Goal: Task Accomplishment & Management: Manage account settings

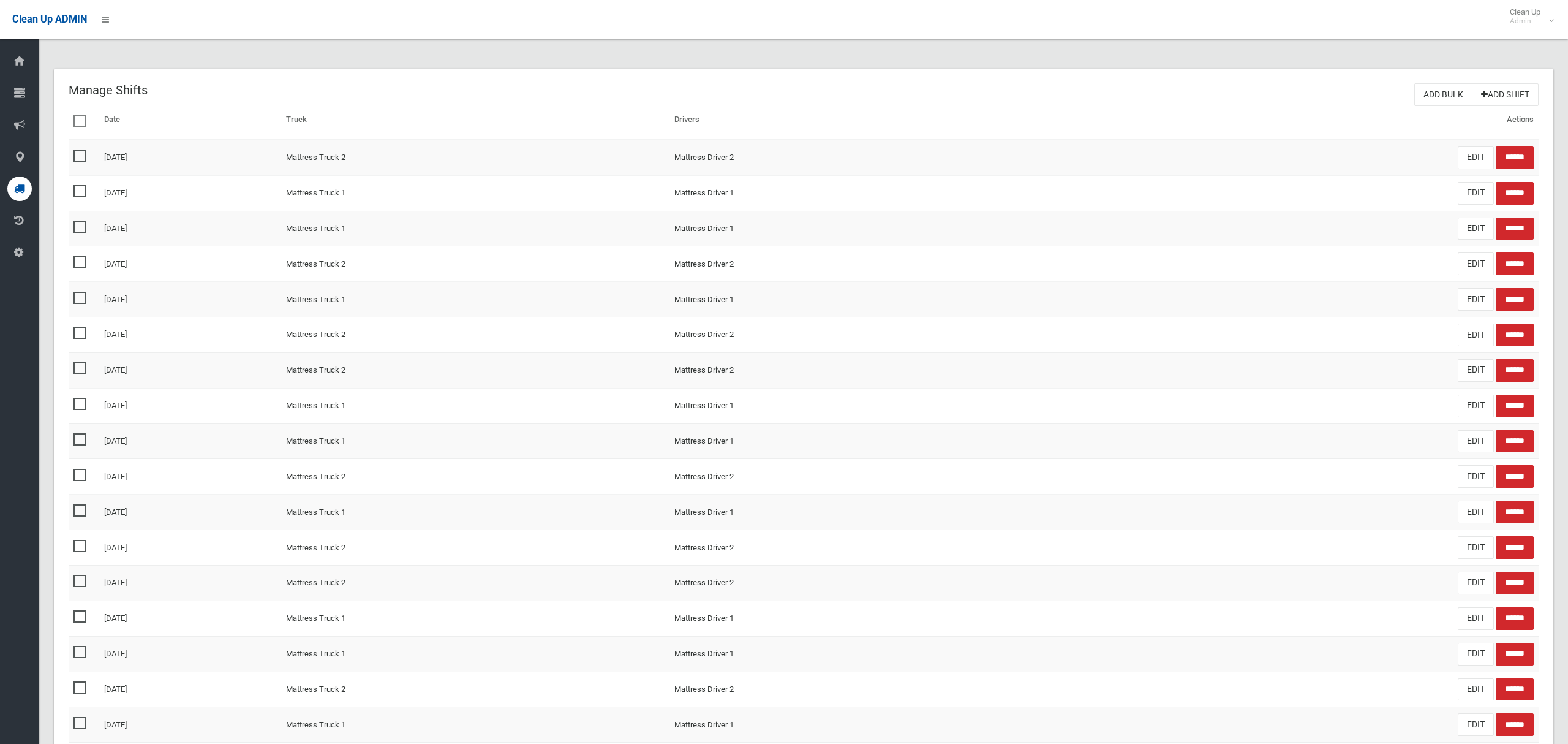
click at [1514, 95] on link "Add Shift" at bounding box center [1506, 95] width 67 height 23
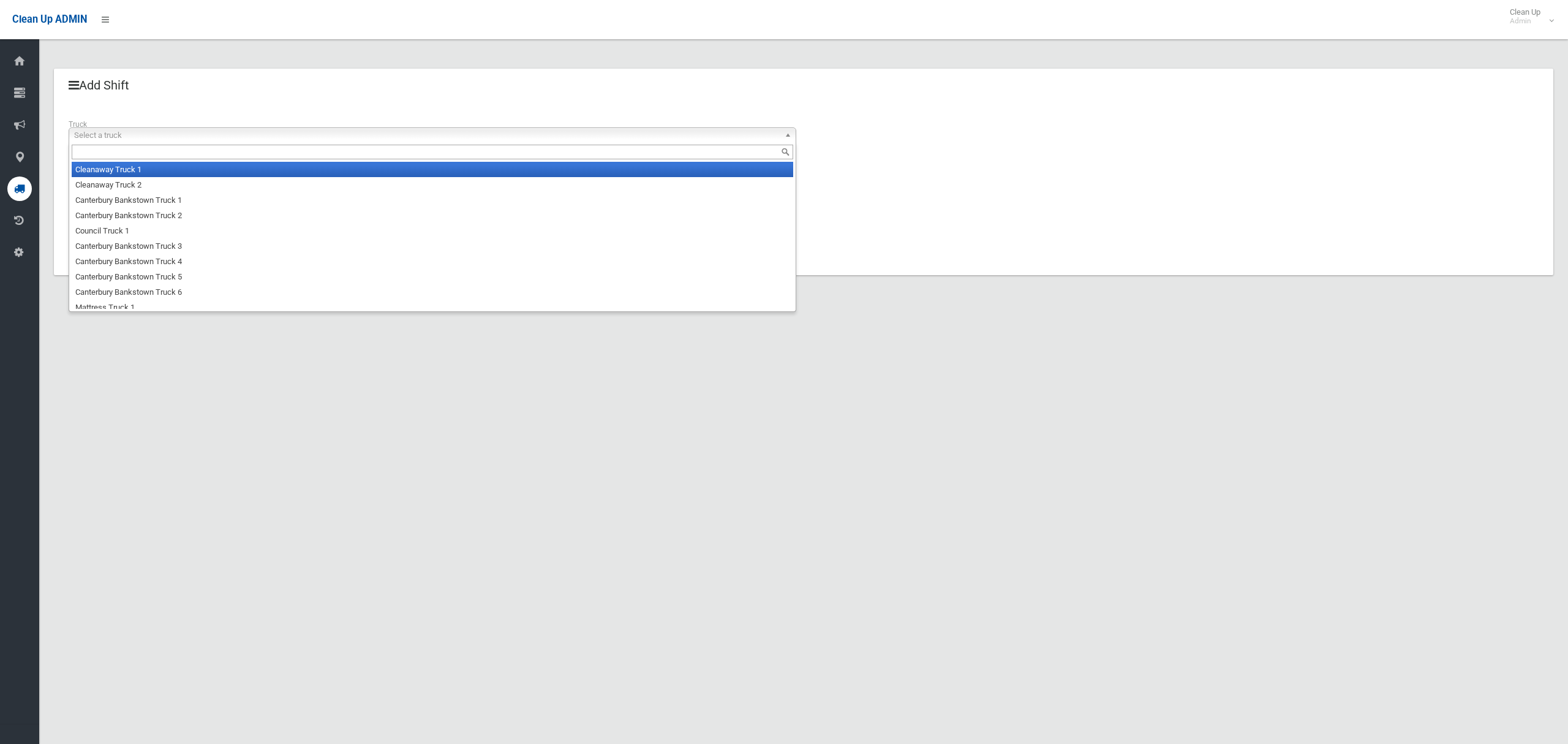
click at [197, 138] on span "Select a truck" at bounding box center [426, 134] width 705 height 14
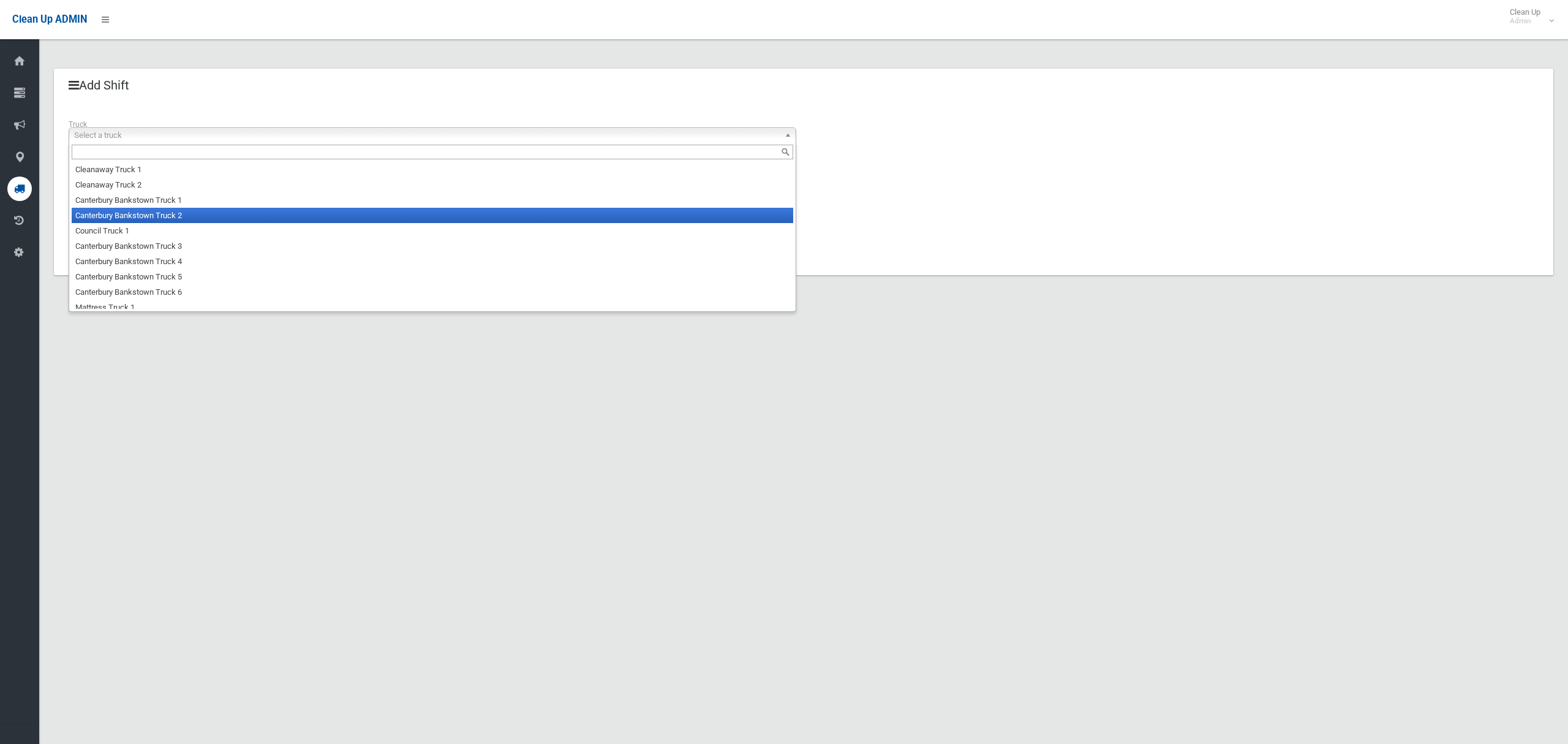
click at [172, 221] on li "Canterbury Bankstown Truck 2" at bounding box center [433, 215] width 722 height 15
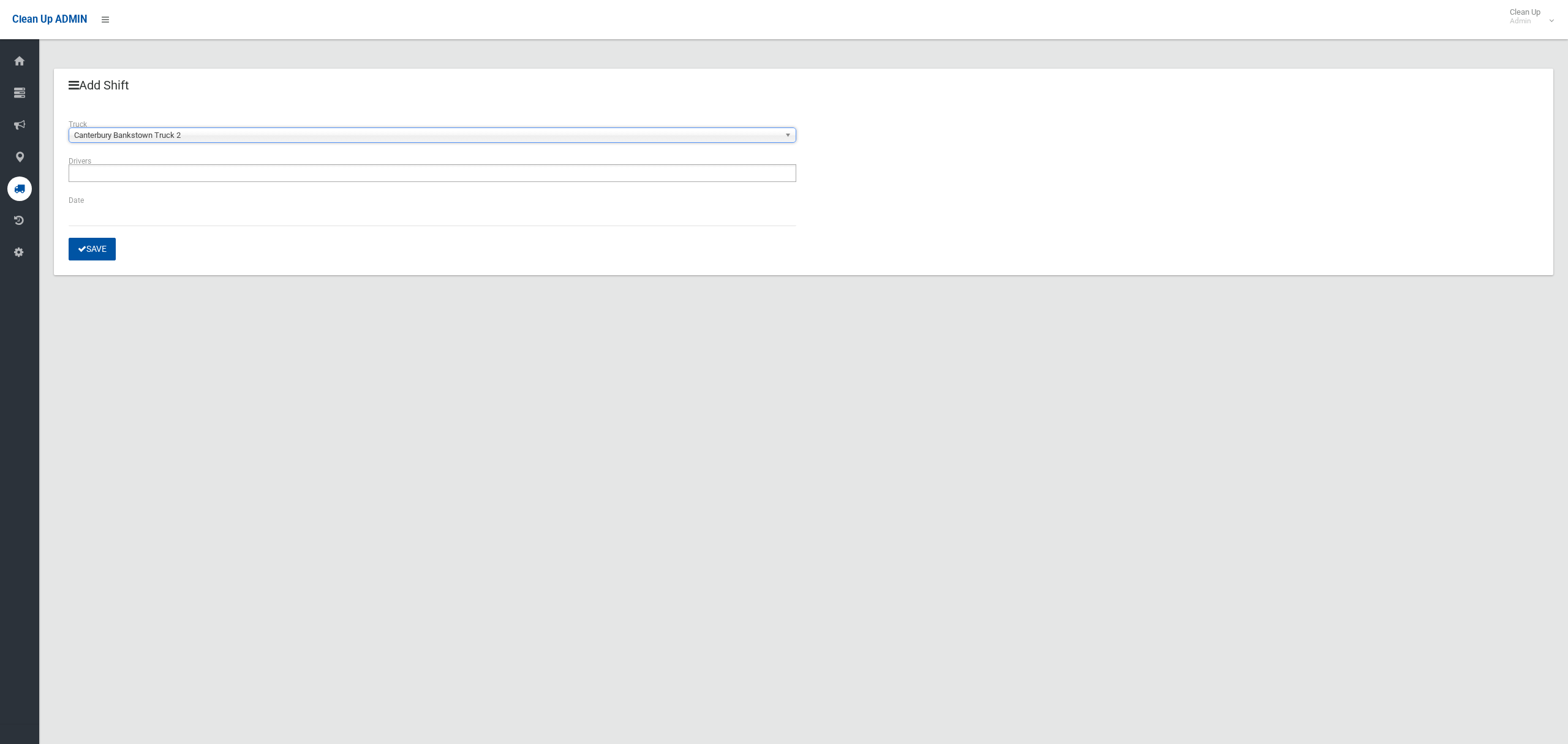
click at [169, 179] on ul at bounding box center [432, 173] width 727 height 18
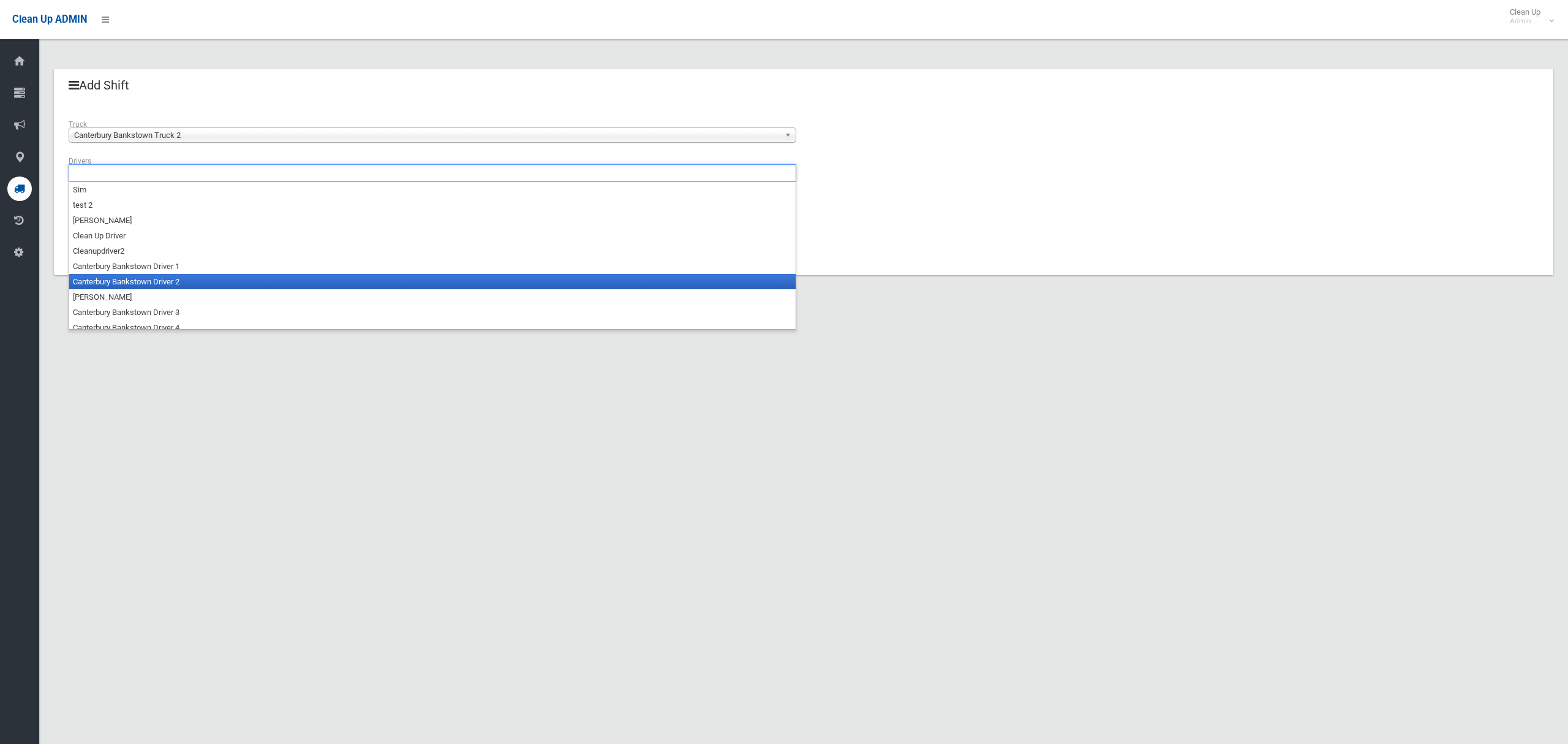
click at [165, 278] on li "Canterbury Bankstown Driver 2" at bounding box center [432, 281] width 726 height 15
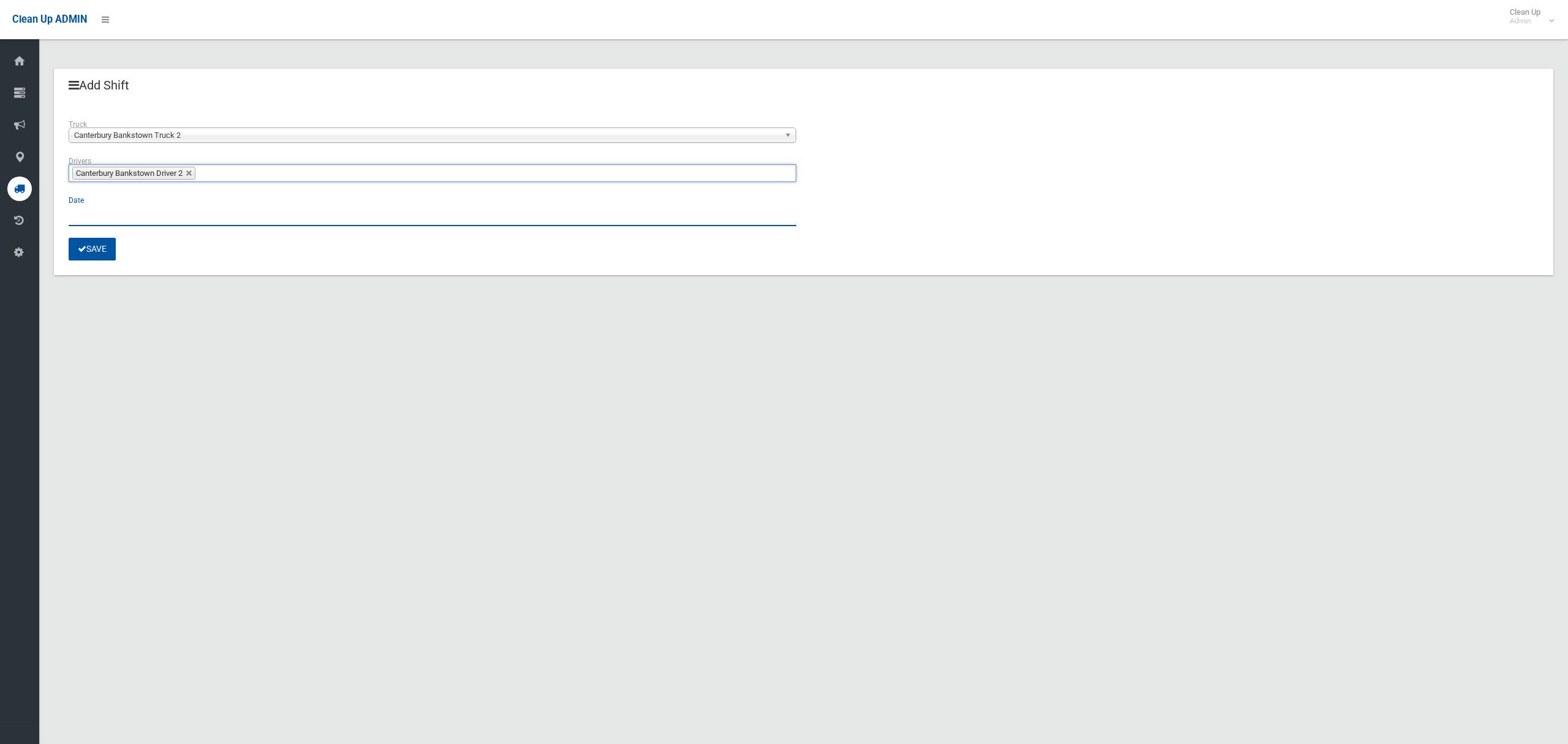
click at [87, 217] on input "text" at bounding box center [432, 215] width 727 height 23
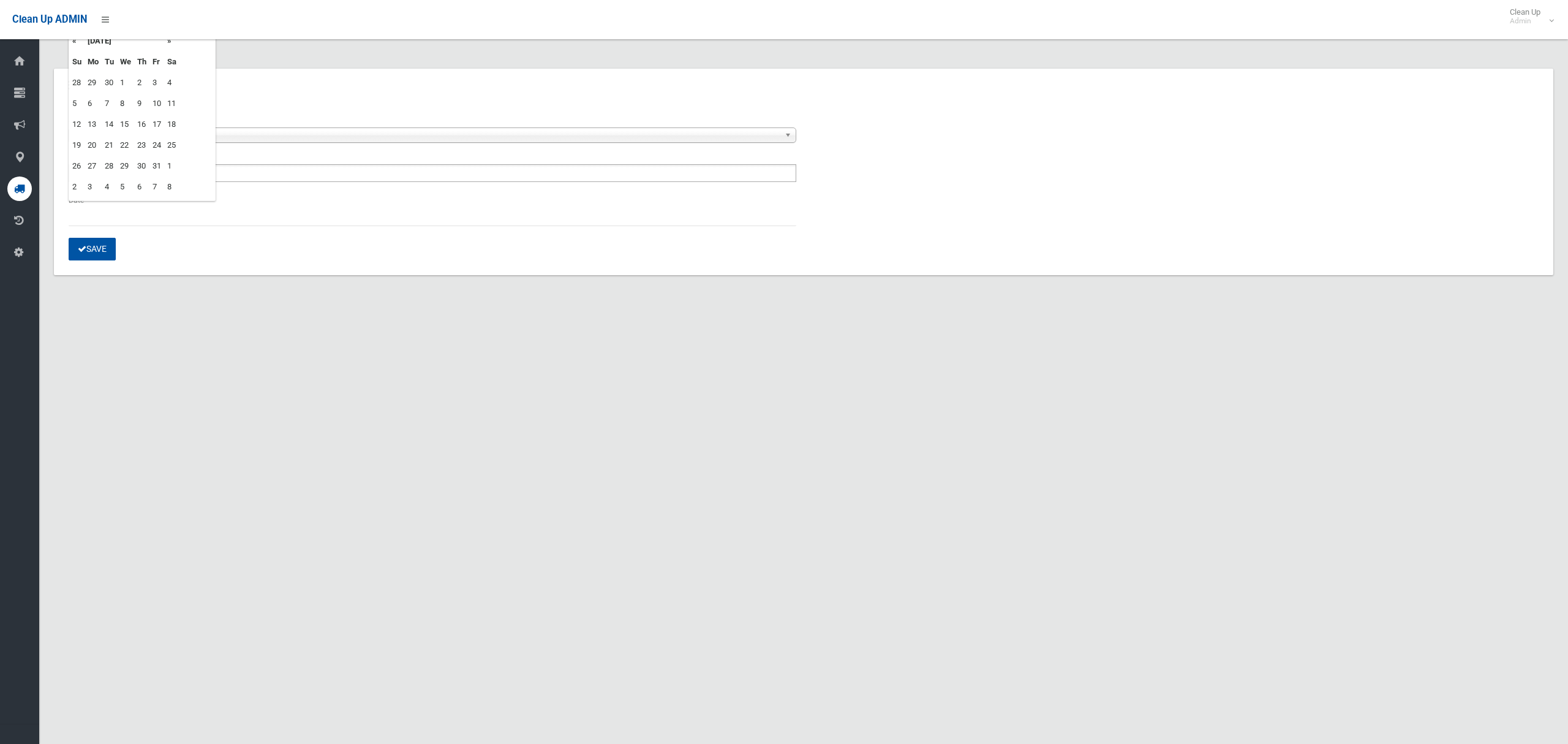
click at [143, 122] on td "16" at bounding box center [142, 125] width 15 height 21
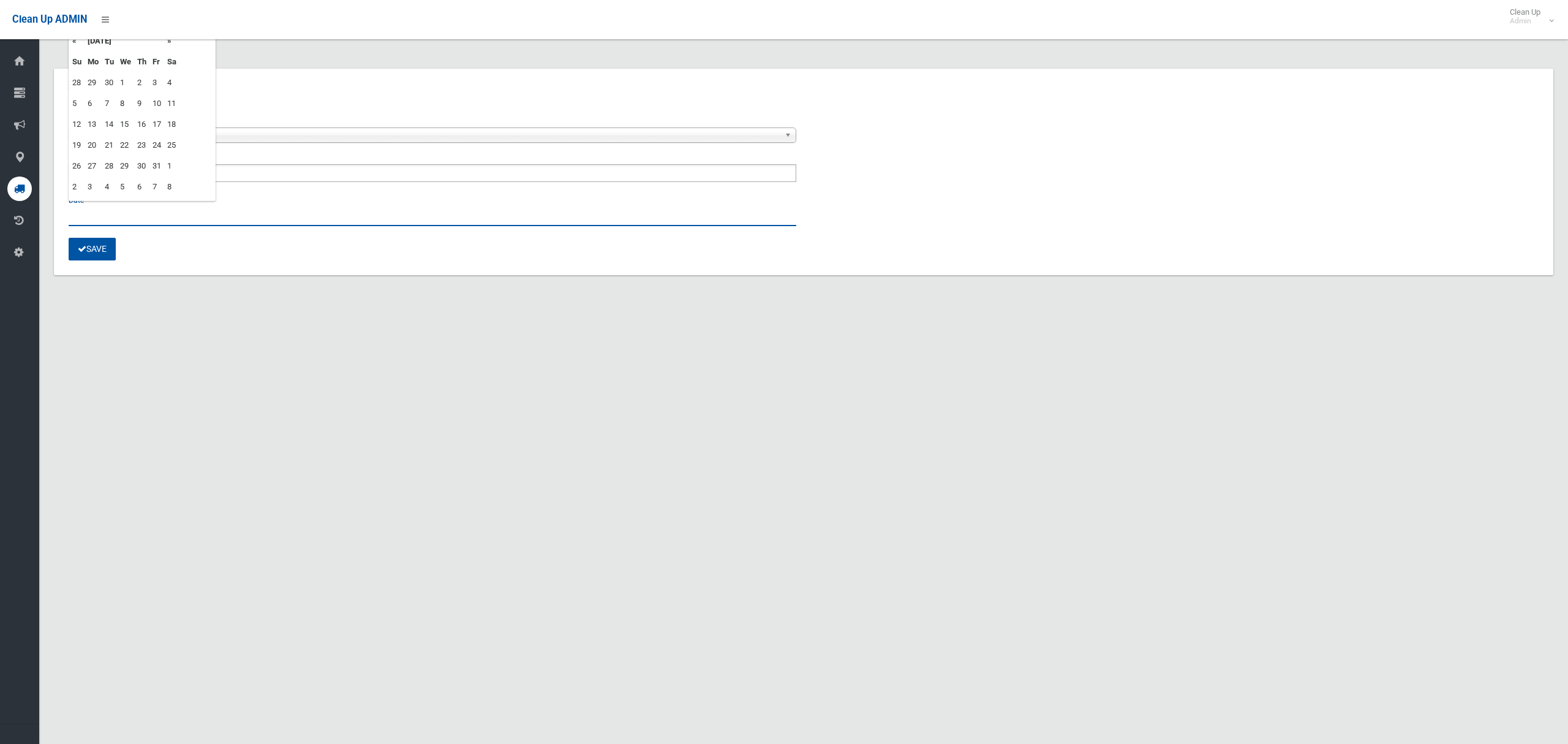
type input "**********"
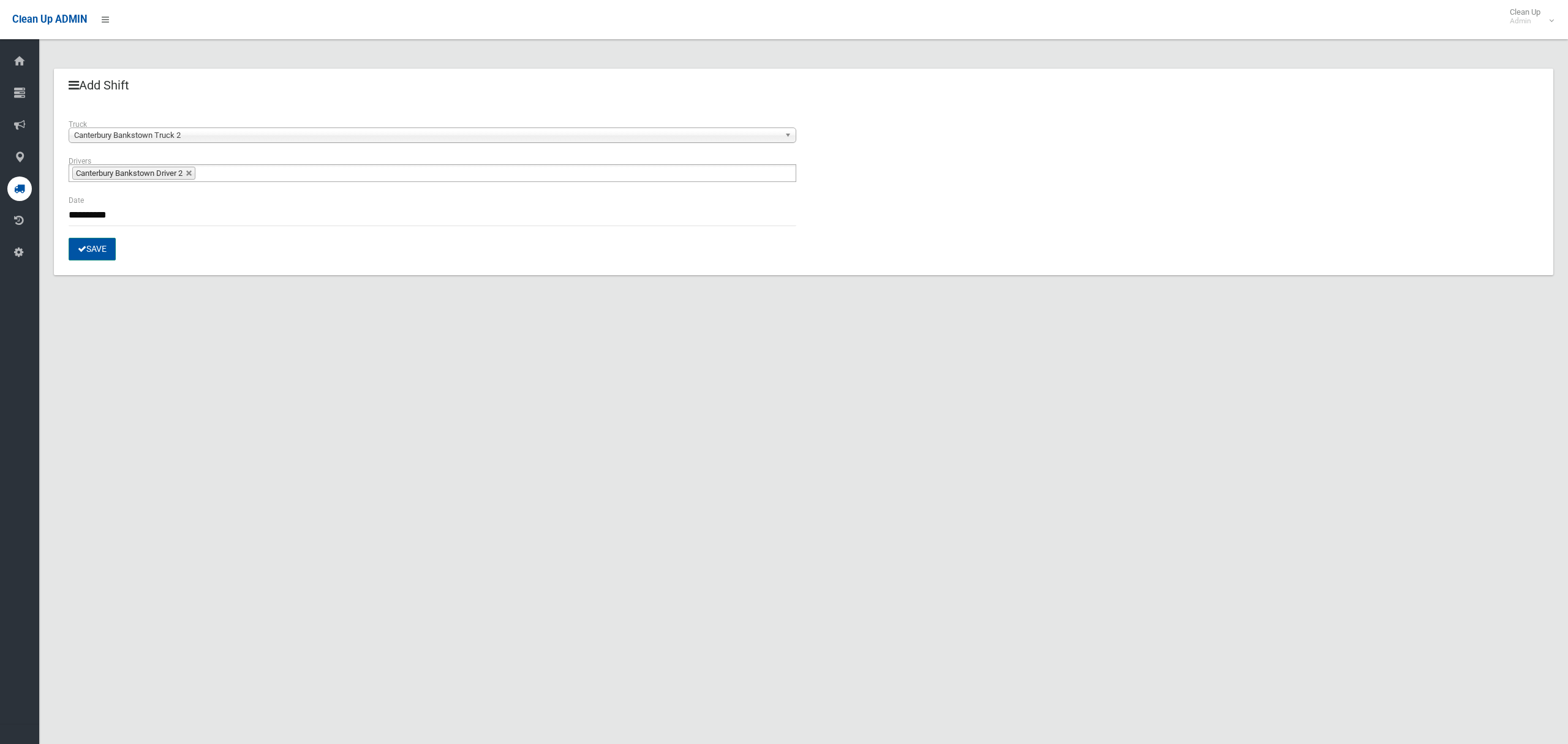
click at [96, 252] on button "Save" at bounding box center [91, 250] width 47 height 23
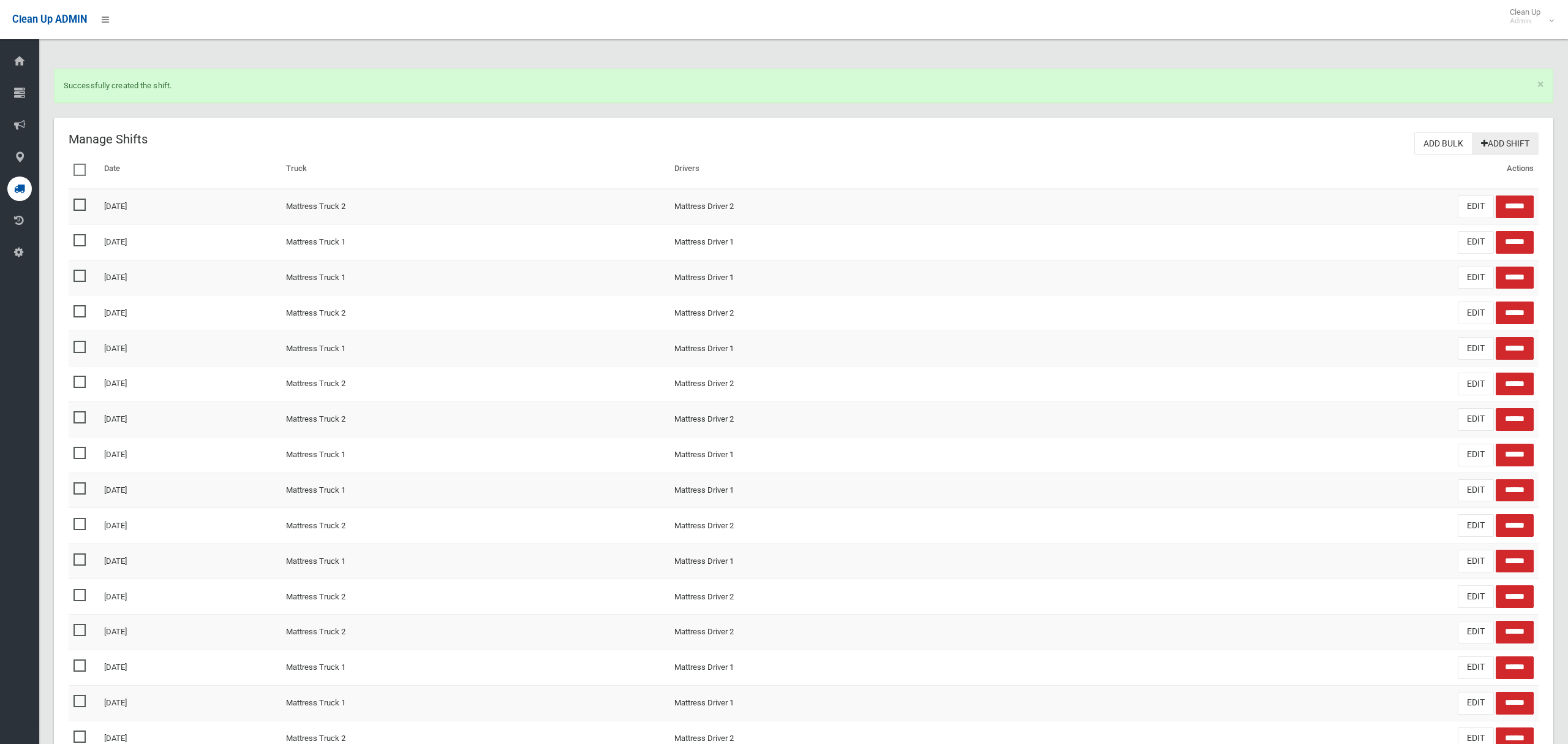
click at [1495, 148] on link "Add Shift" at bounding box center [1506, 144] width 67 height 23
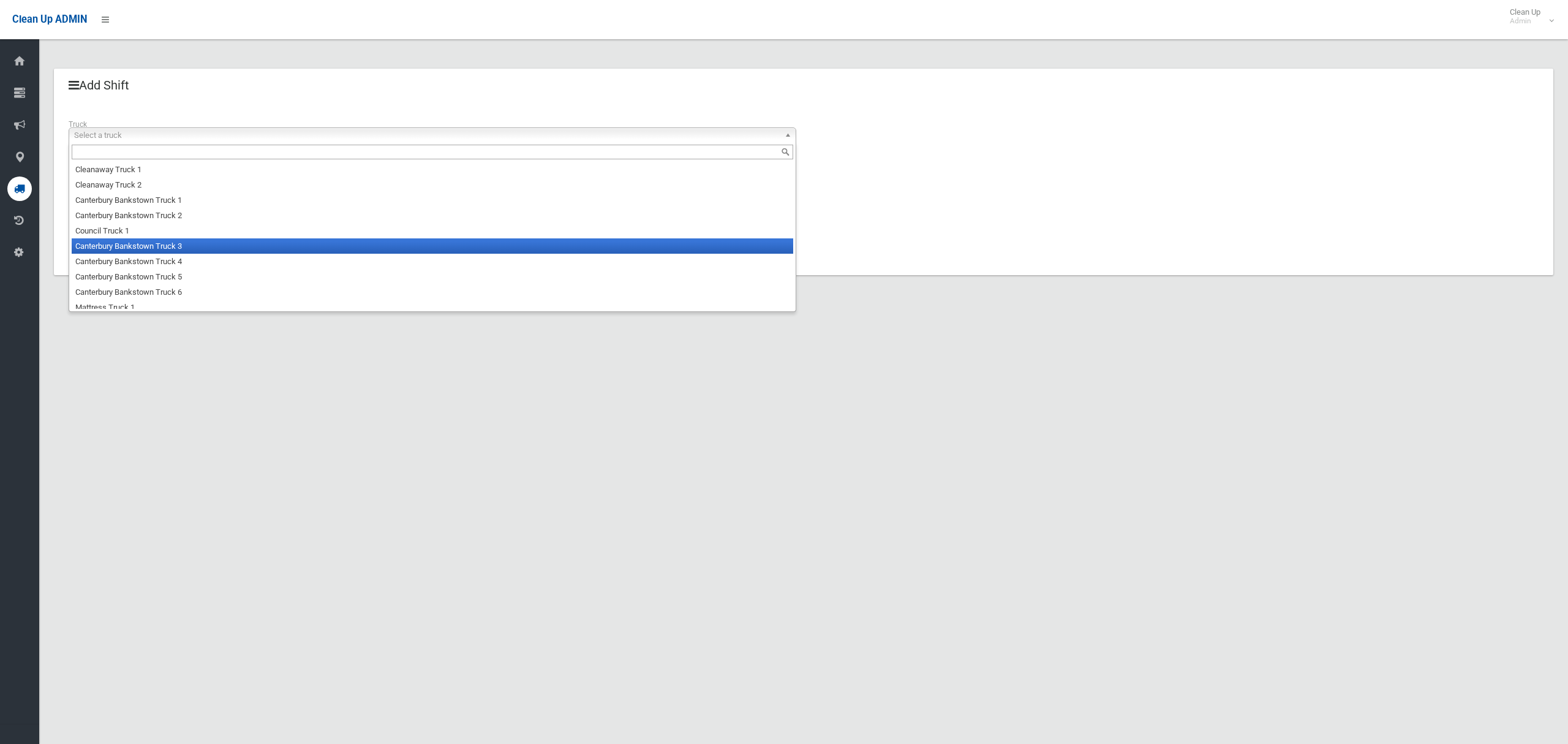
click at [156, 243] on li "Canterbury Bankstown Truck 3" at bounding box center [433, 246] width 722 height 15
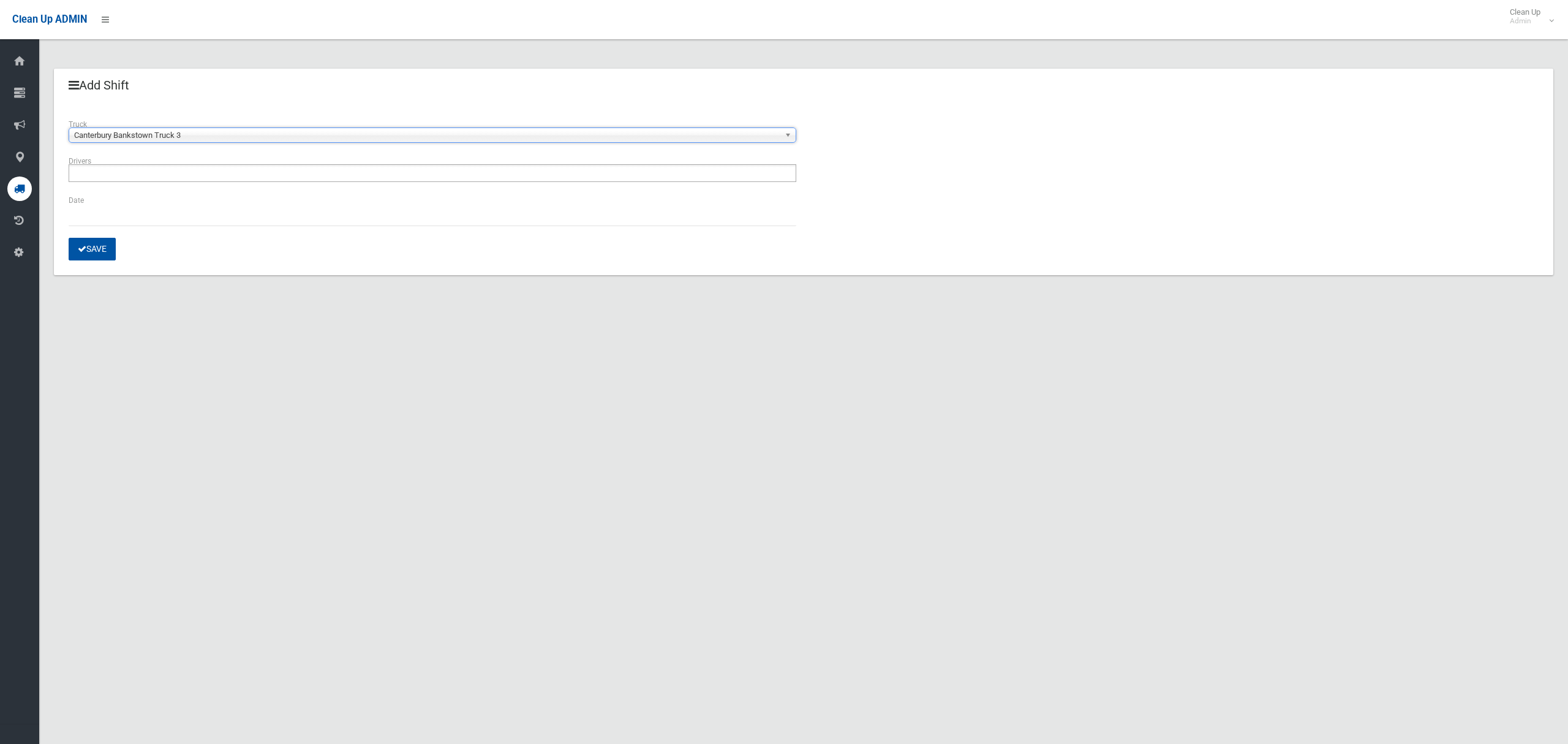
click at [165, 174] on ul at bounding box center [432, 173] width 727 height 18
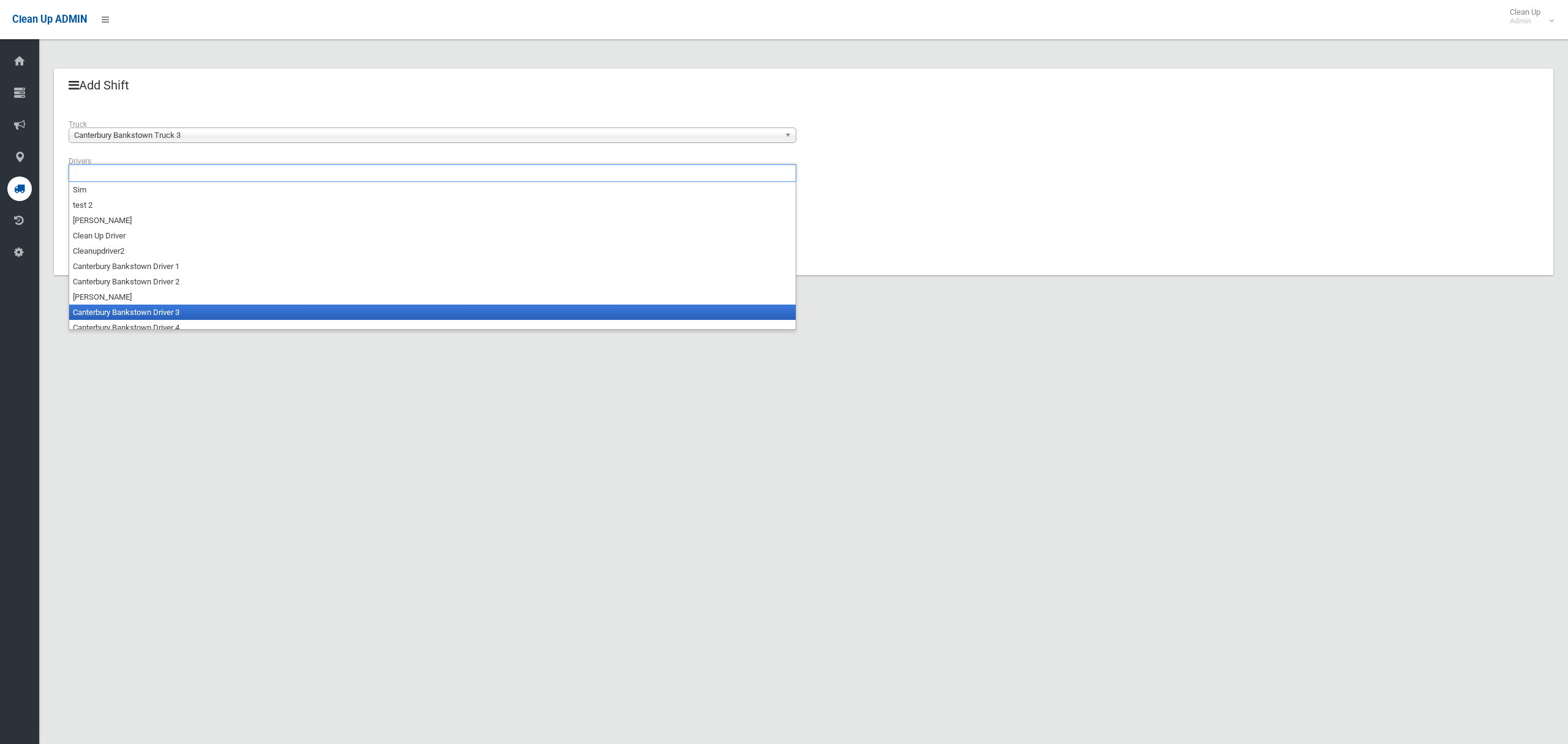
click at [164, 315] on li "Canterbury Bankstown Driver 3" at bounding box center [432, 312] width 726 height 15
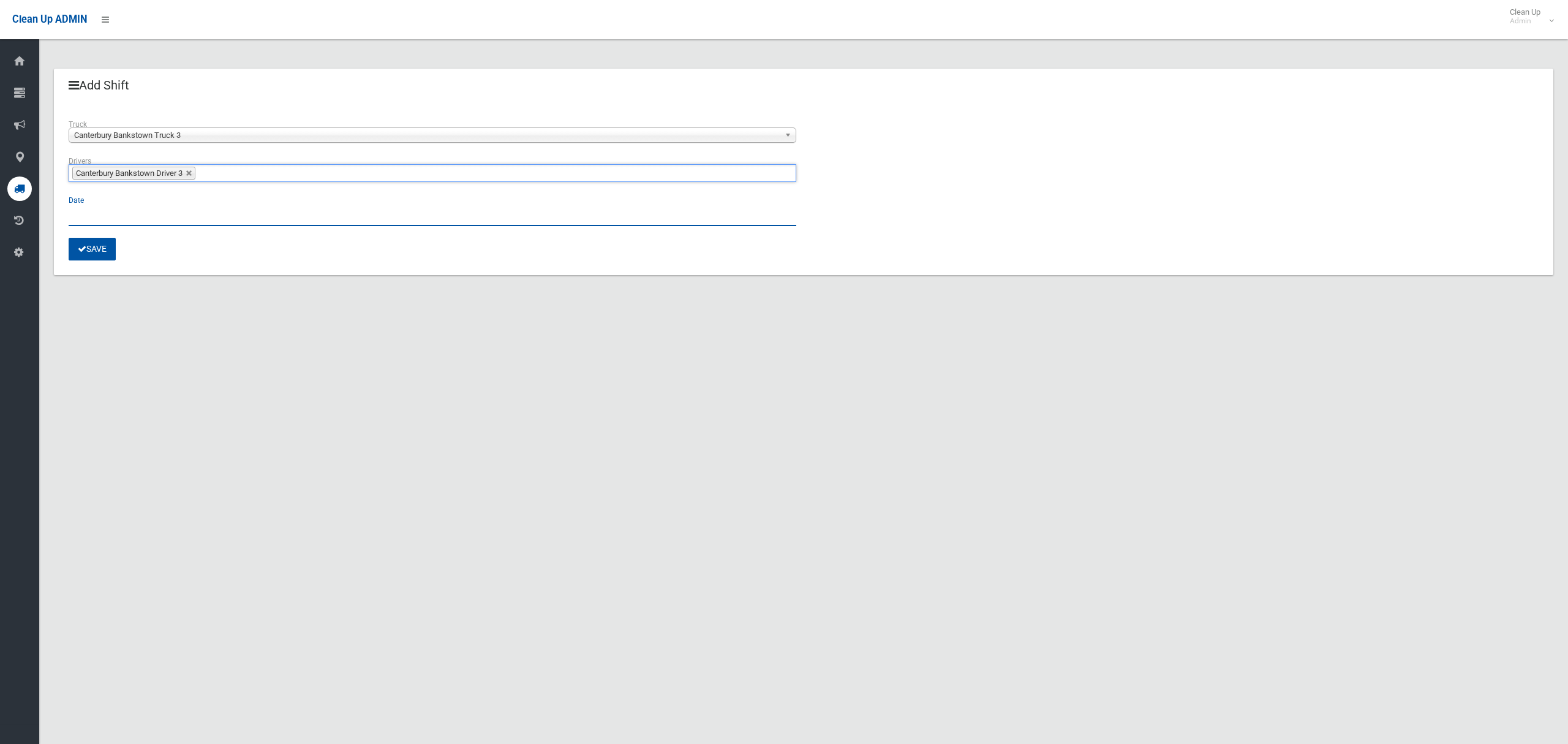
click at [131, 223] on input "text" at bounding box center [432, 215] width 727 height 23
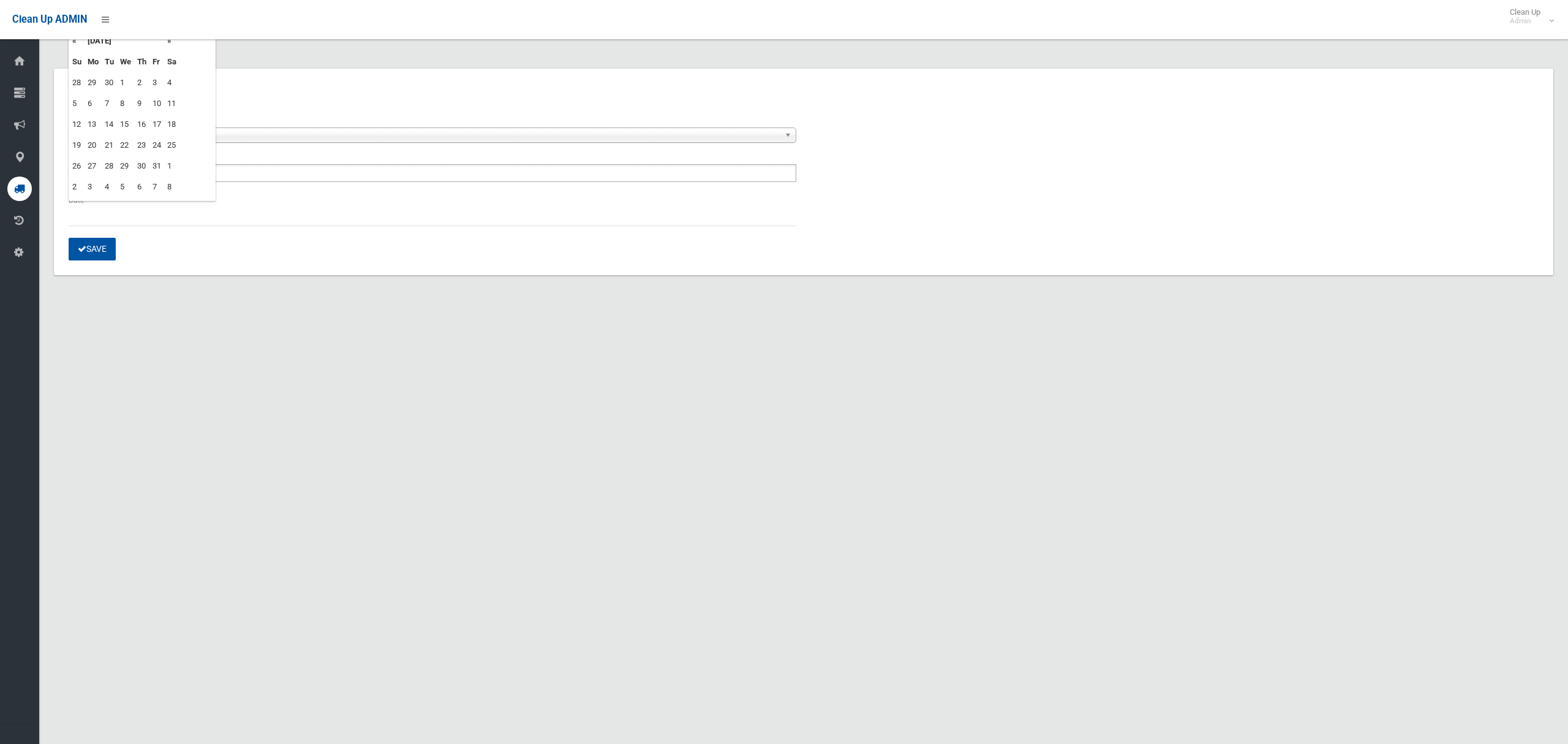
click at [145, 122] on td "16" at bounding box center [142, 125] width 15 height 21
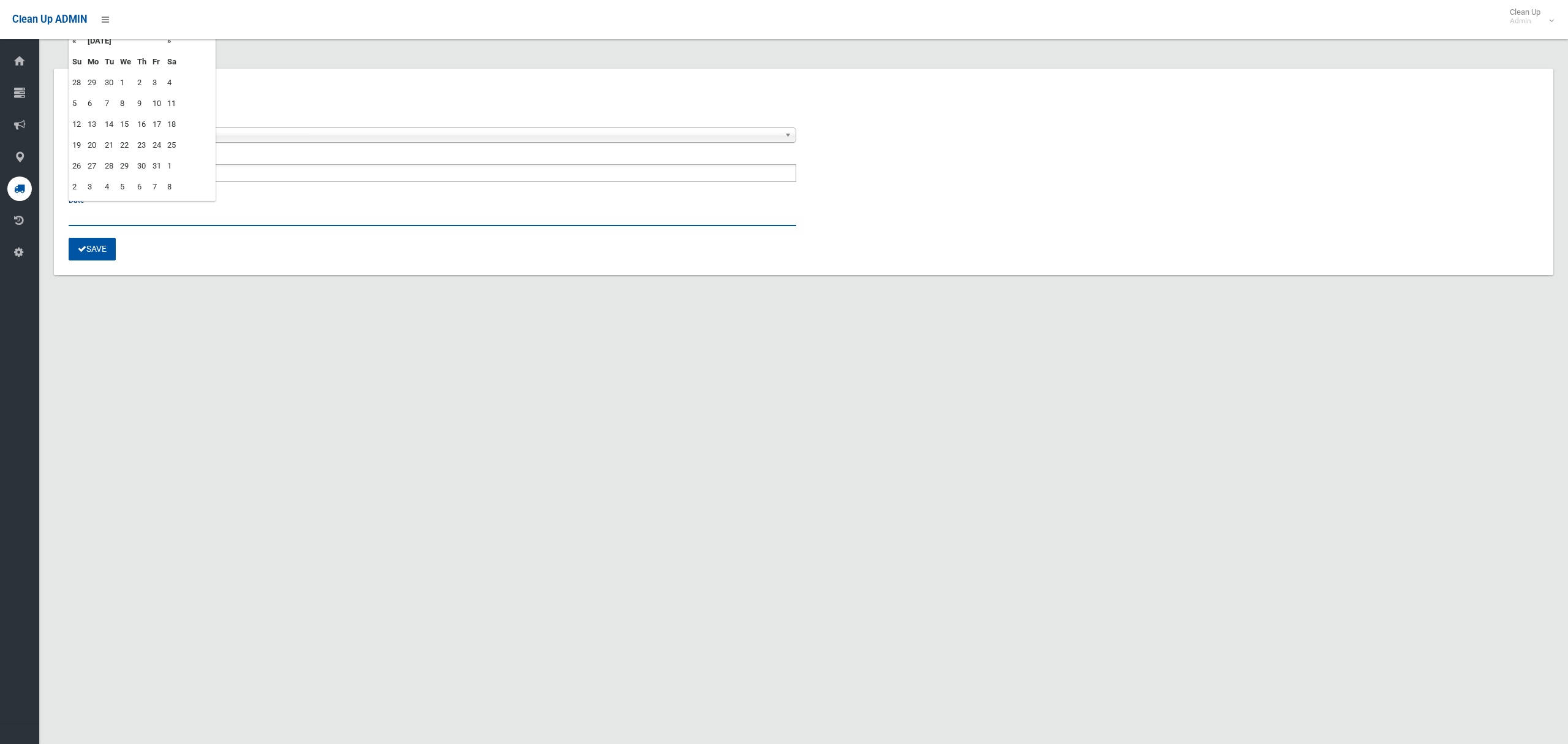
type input "**********"
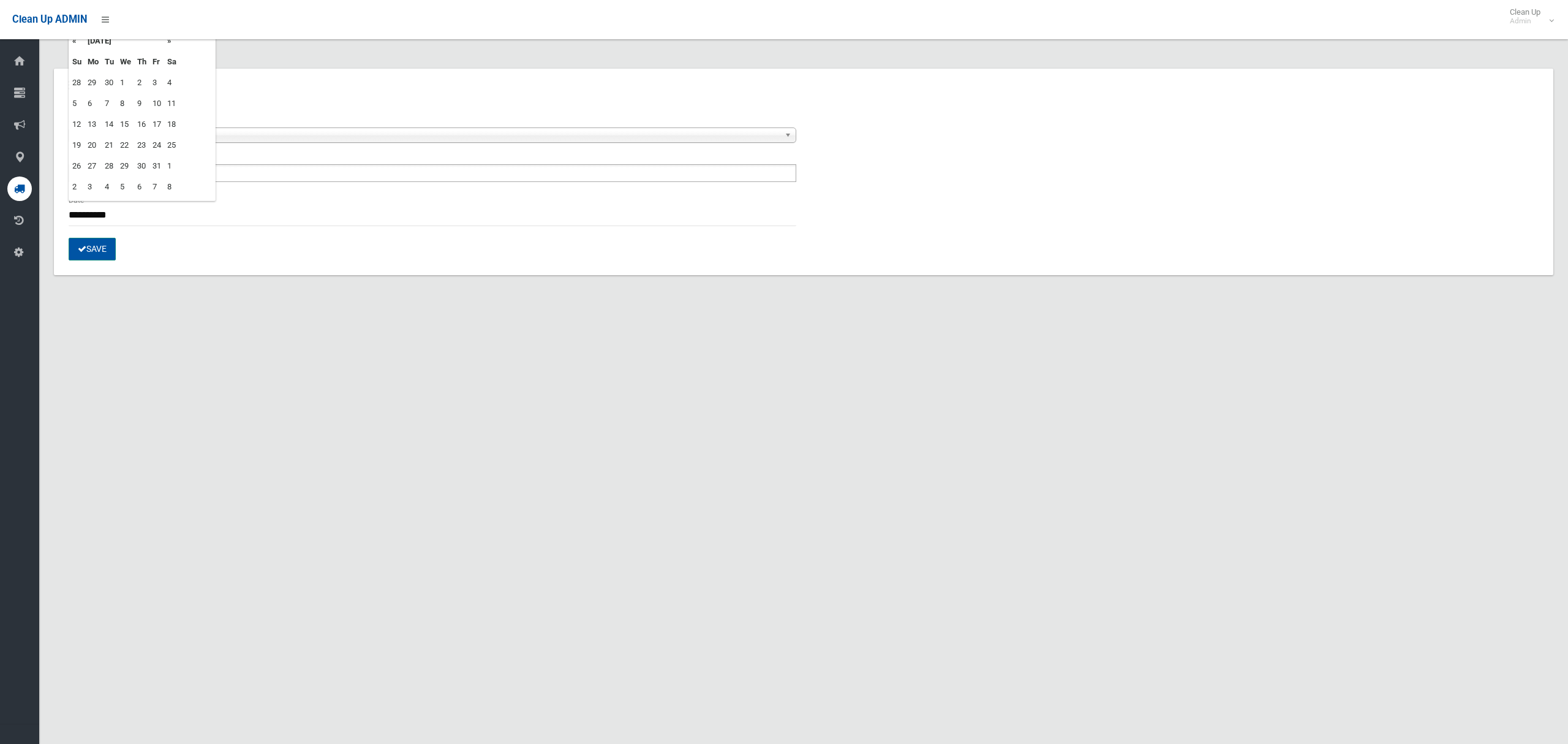
click at [107, 257] on button "Save" at bounding box center [91, 250] width 47 height 23
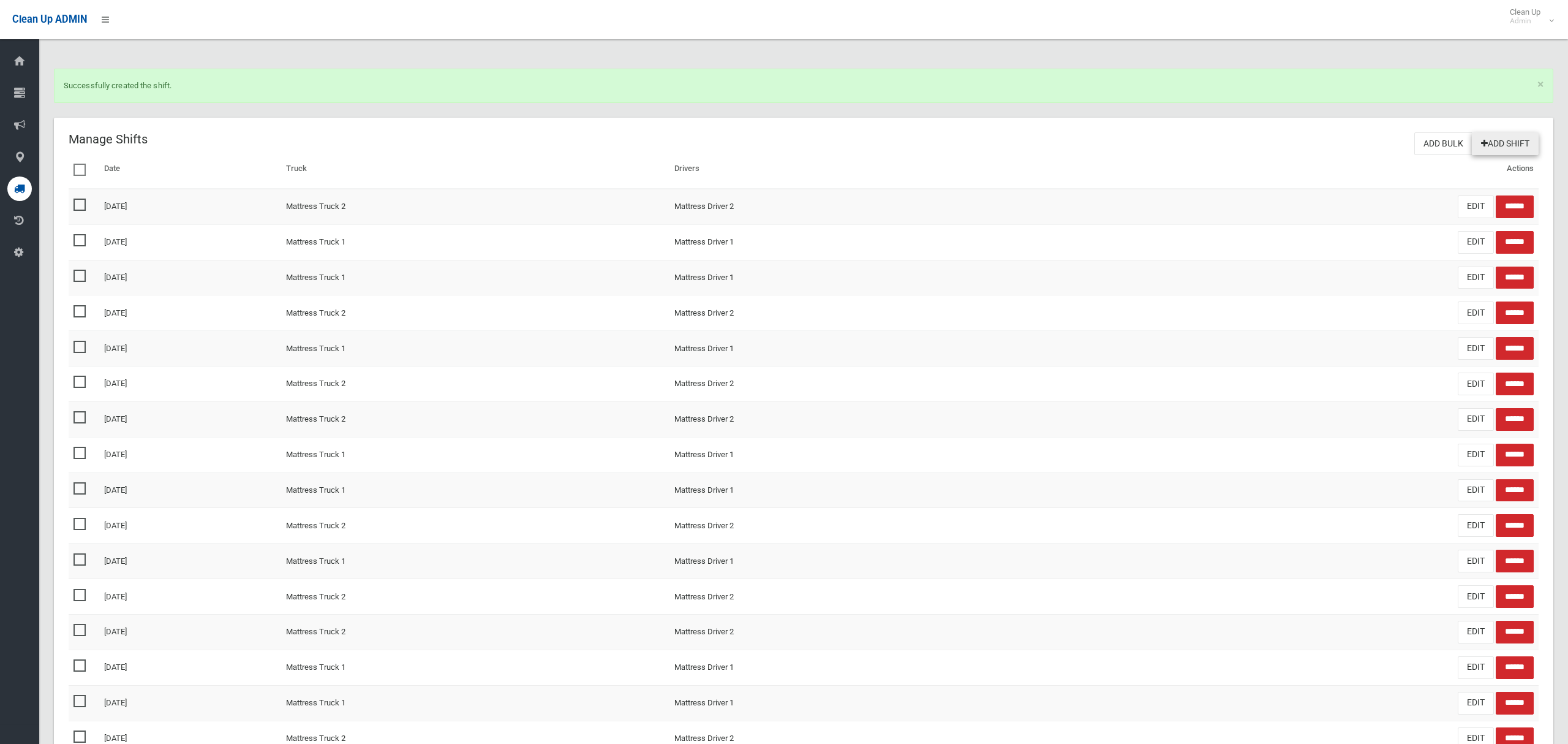
click at [1513, 143] on link "Add Shift" at bounding box center [1506, 144] width 67 height 23
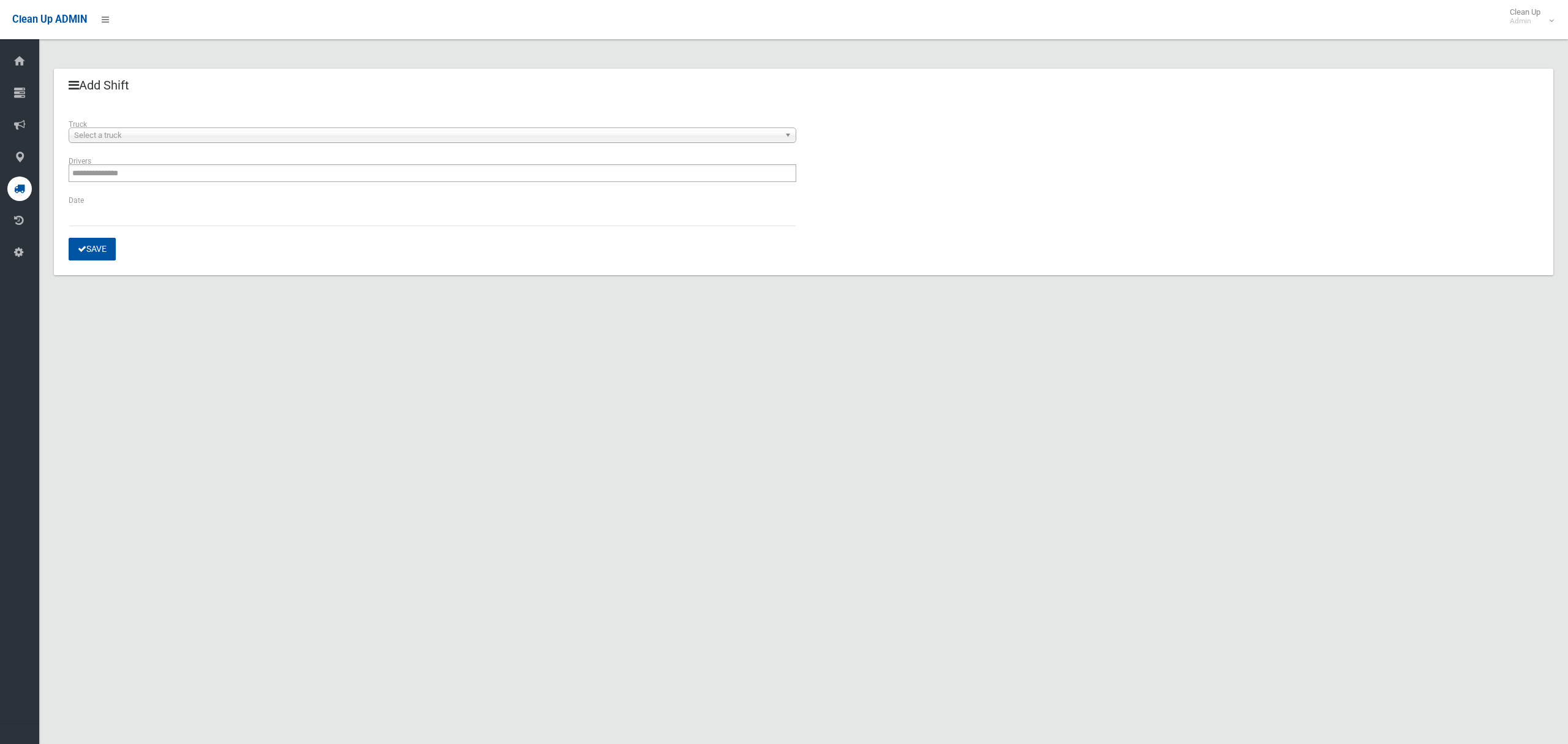
click at [231, 134] on span "Select a truck" at bounding box center [426, 134] width 705 height 14
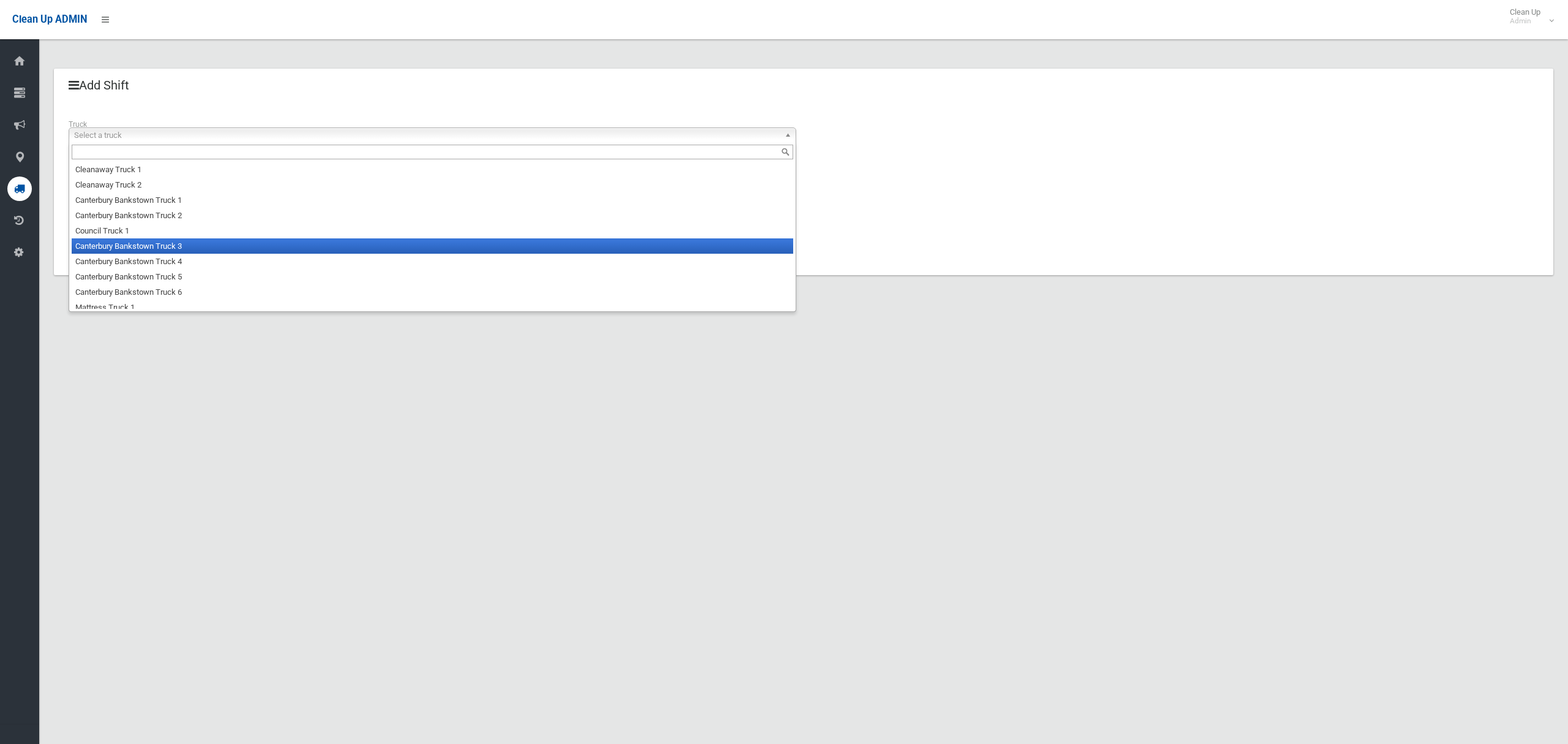
click at [178, 247] on li "Canterbury Bankstown Truck 3" at bounding box center [433, 246] width 722 height 15
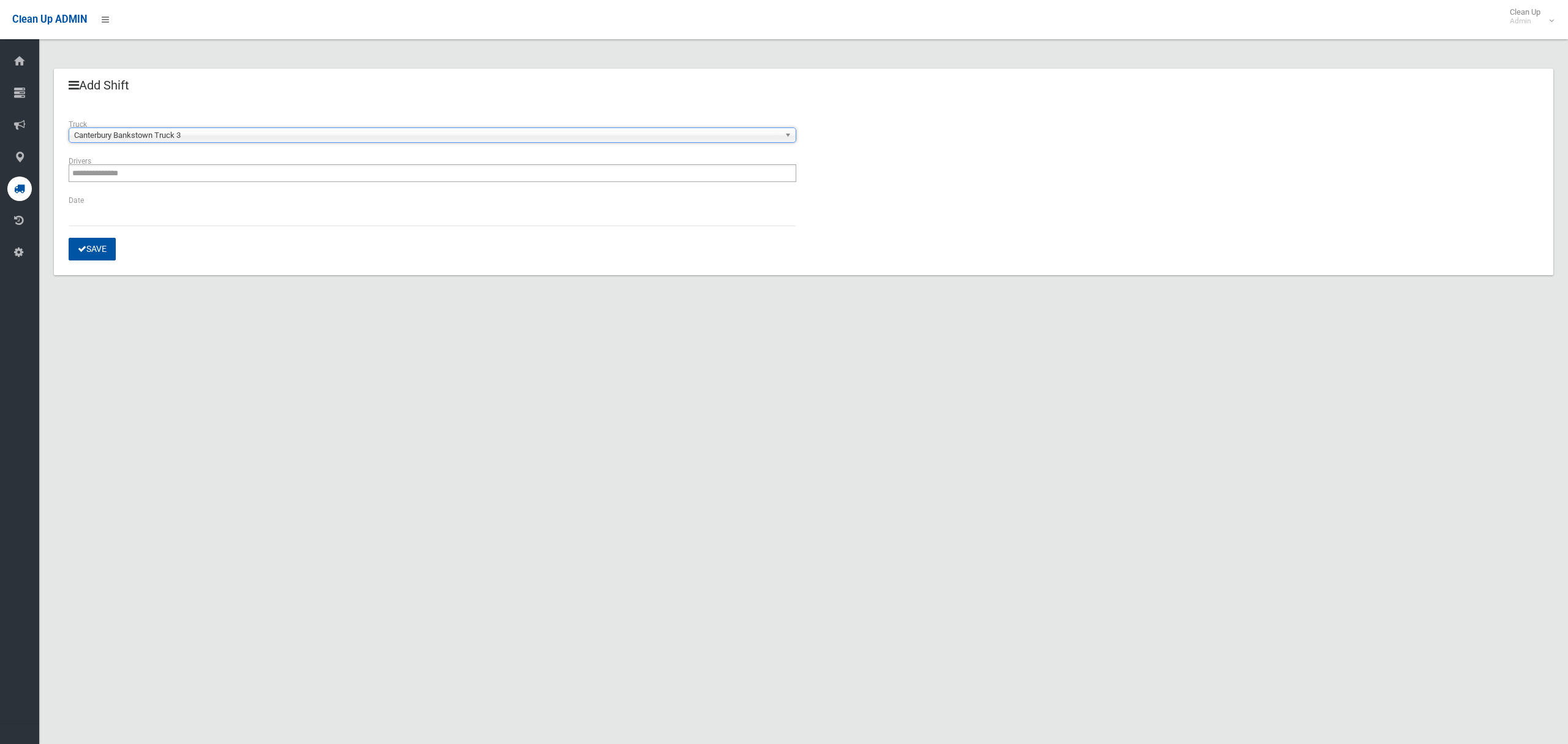
click at [185, 183] on div "**********" at bounding box center [433, 174] width 743 height 39
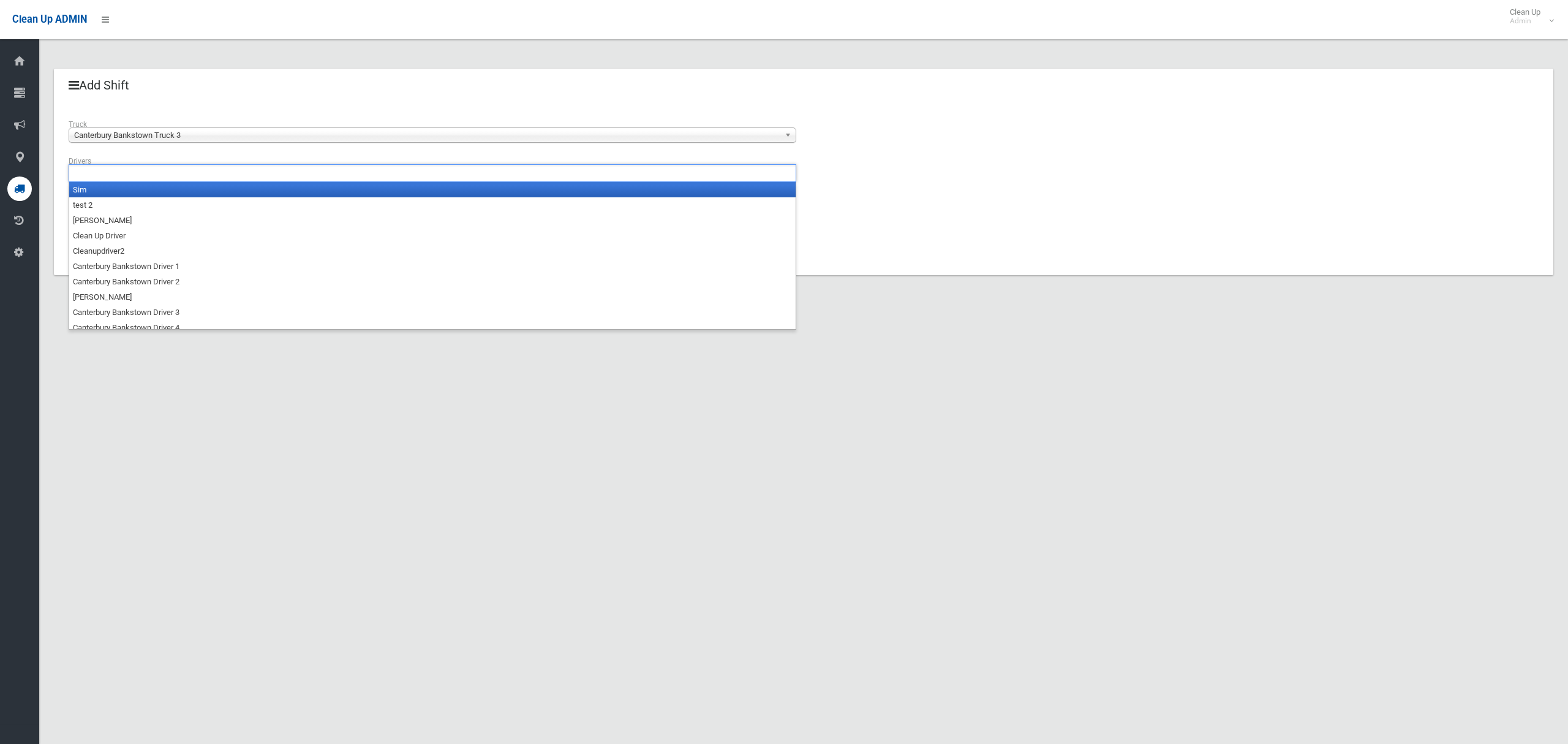
click at [185, 177] on ul at bounding box center [432, 173] width 727 height 18
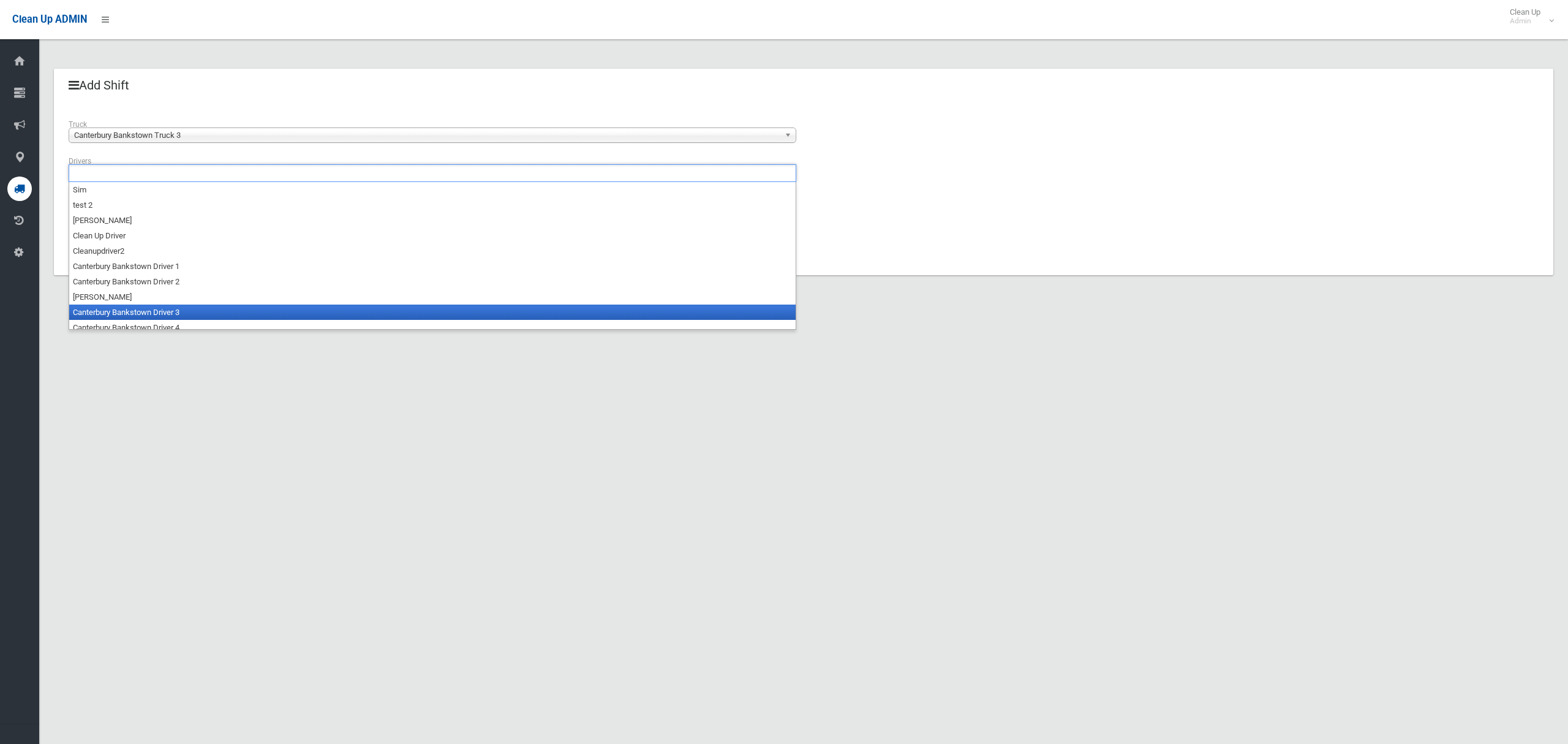
click at [172, 315] on li "Canterbury Bankstown Driver 3" at bounding box center [432, 312] width 726 height 15
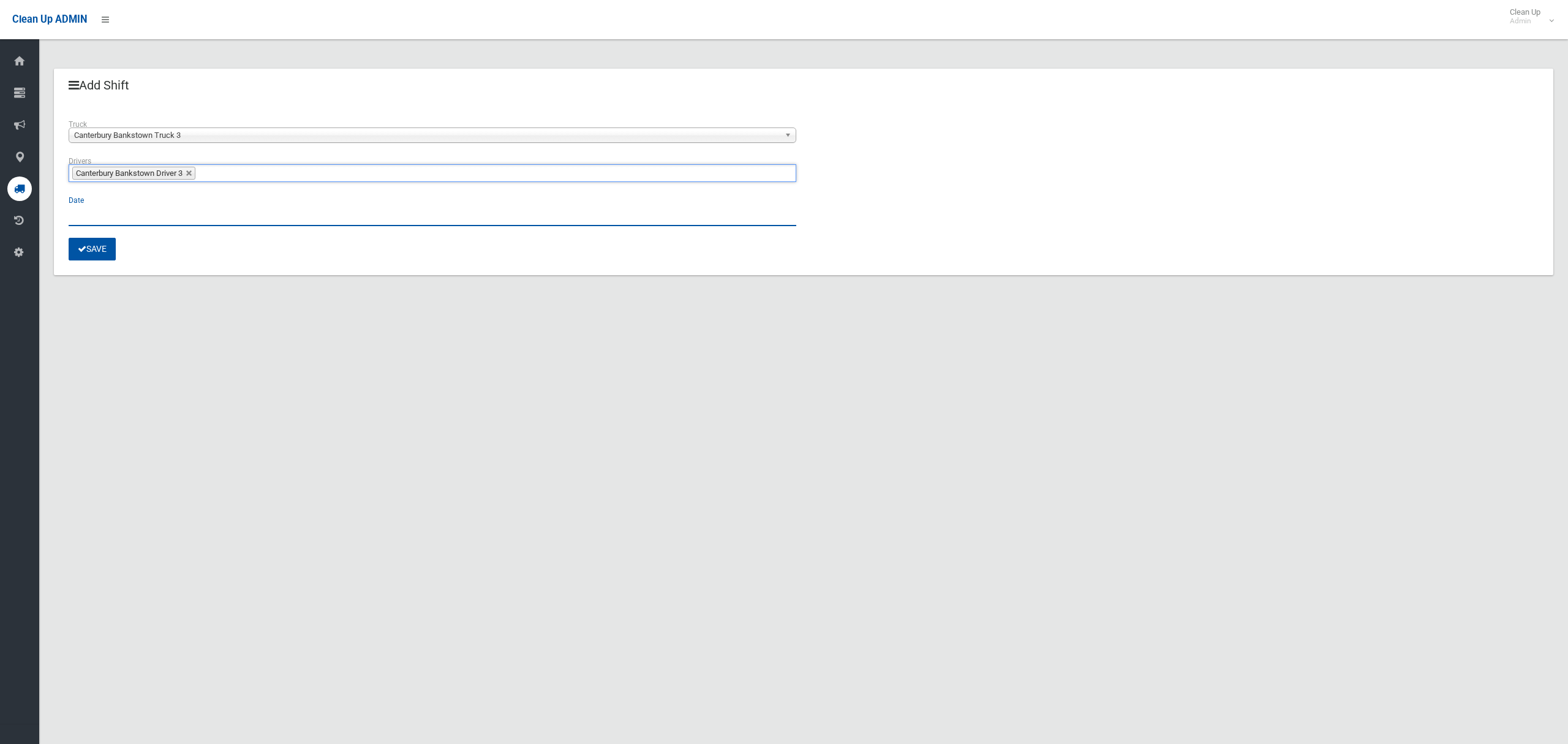
click at [101, 223] on input "text" at bounding box center [432, 215] width 727 height 23
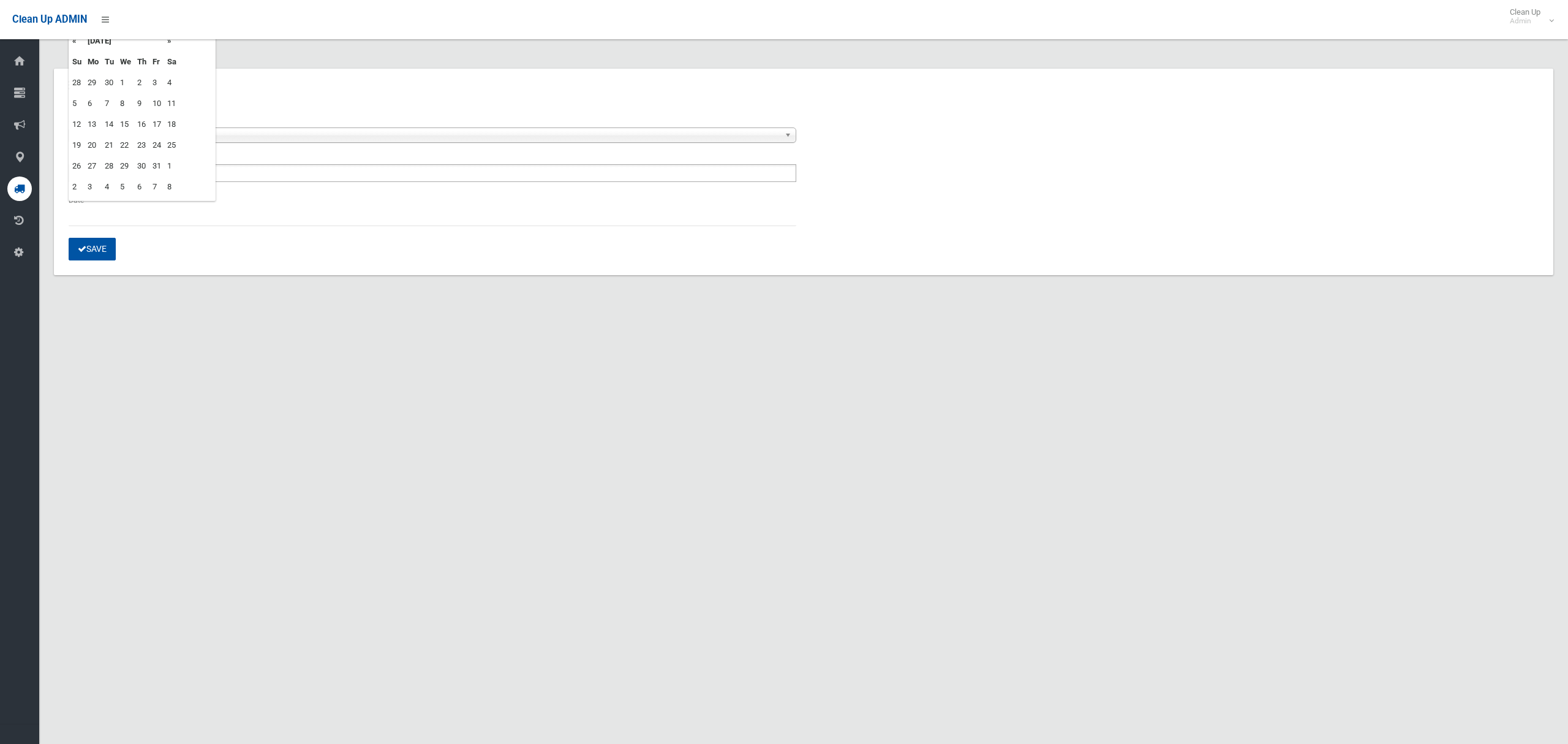
click at [143, 123] on td "16" at bounding box center [142, 125] width 15 height 21
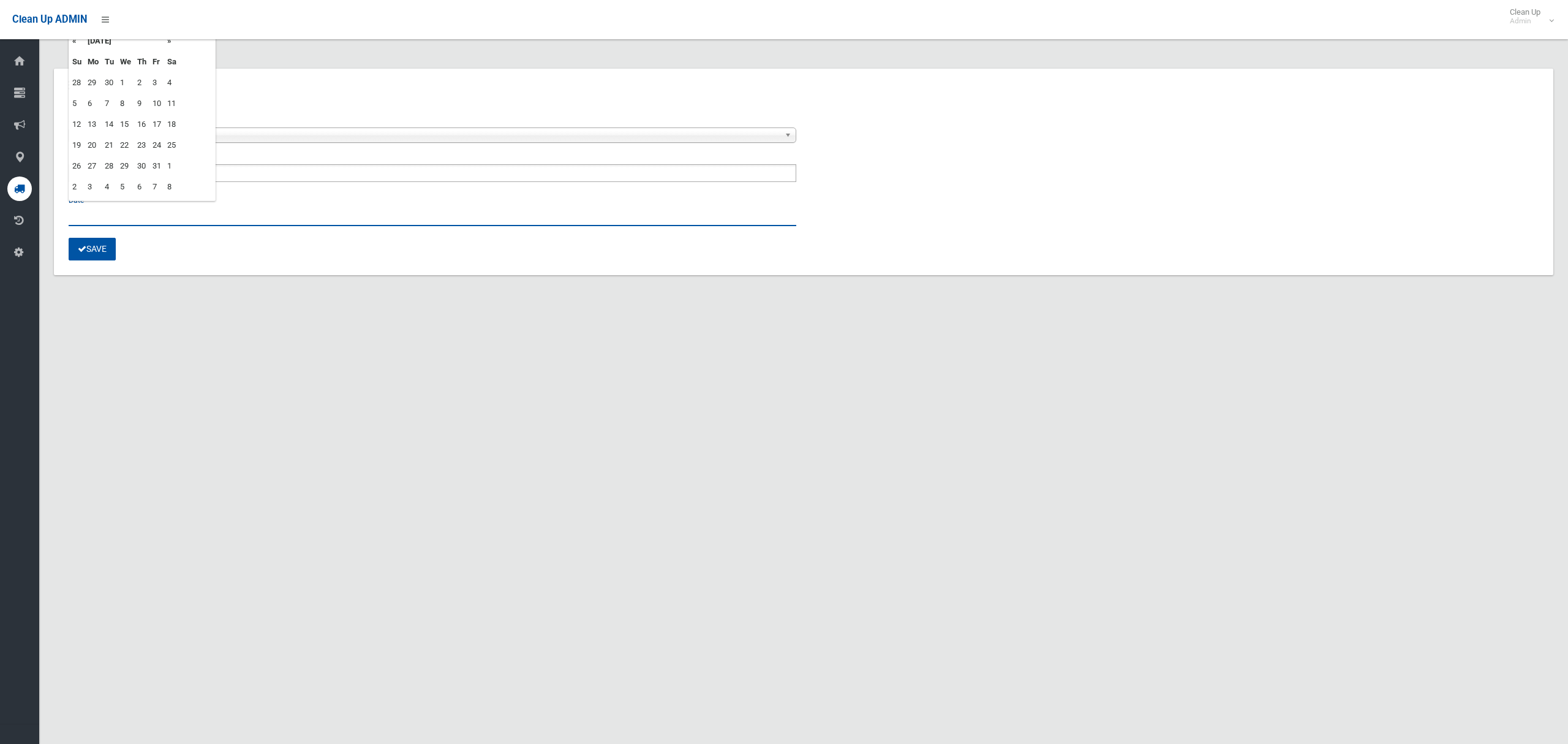
type input "**********"
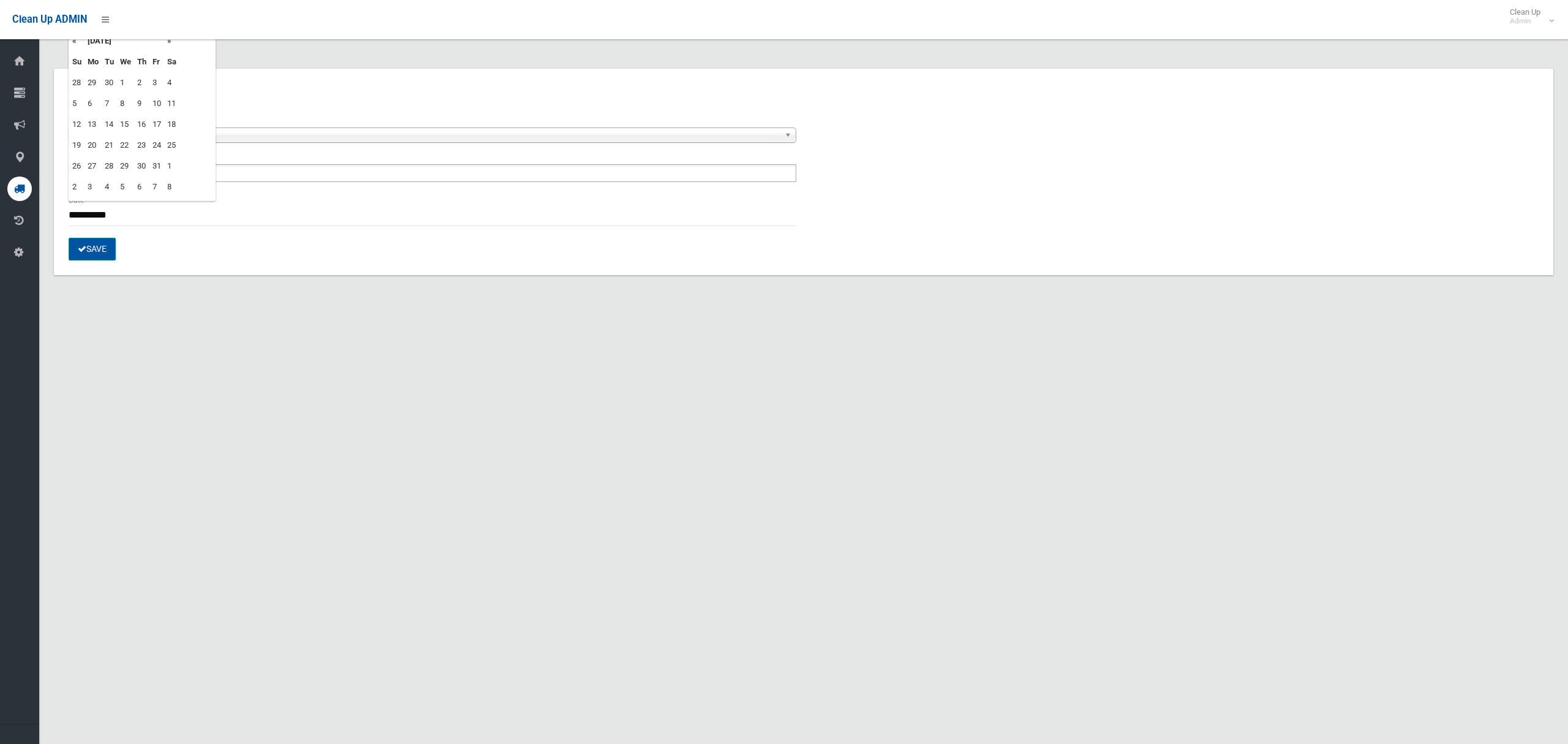
click at [89, 252] on button "Save" at bounding box center [91, 250] width 47 height 23
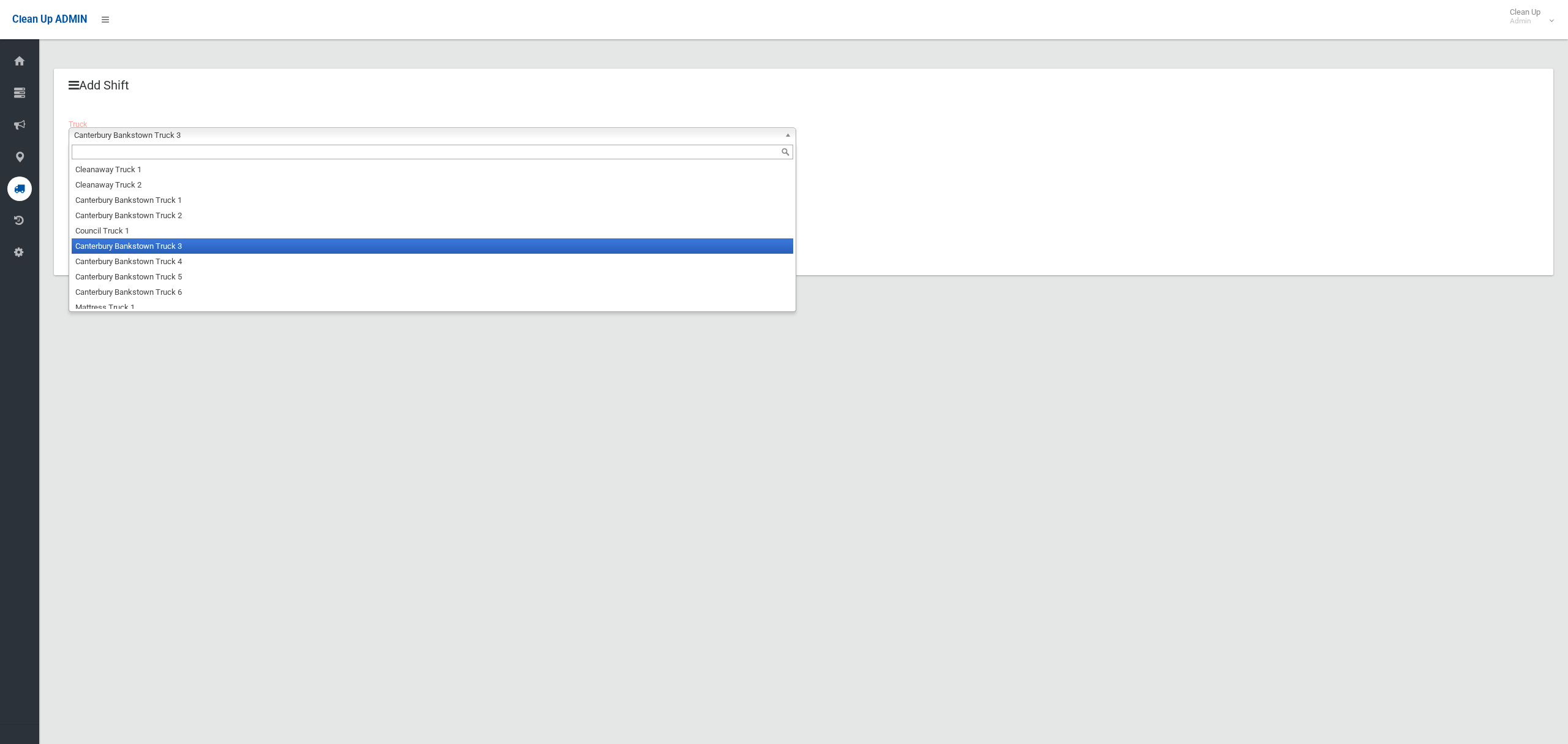
click at [154, 132] on span "Canterbury Bankstown Truck 3" at bounding box center [426, 134] width 705 height 14
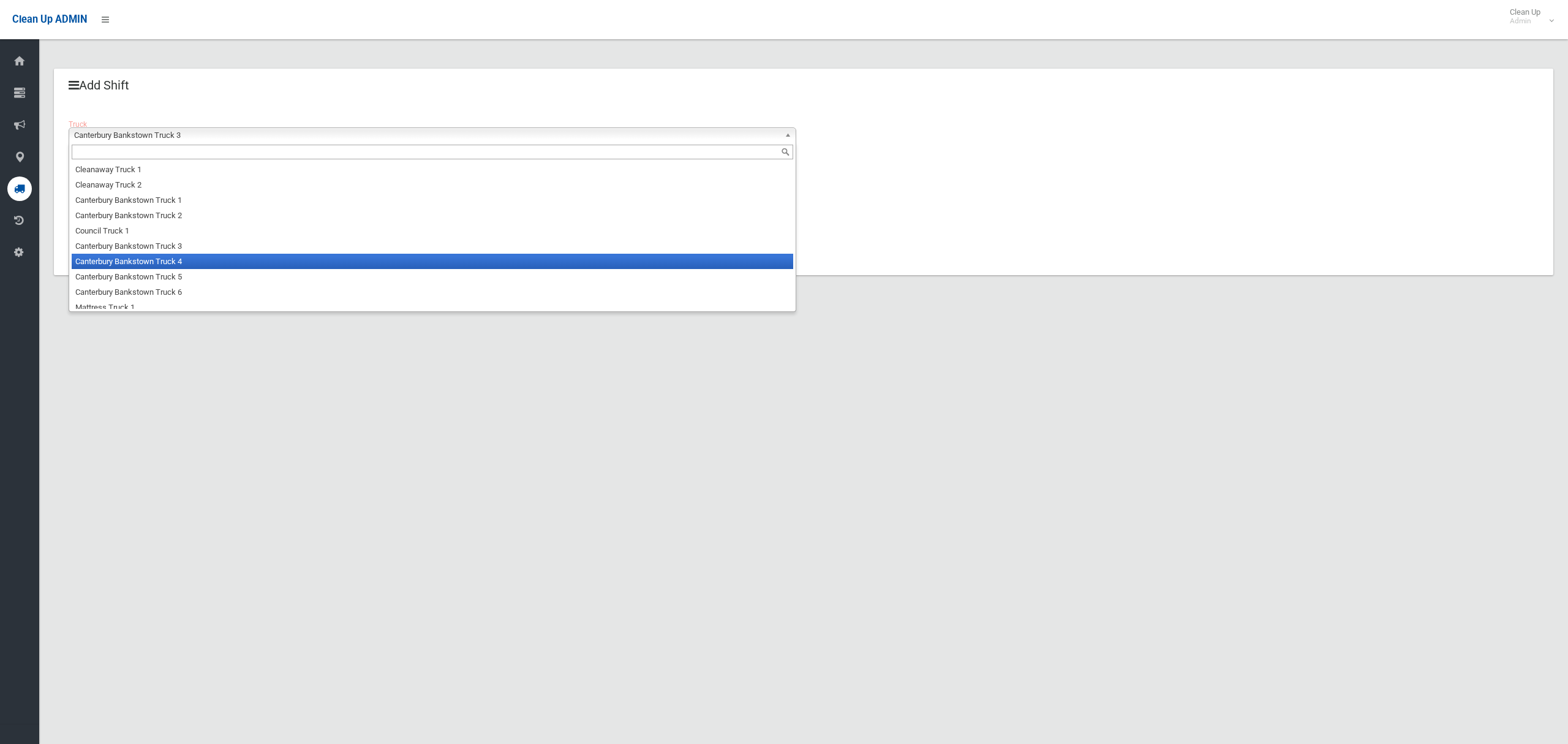
click at [156, 262] on li "Canterbury Bankstown Truck 4" at bounding box center [433, 261] width 722 height 15
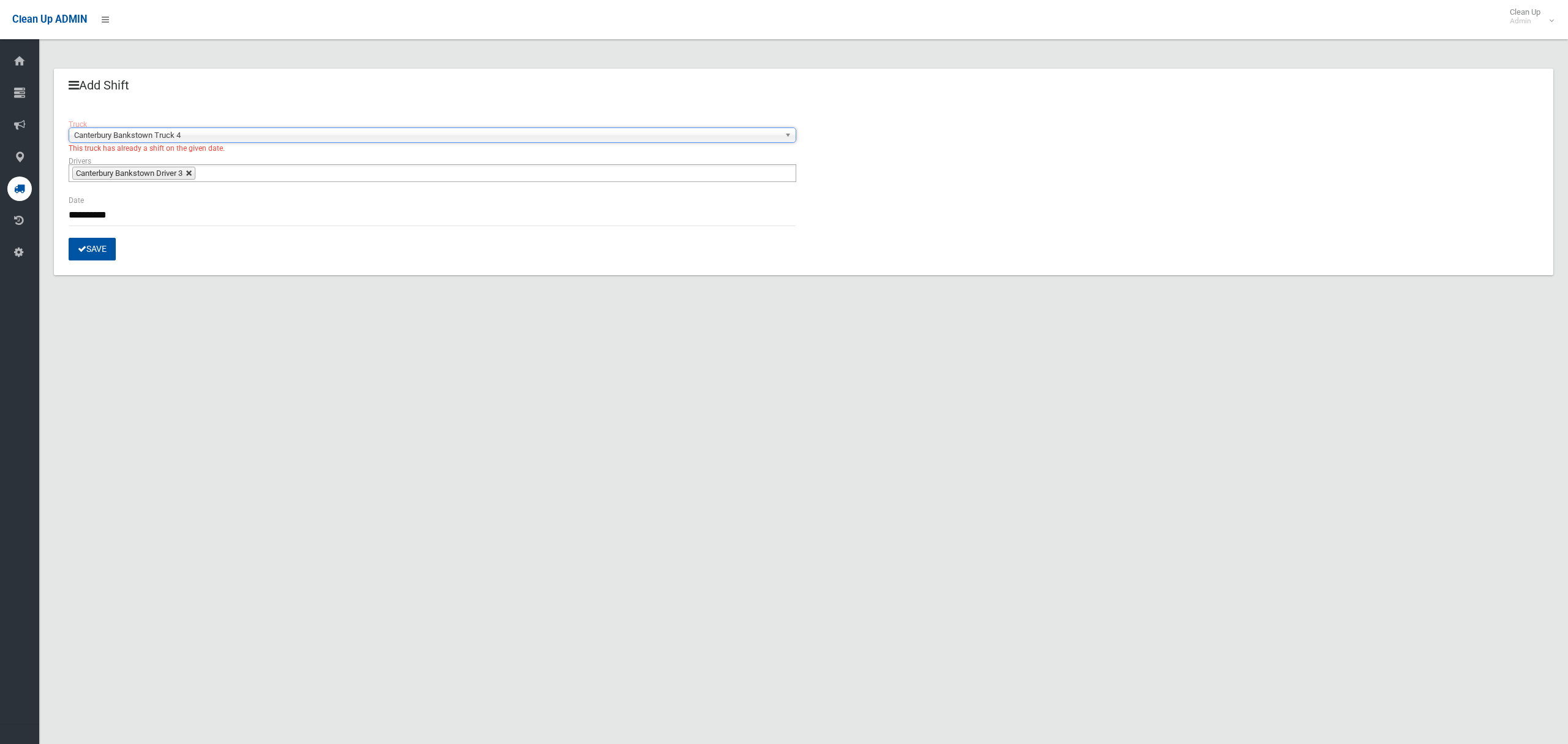
click at [193, 174] on link at bounding box center [189, 174] width 8 height 8
type input "**********"
click at [143, 178] on ul at bounding box center [432, 173] width 727 height 18
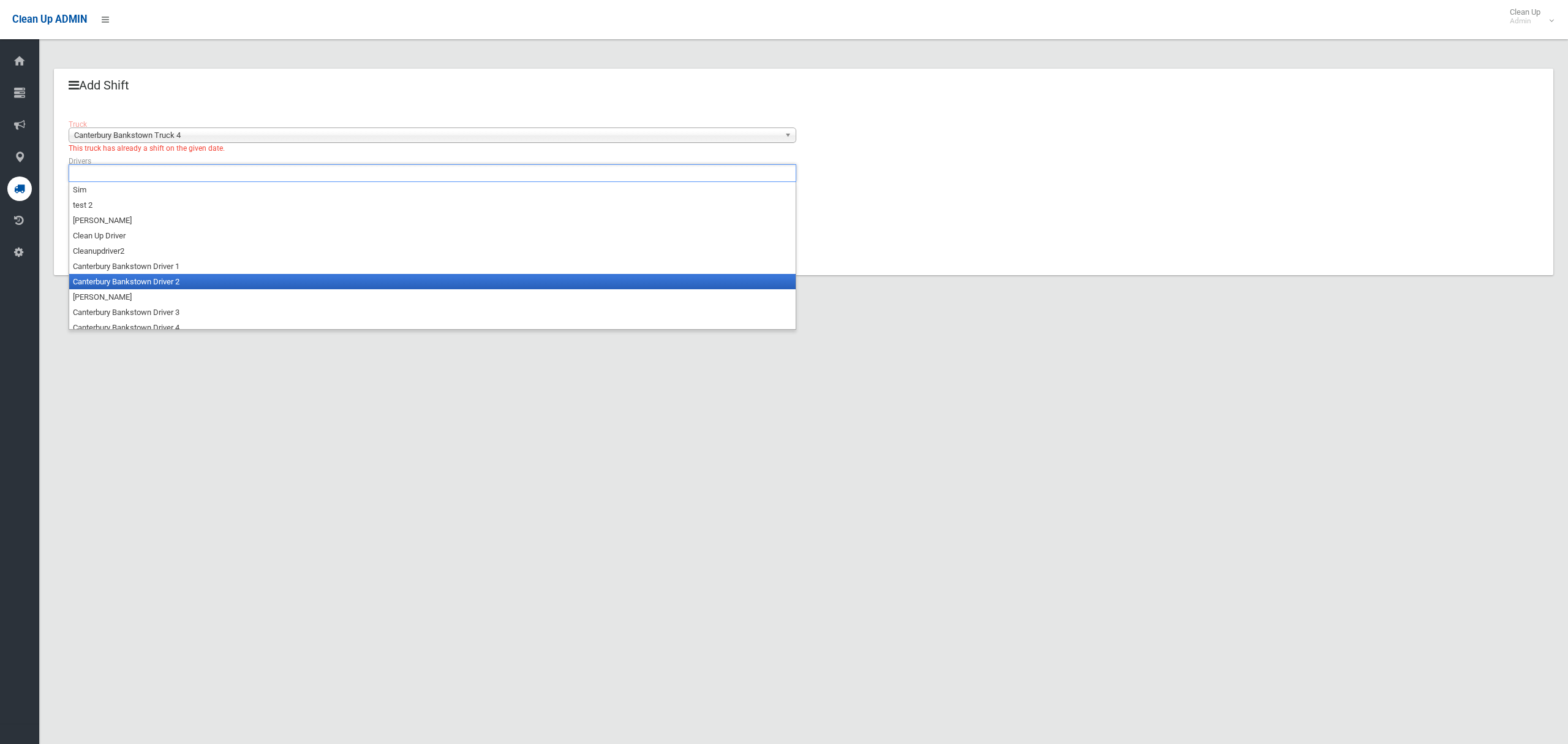
scroll to position [6, 0]
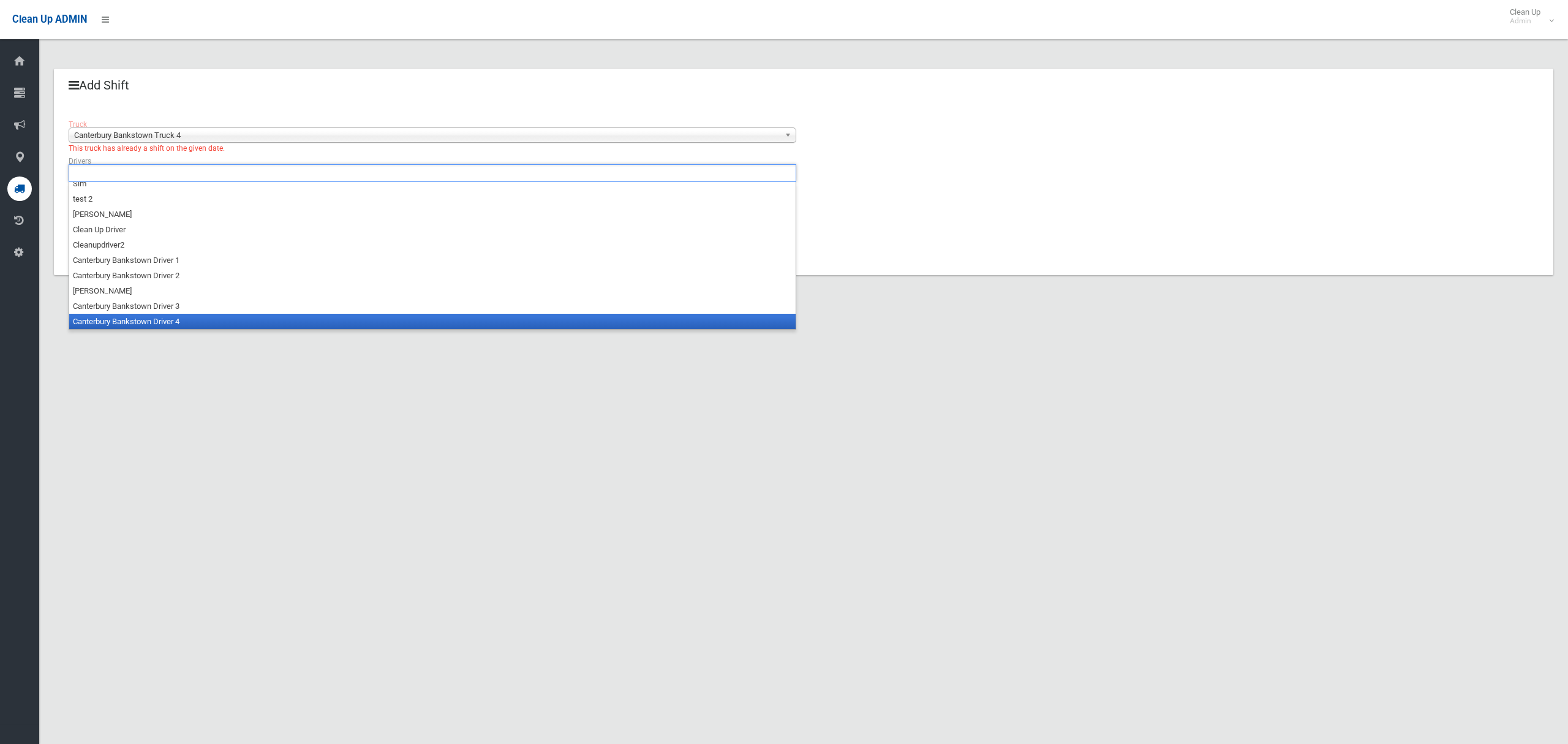
click at [150, 321] on li "Canterbury Bankstown Driver 4" at bounding box center [432, 322] width 726 height 15
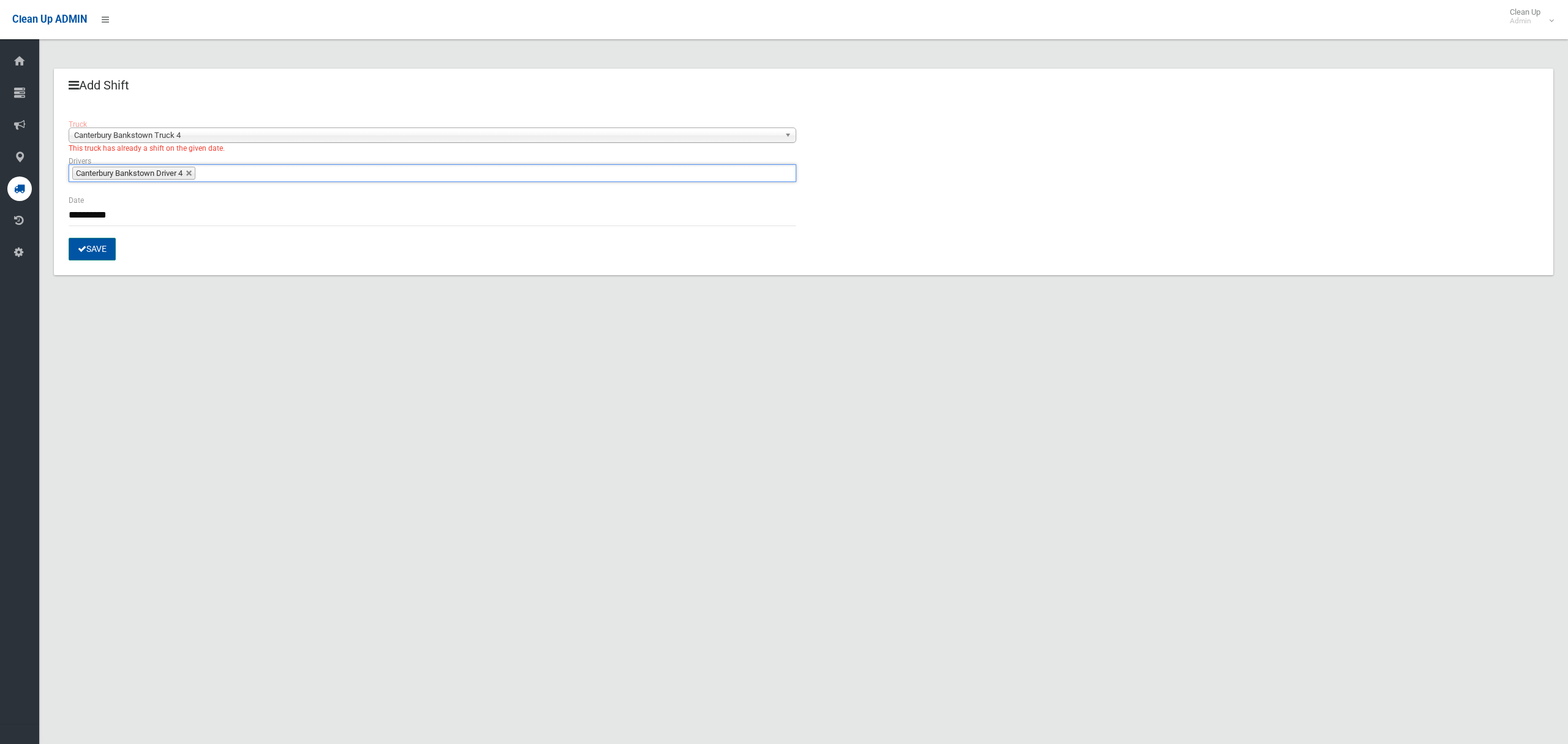
click at [93, 253] on button "Save" at bounding box center [91, 250] width 47 height 23
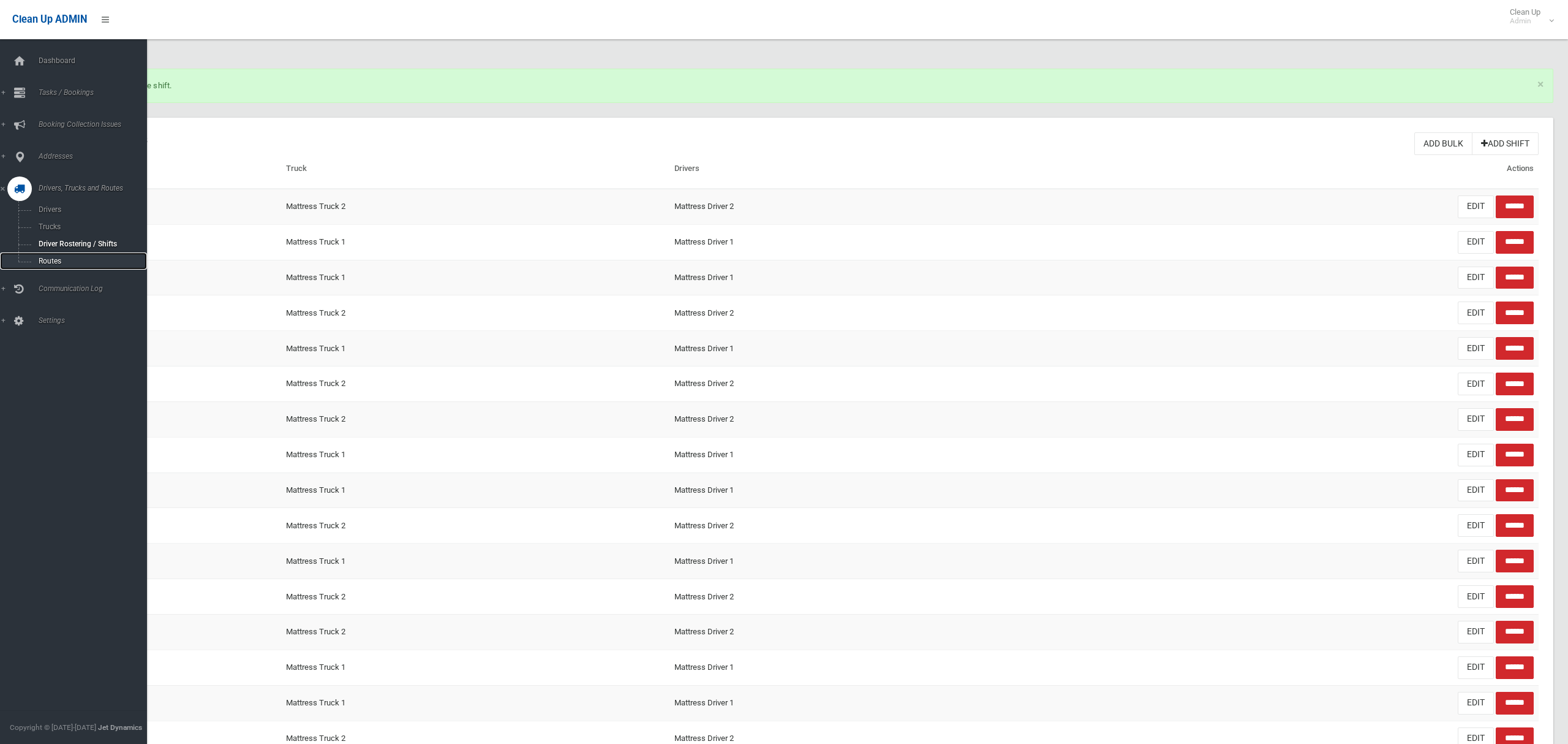
click at [50, 258] on span "Routes" at bounding box center [85, 260] width 102 height 9
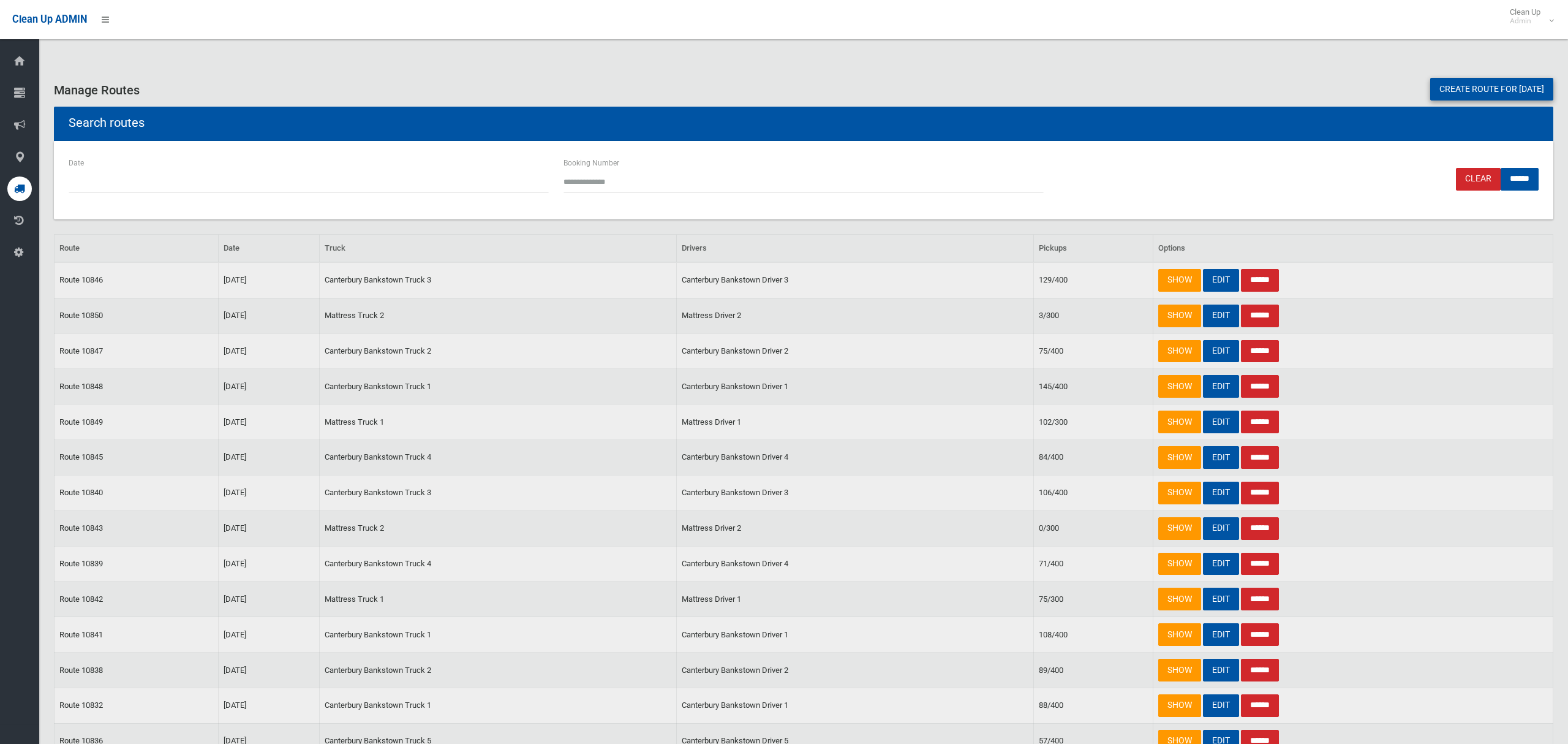
click at [1479, 81] on link "Create route for tomorrow" at bounding box center [1491, 89] width 123 height 23
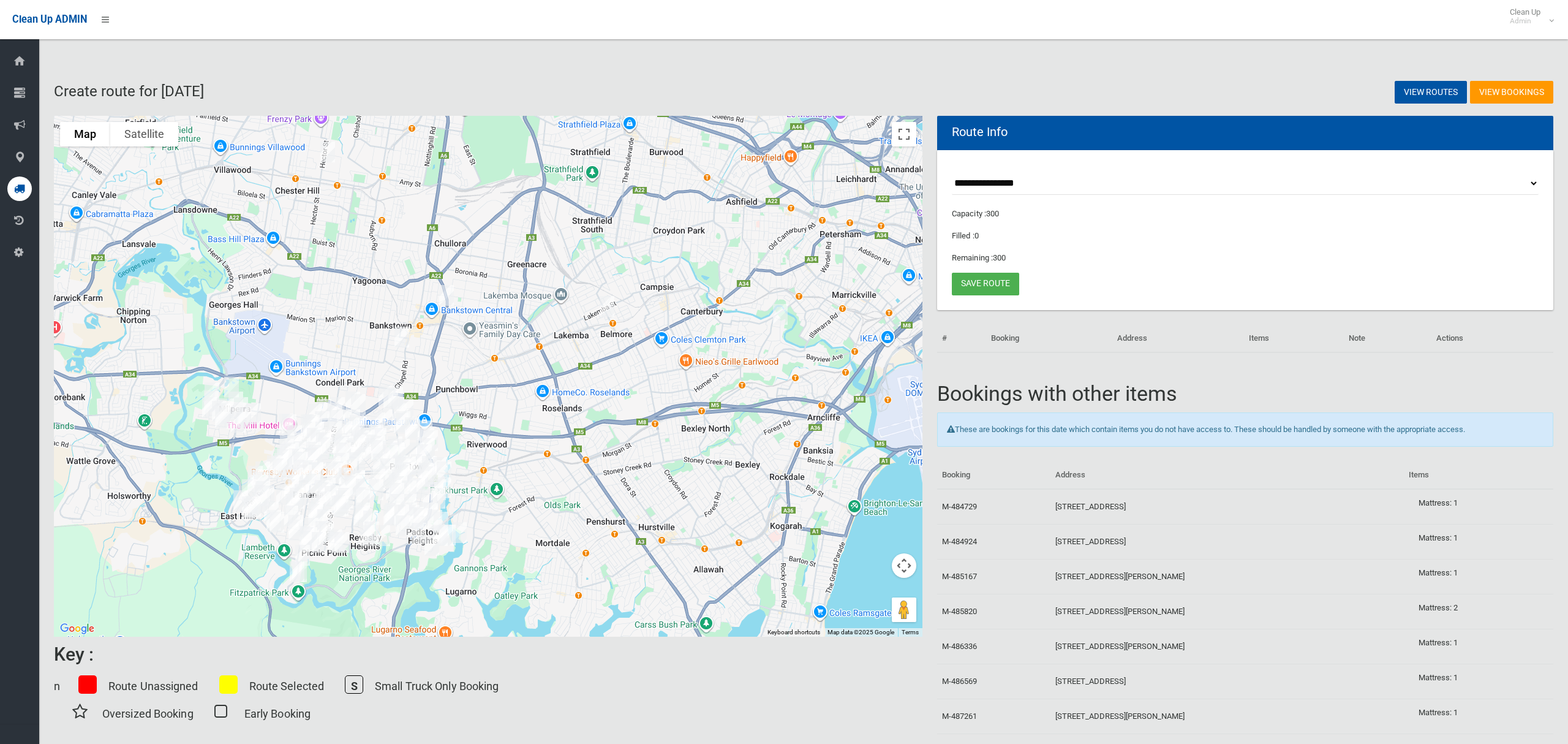
click at [1009, 184] on select "**********" at bounding box center [1245, 183] width 586 height 23
select select "*****"
click at [952, 172] on select "**********" at bounding box center [1245, 183] width 586 height 23
click at [904, 140] on button "Toggle fullscreen view" at bounding box center [904, 134] width 25 height 25
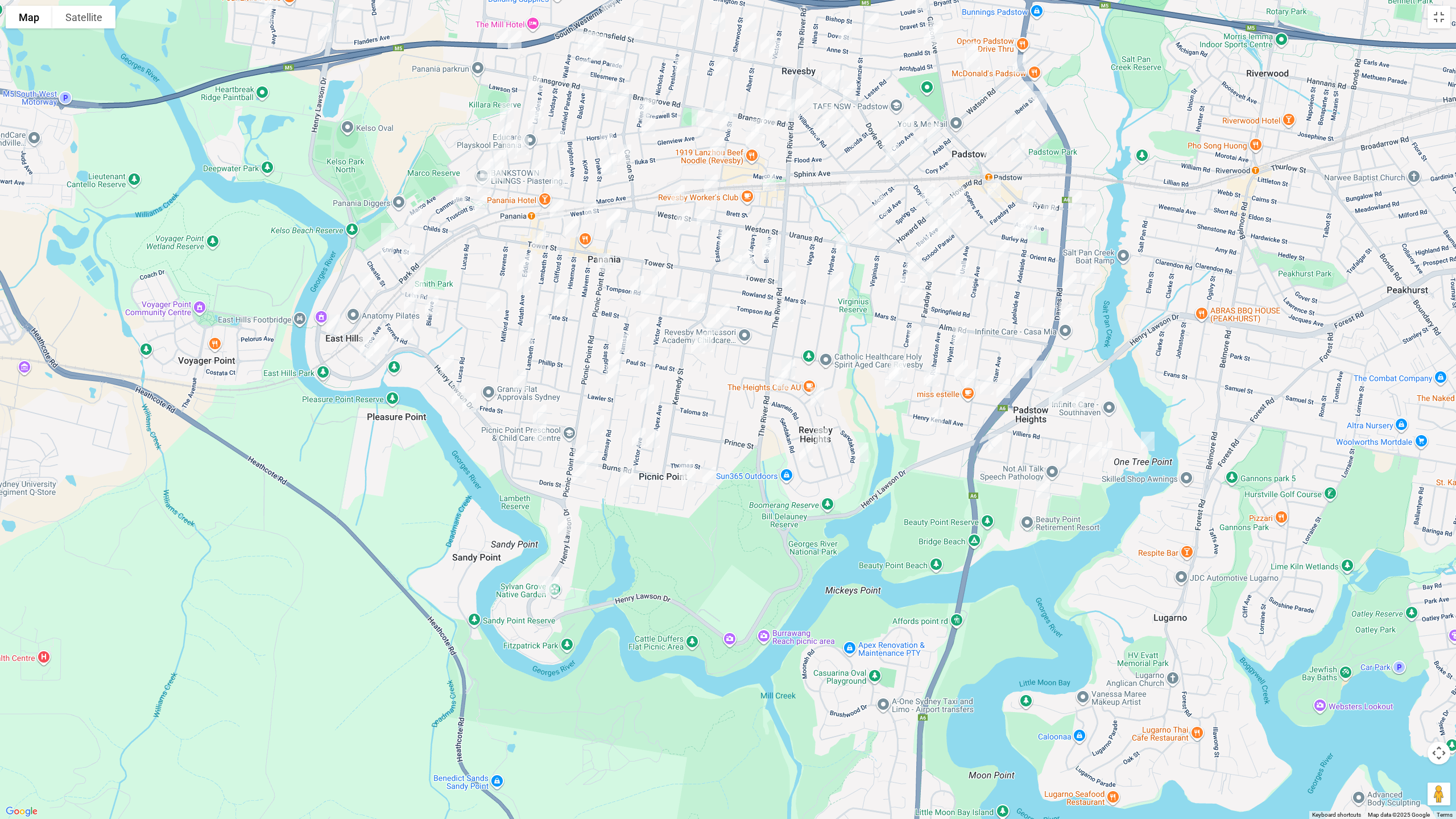
click at [536, 587] on img "897A Henry Lawson Drive, PICNIC POINT NSW 2213" at bounding box center [545, 586] width 23 height 29
click at [563, 517] on img "802 Henry Lawson Drive, PICNIC POINT NSW 2213" at bounding box center [565, 525] width 23 height 29
click at [446, 361] on img "664 Henry Lawson Drive, EAST HILLS NSW 2213" at bounding box center [447, 364] width 23 height 29
click at [746, 250] on img "22A Tower Street, REVESBY NSW 2212" at bounding box center [746, 258] width 23 height 29
click at [726, 265] on img "43 Tower Street, REVESBY NSW 2212" at bounding box center [735, 265] width 23 height 29
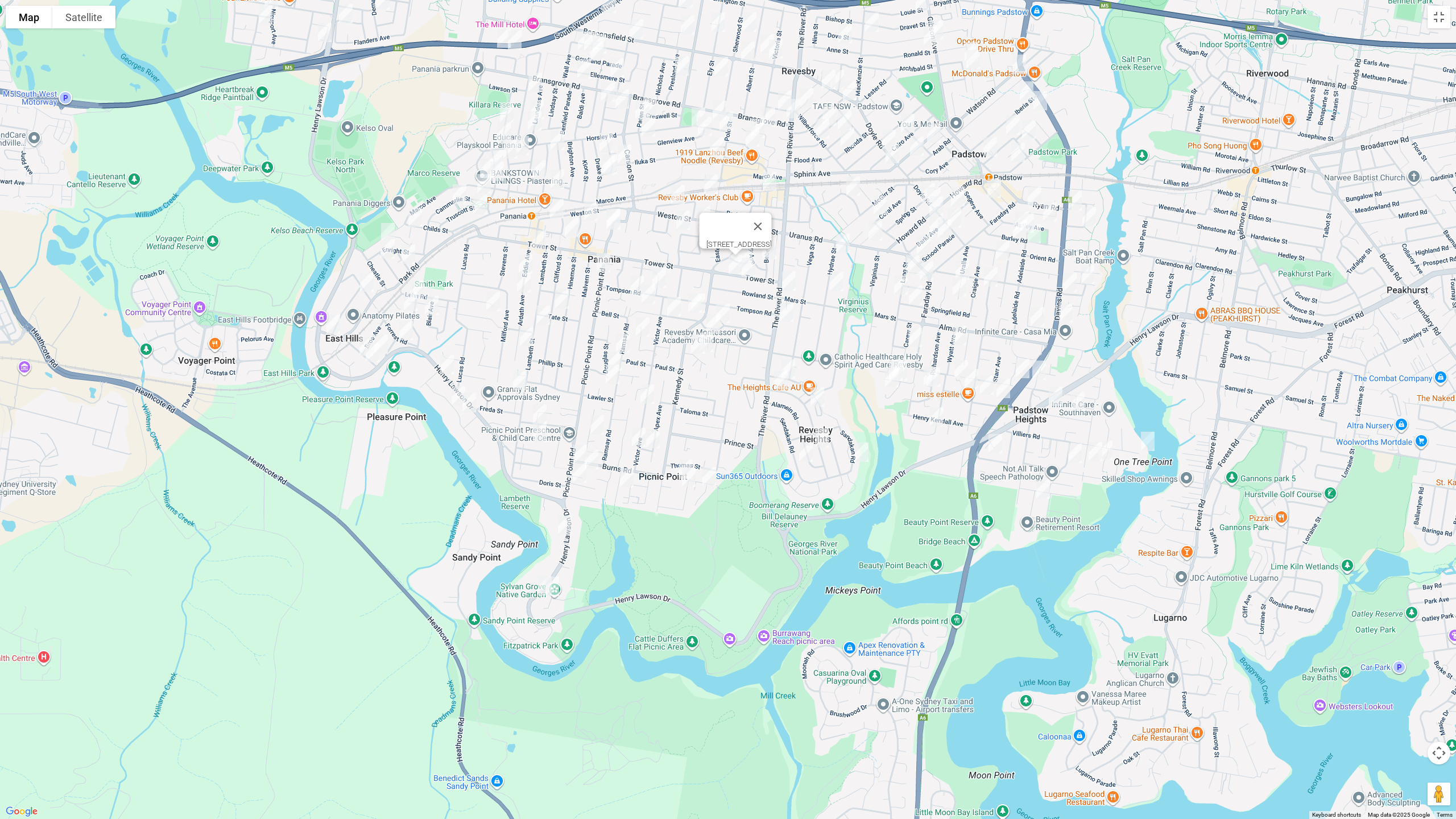
click at [750, 274] on img "29 Tower Street, REVESBY NSW 2212" at bounding box center [748, 267] width 23 height 29
click at [554, 209] on img "181A Weston Street, PANANIA NSW 2213" at bounding box center [557, 209] width 23 height 29
click at [555, 584] on img "23 Sylvan Grove, PICNIC POINT NSW 2213" at bounding box center [552, 586] width 23 height 29
click at [577, 448] on img "161a Picnic Point Road, PICNIC POINT NSW 2213" at bounding box center [580, 455] width 23 height 29
click at [577, 479] on img "19 Samoa Avenue, PICNIC POINT NSW 2213" at bounding box center [580, 473] width 23 height 29
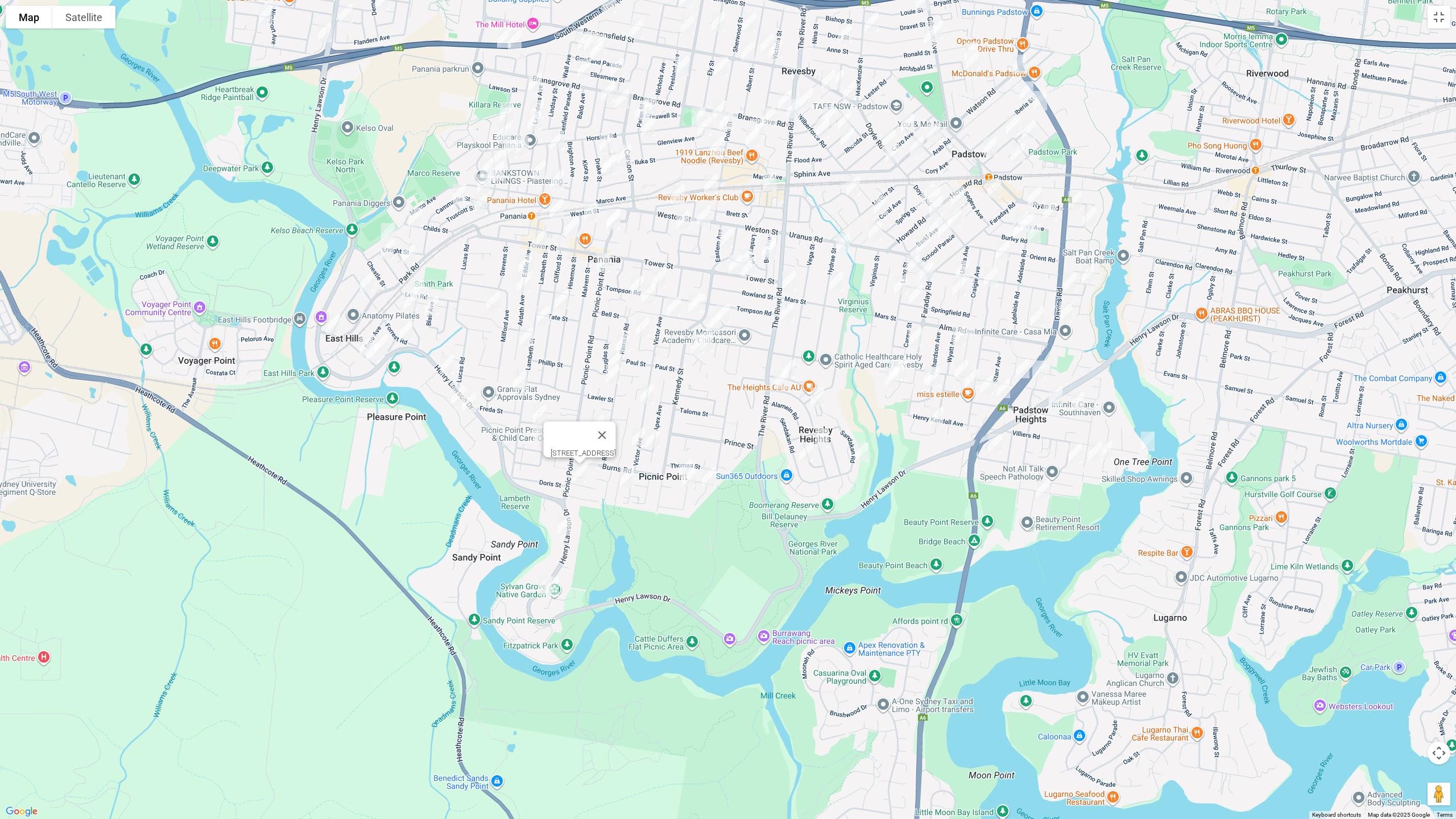
click at [596, 464] on img "101 Burns Road, PICNIC POINT NSW 2213" at bounding box center [592, 460] width 23 height 29
click at [633, 477] on img "13 Drysdale Avenue, PICNIC POINT NSW 2213" at bounding box center [627, 478] width 23 height 29
click at [675, 467] on img "25 Burns Road, PICNIC POINT NSW 2213" at bounding box center [685, 470] width 23 height 29
click at [690, 487] on img "2C Parkview Avenue, PICNIC POINT NSW 2213" at bounding box center [689, 478] width 23 height 29
click at [713, 483] on img "2B Claverdon Avenue, PICNIC POINT NSW 2213" at bounding box center [709, 477] width 23 height 29
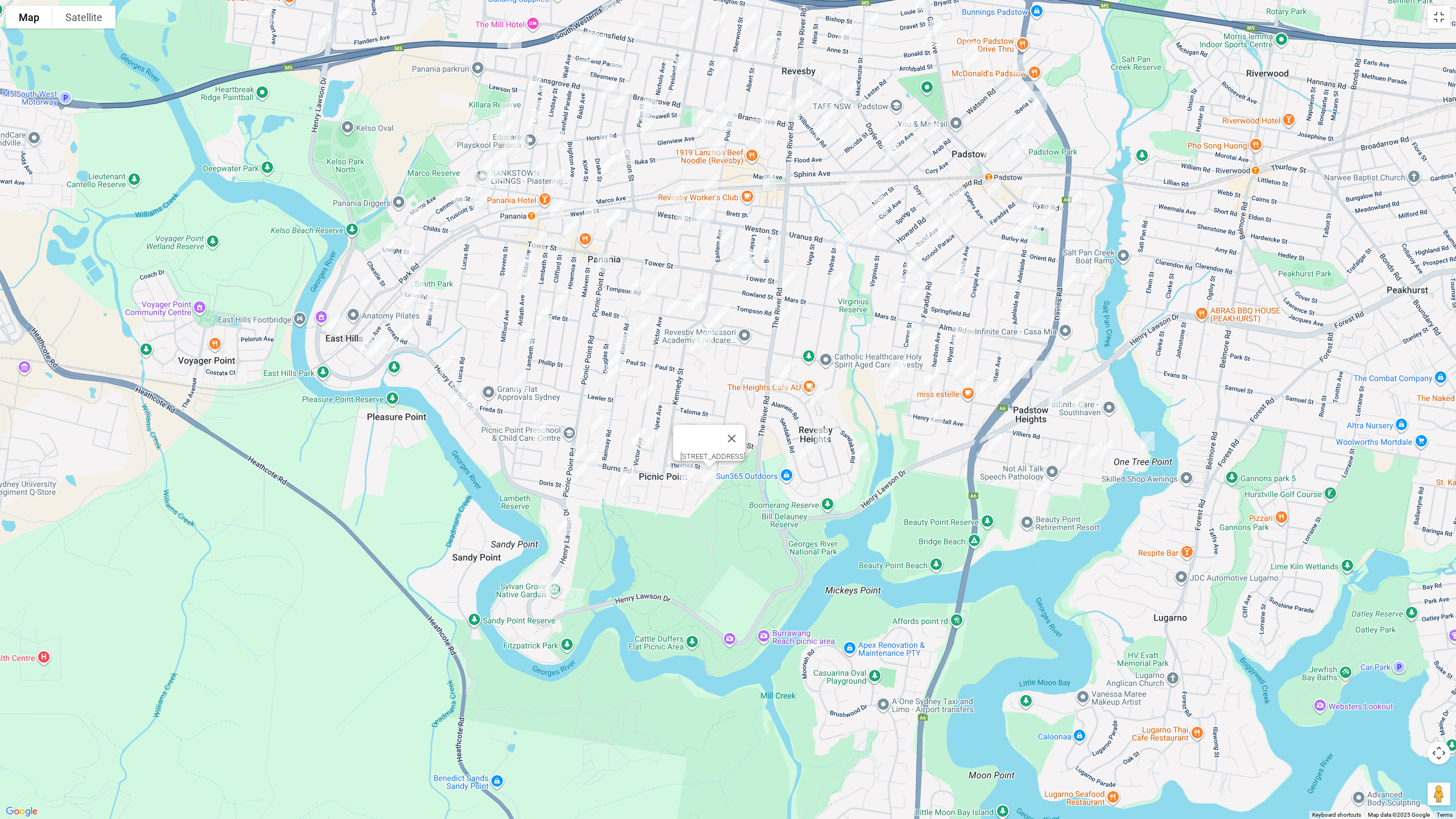
click at [603, 427] on img "11 Kathleen Parade, PICNIC POINT NSW 2213" at bounding box center [597, 425] width 23 height 29
click at [540, 413] on img "31 Donald Street, PICNIC POINT NSW 2213" at bounding box center [540, 414] width 23 height 29
click at [539, 431] on img "11 Kelvin Parade, PICNIC POINT NSW 2213" at bounding box center [540, 433] width 23 height 29
click at [454, 395] on img "53 Burbank Avenue, EAST HILLS NSW 2213" at bounding box center [459, 396] width 23 height 29
click at [470, 408] on img "56 Burbank Avenue, PICNIC POINT NSW 2213" at bounding box center [470, 403] width 23 height 29
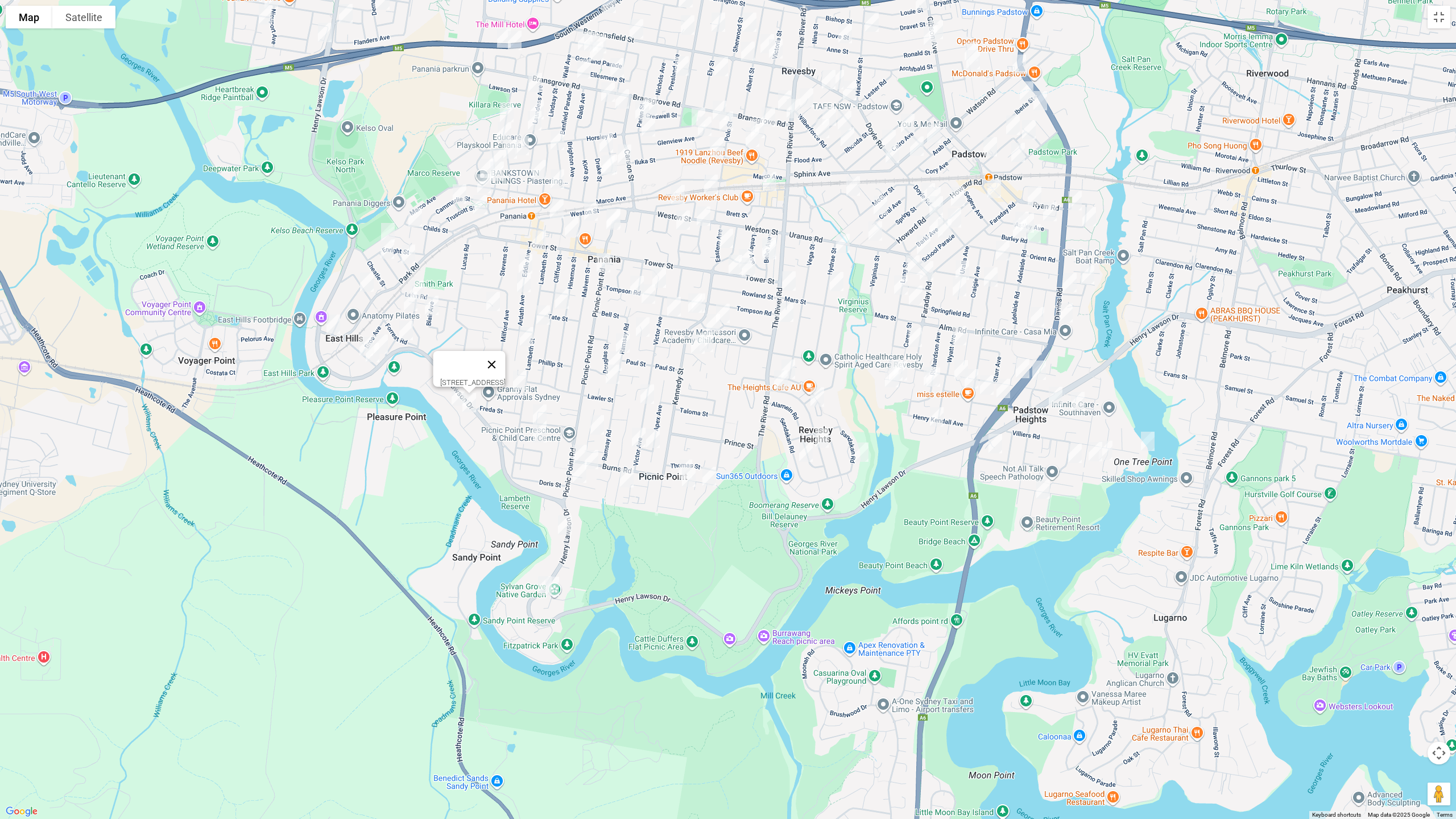
click at [505, 355] on button "Close" at bounding box center [492, 364] width 28 height 28
click at [1438, 29] on div "To navigate, press the arrow keys." at bounding box center [728, 409] width 1456 height 819
click at [1439, 17] on button "Toggle fullscreen view" at bounding box center [1439, 17] width 23 height 23
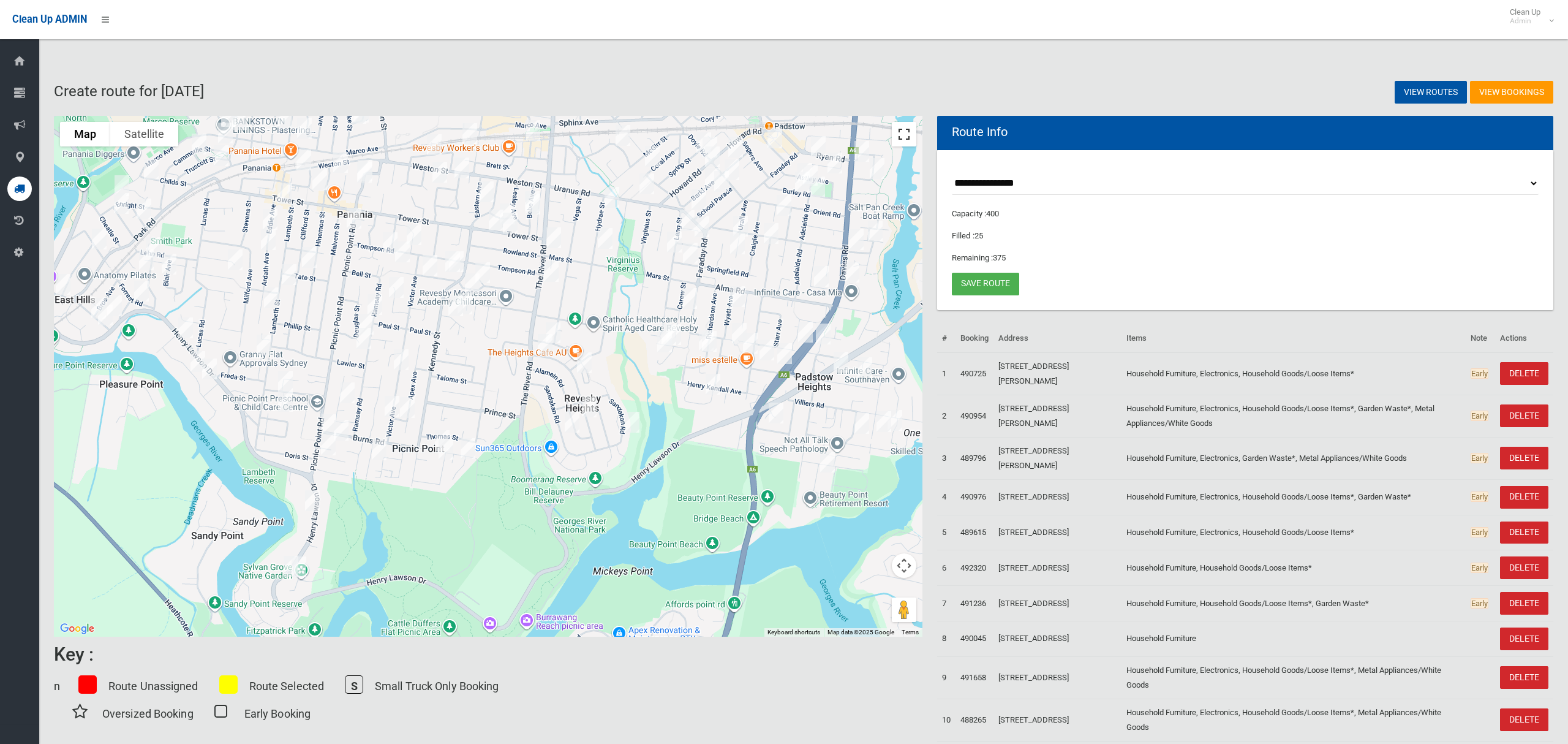
click at [901, 135] on button "Toggle fullscreen view" at bounding box center [904, 134] width 25 height 25
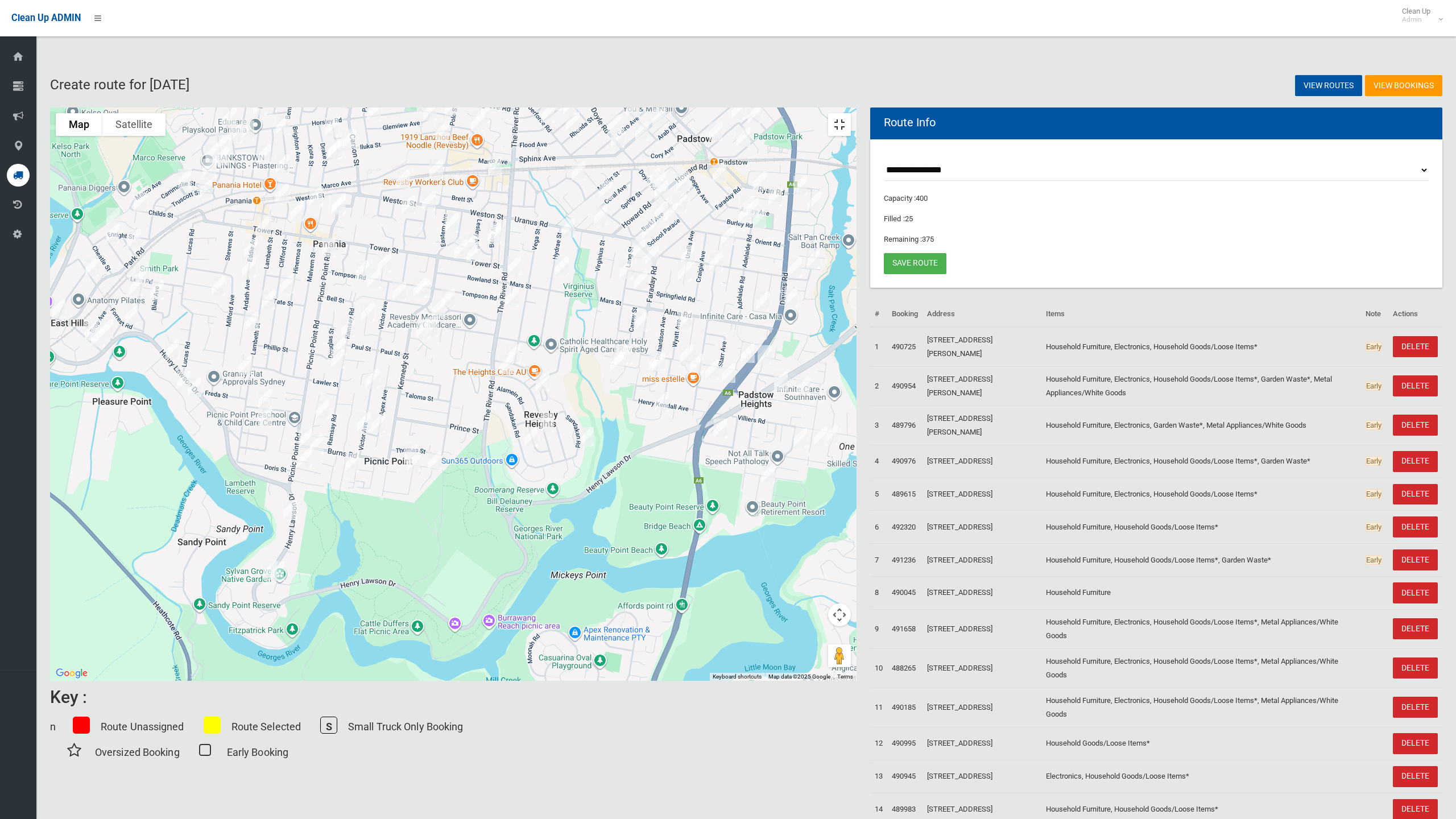
click at [851, 113] on button "Toggle fullscreen view" at bounding box center [839, 125] width 23 height 23
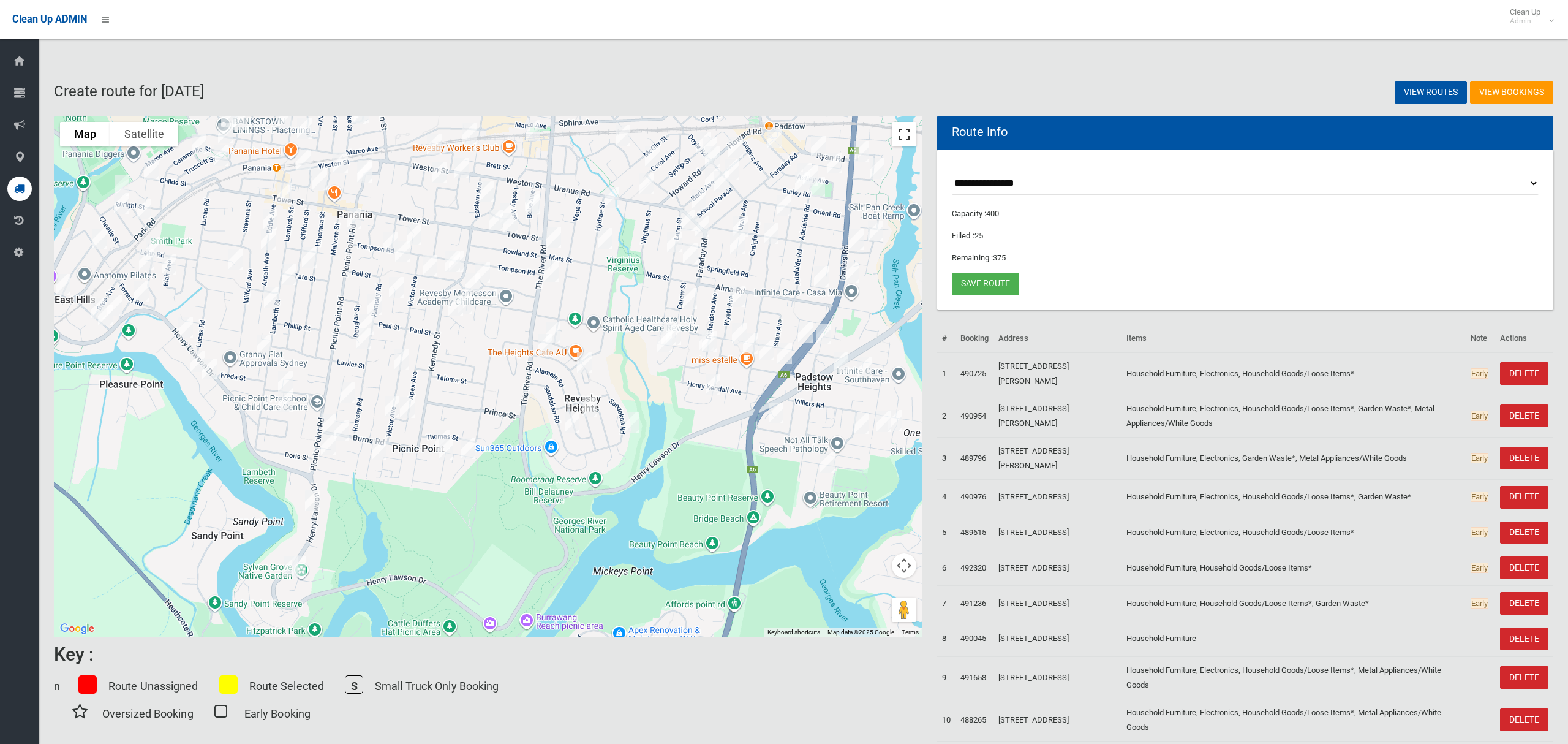
click at [899, 134] on button "Toggle fullscreen view" at bounding box center [904, 134] width 25 height 25
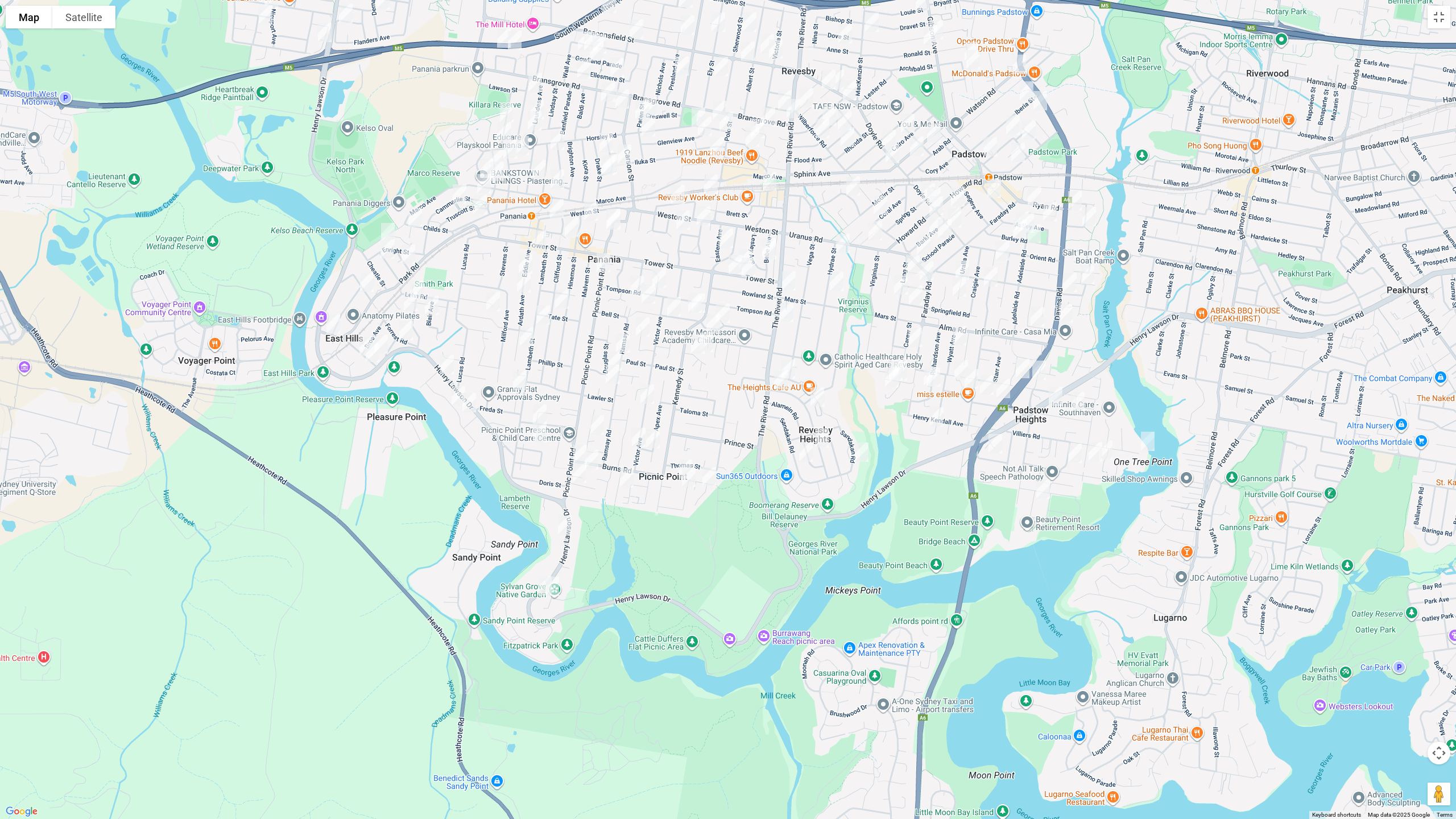
click at [637, 437] on img "100 Victor Avenue, PICNIC POINT NSW 2213" at bounding box center [639, 438] width 23 height 29
click at [652, 443] on img "3A Apex Avenue, PICNIC POINT NSW 2213" at bounding box center [653, 438] width 23 height 29
click at [623, 337] on img "36 Ramsay Road, PANANIA NSW 2213" at bounding box center [623, 343] width 23 height 29
click at [608, 350] on img "47 Douglas Street, PANANIA NSW 2213" at bounding box center [615, 361] width 23 height 29
drag, startPoint x: 607, startPoint y: 377, endPoint x: 616, endPoint y: 381, distance: 9.8
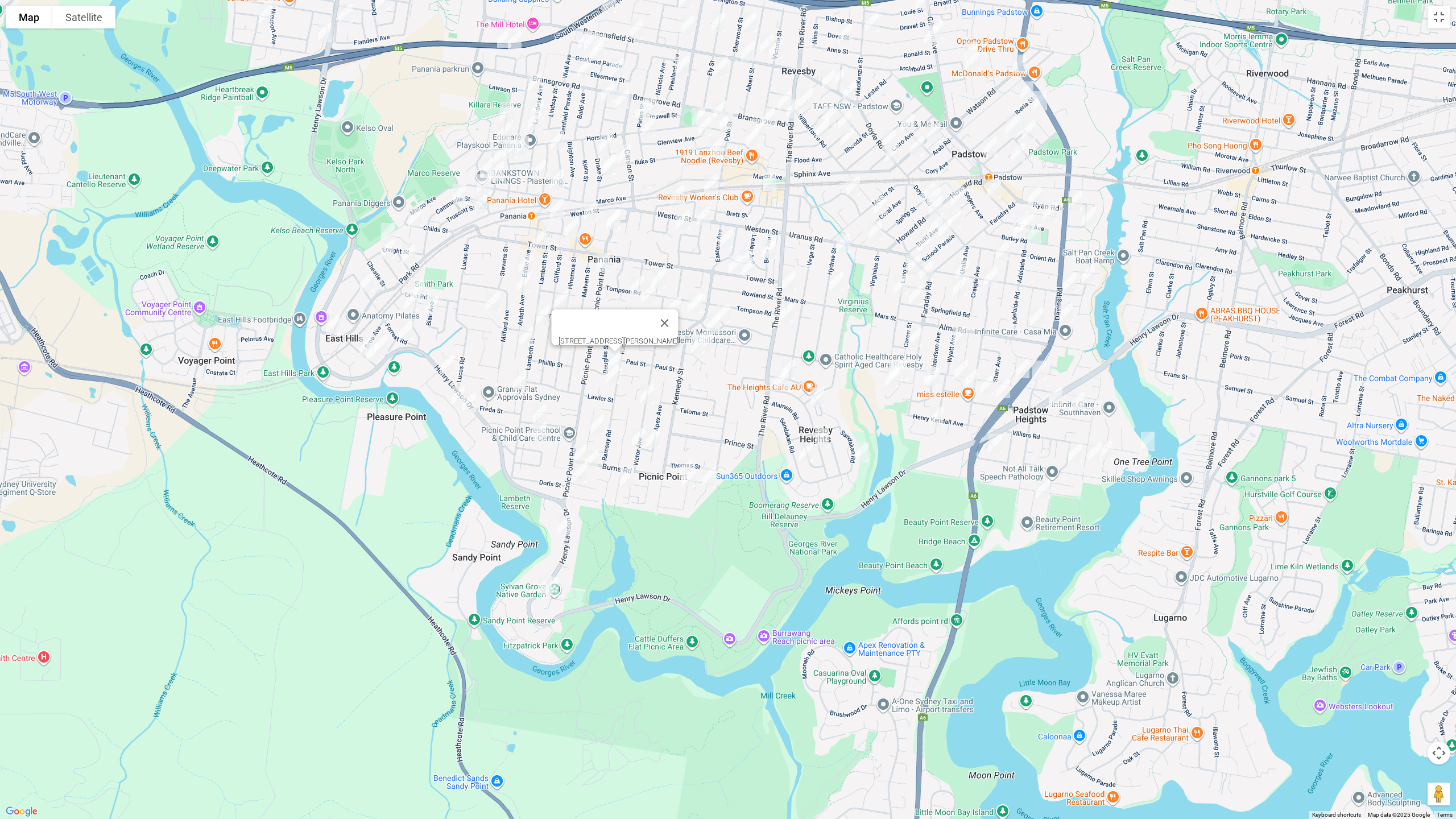
click at [607, 377] on img "64A Ramsay Road, PANANIA NSW 2213" at bounding box center [613, 374] width 23 height 29
click at [649, 393] on img "68a Victor Avenue, PICNIC POINT NSW 2213" at bounding box center [648, 394] width 23 height 29
click at [529, 339] on img "95A Ardath Avenue, PANANIA NSW 2213" at bounding box center [527, 337] width 23 height 29
click at [519, 381] on img "4 Irene Street, PANANIA NSW 2213" at bounding box center [520, 381] width 23 height 29
drag, startPoint x: 418, startPoint y: 282, endPoint x: 414, endPoint y: 291, distance: 9.8
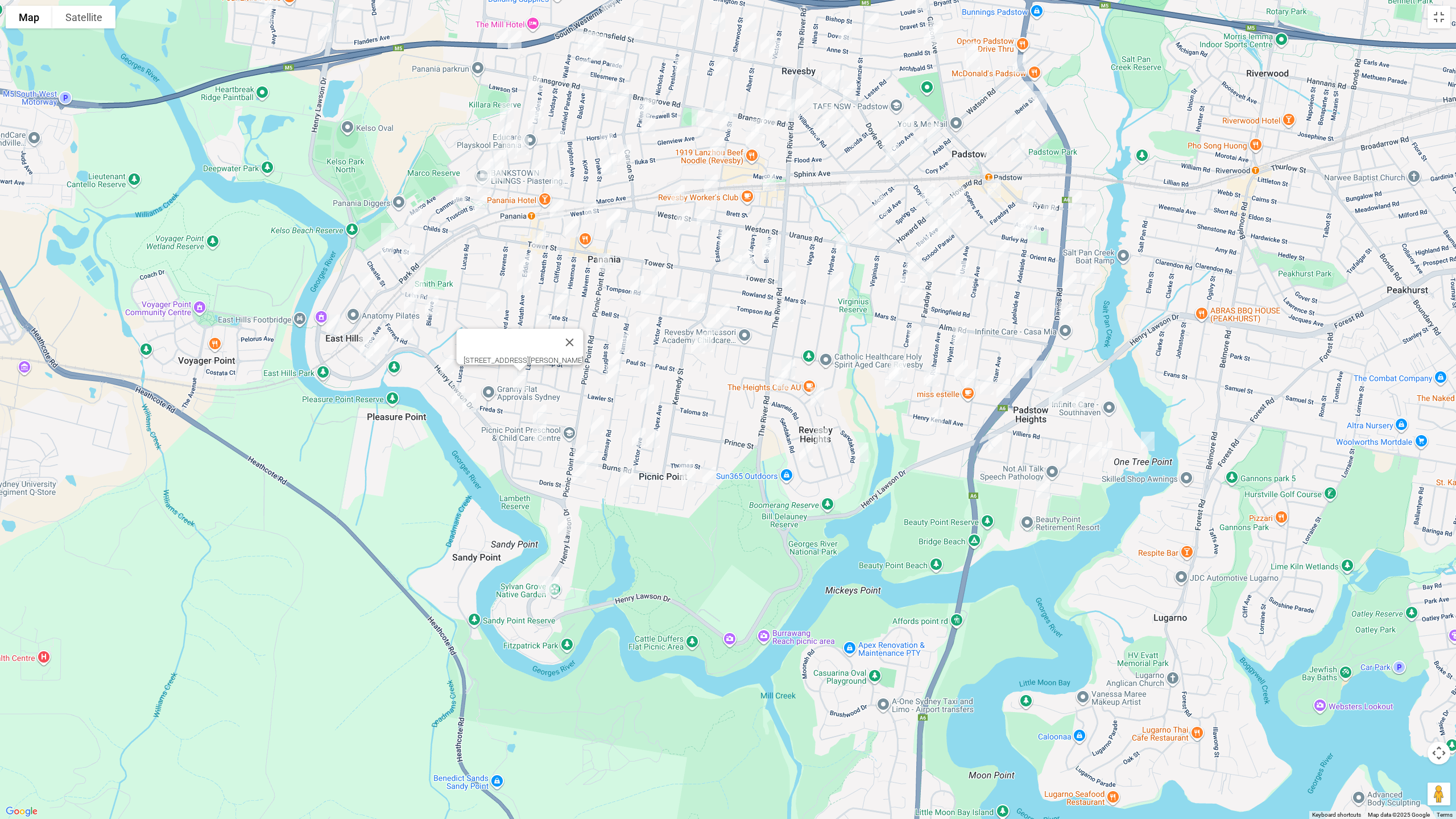
click at [418, 281] on img "2 Harcourt Avenue, EAST HILLS NSW 2213" at bounding box center [417, 291] width 23 height 29
click at [406, 301] on img "2/10 Cowland Avenue, EAST HILLS NSW 2213" at bounding box center [411, 301] width 23 height 29
click at [427, 306] on img "16 Blair Avenue, EAST HILLS NSW 2213" at bounding box center [432, 306] width 23 height 29
click at [403, 329] on img "2 Monash Avenue, EAST HILLS NSW 2213" at bounding box center [406, 331] width 23 height 29
click at [360, 334] on img "11 Maclaurin Avenue, EAST HILLS NSW 2213" at bounding box center [366, 347] width 23 height 29
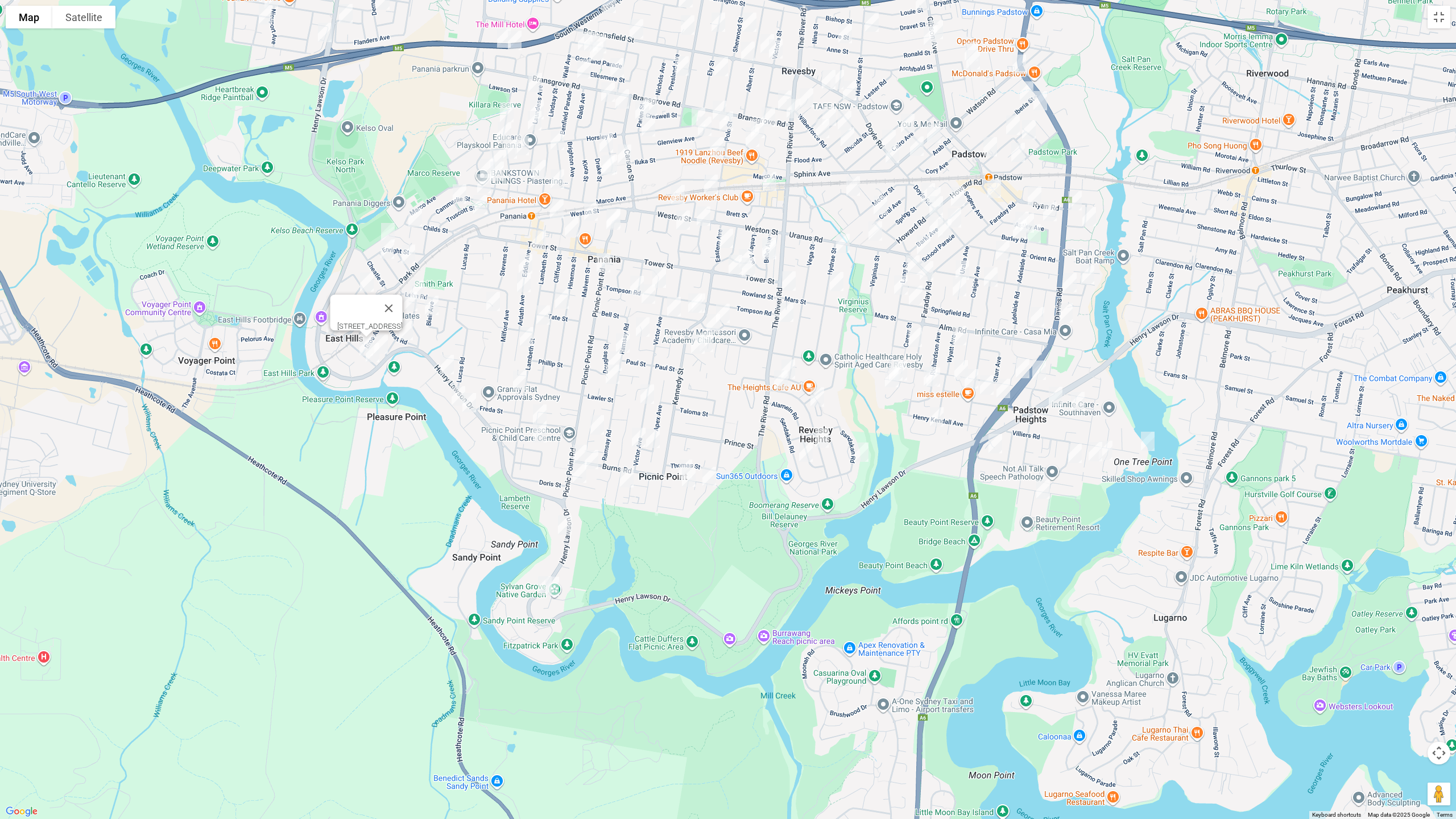
click at [389, 339] on img "6 Maclaurin Avenue, EAST HILLS NSW 2213" at bounding box center [381, 344] width 23 height 29
click at [366, 357] on img "3 Maclaurin Avenue, EAST HILLS NSW 2213" at bounding box center [372, 353] width 23 height 29
click at [538, 233] on img "1b Eddie Avenue, PANANIA NSW 2213" at bounding box center [539, 240] width 23 height 29
click at [523, 258] on img "24 Eddie Avenue, PANANIA NSW 2213" at bounding box center [526, 264] width 23 height 29
drag, startPoint x: 526, startPoint y: 289, endPoint x: 490, endPoint y: 295, distance: 36.5
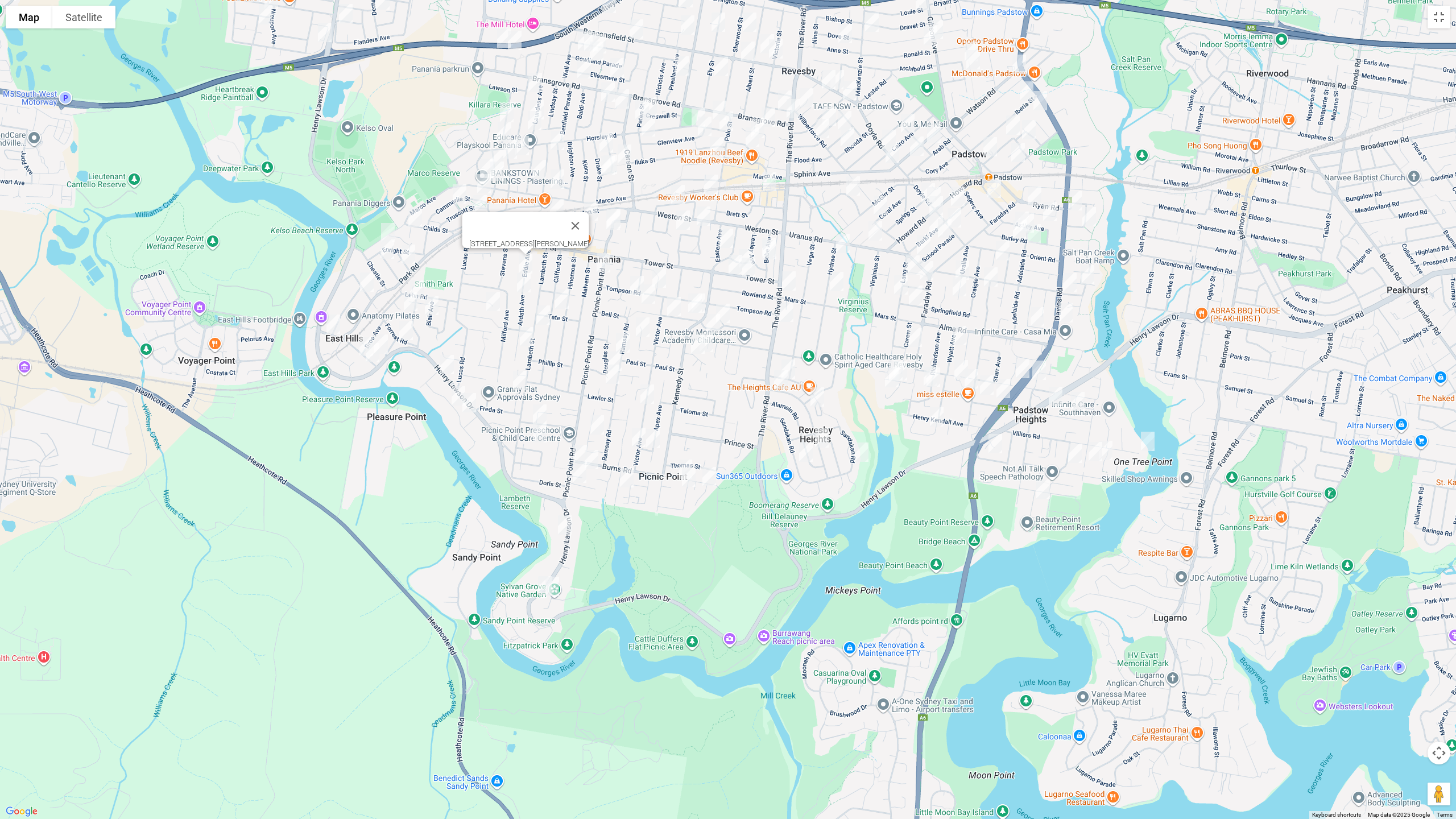
click at [524, 289] on img "44 Ardath Avenue, PANANIA NSW 2213" at bounding box center [524, 283] width 23 height 29
click at [519, 291] on img "44 Ardath Avenue, PANANIA NSW 2213" at bounding box center [524, 283] width 23 height 29
click at [494, 304] on img "26A Duke Street, EAST HILLS NSW 2213" at bounding box center [494, 301] width 23 height 29
click at [562, 296] on img "59 Clifford Street, PANANIA NSW 2213" at bounding box center [562, 299] width 23 height 29
click at [540, 314] on img "75 Lambeth Street, PANANIA NSW 2213" at bounding box center [544, 315] width 23 height 29
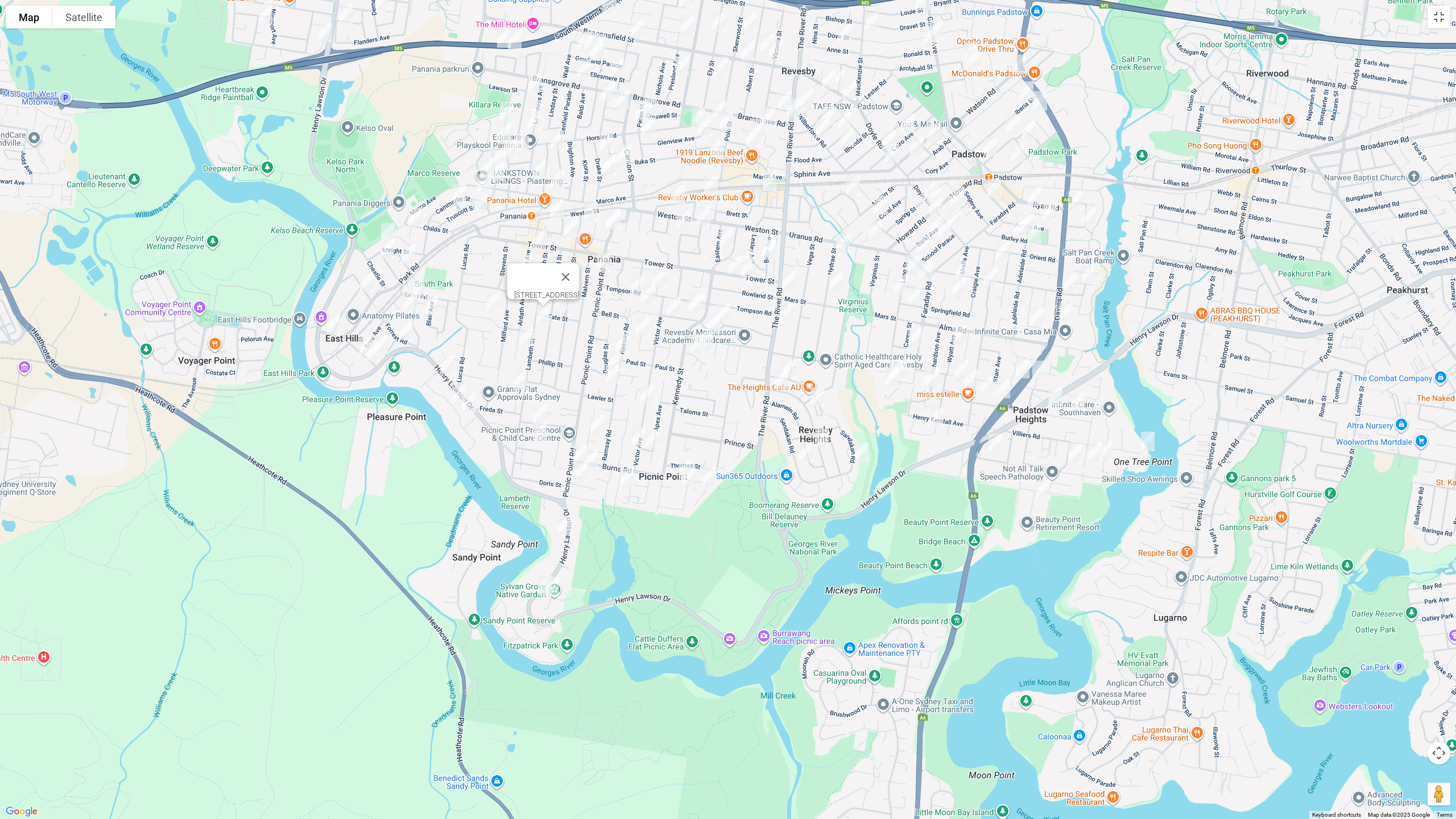
click at [590, 217] on img "9 Hinemoa Street, PANANIA NSW 2213" at bounding box center [591, 211] width 23 height 29
click at [568, 233] on img "17A Peffer Street, PANANIA NSW 2213" at bounding box center [572, 227] width 23 height 29
click at [604, 262] on img "16 Picnic Point Road, PANANIA NSW 2213" at bounding box center [603, 263] width 23 height 29
click at [640, 219] on button "Close" at bounding box center [626, 225] width 28 height 28
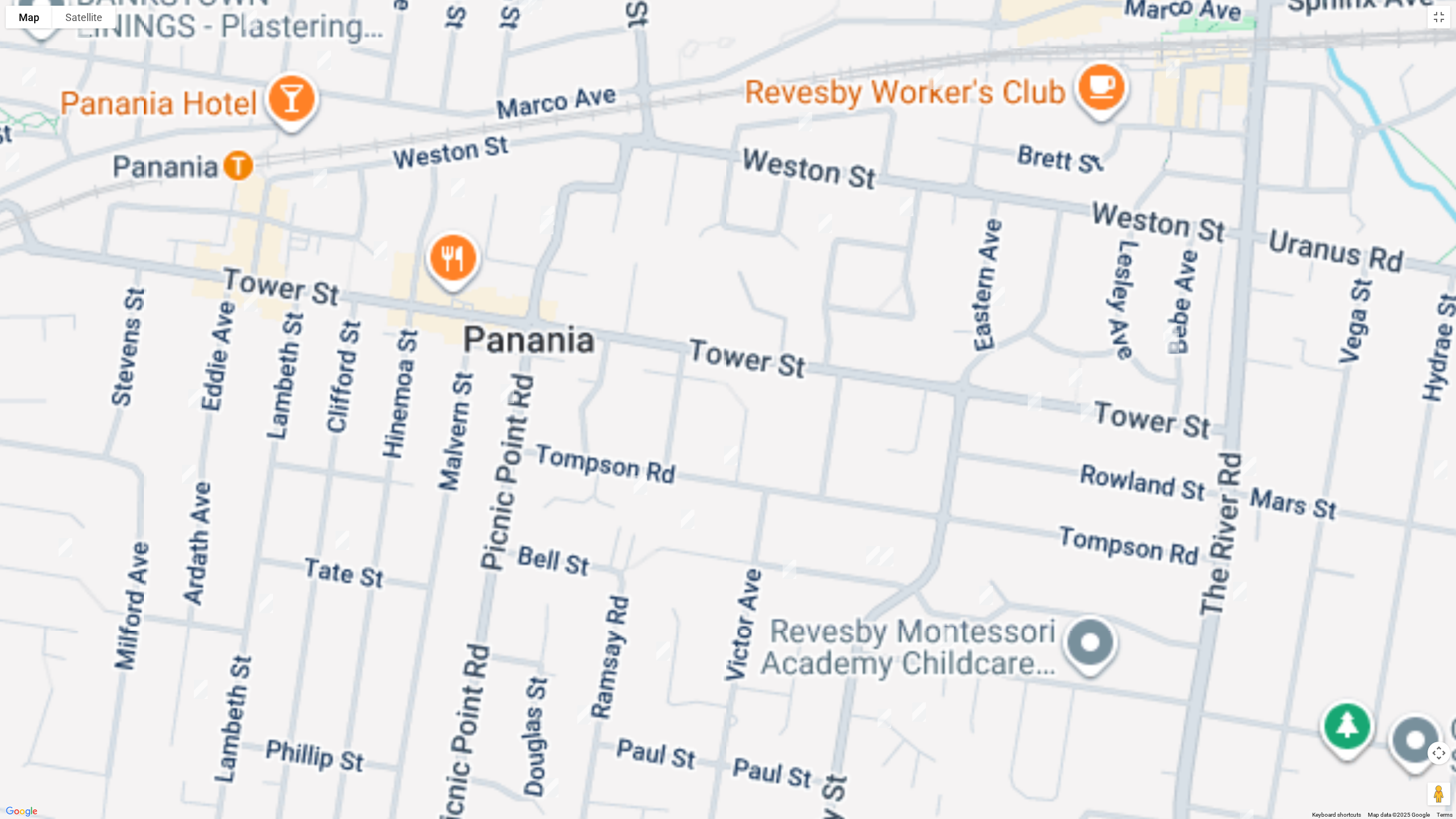
click at [550, 205] on img "26 Woodburn Avenue, PANANIA NSW 2213" at bounding box center [548, 216] width 23 height 29
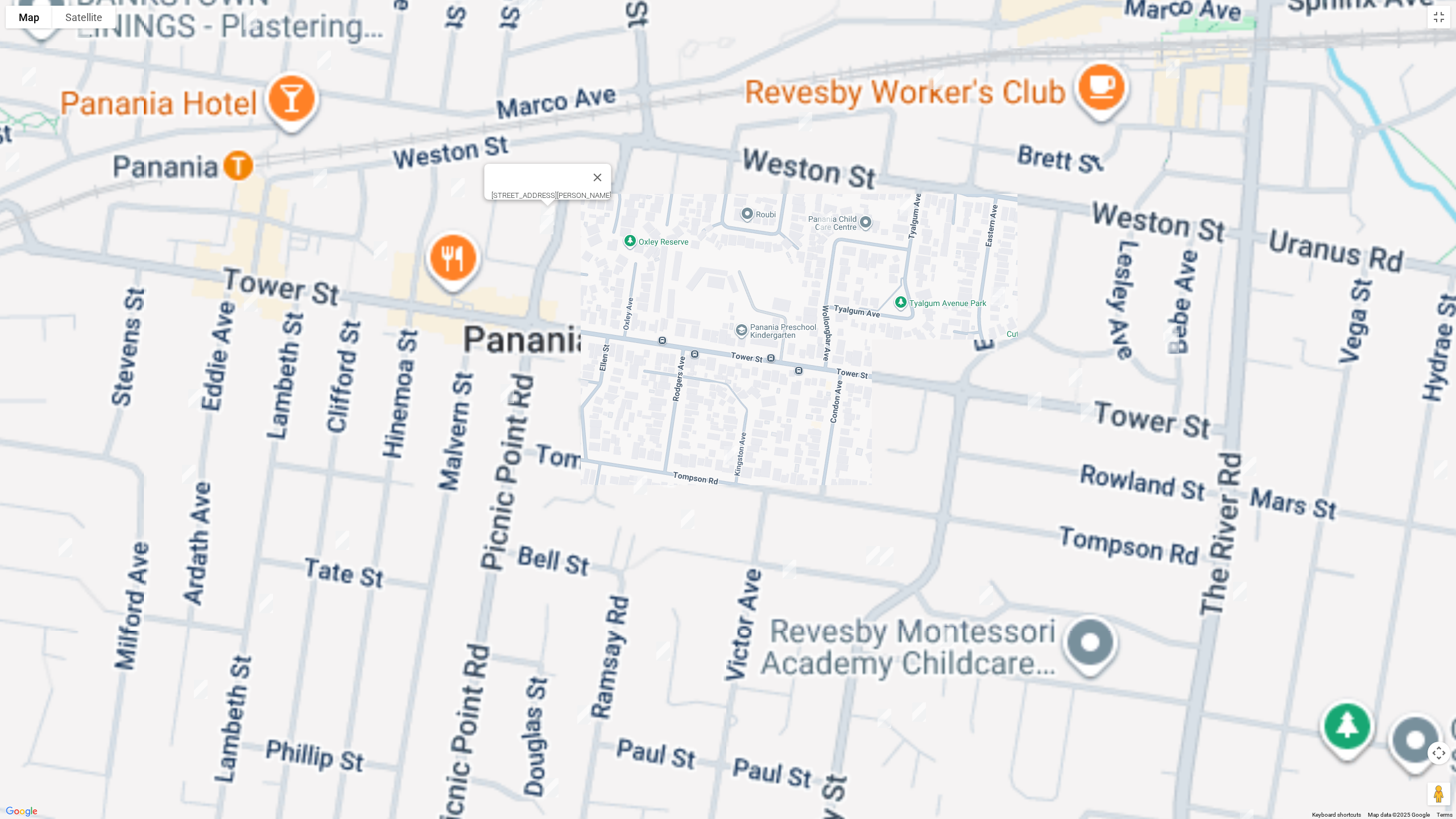
click at [547, 227] on img "28 Woodburn Avenue, PANANIA NSW 2213" at bounding box center [547, 225] width 23 height 29
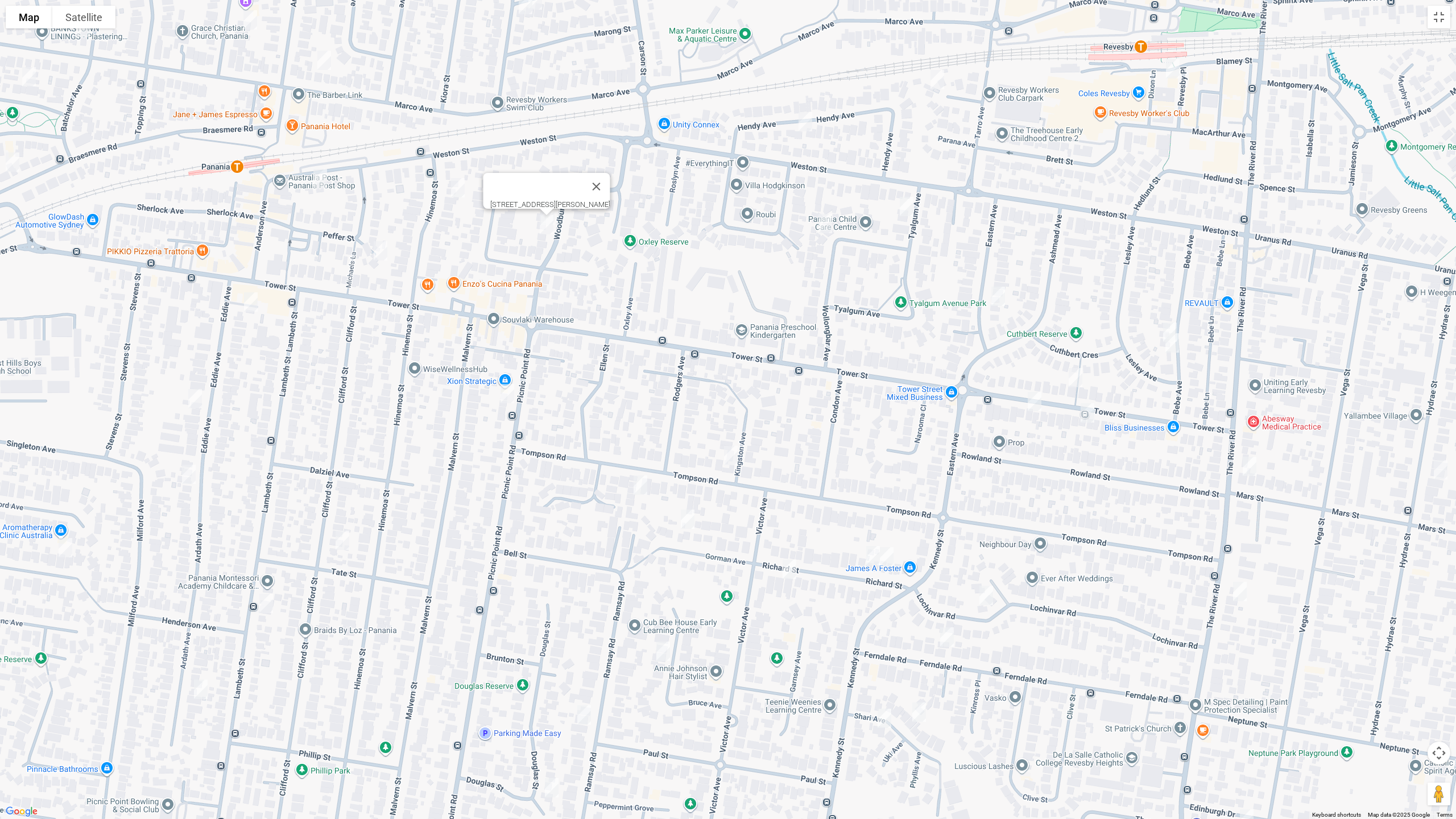
click at [727, 452] on img "116 Tompson Road, PANANIA NSW 2213" at bounding box center [731, 455] width 23 height 29
click at [643, 485] on img "115 Tompson Road, PANANIA NSW 2213" at bounding box center [641, 485] width 23 height 29
click at [689, 524] on img "12 Gorman Avenue, PANANIA NSW 2213" at bounding box center [688, 520] width 23 height 29
click at [664, 655] on img "19 Bruce Avenue, PANANIA NSW 2213" at bounding box center [663, 651] width 23 height 29
click at [788, 575] on img "8 Richard Street, PANANIA NSW 2213" at bounding box center [789, 569] width 23 height 29
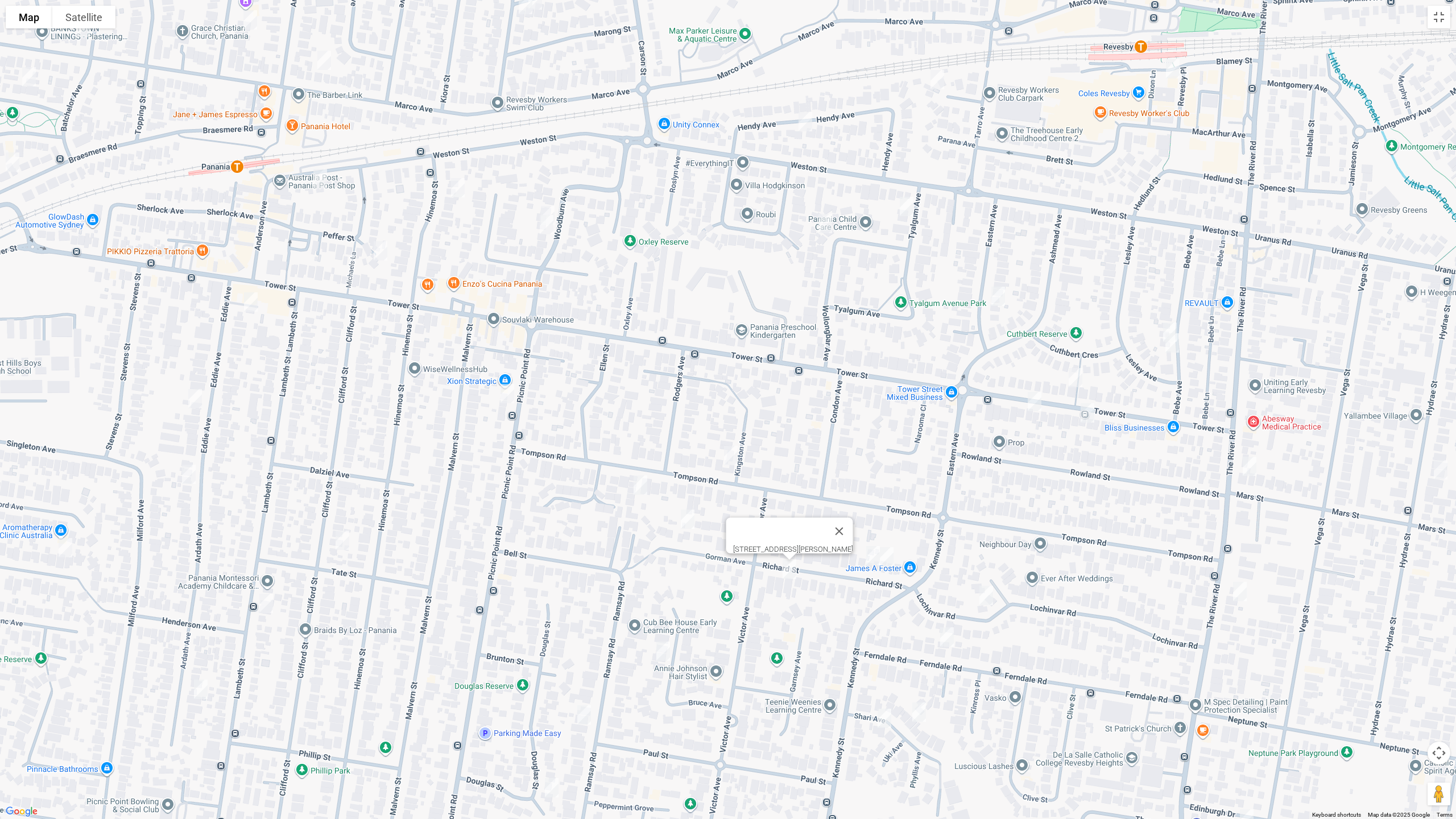
click at [864, 557] on img "1/25 Richard Street, PANANIA NSW 2213" at bounding box center [873, 556] width 23 height 29
click at [889, 560] on img "29 Richard Street, PANANIA NSW 2213" at bounding box center [887, 557] width 23 height 29
click at [989, 602] on img "38 Lochinvar Road, REVESBY NSW 2212" at bounding box center [986, 595] width 23 height 29
click at [946, 636] on img "44 Ferndale Road, REVESBY NSW 2212" at bounding box center [947, 637] width 23 height 29
click at [924, 690] on img "10A Shari Avenue, PICNIC POINT NSW 2213" at bounding box center [920, 712] width 23 height 29
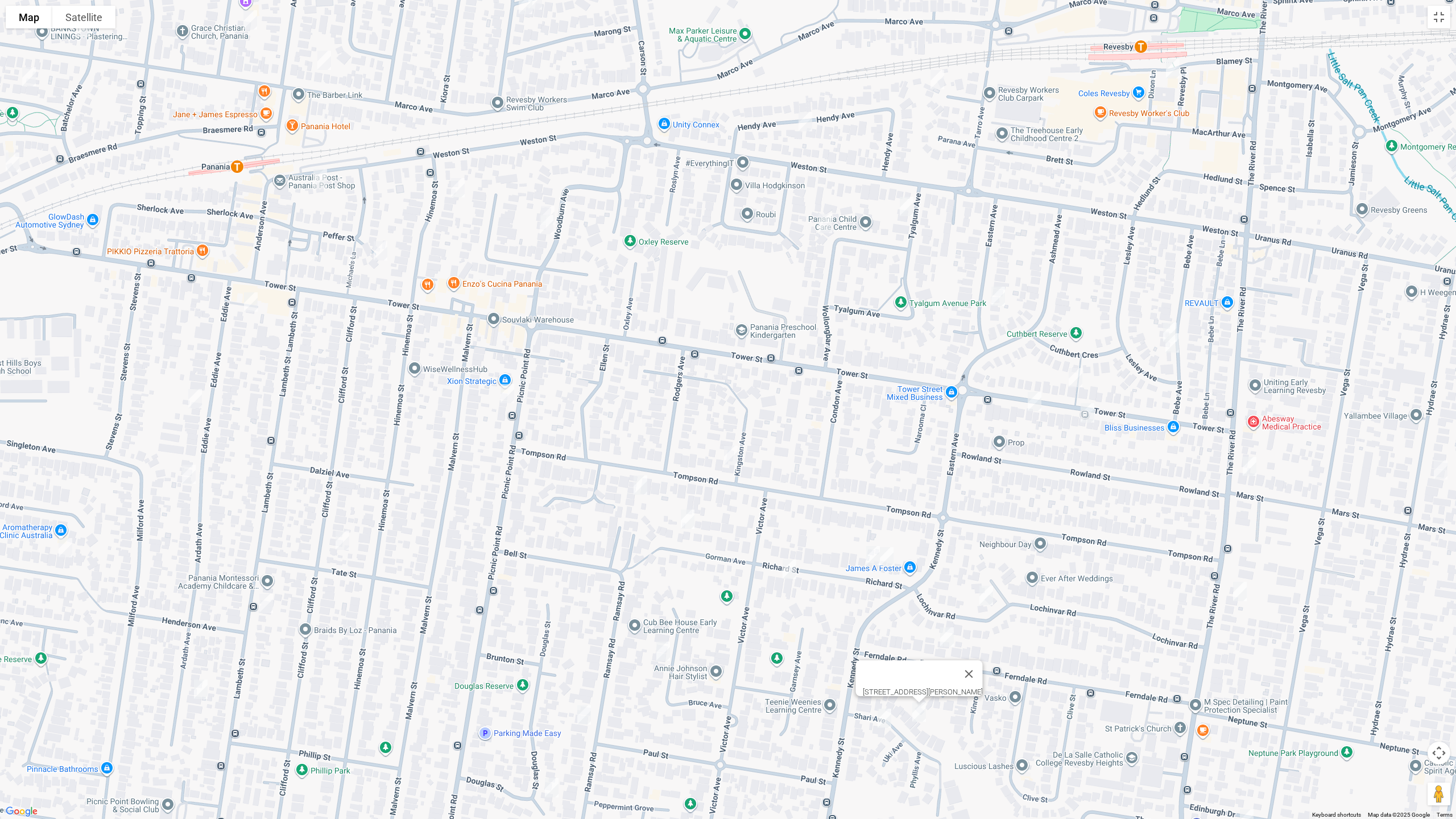
click at [881, 690] on img "1 Shari Avenue, PICNIC POINT NSW 2213" at bounding box center [885, 718] width 23 height 29
click at [802, 125] on img "23 Hendy Avenue, PANANIA NSW 2213" at bounding box center [806, 122] width 23 height 29
click at [825, 227] on img "16 Wollongbar Avenue, PANANIA NSW 2213" at bounding box center [825, 224] width 23 height 29
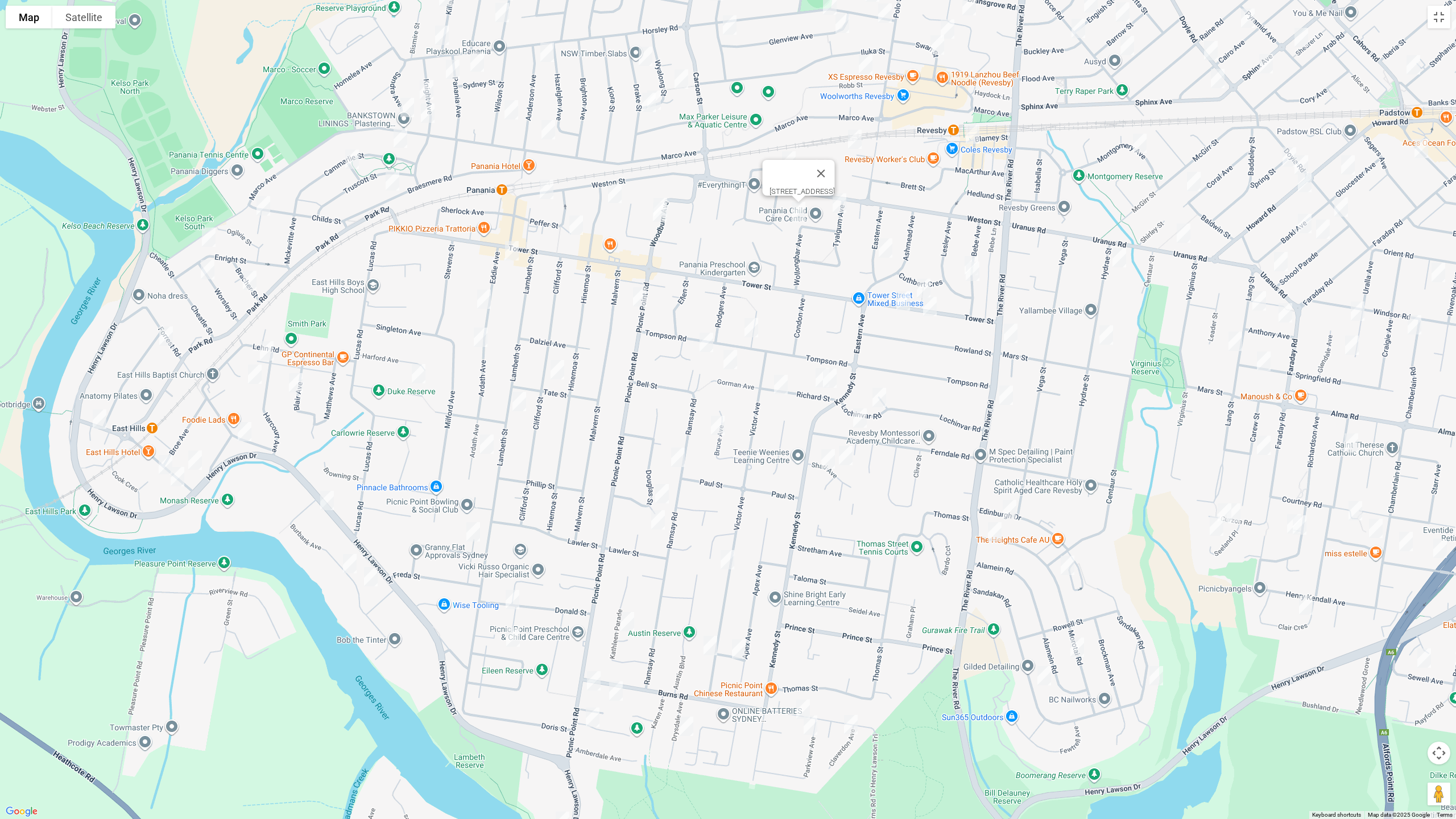
drag, startPoint x: 944, startPoint y: 548, endPoint x: 924, endPoint y: 395, distance: 154.3
click at [928, 397] on div "[STREET_ADDRESS]" at bounding box center [728, 409] width 1456 height 819
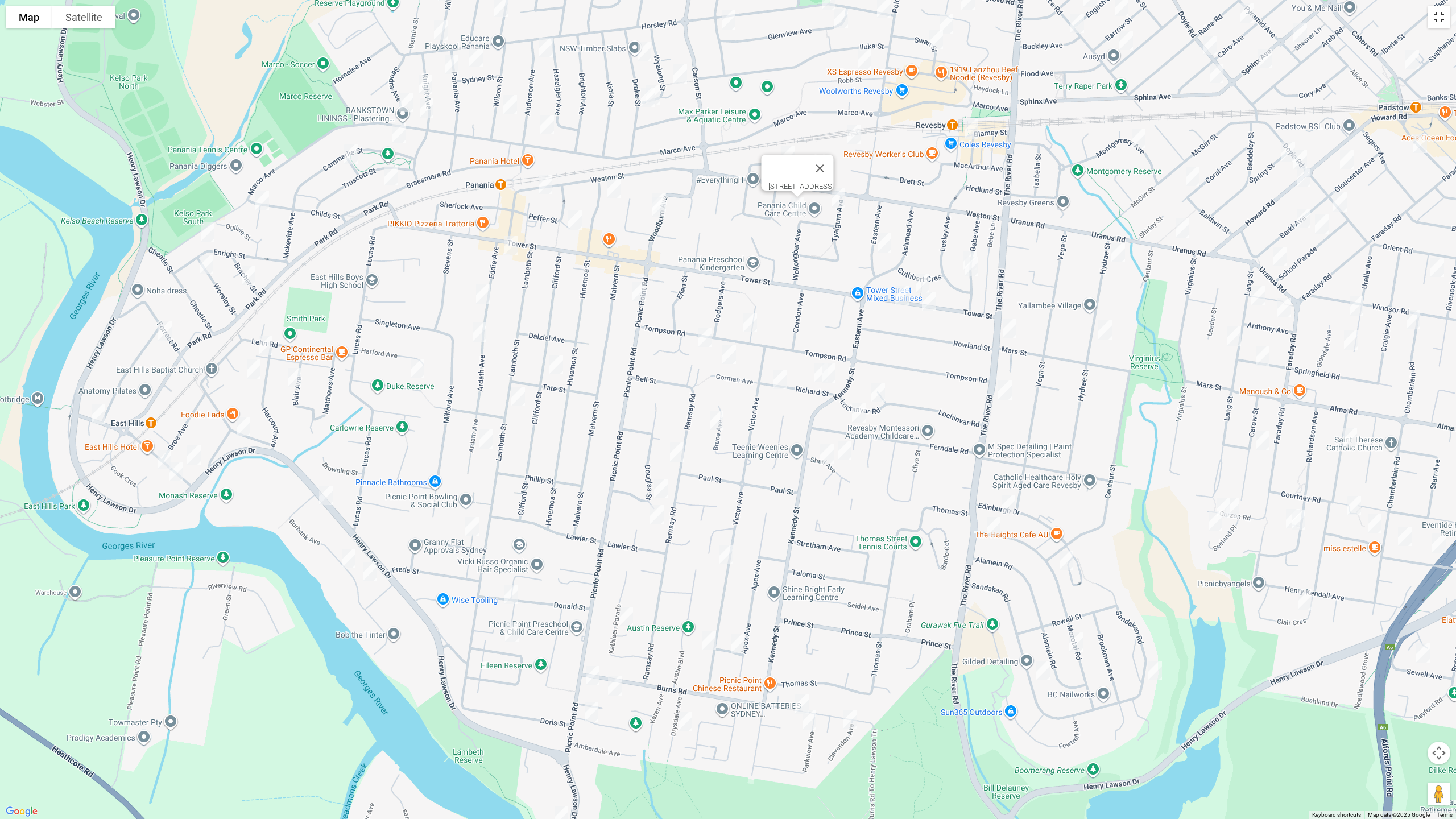
click at [1443, 24] on button "Toggle fullscreen view" at bounding box center [1439, 17] width 23 height 23
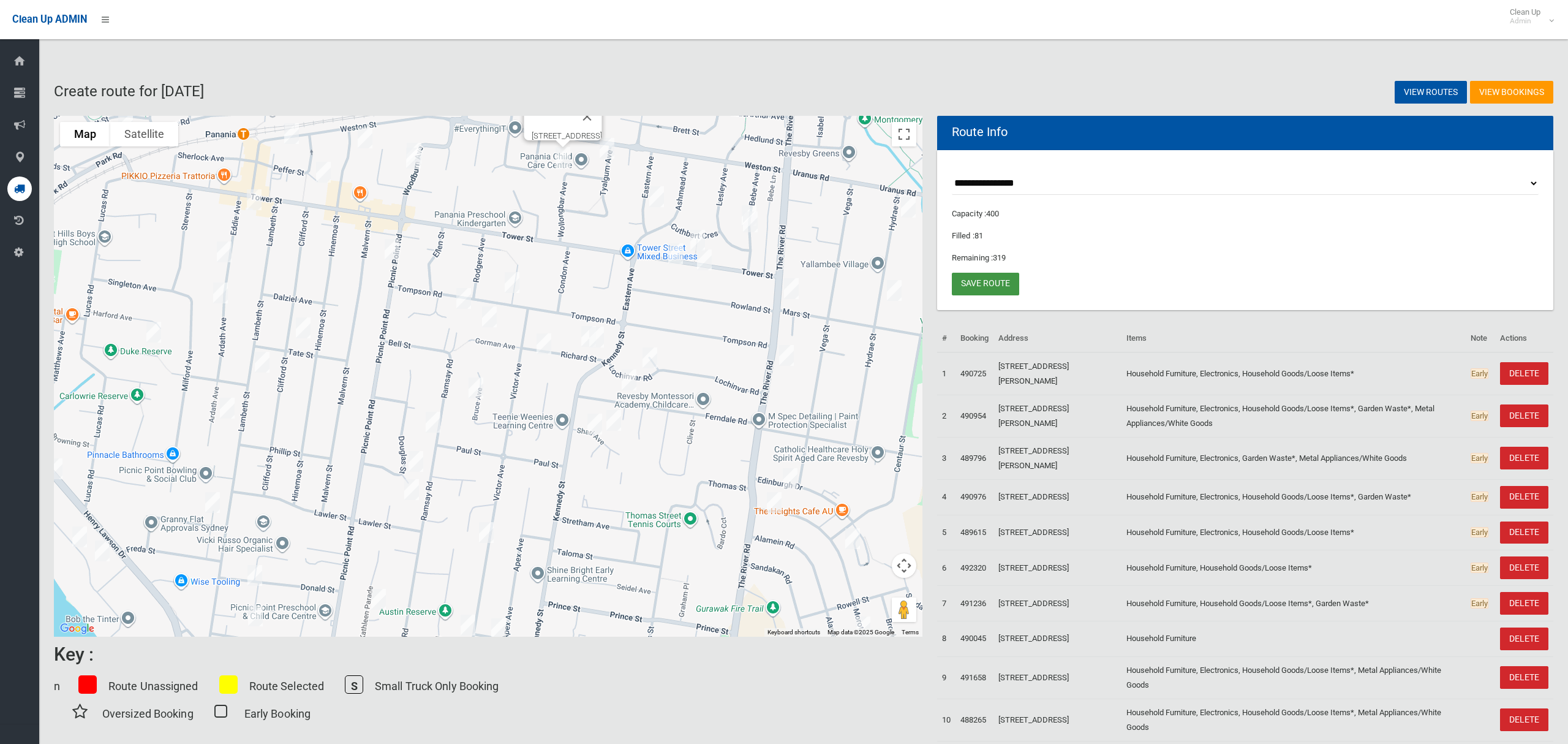
click at [976, 283] on link "Save route" at bounding box center [986, 284] width 67 height 23
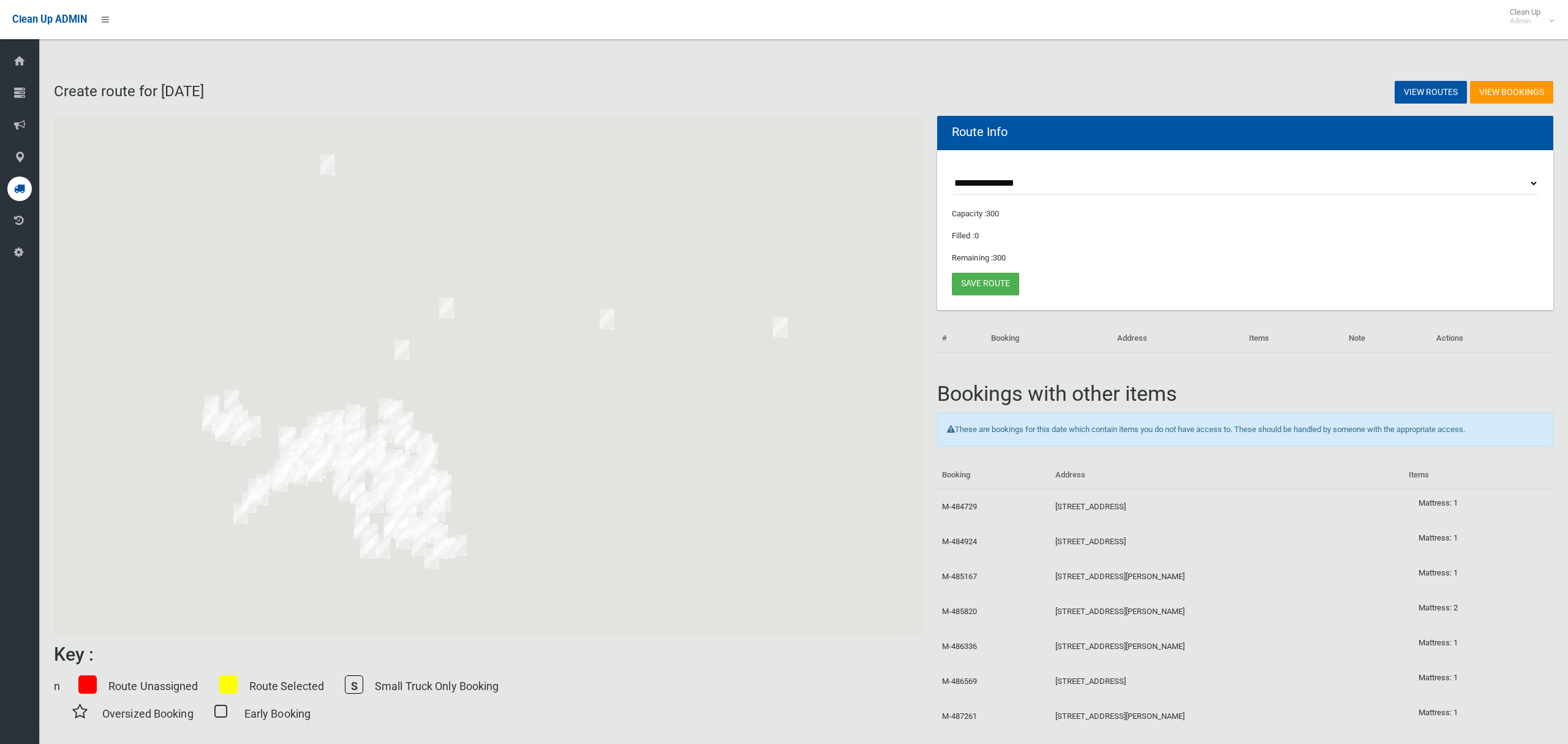
click at [999, 180] on select "**********" at bounding box center [1245, 183] width 586 height 23
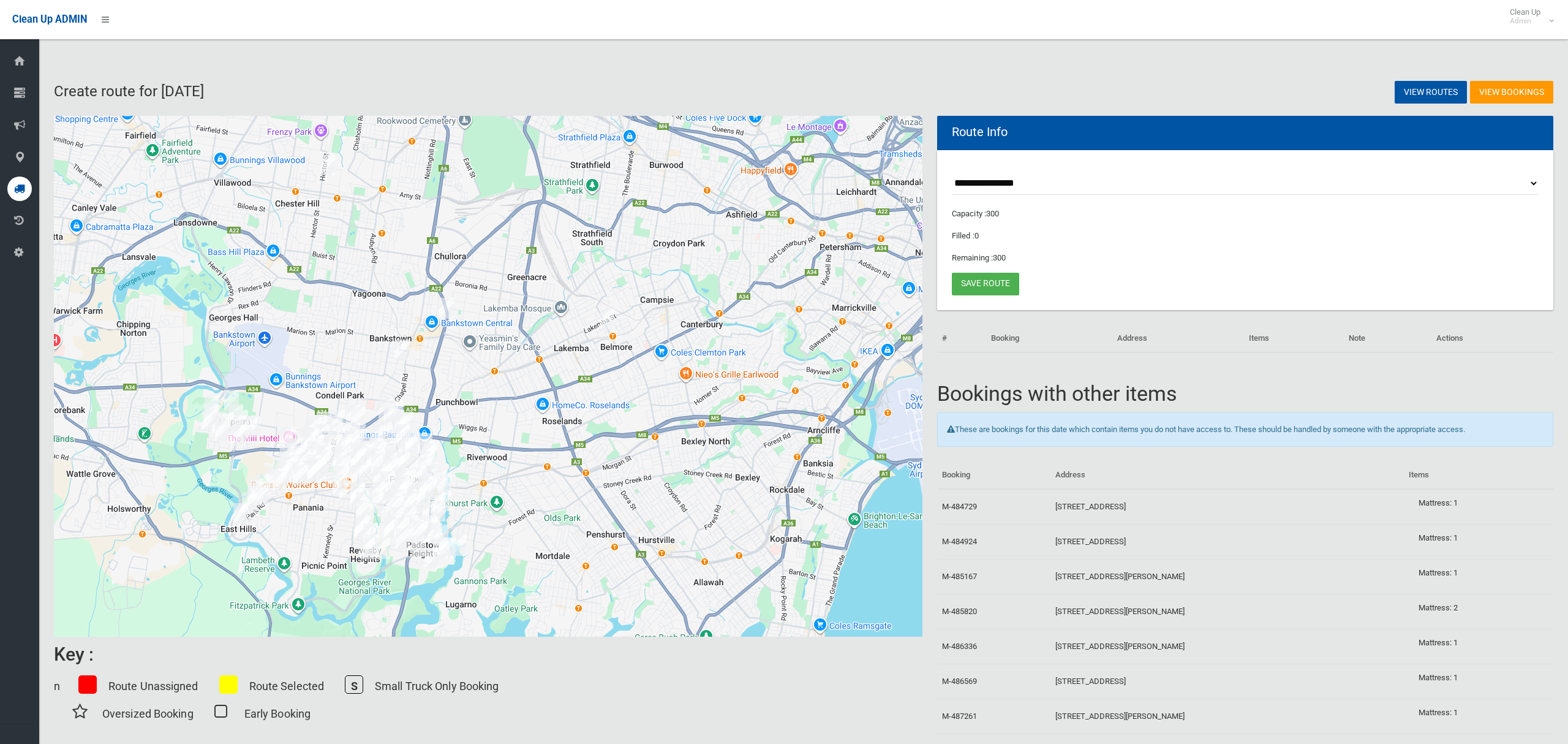
click at [1005, 186] on select "**********" at bounding box center [1245, 183] width 586 height 23
click at [1007, 187] on select "**********" at bounding box center [1245, 183] width 586 height 23
select select "*****"
click at [952, 172] on select "**********" at bounding box center [1245, 183] width 586 height 23
click at [905, 136] on button "Toggle fullscreen view" at bounding box center [904, 134] width 25 height 25
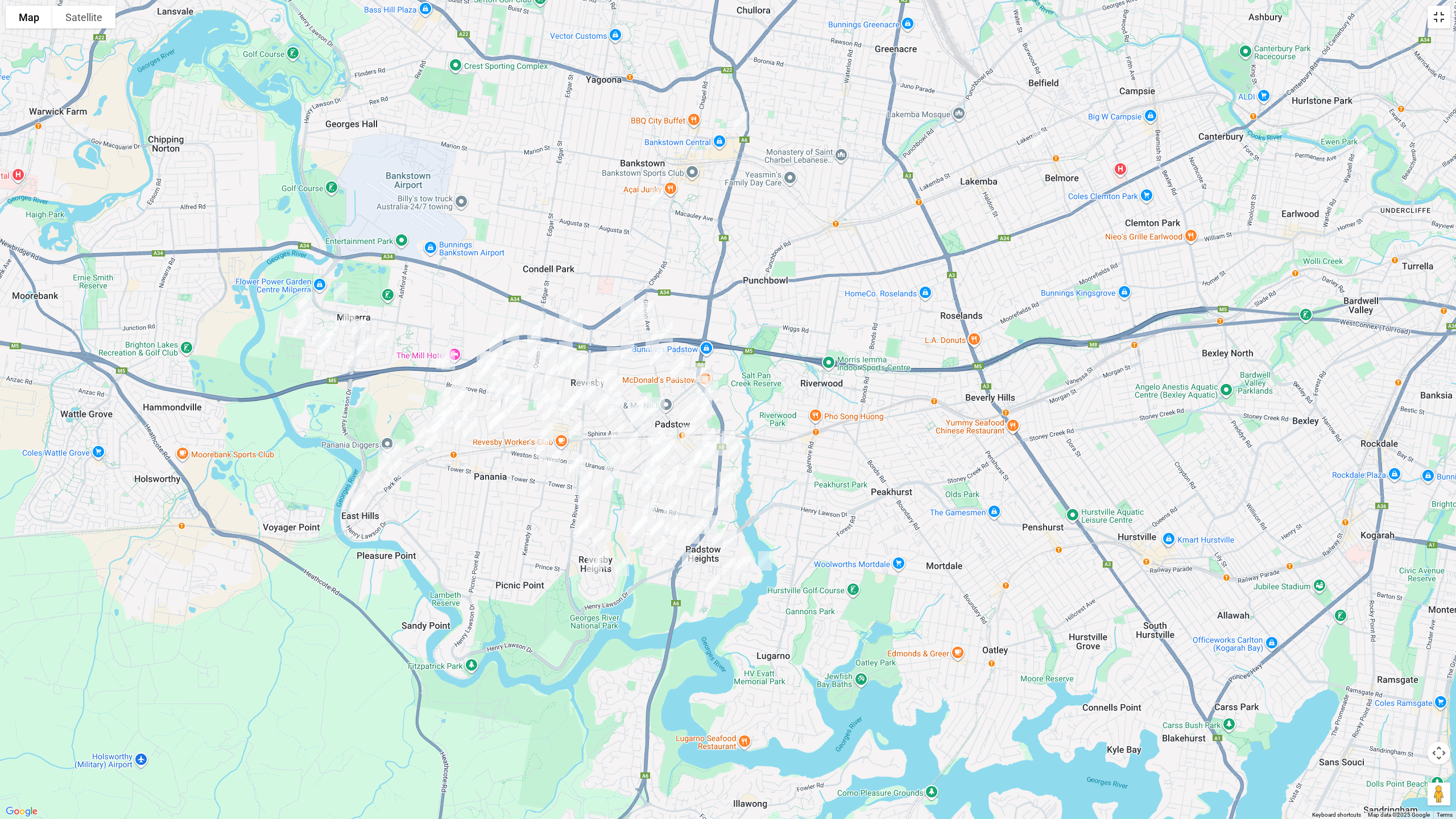
click at [1439, 21] on button "Toggle fullscreen view" at bounding box center [1439, 17] width 23 height 23
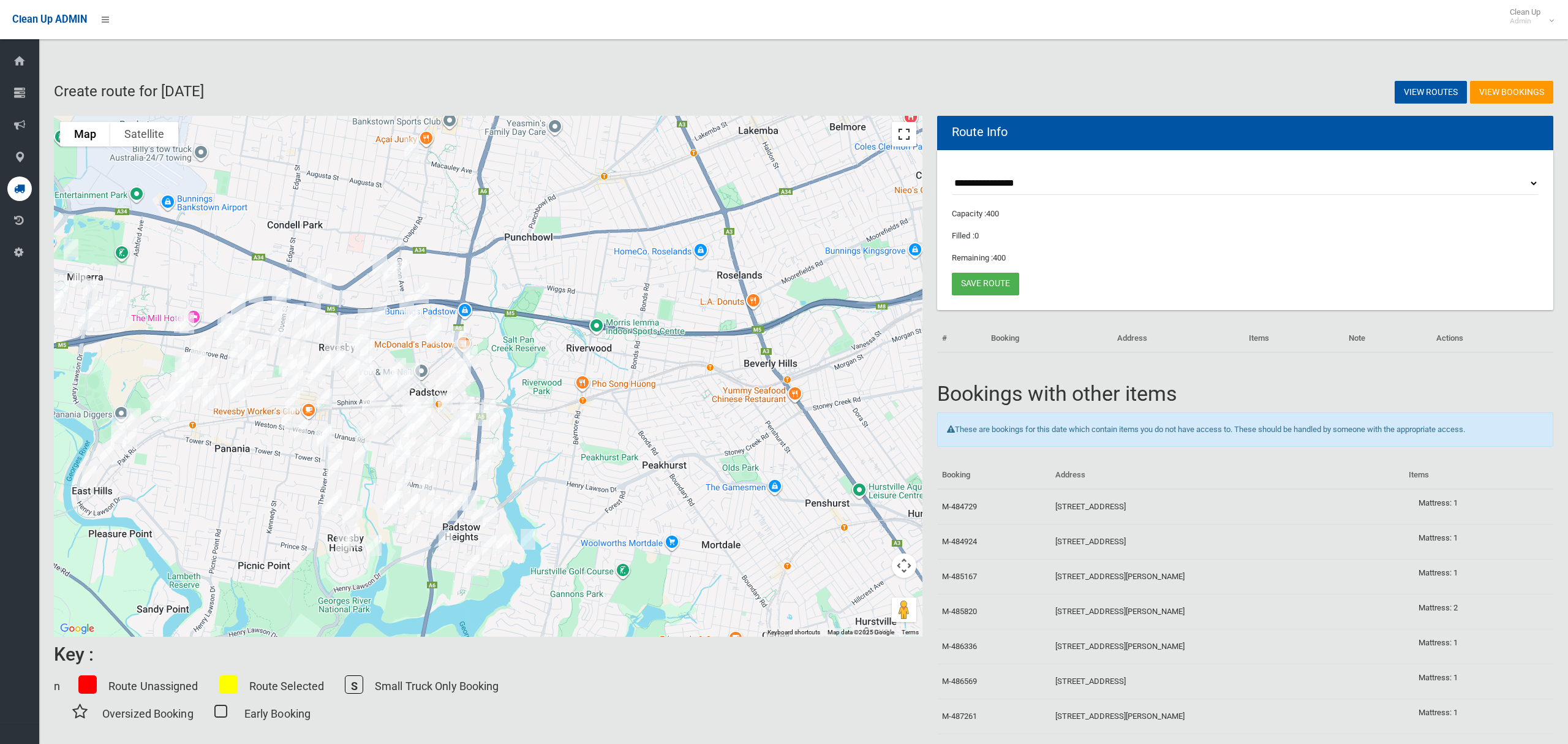
click at [900, 134] on button "Toggle fullscreen view" at bounding box center [904, 134] width 25 height 25
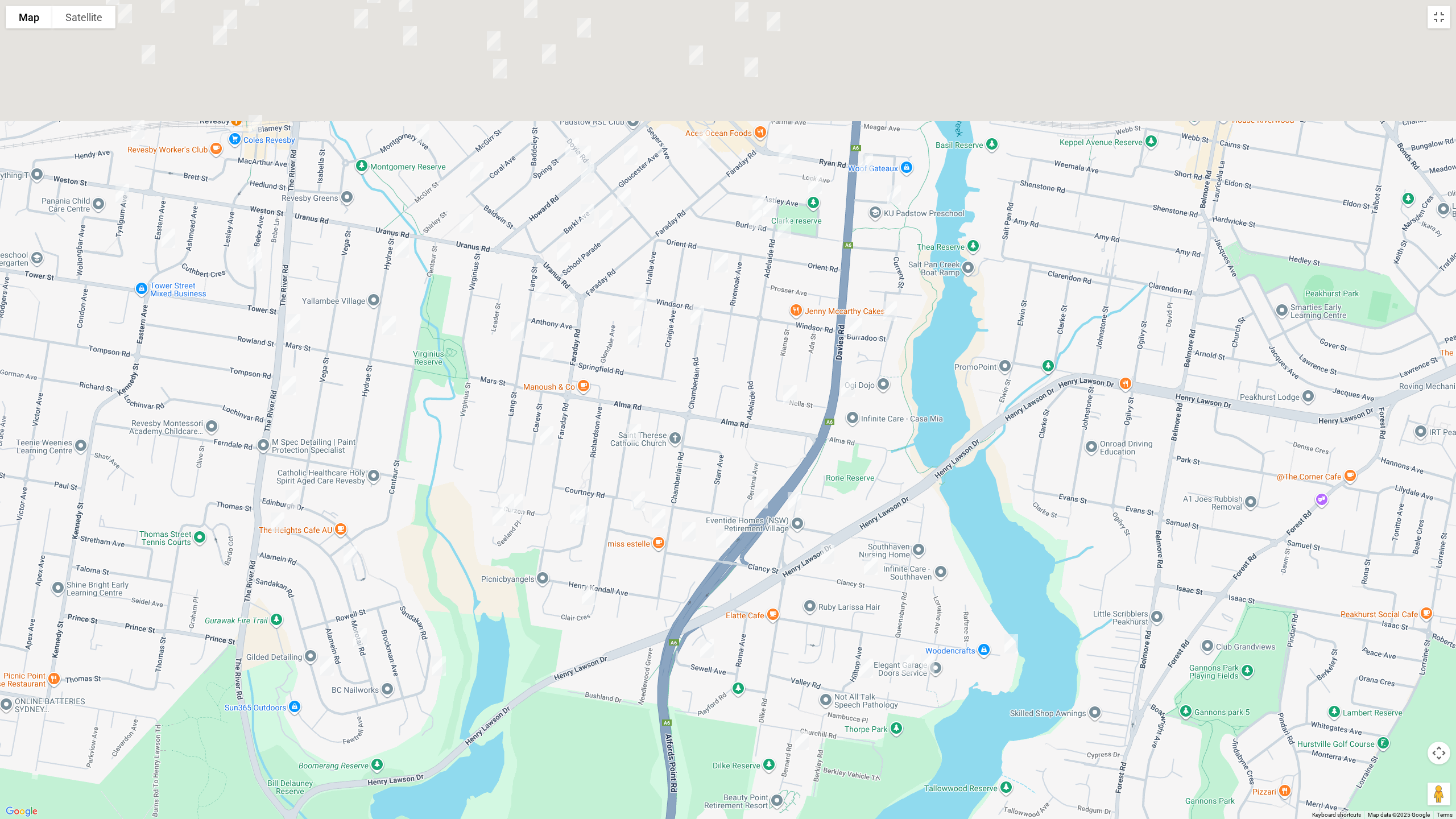
drag, startPoint x: 740, startPoint y: 363, endPoint x: 704, endPoint y: 486, distance: 128.2
click at [704, 486] on div at bounding box center [728, 409] width 1456 height 819
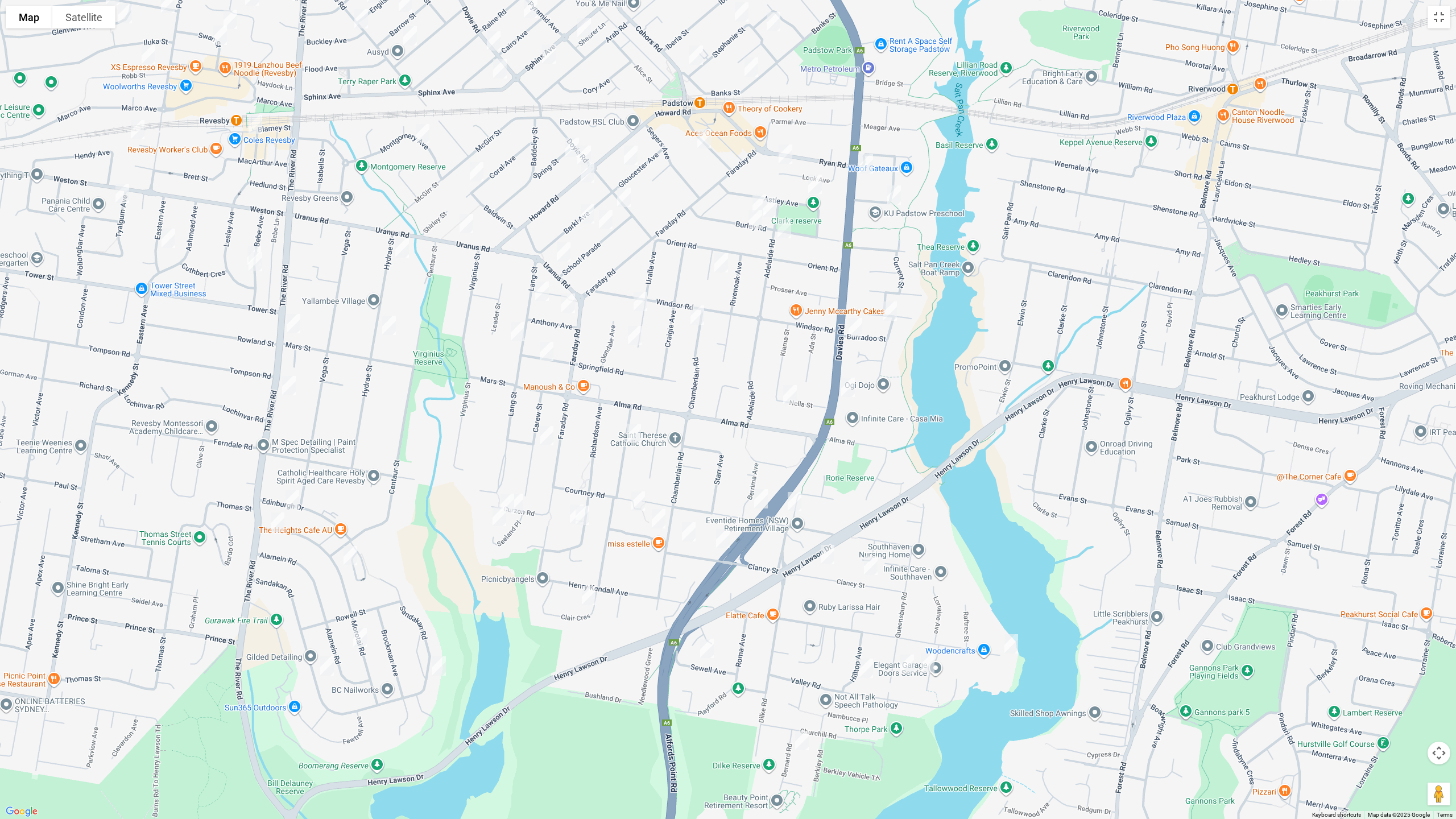
click at [688, 532] on img "86 Clancy Street, PADSTOW HEIGHTS NSW 2211" at bounding box center [689, 532] width 23 height 29
click at [721, 539] on img "70 Clancy Street, PADSTOW HEIGHTS NSW 2211" at bounding box center [723, 538] width 23 height 29
click at [830, 554] on img "36 Clancy Street, PADSTOW HEIGHTS NSW 2211" at bounding box center [828, 554] width 23 height 29
click at [869, 568] on img "18 Clancy Street, PADSTOW HEIGHTS NSW 2211" at bounding box center [871, 565] width 23 height 29
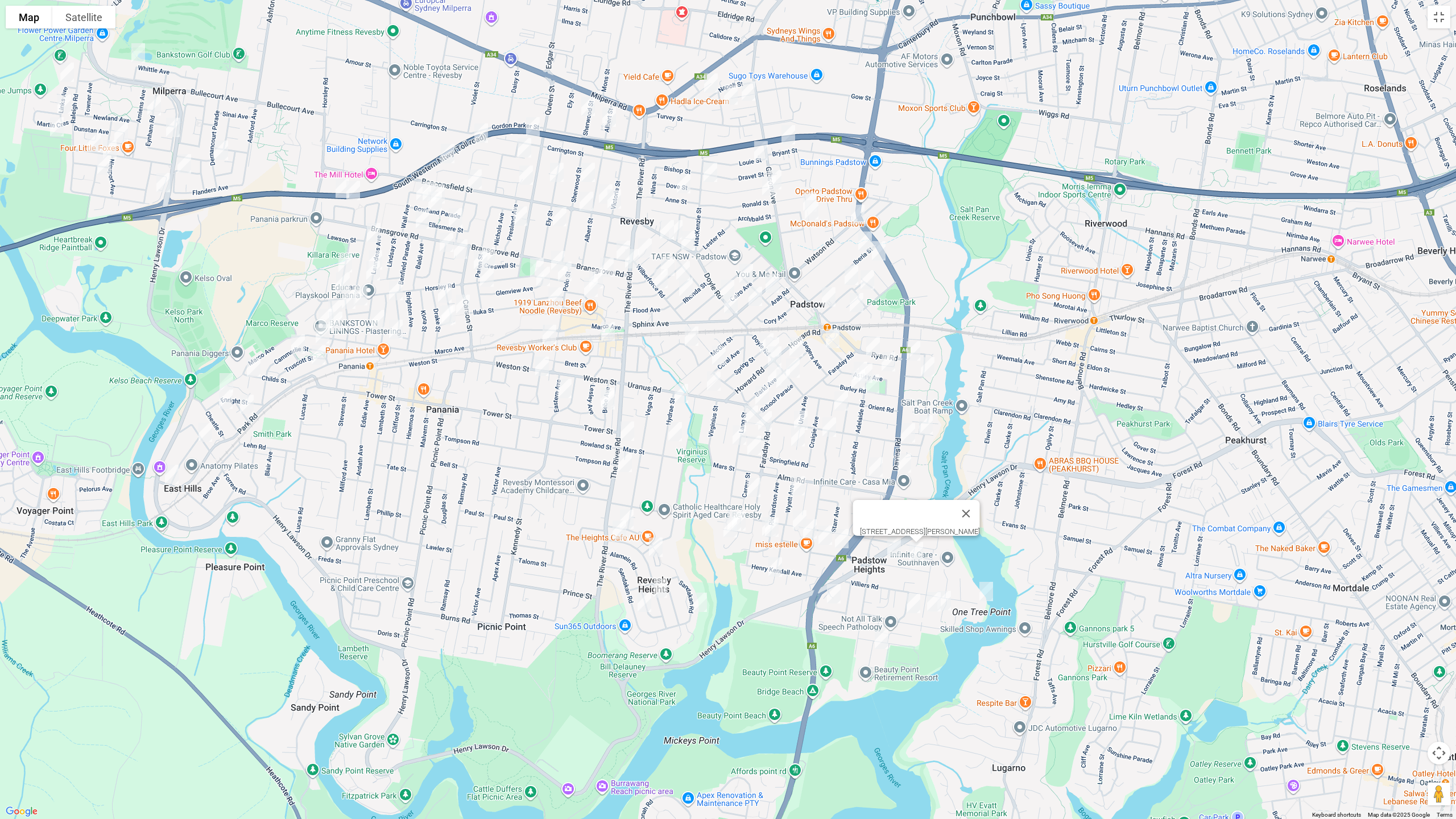
click at [904, 462] on img "211 Davies Road, PADSTOW NSW 2211" at bounding box center [904, 463] width 23 height 29
click at [714, 382] on img "40A Uranus Road, PADSTOW NSW 2211" at bounding box center [714, 381] width 23 height 29
click at [762, 396] on img "10 Uranus Road, PADSTOW NSW 2211" at bounding box center [762, 396] width 23 height 29
click at [798, 347] on button "Close" at bounding box center [784, 356] width 28 height 28
click at [798, 371] on img "128 Doyle Road, PADSTOW NSW 2211" at bounding box center [793, 368] width 23 height 29
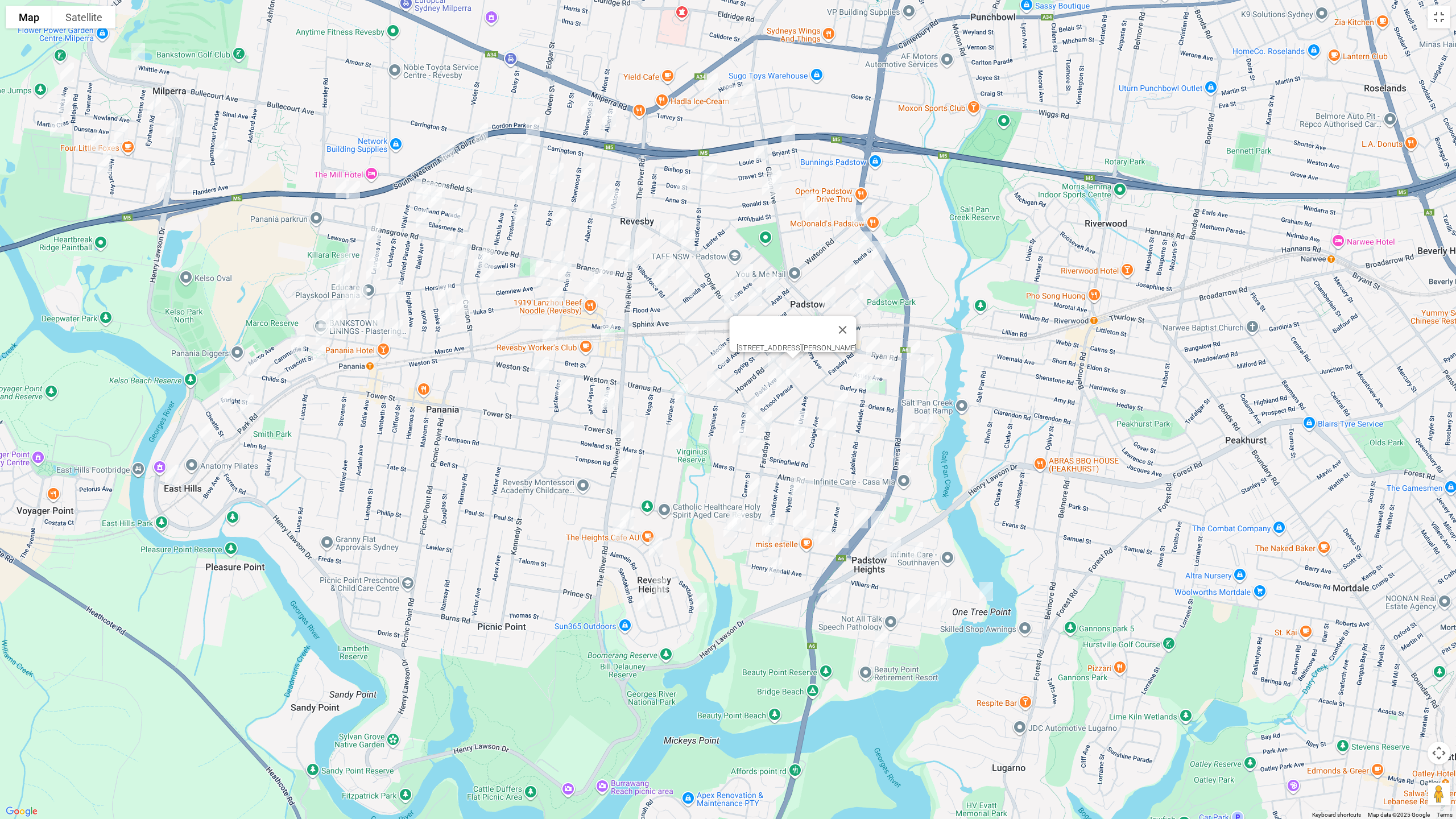
click at [909, 344] on img "113 Davies Road, PADSTOW NSW 2211" at bounding box center [913, 351] width 23 height 29
click at [625, 460] on img "247A The River Road, REVESBY NSW 2212" at bounding box center [626, 463] width 23 height 29
click at [985, 594] on img "5 Villiers Road, PADSTOW HEIGHTS NSW 2211" at bounding box center [986, 592] width 23 height 29
click at [949, 601] on img "12 Bastille Close, PADSTOW HEIGHTS NSW 2211" at bounding box center [945, 601] width 23 height 29
click at [932, 606] on img "49 Queensbury Road, PADSTOW HEIGHTS NSW 2211" at bounding box center [934, 602] width 23 height 29
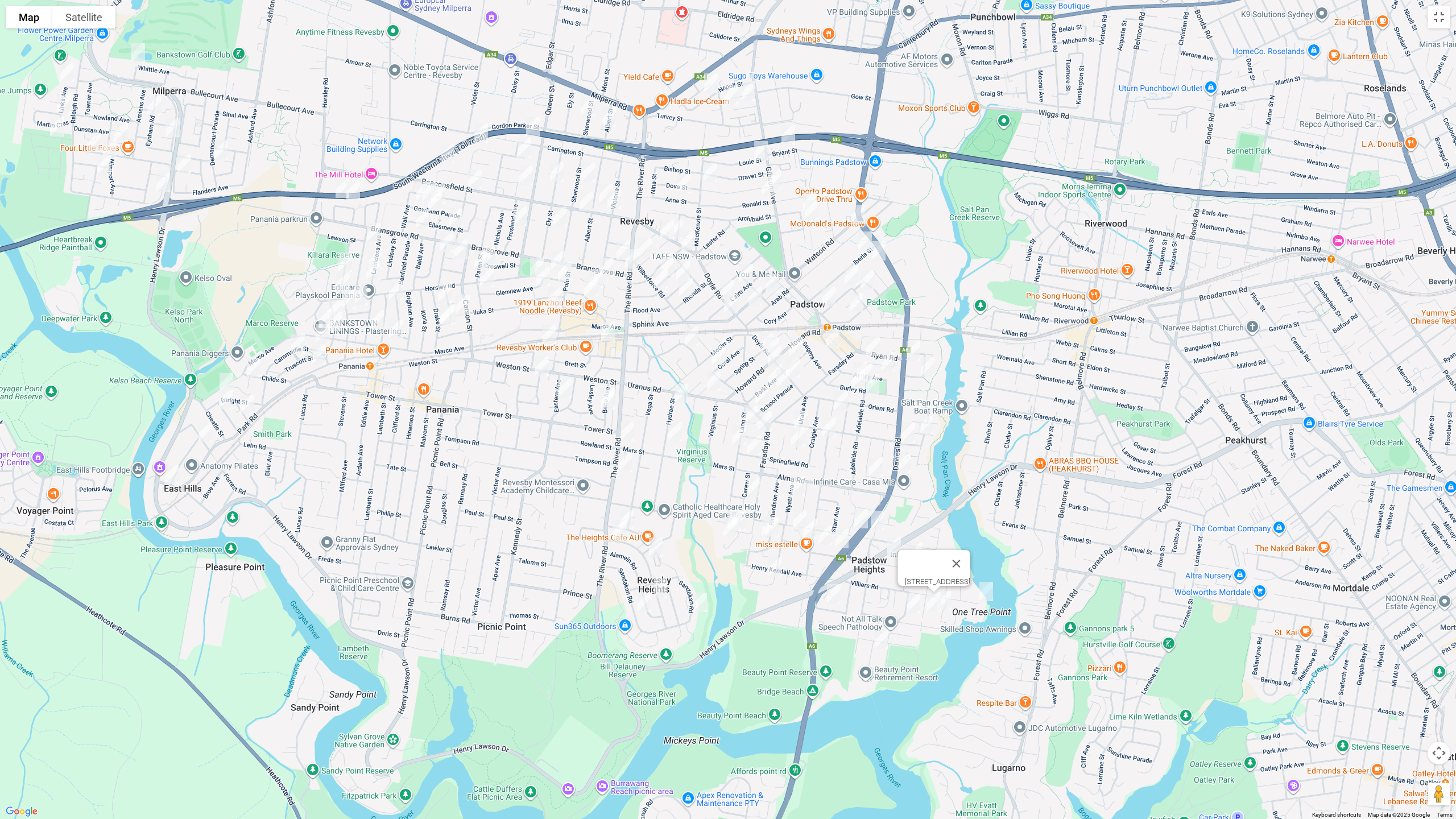
click at [914, 607] on img "2 Hilltop Avenue, PADSTOW HEIGHTS NSW 2211" at bounding box center [913, 603] width 23 height 29
click at [879, 641] on img "11 Bernard Road, PADSTOW HEIGHTS NSW 2211" at bounding box center [881, 639] width 23 height 29
drag, startPoint x: 958, startPoint y: 590, endPoint x: 930, endPoint y: 590, distance: 28.0
click at [945, 590] on button "Close" at bounding box center [931, 601] width 28 height 28
click at [834, 595] on img "12 Sewell Avenue, PADSTOW HEIGHTS NSW 2211" at bounding box center [834, 594] width 23 height 29
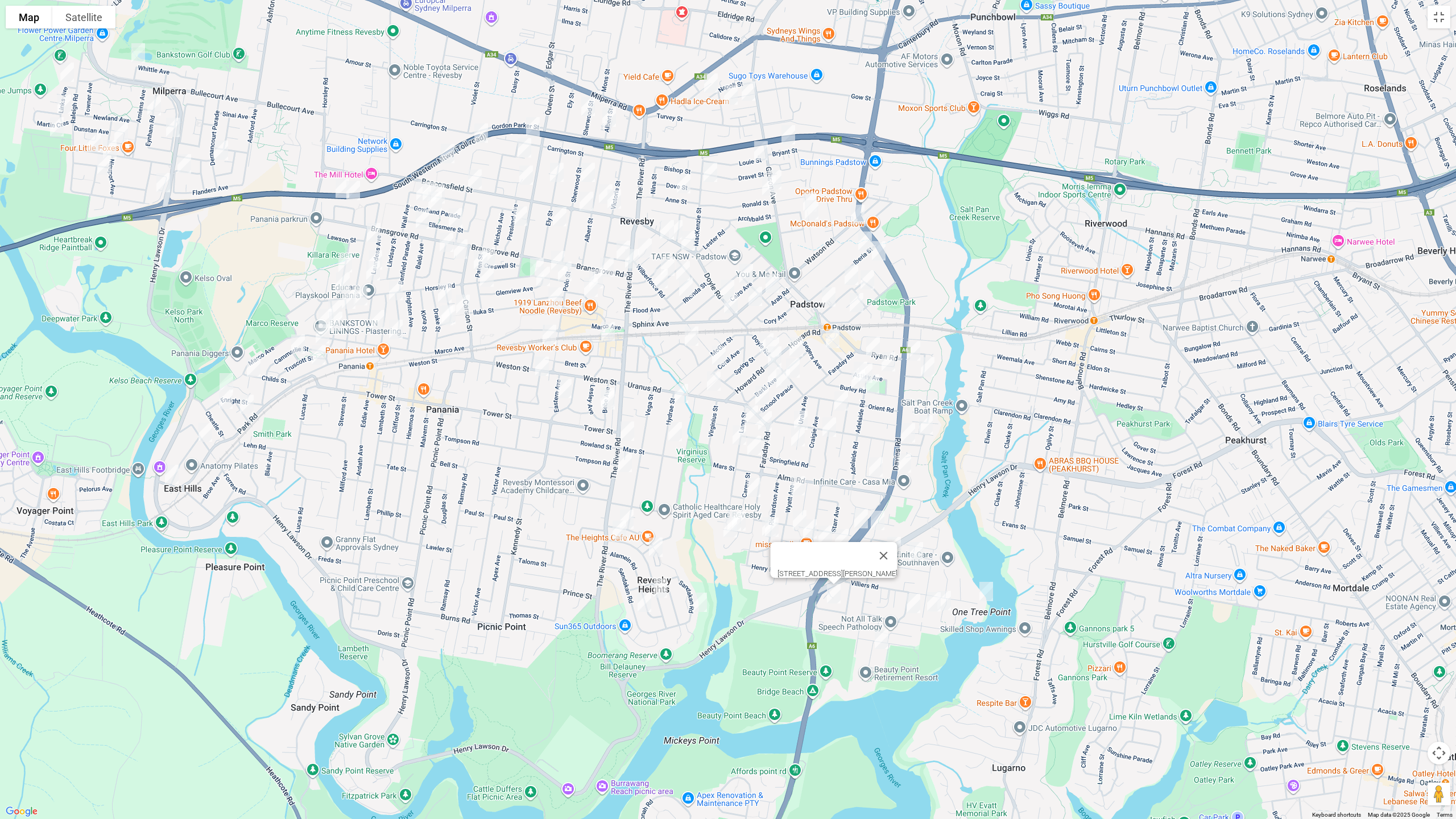
click at [747, 515] on img "11 Curzon Road, PADSTOW HEIGHTS NSW 2211" at bounding box center [739, 521] width 23 height 29
click at [729, 507] on img "15 Curzon Road, PADSTOW HEIGHTS NSW 2211" at bounding box center [734, 521] width 23 height 29
click at [724, 524] on img "12 Seeland Place, PADSTOW HEIGHTS NSW 2211" at bounding box center [731, 528] width 23 height 29
click at [757, 528] on img "2 Fiona Close, PADSTOW HEIGHTS NSW 2211" at bounding box center [769, 527] width 23 height 29
click at [773, 530] on img "1 Fiona Close, PADSTOW HEIGHTS NSW 2211" at bounding box center [772, 528] width 23 height 29
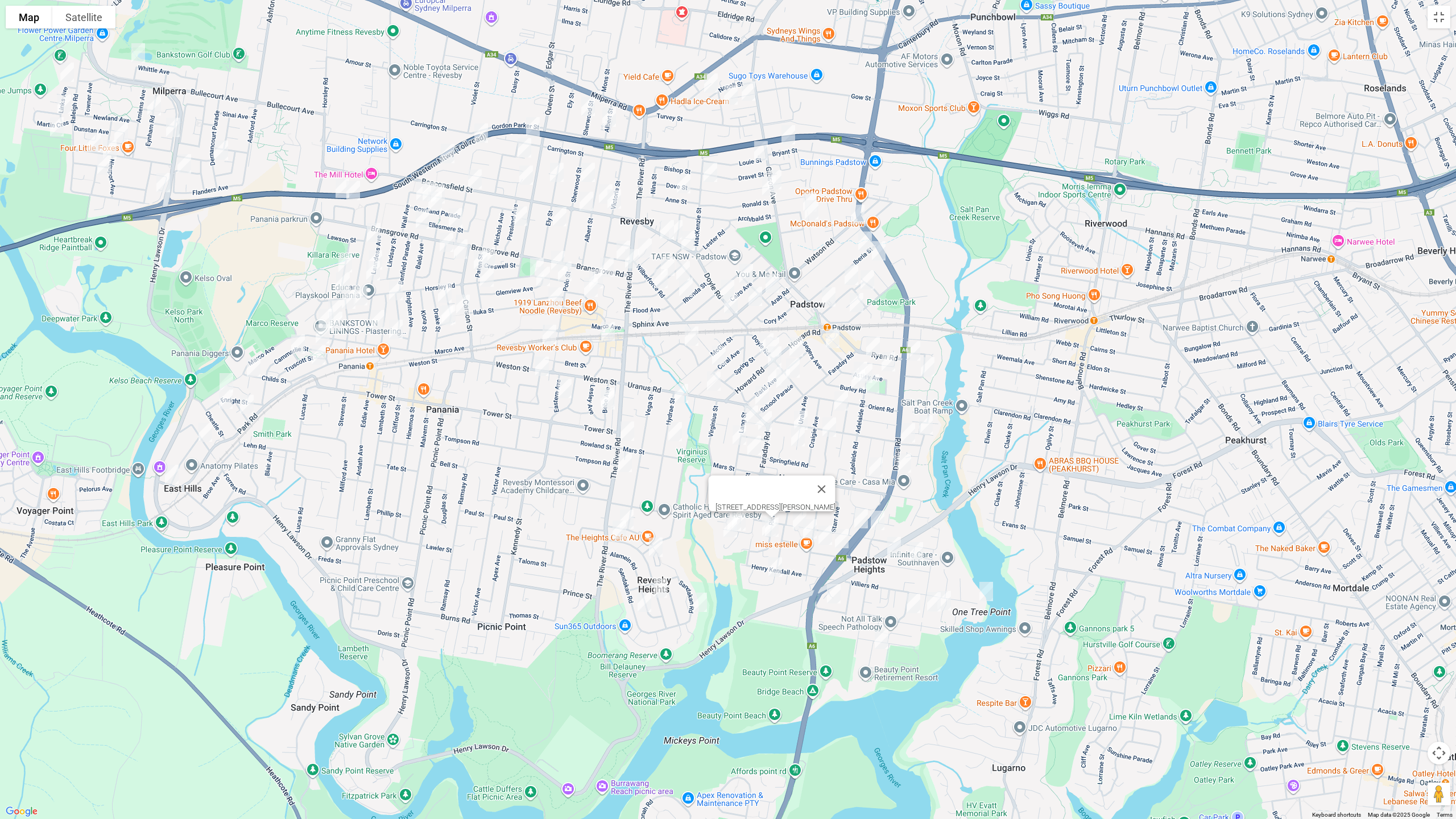
drag, startPoint x: 776, startPoint y: 570, endPoint x: 789, endPoint y: 567, distance: 13.3
click at [776, 569] on img "6 Clair Crescent, PADSTOW HEIGHTS NSW 2211" at bounding box center [775, 567] width 23 height 29
click at [812, 520] on button "Close" at bounding box center [798, 528] width 28 height 28
click at [795, 513] on img "83 Courtney Road, PADSTOW NSW 2211" at bounding box center [800, 520] width 23 height 29
click at [807, 529] on img "2 Susan Avenue, PADSTOW HEIGHTS NSW 2211" at bounding box center [810, 529] width 23 height 29
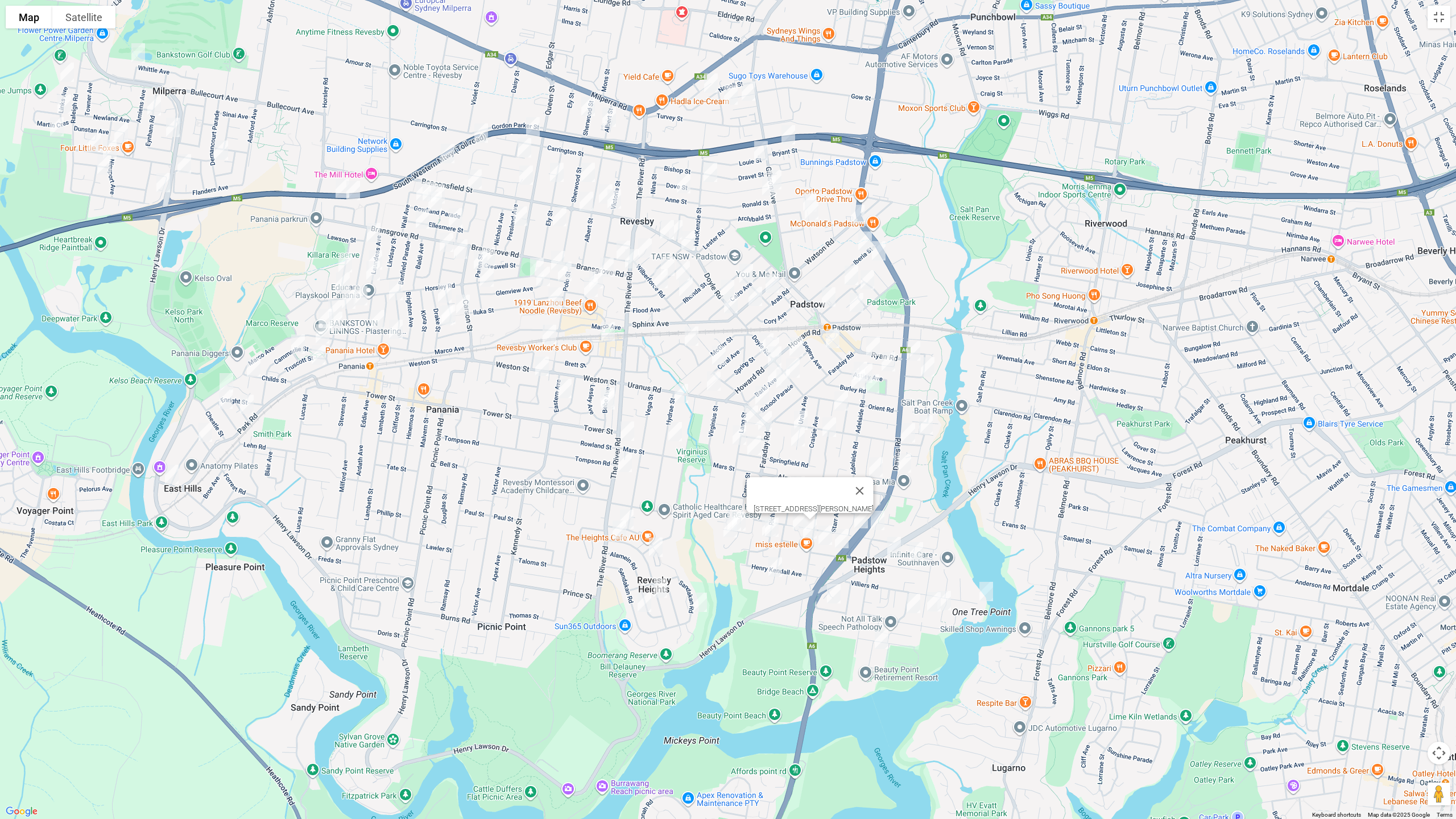
click at [857, 519] on img "62 Courtney Road, PADSTOW NSW 2211" at bounding box center [861, 519] width 23 height 29
click at [876, 525] on img "27B Dilke Road, PADSTOW NSW 2211" at bounding box center [878, 520] width 23 height 29
drag, startPoint x: 934, startPoint y: 480, endPoint x: 920, endPoint y: 484, distance: 14.6
click at [914, 481] on button "Close" at bounding box center [900, 482] width 28 height 28
click at [798, 483] on img "11 Wyatt Avenue, PADSTOW NSW 2211" at bounding box center [798, 486] width 23 height 29
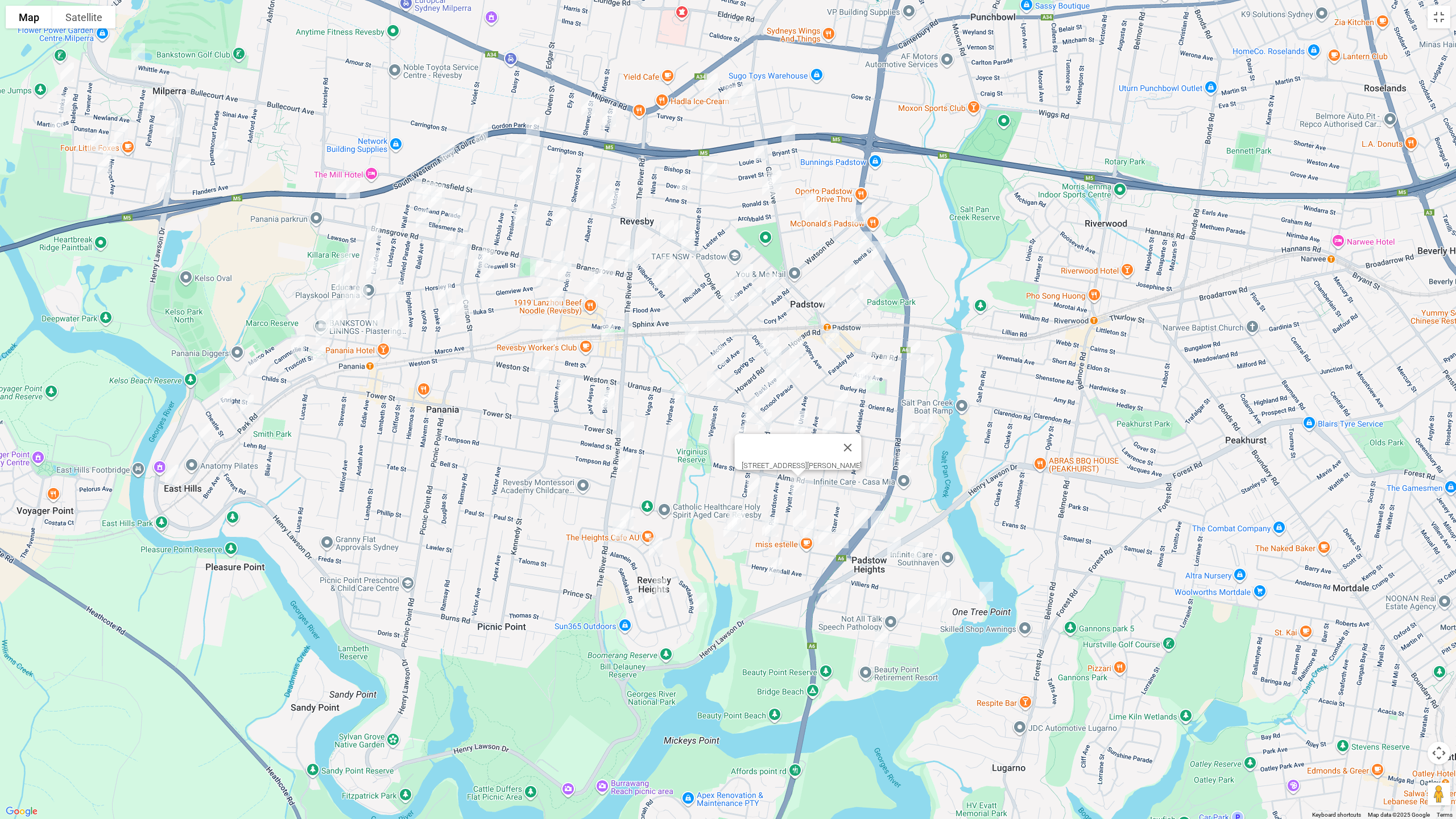
click at [752, 487] on img "21 Carew Street, PADSTOW NSW 2211" at bounding box center [754, 487] width 23 height 29
click at [872, 463] on img "13 Nella Street, PADSTOW NSW 2211" at bounding box center [876, 467] width 23 height 29
click at [912, 423] on button "Close" at bounding box center [898, 429] width 28 height 28
click at [928, 427] on img "4 Werona Avenue, PADSTOW NSW 2211" at bounding box center [926, 425] width 23 height 29
click at [904, 431] on img "2A Burradoo Street, PADSTOW NSW 2211" at bounding box center [908, 433] width 23 height 29
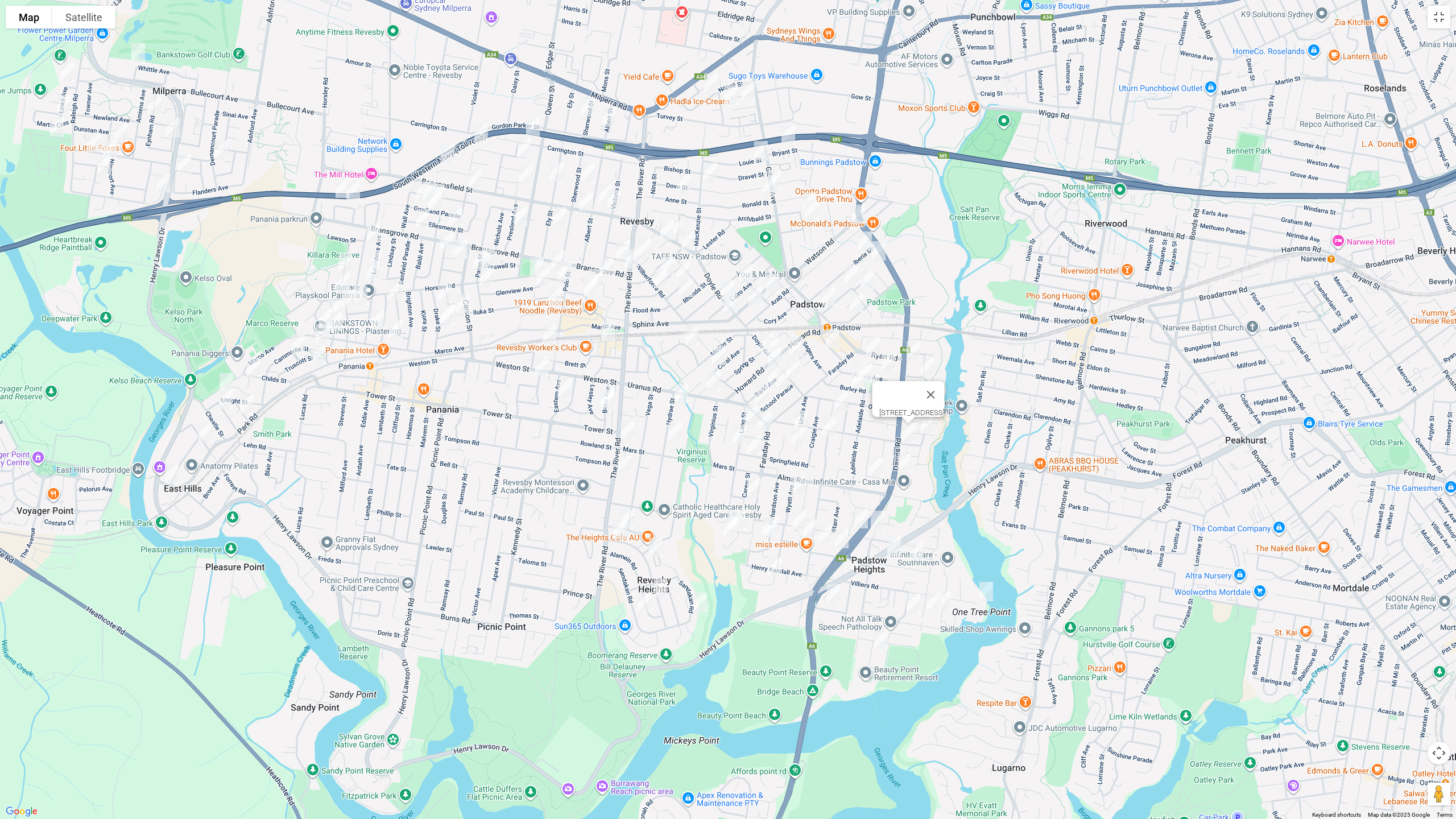
click at [929, 363] on img "10 Truro Parade, PADSTOW NSW 2211" at bounding box center [928, 367] width 23 height 29
click at [749, 413] on img "11 Lang Street, PADSTOW NSW 2211" at bounding box center [751, 415] width 23 height 29
click at [767, 422] on img "2 Anthony Avenue, PADSTOW NSW 2211" at bounding box center [765, 421] width 23 height 29
click at [737, 434] on img "46 Lang Street, PADSTOW NSW 2211" at bounding box center [740, 435] width 23 height 29
click at [751, 446] on img "51 Springfield Road, PADSTOW NSW 2211" at bounding box center [755, 446] width 23 height 29
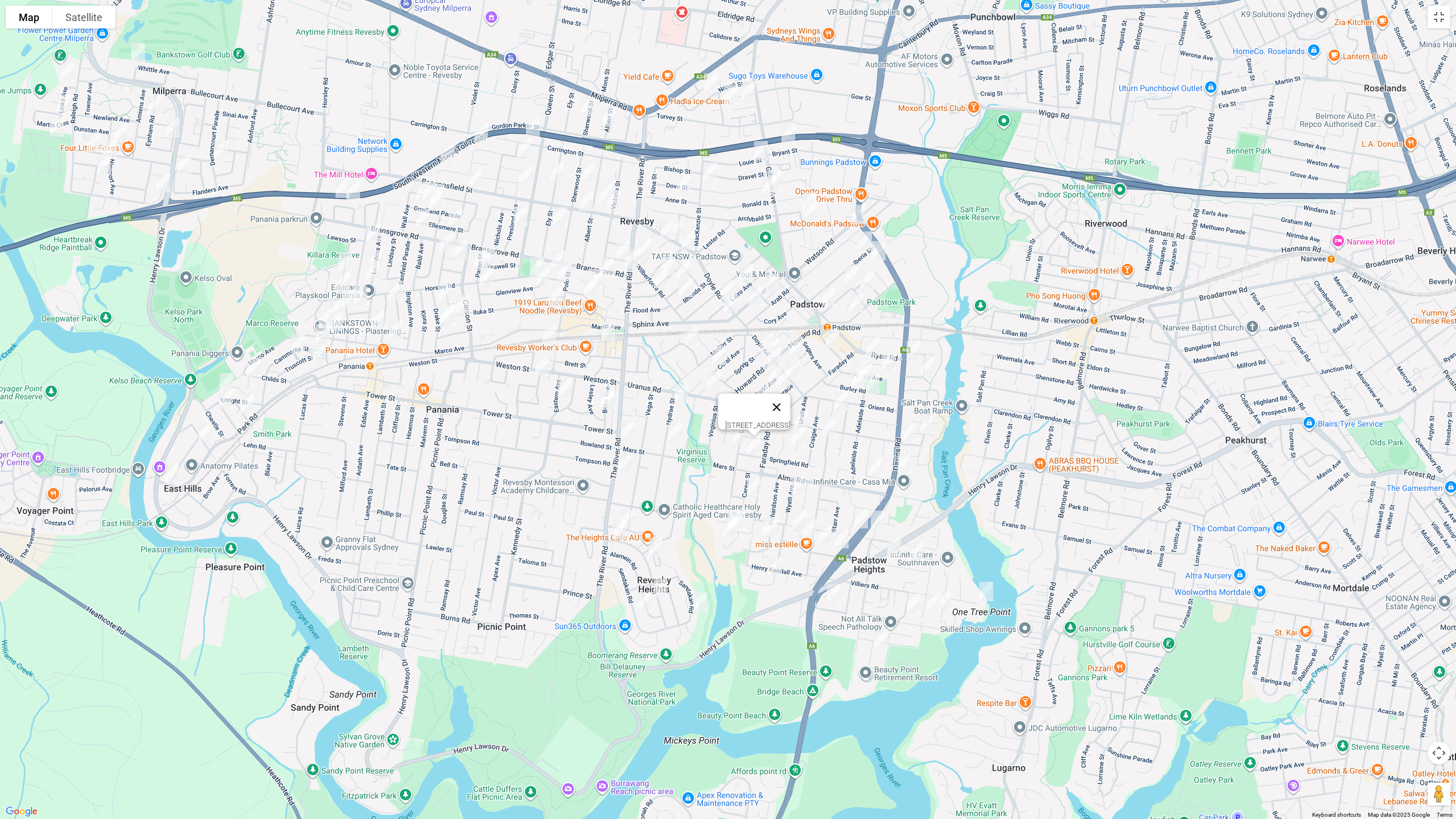
click at [790, 399] on button "Close" at bounding box center [776, 407] width 28 height 28
click at [800, 415] on img "12 Uralla Avenue, PADSTOW NSW 2211" at bounding box center [801, 421] width 23 height 29
drag, startPoint x: 795, startPoint y: 439, endPoint x: 803, endPoint y: 437, distance: 8.2
click at [795, 439] on img "28 Uralla Avenue, PADSTOW NSW 2211" at bounding box center [798, 437] width 23 height 29
click at [832, 429] on img "4 Chamberlain Road, PADSTOW NSW 2211" at bounding box center [830, 427] width 23 height 29
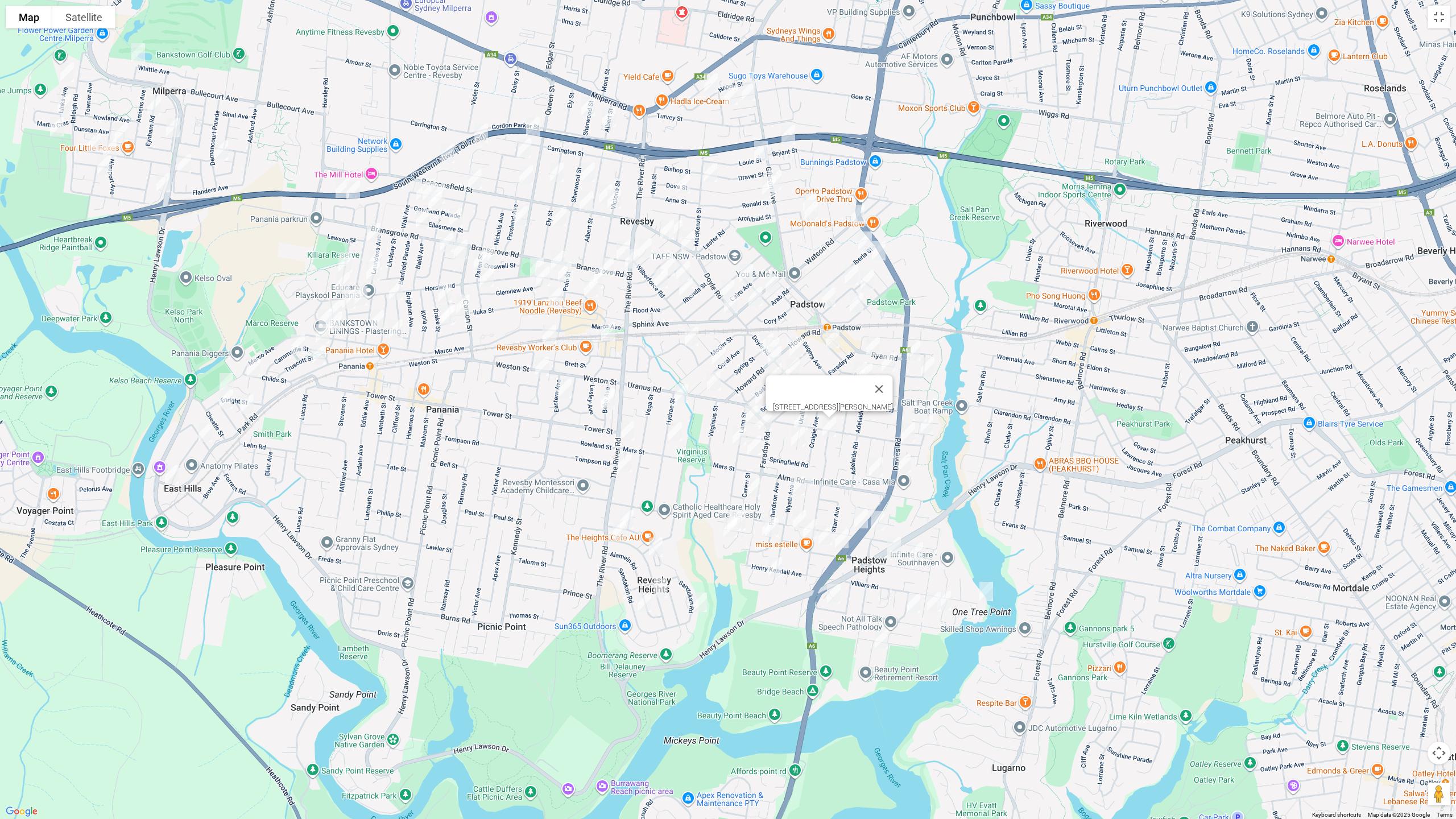
click at [631, 515] on img "7 Edinburgh Drive, REVESBY HEIGHTS NSW 2212" at bounding box center [627, 520] width 23 height 29
click at [617, 532] on img "1 Morotai Road, REVESBY HEIGHTS NSW 2212" at bounding box center [619, 530] width 23 height 29
click at [658, 546] on img "30 Morotai Road, REVESBY HEIGHTS NSW 2212" at bounding box center [656, 547] width 23 height 29
click at [660, 587] on img "61 Morotai Road, REVESBY HEIGHTS NSW 2212" at bounding box center [660, 588] width 23 height 29
click at [642, 602] on img "48a Sandakan Road, REVESBY HEIGHTS NSW 2212" at bounding box center [644, 602] width 23 height 29
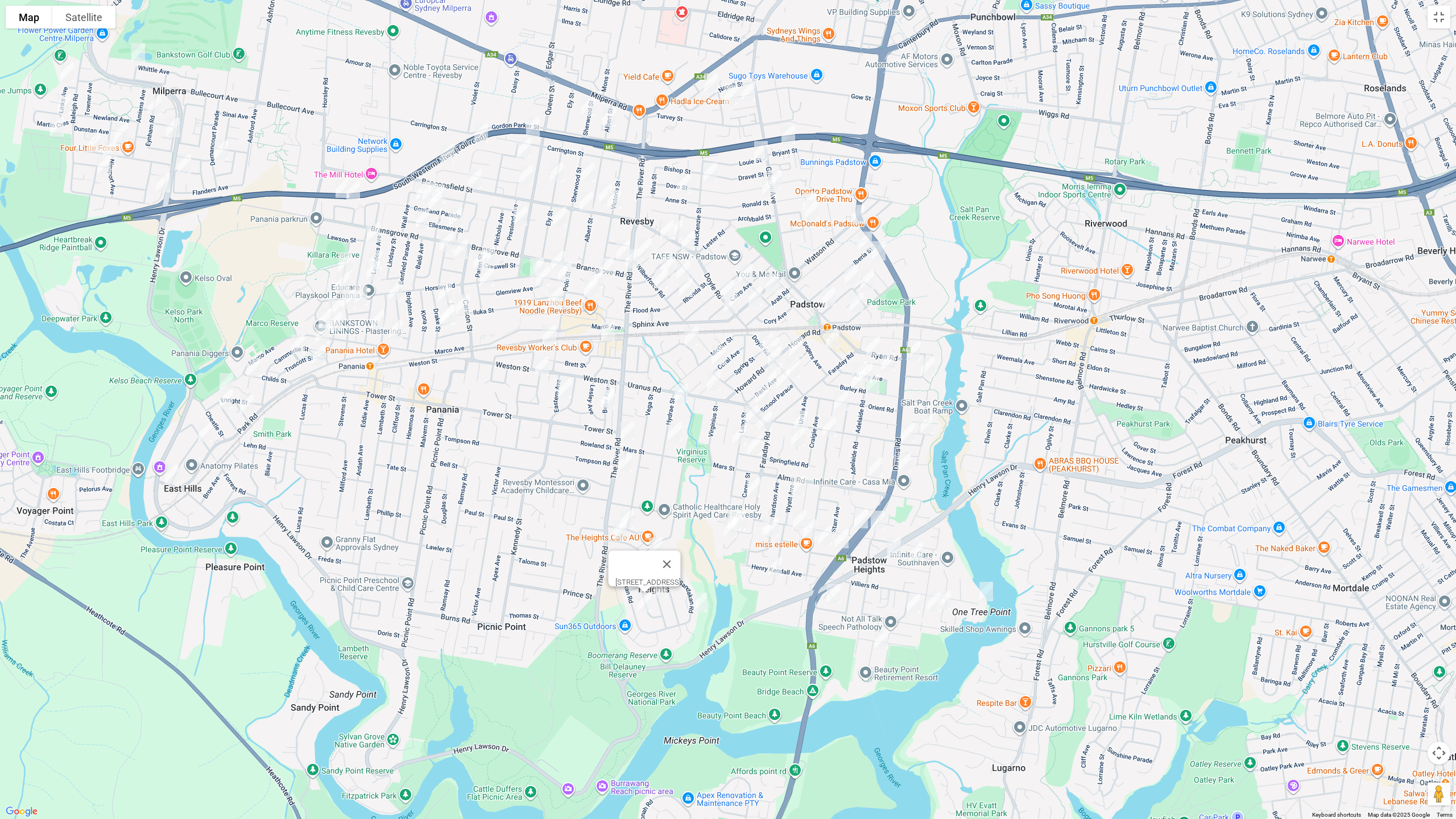
click at [698, 604] on img "103 Sandakan Road, REVESBY HEIGHTS NSW 2212" at bounding box center [700, 602] width 23 height 29
click at [856, 359] on img "12 Burley Road, PADSTOW NSW 2211" at bounding box center [866, 373] width 23 height 29
click at [874, 384] on img "3 Adelaide Road, PADSTOW NSW 2211" at bounding box center [872, 384] width 23 height 29
click at [856, 379] on img "29 Burley Road, PADSTOW NSW 2211" at bounding box center [858, 380] width 23 height 29
click at [838, 399] on img "3 Blanche Avenue, PADSTOW NSW 2211" at bounding box center [841, 401] width 23 height 29
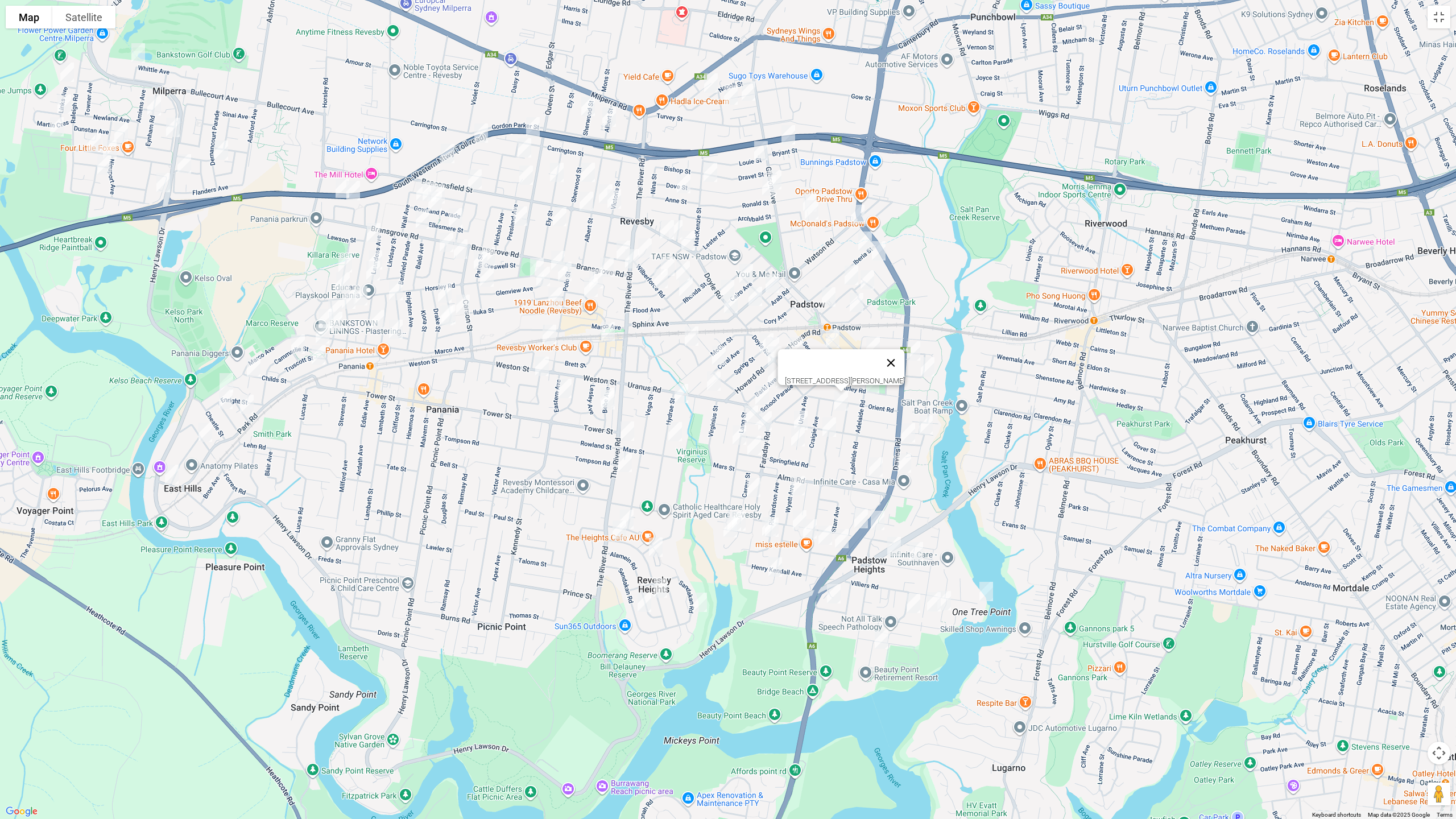
click at [897, 356] on button "Close" at bounding box center [891, 363] width 28 height 28
click at [890, 359] on img "33A Astley Avenue, PADSTOW NSW 2211" at bounding box center [888, 362] width 23 height 29
click at [925, 314] on button "Close" at bounding box center [911, 324] width 28 height 28
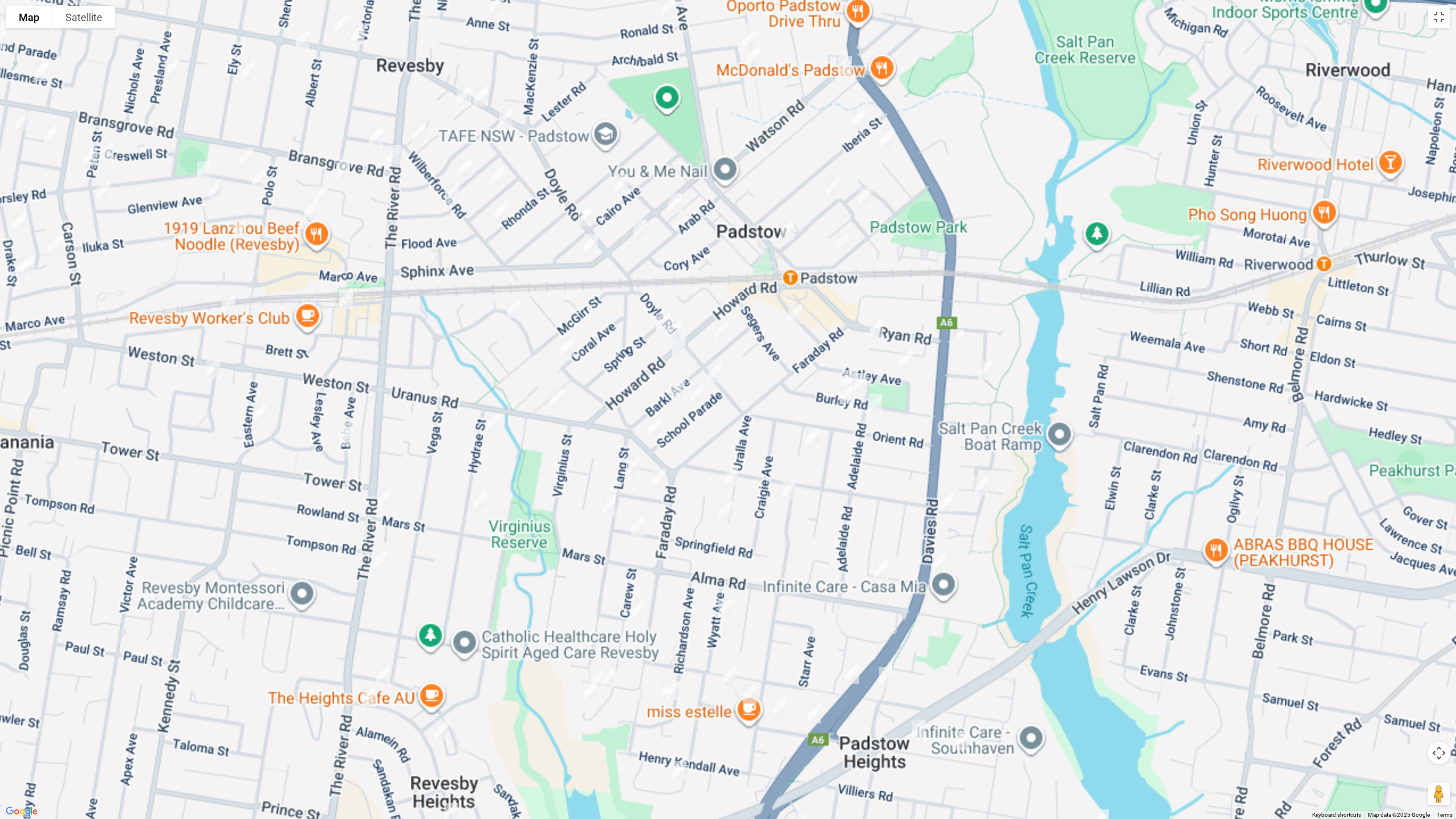
click at [843, 371] on img "18 Burley Road, PADSTOW NSW 2211" at bounding box center [850, 380] width 23 height 29
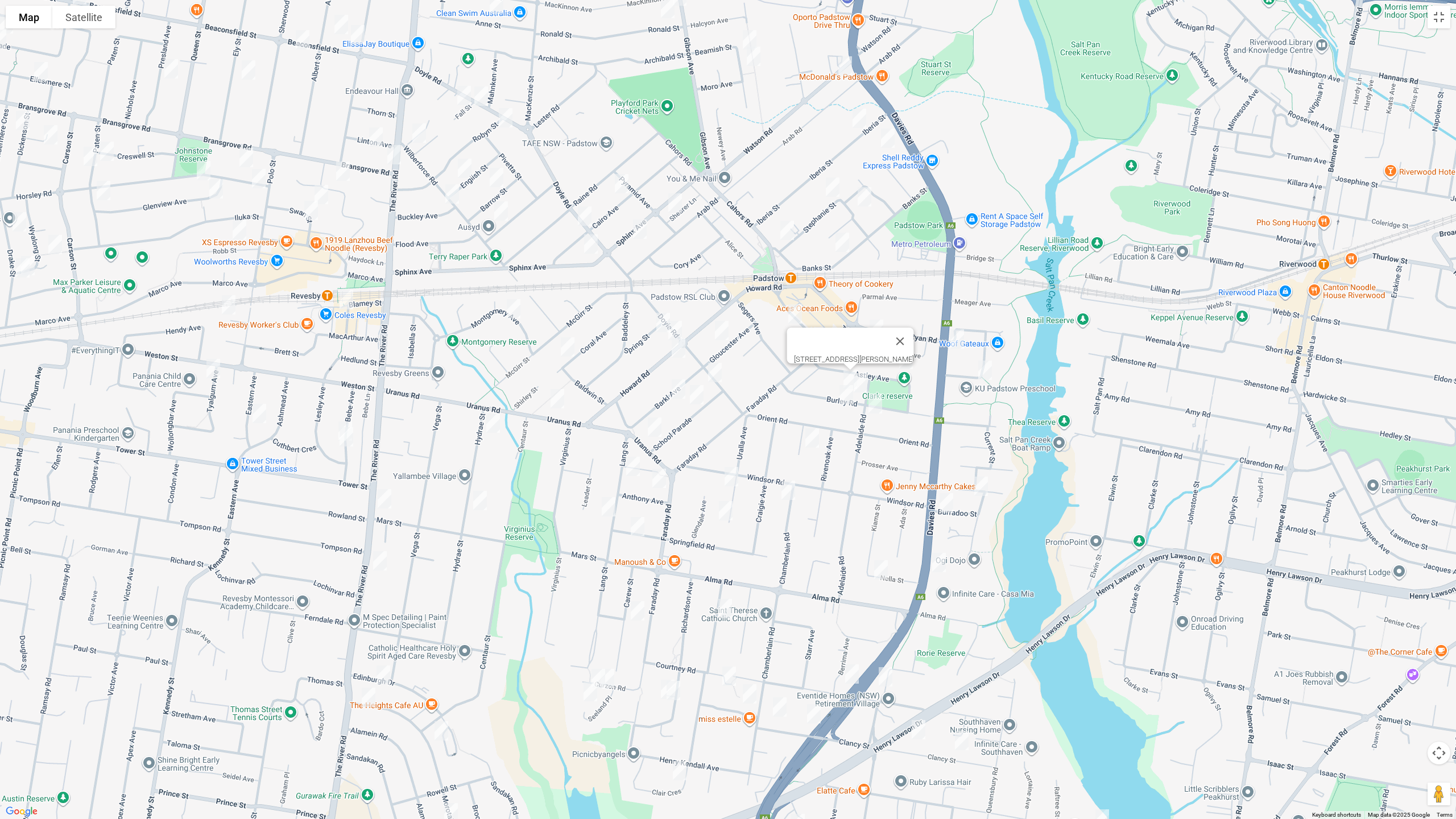
drag, startPoint x: 907, startPoint y: 334, endPoint x: 881, endPoint y: 339, distance: 26.5
click at [906, 335] on button "Close" at bounding box center [900, 341] width 28 height 28
click at [878, 328] on img "24 Lock Avenue, PADSTOW NSW 2211" at bounding box center [877, 330] width 23 height 29
click at [794, 318] on img "22 Padstow Parade, PADSTOW NSW 2211" at bounding box center [795, 314] width 23 height 29
click at [695, 396] on img "12 School Parade, PADSTOW NSW 2211" at bounding box center [697, 395] width 23 height 29
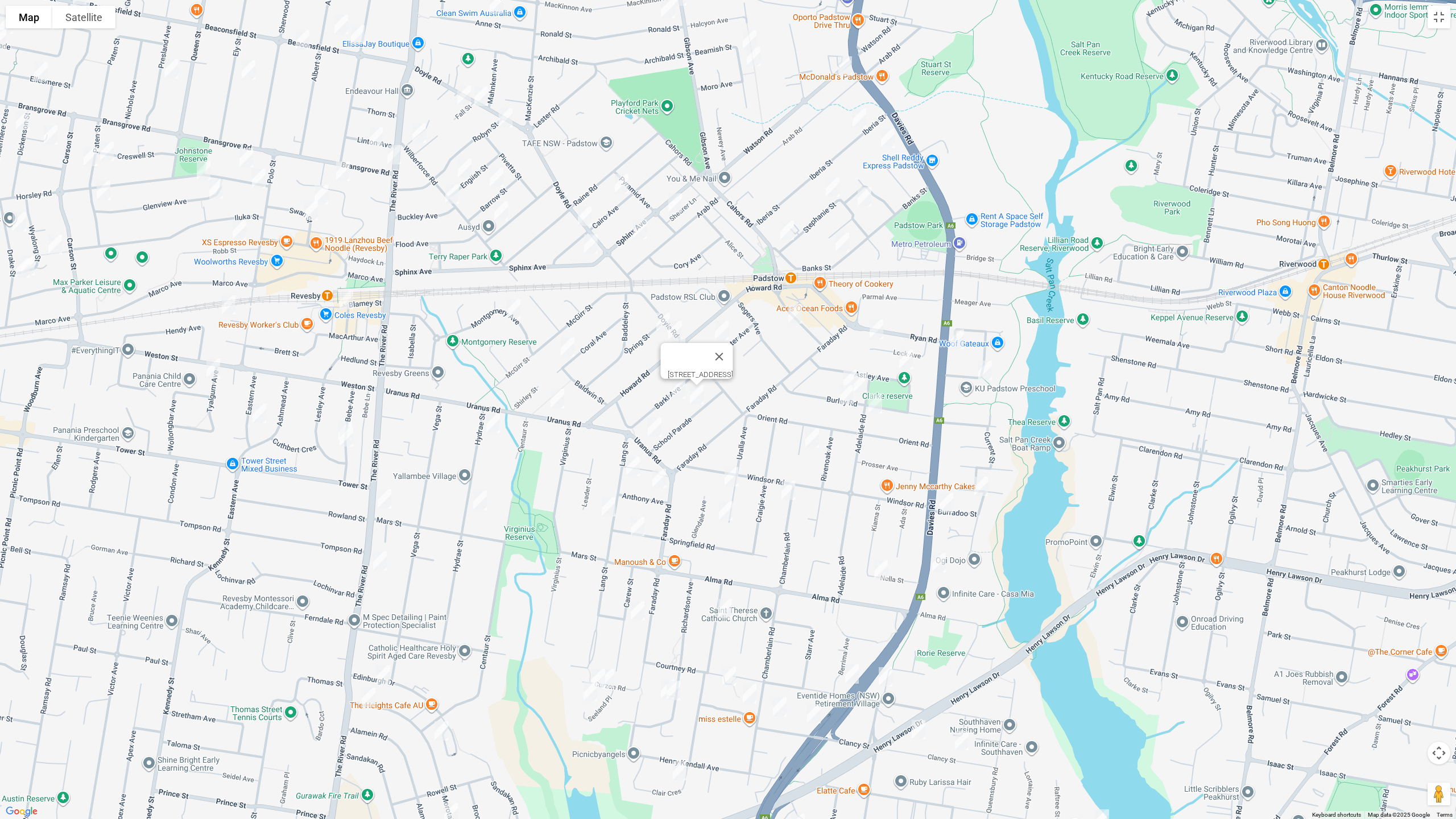
click at [674, 391] on img "15A Barkl Avenue, PADSTOW NSW 2211" at bounding box center [679, 389] width 23 height 29
click at [715, 341] on button "Close" at bounding box center [701, 350] width 28 height 28
click at [725, 325] on img "16 Gloucester Avenue, PADSTOW NSW 2211" at bounding box center [722, 331] width 23 height 29
click at [658, 324] on img "5A Spring Street, PADSTOW NSW 2211" at bounding box center [663, 323] width 23 height 29
click at [678, 324] on img "58A Howard Road, PADSTOW NSW 2211" at bounding box center [675, 331] width 23 height 29
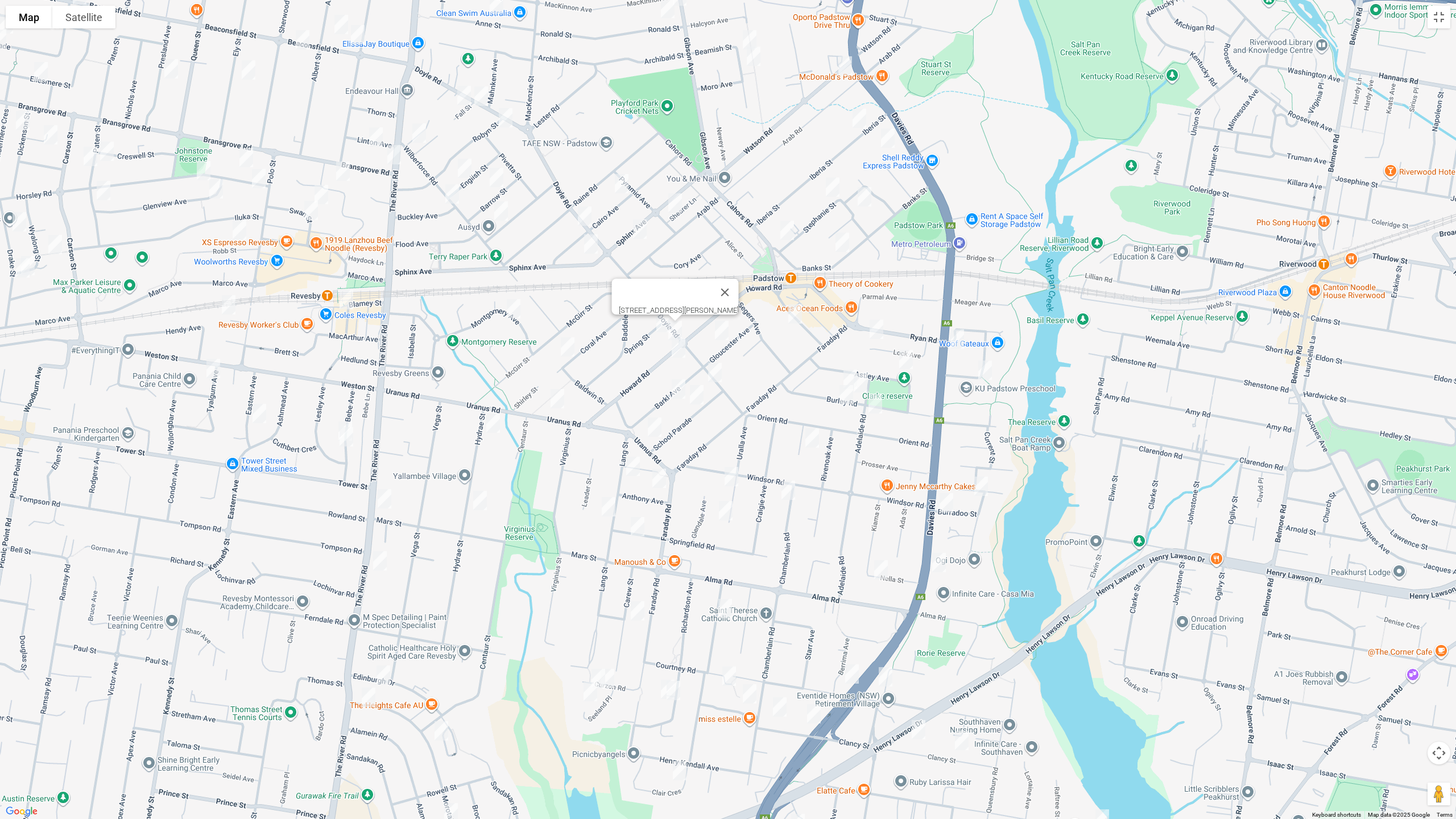
click at [678, 346] on img "123a Howard Road, PADSTOW NSW 2211" at bounding box center [679, 348] width 23 height 29
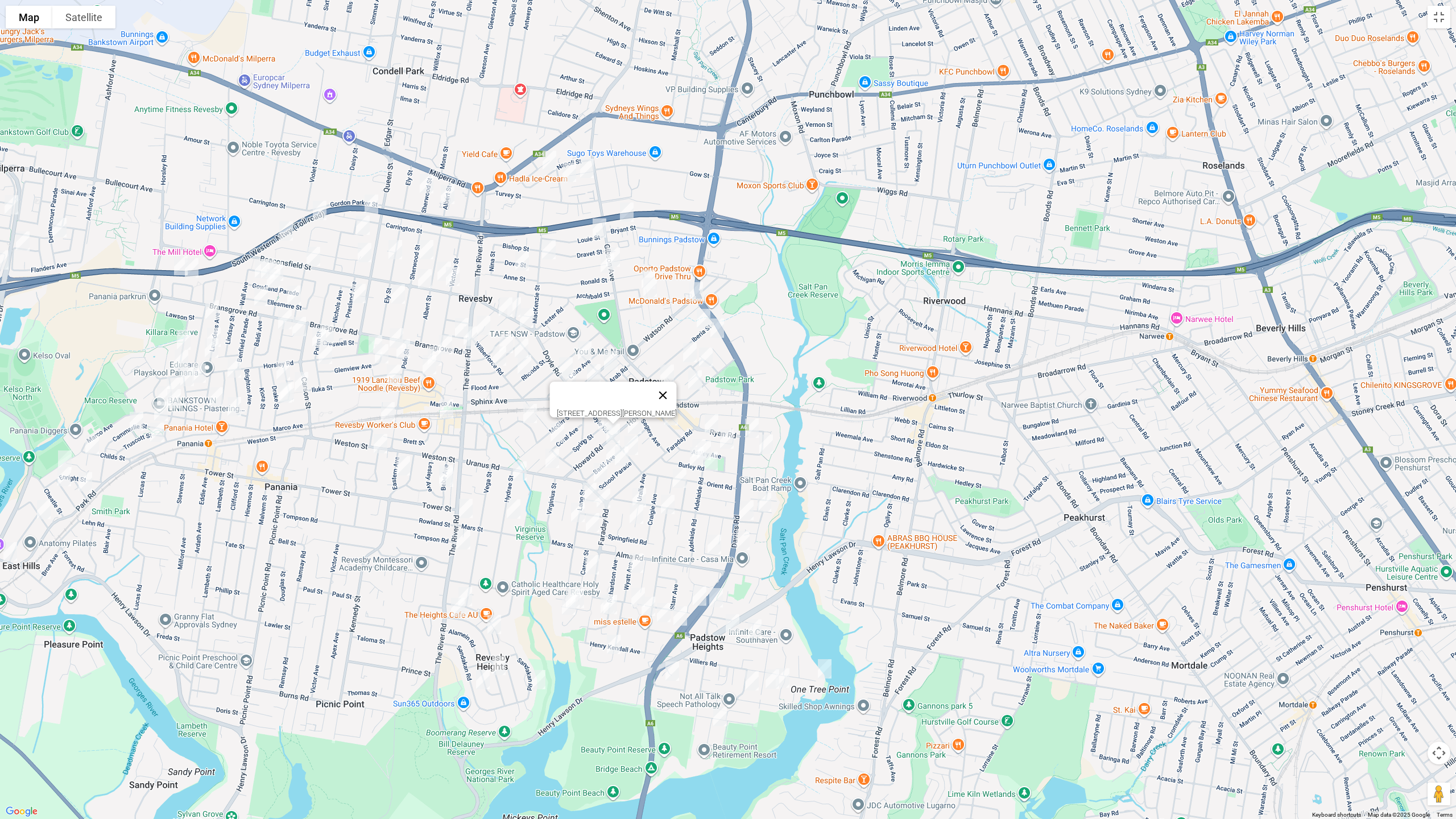
click at [670, 389] on button "Close" at bounding box center [663, 395] width 28 height 28
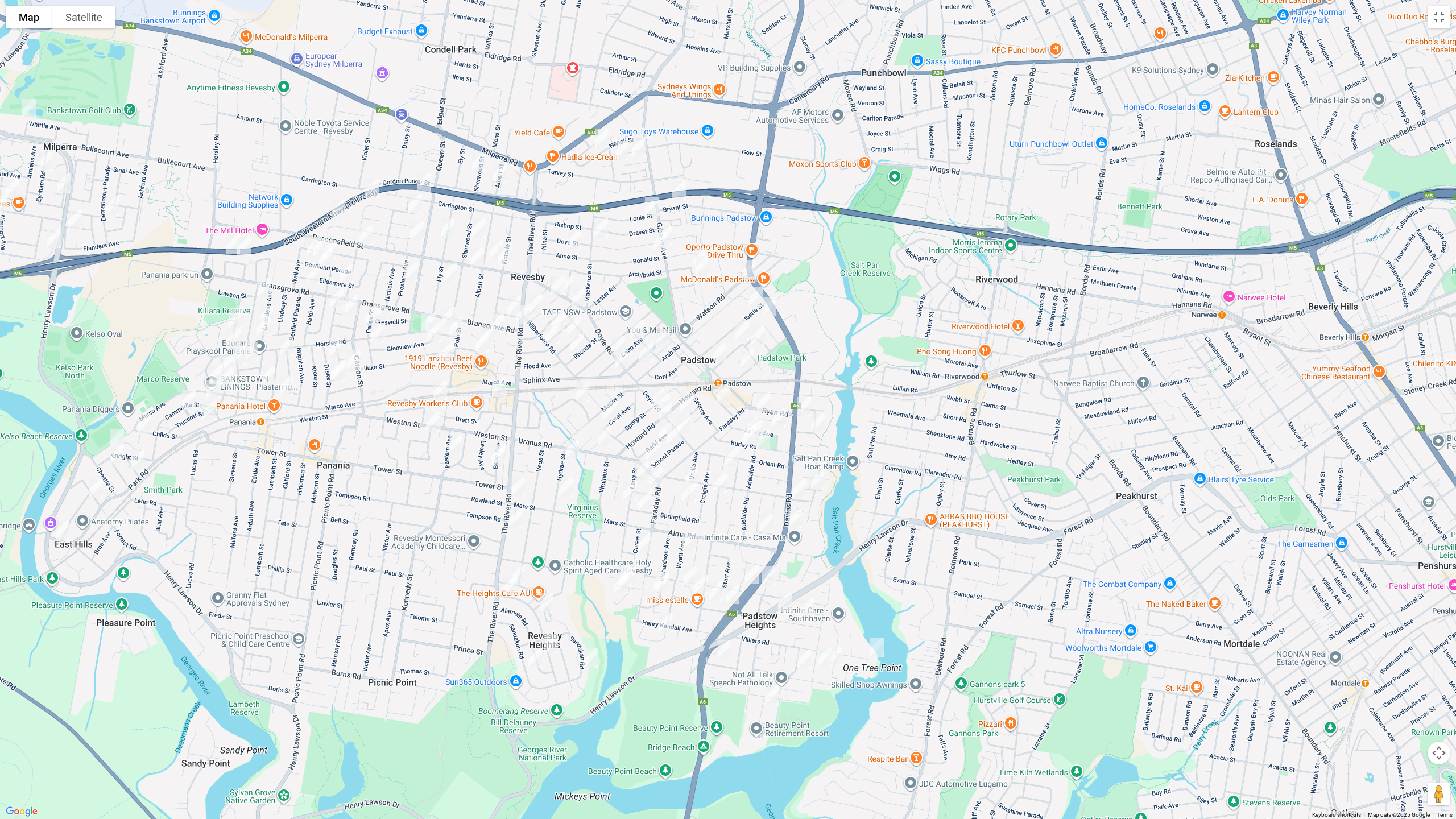
drag, startPoint x: 675, startPoint y: 531, endPoint x: 728, endPoint y: 511, distance: 56.6
click at [728, 511] on div at bounding box center [728, 409] width 1456 height 819
click at [650, 389] on img "5A Spring Street, PADSTOW NSW 2211" at bounding box center [658, 398] width 23 height 29
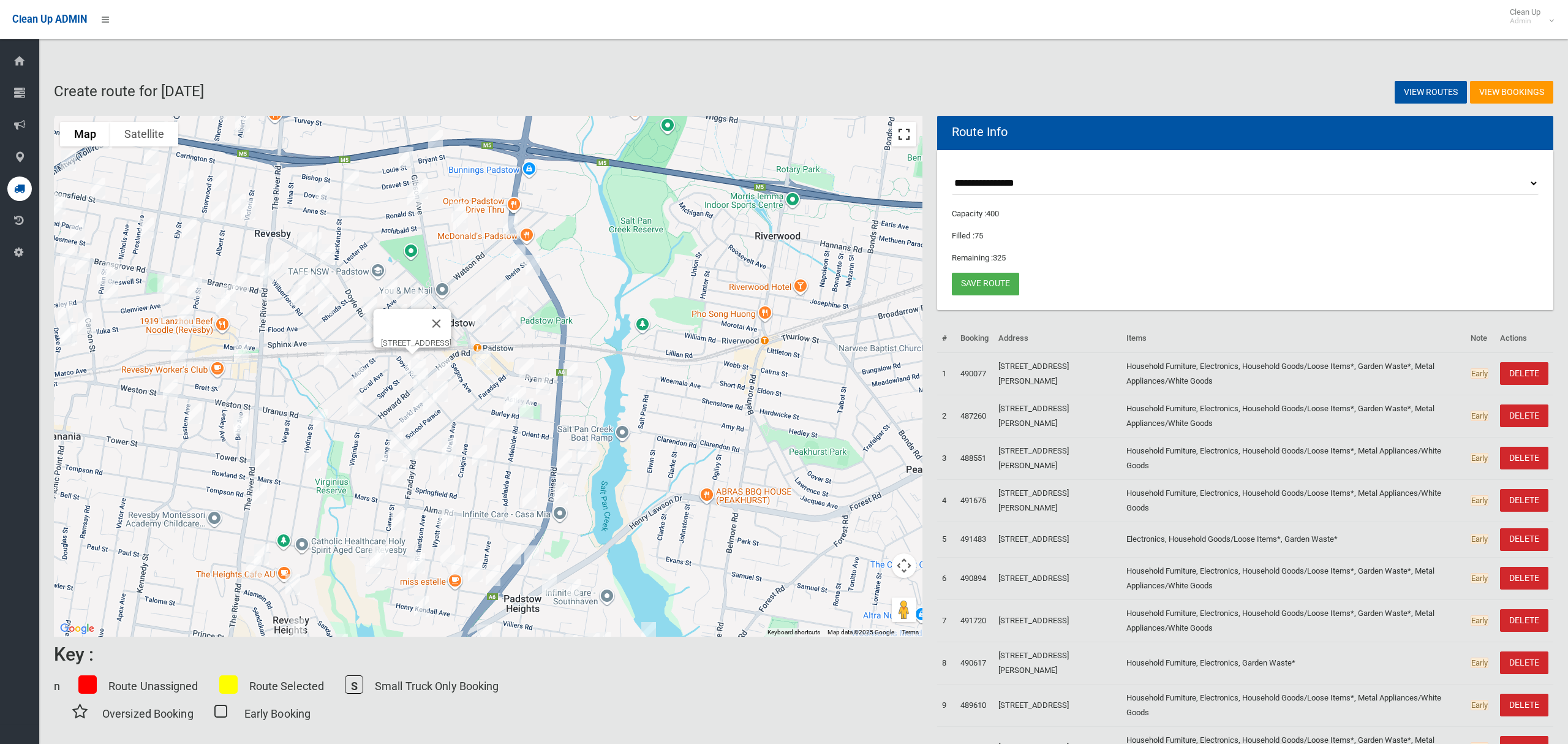
click at [908, 138] on button "Toggle fullscreen view" at bounding box center [904, 134] width 25 height 25
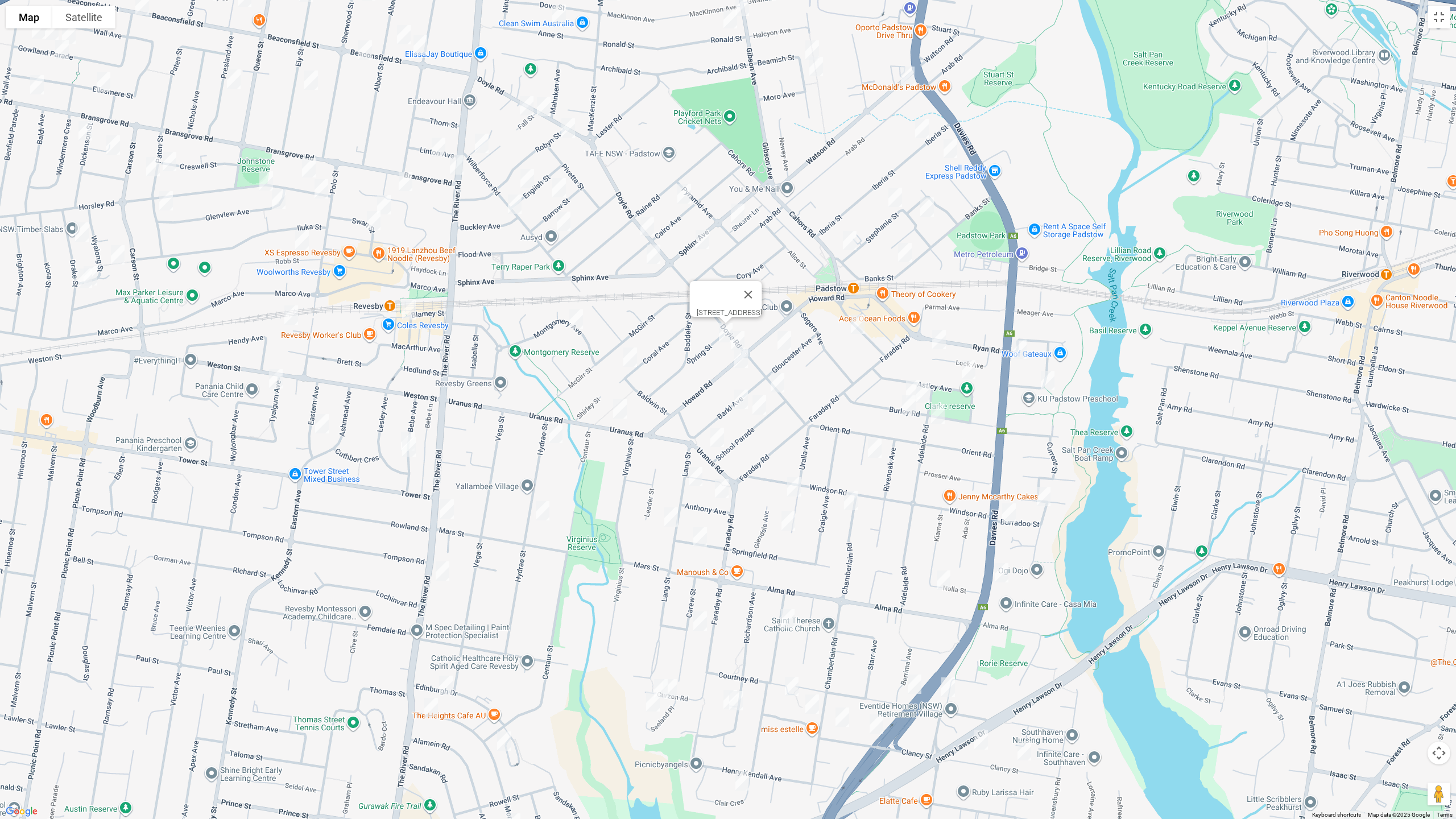
click at [726, 328] on img "58A Howard Road, PADSTOW NSW 2211" at bounding box center [738, 340] width 23 height 29
click at [740, 340] on img "58A Howard Road, PADSTOW NSW 2211" at bounding box center [738, 340] width 23 height 29
click at [740, 359] on img "123a Howard Road, PADSTOW NSW 2211" at bounding box center [741, 358] width 23 height 29
click at [554, 434] on img "13 Hydrae Street, REVESBY NSW 2212" at bounding box center [556, 433] width 23 height 29
click at [541, 509] on img "49 Hydrae Street, REVESBY NSW 2212" at bounding box center [543, 511] width 23 height 29
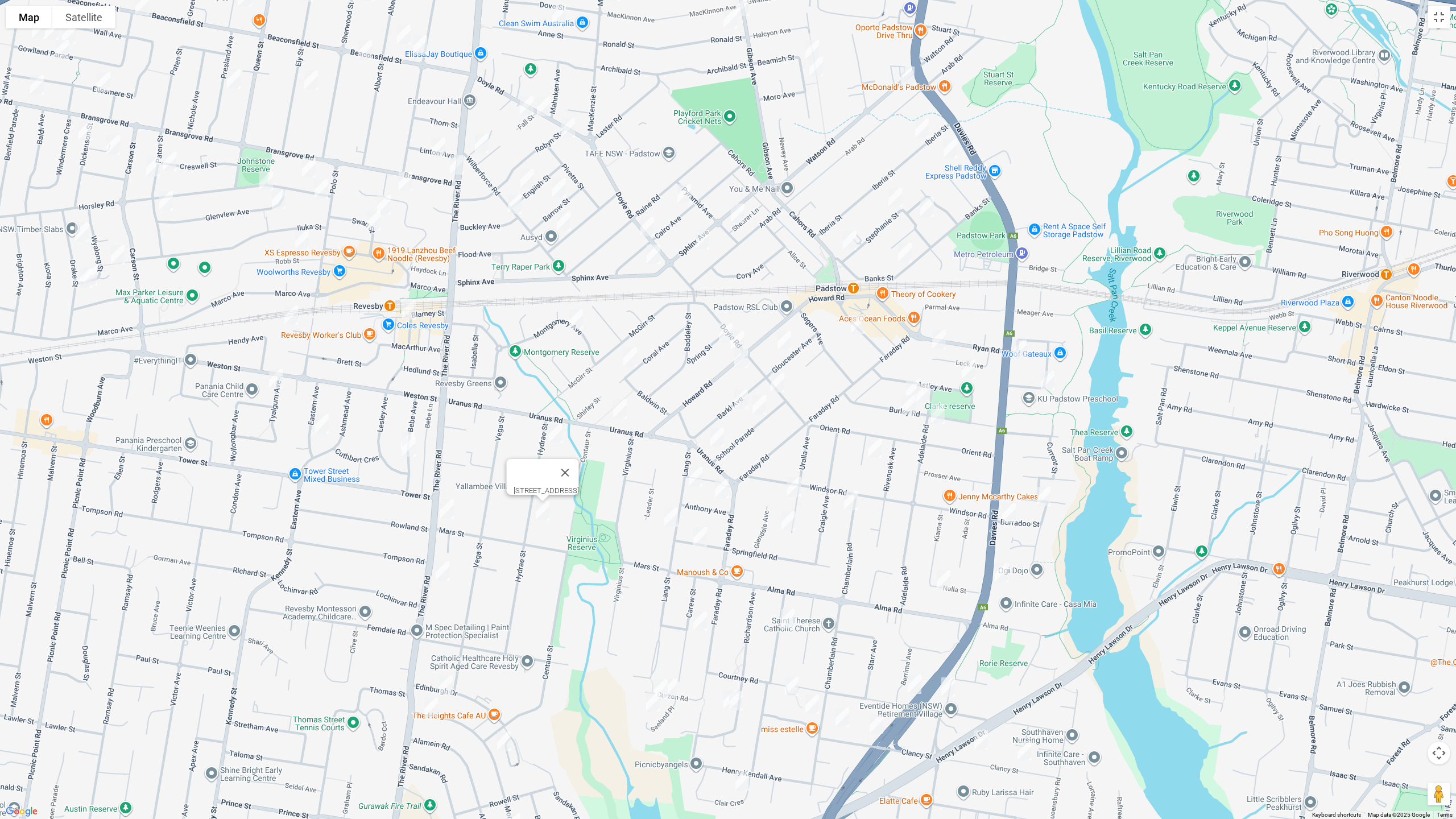
click at [445, 510] on img "32 Mars Street, REVESBY NSW 2212" at bounding box center [447, 509] width 23 height 29
click at [1443, 21] on button "Toggle fullscreen view" at bounding box center [1439, 17] width 23 height 23
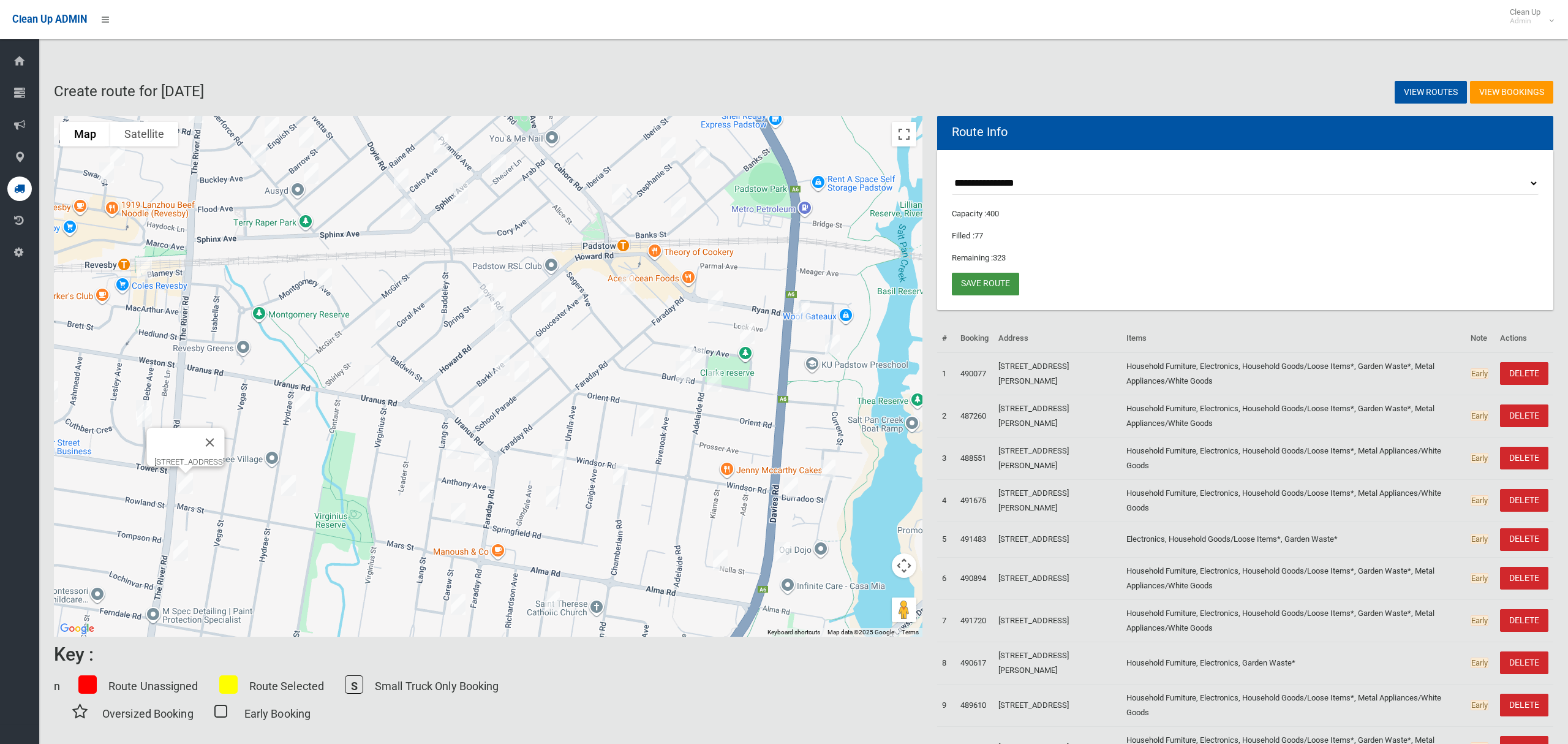
click at [985, 286] on link "Save route" at bounding box center [986, 284] width 67 height 23
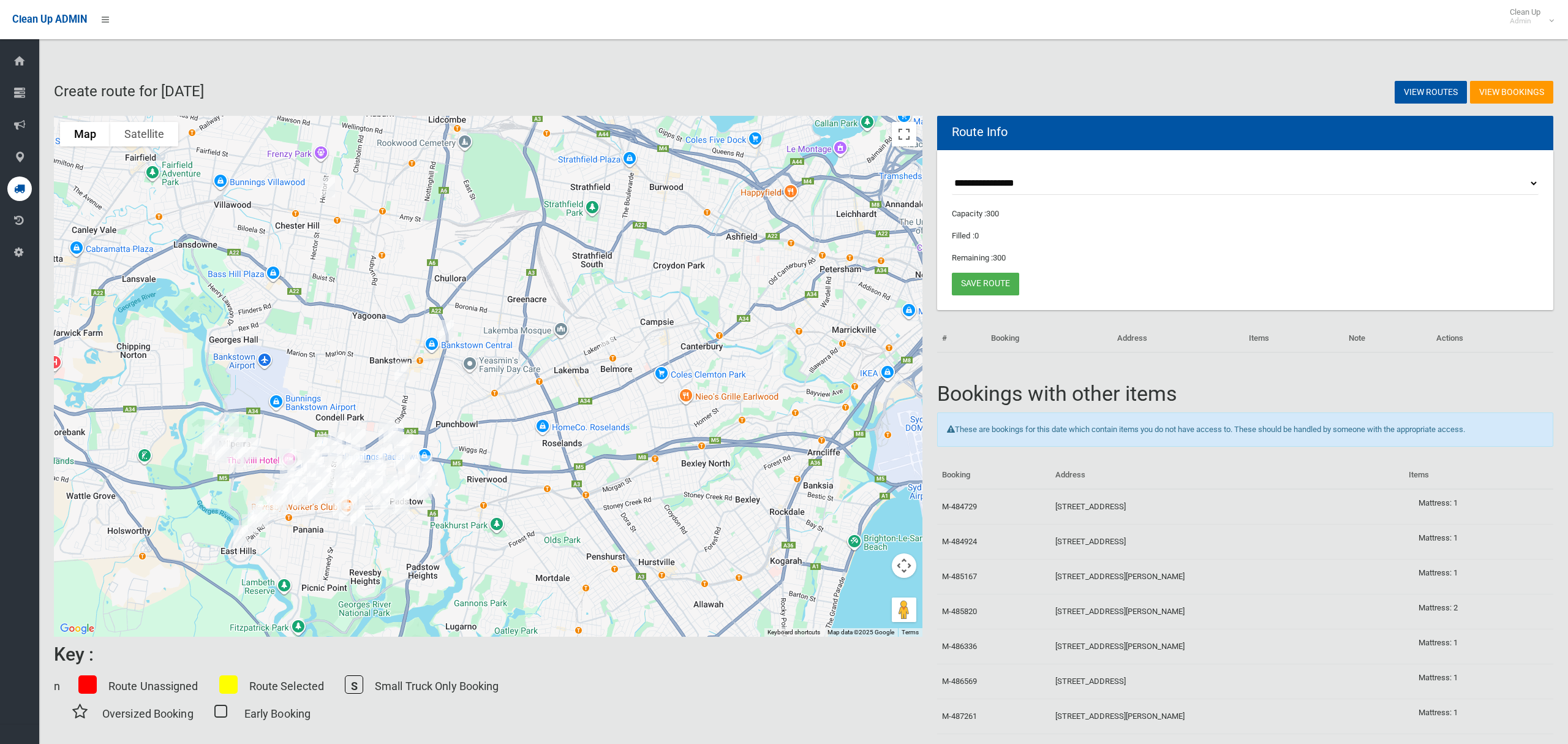
click at [1003, 183] on select "**********" at bounding box center [1245, 183] width 586 height 23
select select "*****"
click at [952, 172] on select "**********" at bounding box center [1245, 183] width 586 height 23
click at [906, 137] on button "Toggle fullscreen view" at bounding box center [904, 134] width 25 height 25
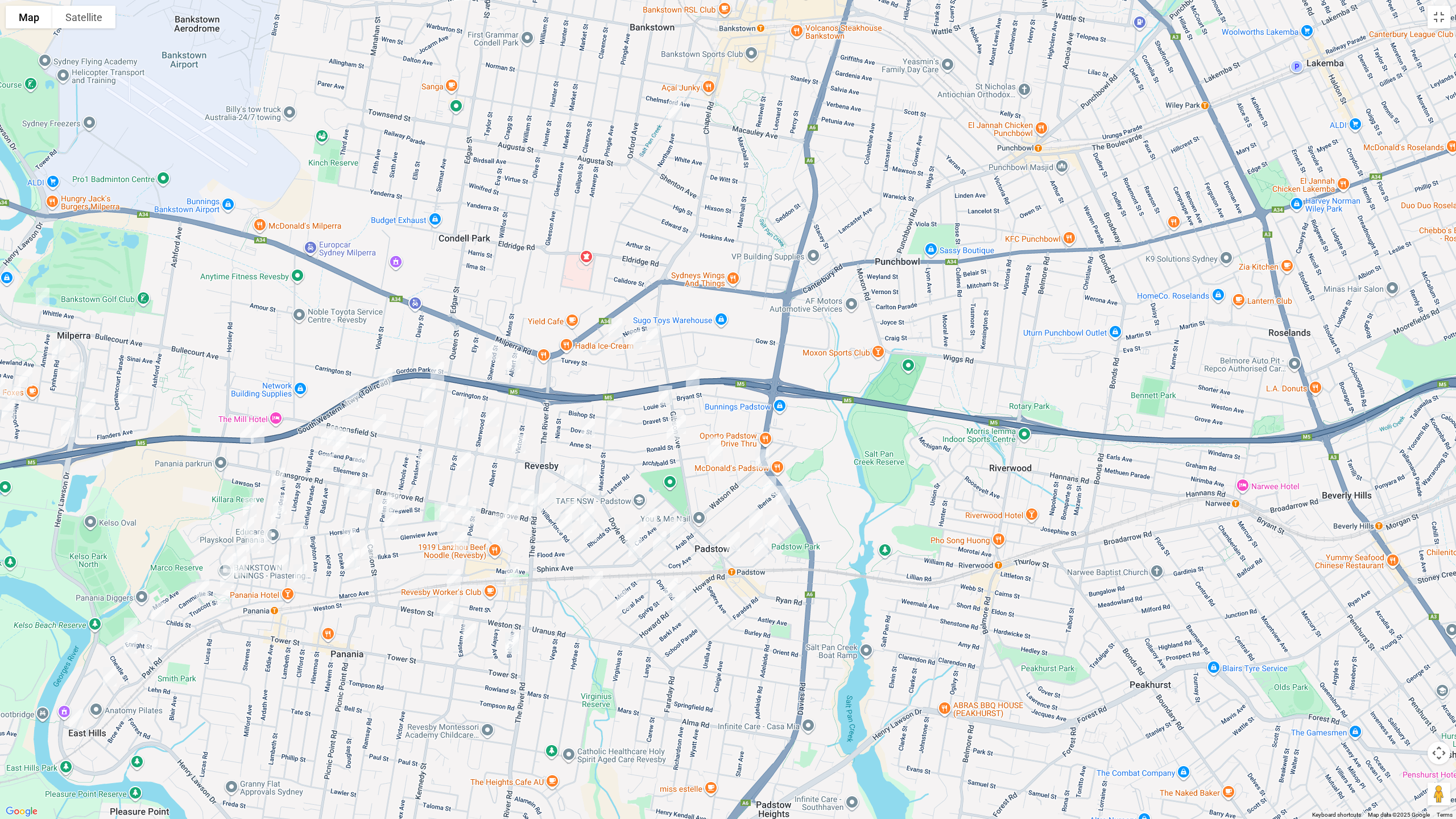
click at [628, 527] on img "84 Doyle Road, REVESBY NSW 2212" at bounding box center [632, 534] width 23 height 29
drag, startPoint x: 633, startPoint y: 553, endPoint x: 650, endPoint y: 550, distance: 17.3
click at [633, 553] on img "40 Sphinx Avenue, REVESBY NSW 2212" at bounding box center [635, 548] width 23 height 29
click at [658, 545] on img "25 Sphinx Avenue, PADSTOW NSW 2211" at bounding box center [660, 541] width 23 height 29
click at [689, 422] on img "133A Gibson Avenue, PADSTOW NSW 2211" at bounding box center [679, 424] width 23 height 29
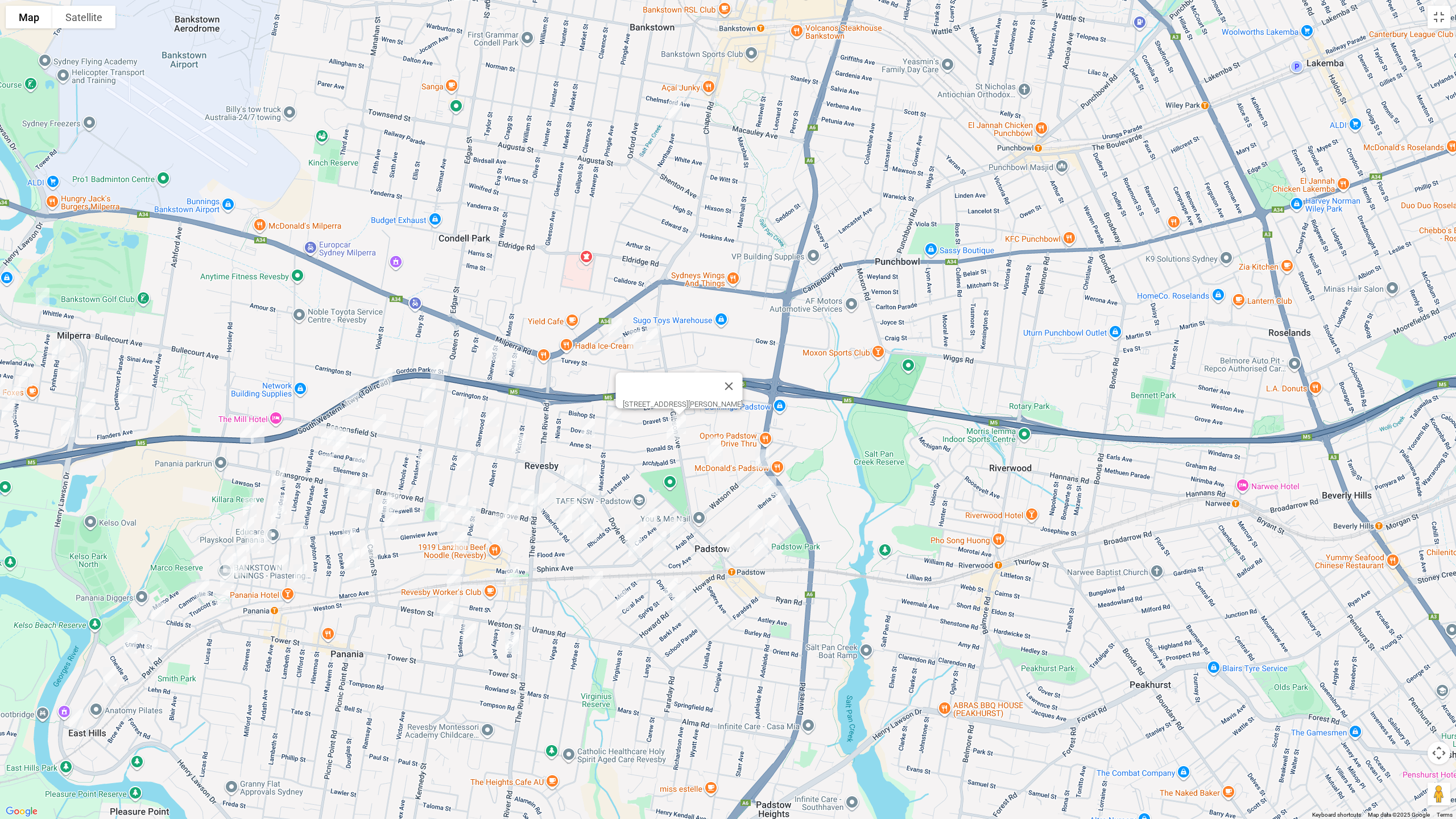
click at [587, 462] on img "24 Doyle Road, REVESBY NSW 2212" at bounding box center [580, 474] width 23 height 29
click at [532, 507] on img "132 The River Road, REVESBY NSW 2212" at bounding box center [536, 504] width 23 height 29
click at [593, 583] on img "26 Montgomery Avenue, REVESBY NSW 2212" at bounding box center [596, 581] width 23 height 29
click at [622, 600] on img "1/32 Coral Avenue, PADSTOW NSW 2211" at bounding box center [624, 600] width 23 height 29
click at [666, 589] on img "5A Spring Street, PADSTOW NSW 2211" at bounding box center [671, 587] width 23 height 29
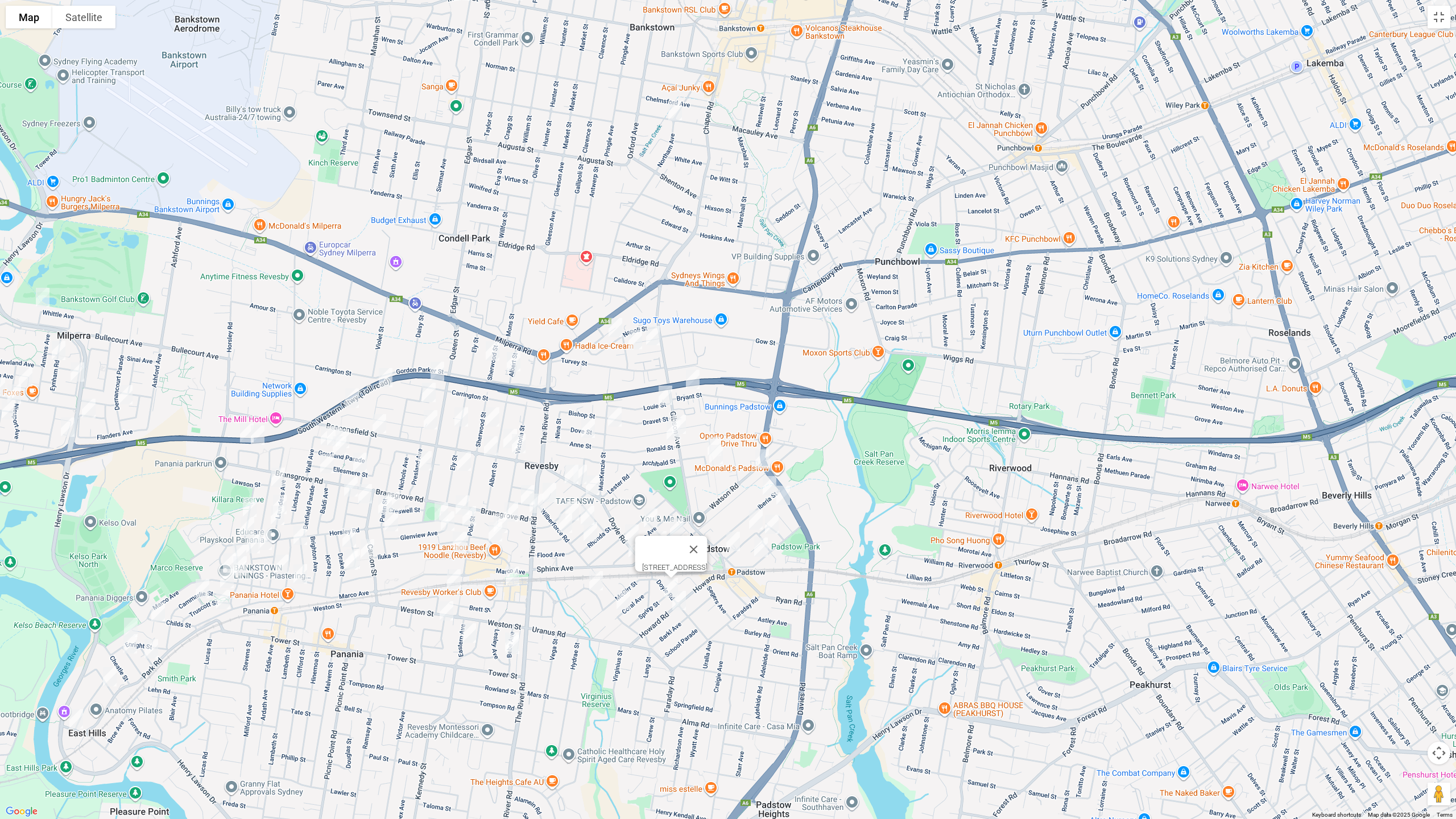
click at [676, 603] on img "123a Howard Road, PADSTOW NSW 2211" at bounding box center [679, 601] width 23 height 29
click at [758, 456] on img "21b Watson Road, PADSTOW NSW 2211" at bounding box center [762, 459] width 23 height 29
click at [766, 480] on img "58 Iberia Street, PADSTOW NSW 2211" at bounding box center [770, 486] width 23 height 29
click at [781, 496] on img "2/10A Mc Evoy Road, PADSTOW NSW 2211" at bounding box center [783, 495] width 23 height 29
drag, startPoint x: 748, startPoint y: 513, endPoint x: 769, endPoint y: 524, distance: 23.7
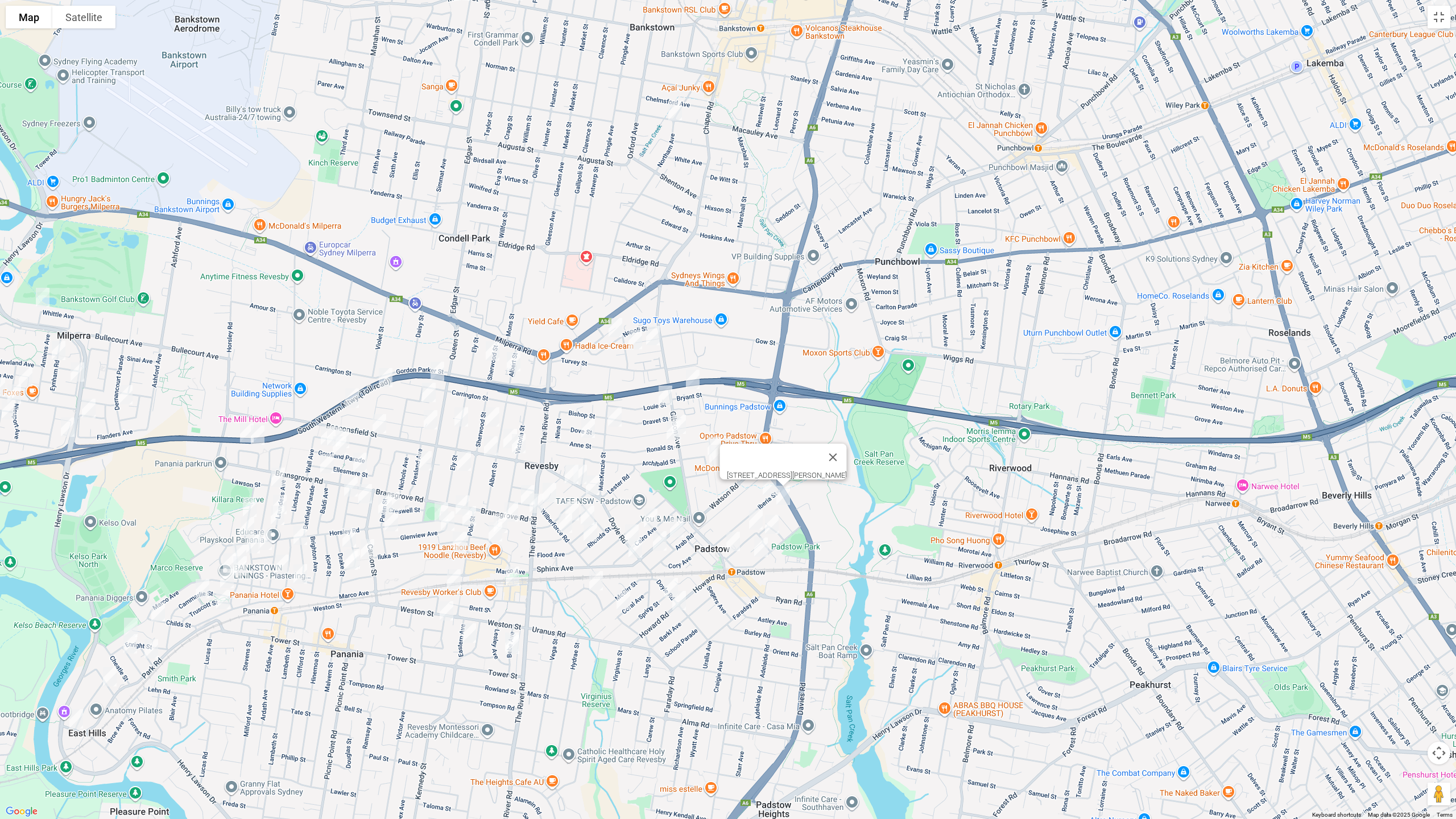
click at [748, 513] on img "22 Stephanie Street, PADSTOW NSW 2211" at bounding box center [756, 520] width 23 height 29
click at [773, 523] on img "6 Stephanie Street, PADSTOW NSW 2211" at bounding box center [772, 524] width 23 height 29
click at [733, 536] on img "41 Cahors Road, PADSTOW NSW 2211" at bounding box center [733, 542] width 23 height 29
click at [760, 548] on img "20 Banks Street, PADSTOW NSW 2211" at bounding box center [761, 547] width 23 height 29
click at [715, 432] on img "25 Beamish Street, PADSTOW NSW 2211" at bounding box center [715, 446] width 23 height 29
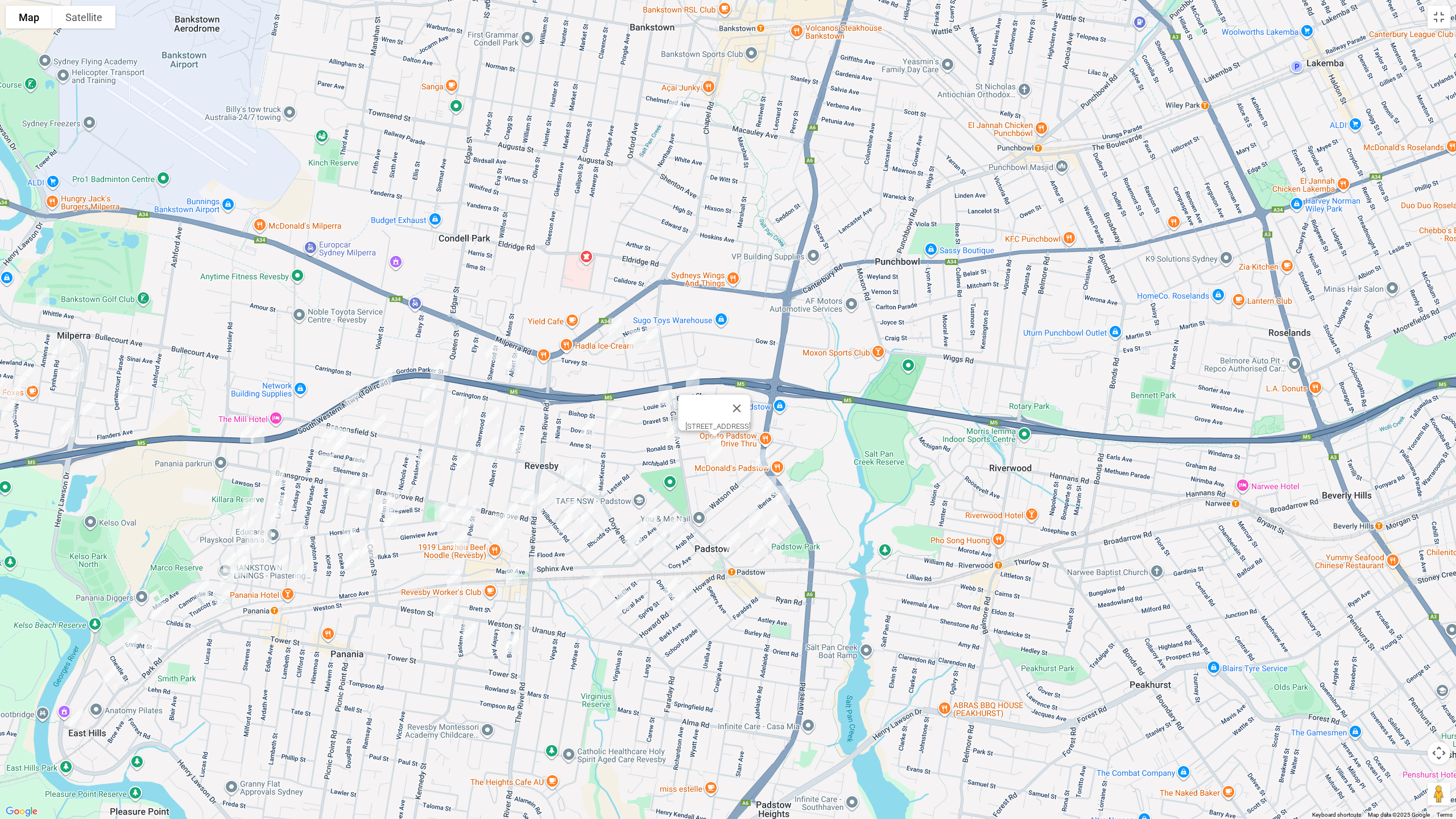
click at [716, 456] on img "33 Beamish Street, PADSTOW NSW 2211" at bounding box center [716, 455] width 23 height 29
click at [648, 515] on img "18 Cairo Avenue, PADSTOW NSW 2211" at bounding box center [650, 518] width 23 height 29
click at [677, 527] on img "1 Pyramid Avenue, PADSTOW NSW 2211" at bounding box center [677, 528] width 23 height 29
click at [670, 431] on img "4 Ronald Street, PADSTOW NSW 2211" at bounding box center [674, 430] width 23 height 29
click at [730, 381] on button "Close" at bounding box center [723, 392] width 28 height 28
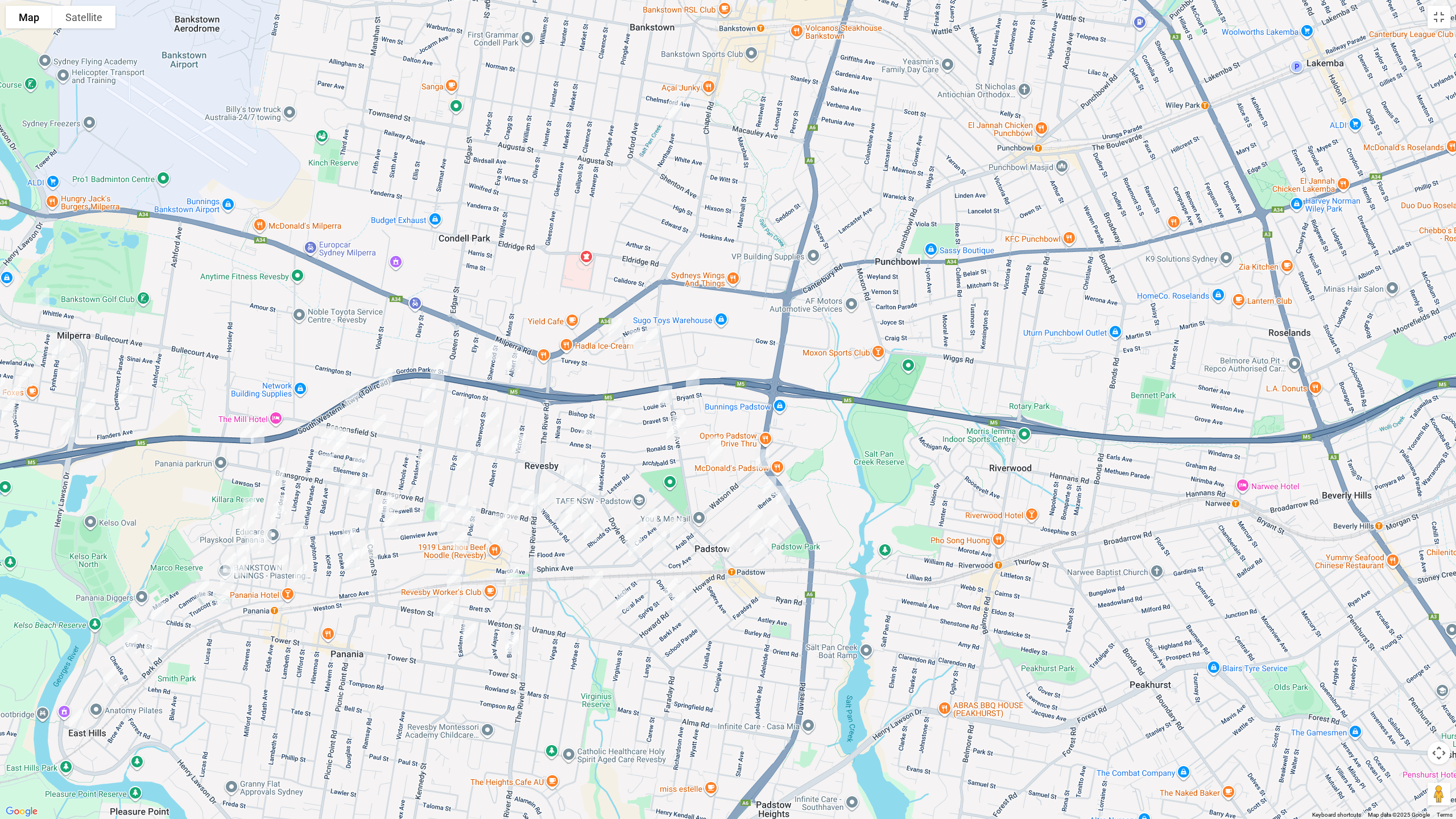
click at [694, 382] on img "10A Bryant Street, PADSTOW NSW 2211" at bounding box center [693, 380] width 23 height 29
click at [664, 396] on img "5 Louie Street, PADSTOW NSW 2211" at bounding box center [666, 396] width 23 height 29
click at [616, 417] on img "46 Mackenzie Street, REVESBY NSW 2212" at bounding box center [615, 417] width 23 height 29
click at [587, 428] on img "16 Anne Street, REVESBY NSW 2212" at bounding box center [588, 429] width 23 height 29
click at [614, 328] on img "42 Napoli Street, PADSTOW NSW 2211" at bounding box center [616, 328] width 23 height 29
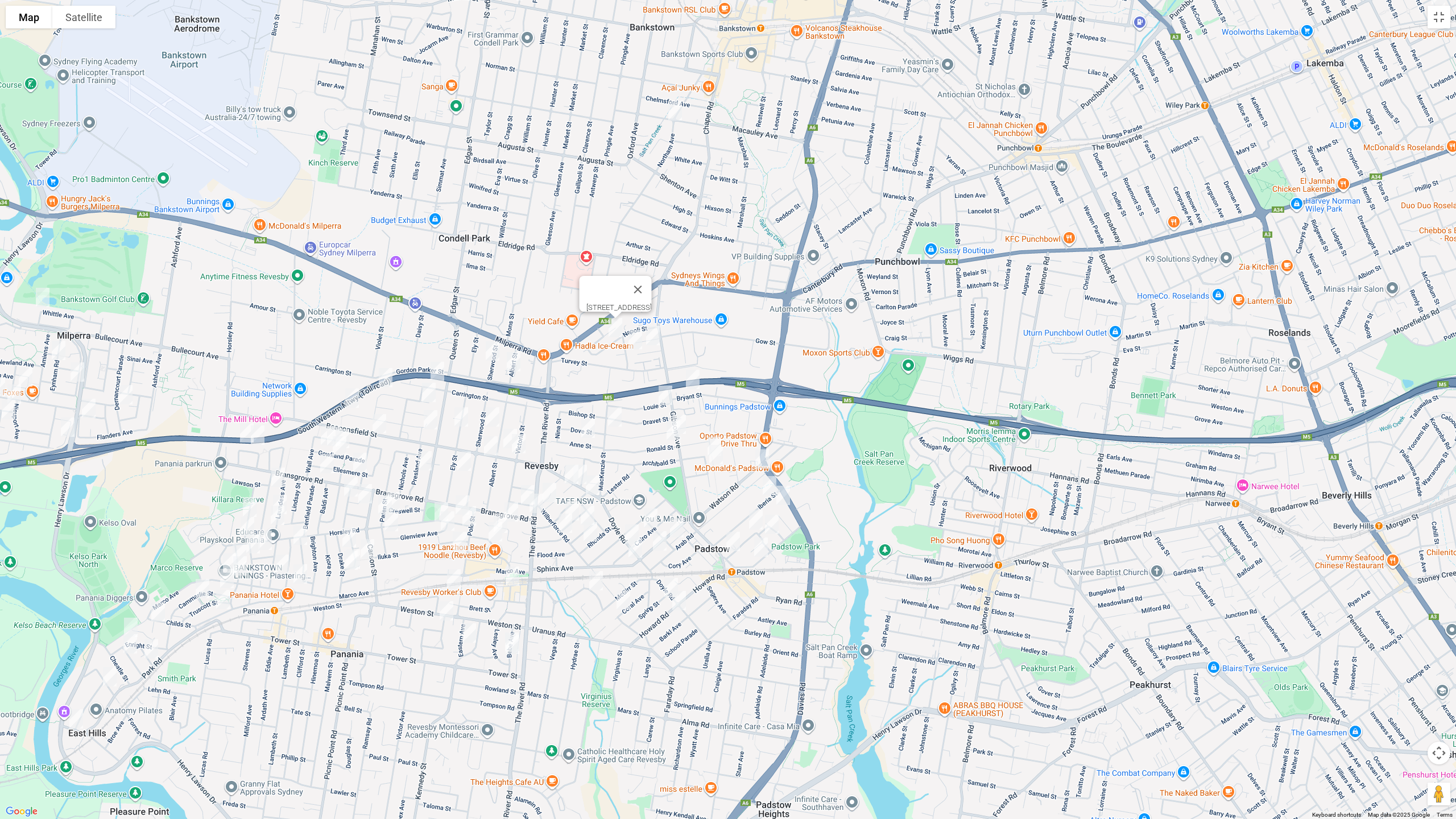
click at [634, 340] on img "13 Snowsill Avenue, REVESBY NSW 2212" at bounding box center [635, 340] width 23 height 29
click at [656, 340] on img "10 Atkinson Avenue, PADSTOW NSW 2211" at bounding box center [653, 336] width 23 height 29
click at [567, 472] on img "2 Fall Street, REVESBY NSW 2212" at bounding box center [572, 474] width 23 height 29
click at [596, 487] on img "1A Robyn Street, REVESBY NSW 2212" at bounding box center [593, 485] width 23 height 29
drag, startPoint x: 549, startPoint y: 489, endPoint x: 560, endPoint y: 493, distance: 11.7
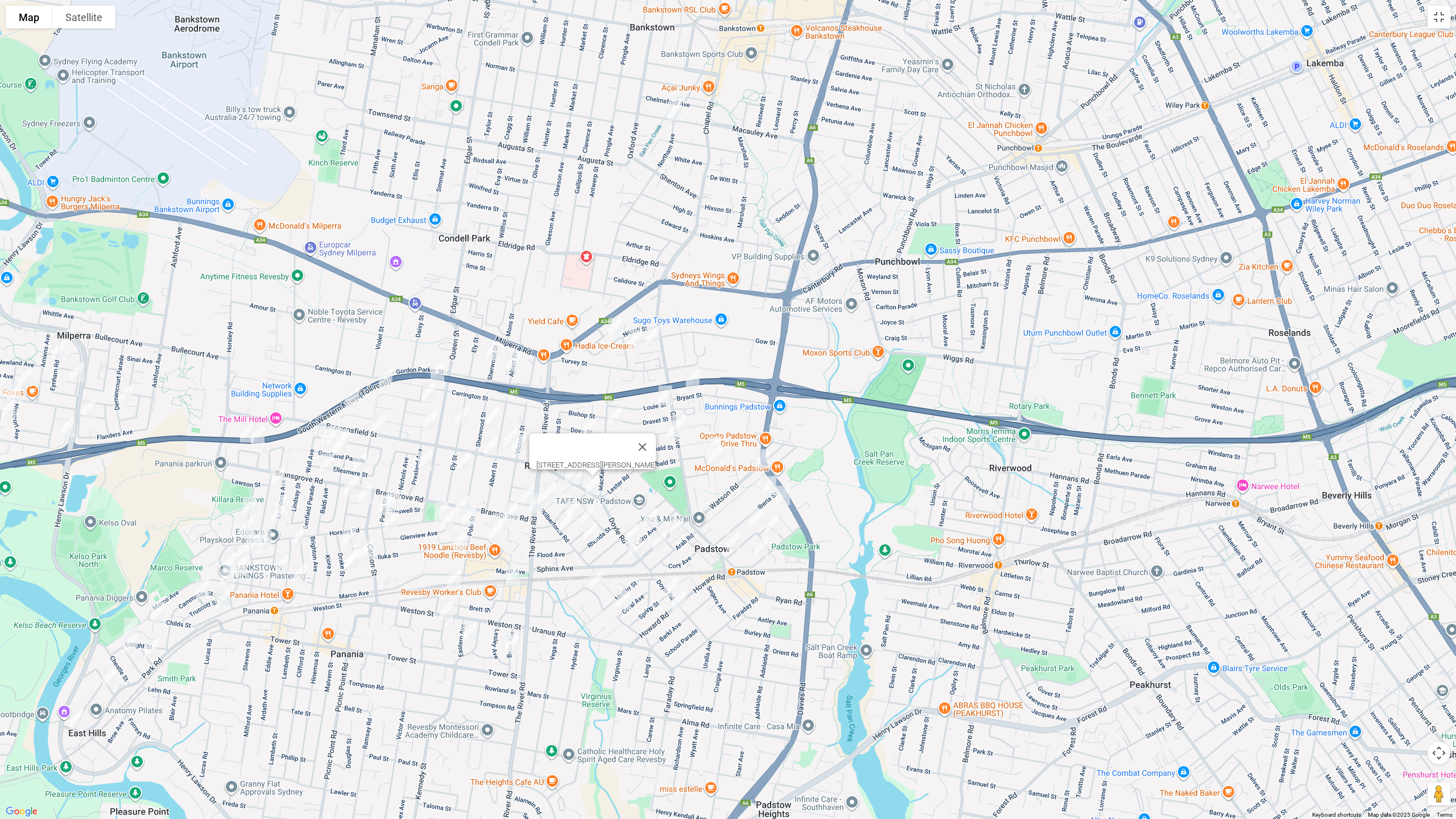
click at [550, 489] on img "3 Wilberforce Road, REVESBY NSW 2212" at bounding box center [550, 493] width 23 height 29
drag, startPoint x: 575, startPoint y: 501, endPoint x: 567, endPoint y: 513, distance: 14.4
click at [573, 501] on img "18 English Street, REVESBY NSW 2212" at bounding box center [572, 511] width 23 height 29
click at [560, 524] on img "20 Wilberforce Road, REVESBY NSW 2212" at bounding box center [566, 523] width 23 height 29
click at [589, 535] on img "18A Rhonda Street, REVESBY NSW 2212" at bounding box center [591, 532] width 23 height 29
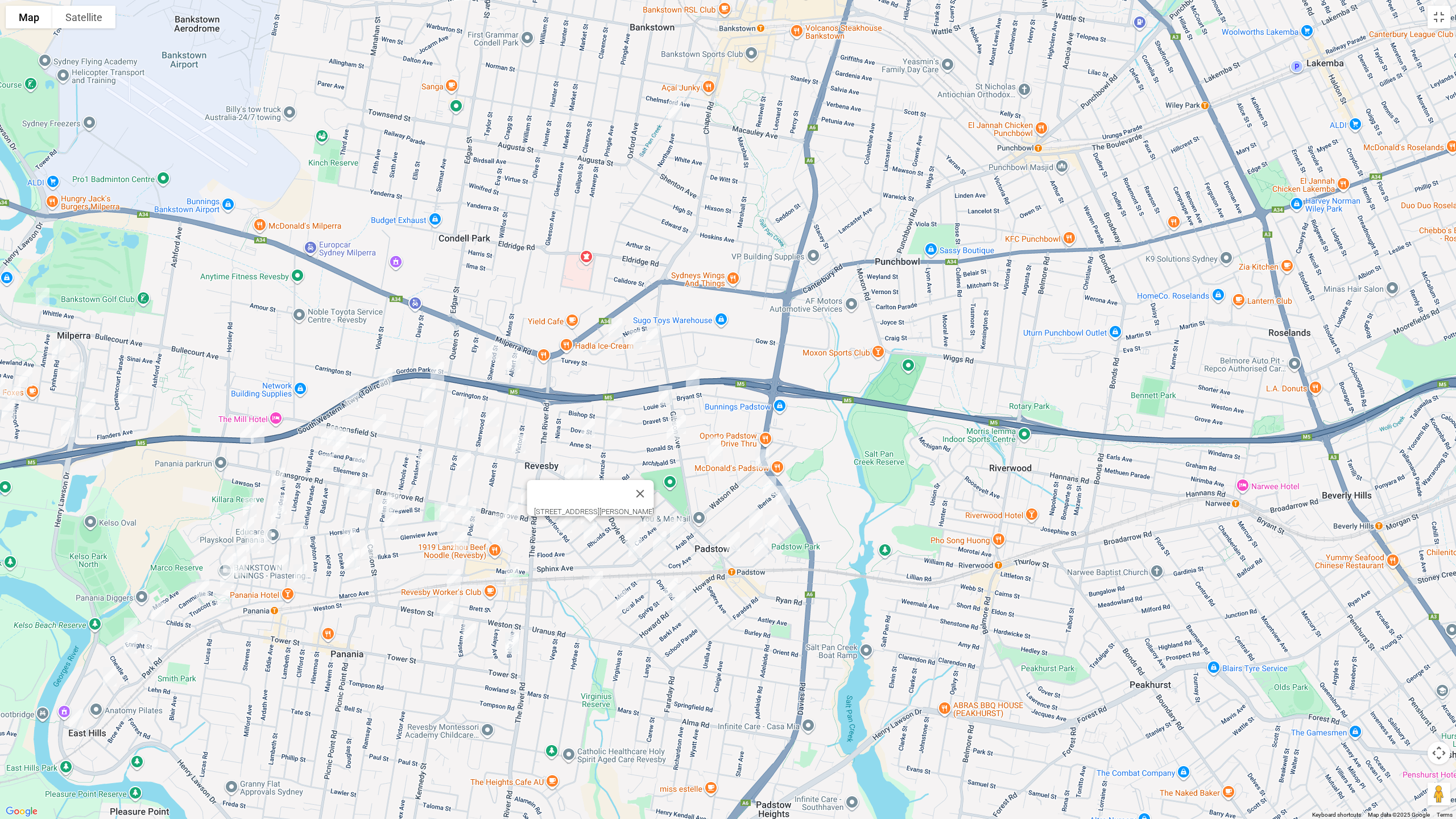
click at [654, 490] on button "Close" at bounding box center [640, 494] width 28 height 28
click at [572, 501] on img "18 English Street, REVESBY NSW 2212" at bounding box center [572, 511] width 23 height 29
click at [591, 512] on img "2a Barrow Street, REVESBY NSW 2212" at bounding box center [588, 515] width 23 height 29
click at [643, 471] on button "Close" at bounding box center [637, 477] width 28 height 28
click at [510, 628] on img "26 Bebe Avenue, REVESBY NSW 2212" at bounding box center [512, 643] width 23 height 29
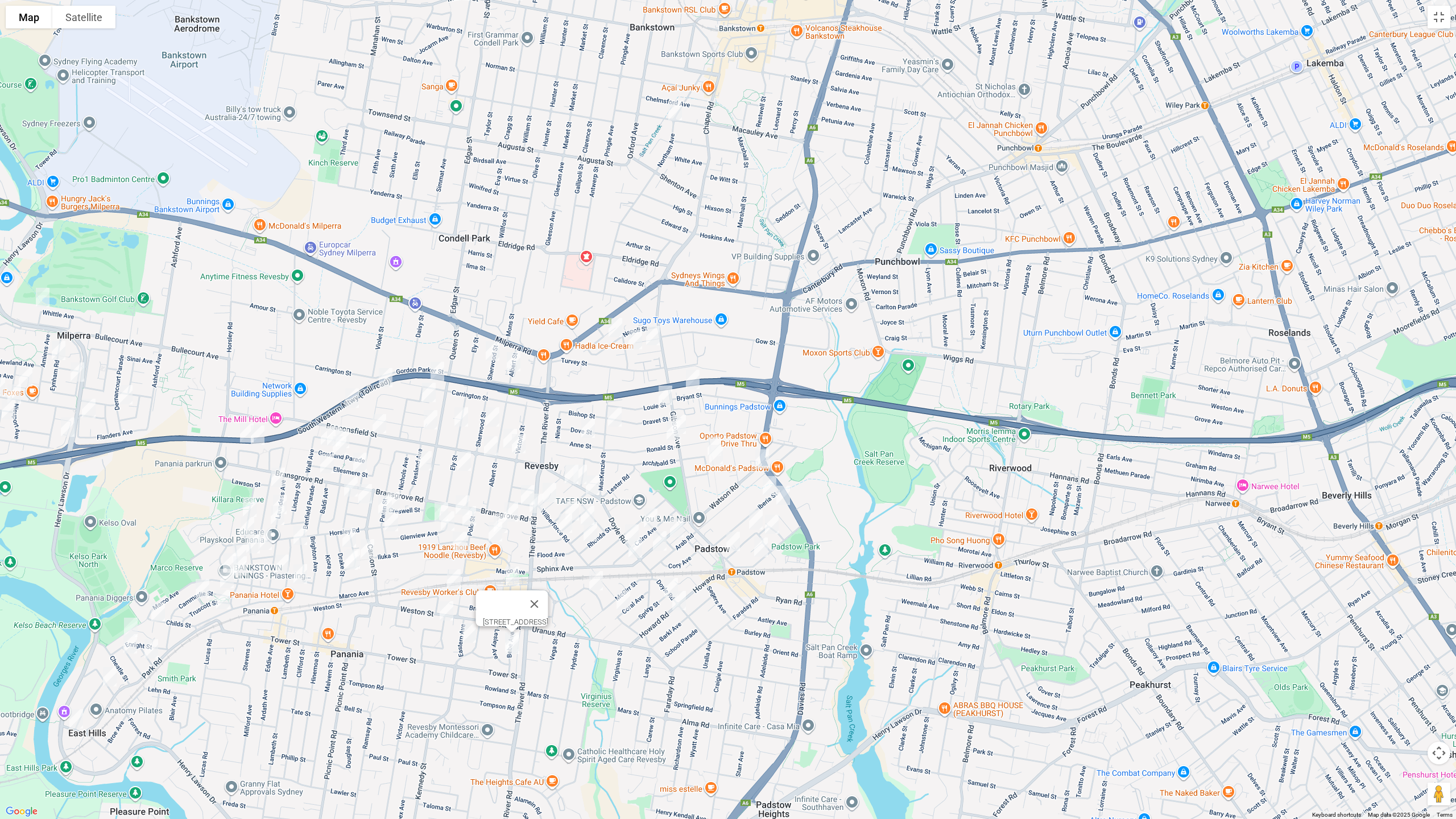
click at [511, 647] on img "28 Bebe Avenue, REVESBY NSW 2212" at bounding box center [512, 644] width 23 height 29
click at [549, 600] on button "Close" at bounding box center [535, 606] width 28 height 28
click at [471, 635] on img "23 Eastern Avenue, REVESBY NSW 2212" at bounding box center [470, 633] width 23 height 29
click at [505, 590] on button "Close" at bounding box center [492, 594] width 28 height 28
click at [444, 614] on img "2 Tyalgum Avenue, PANANIA NSW 2213" at bounding box center [446, 610] width 23 height 29
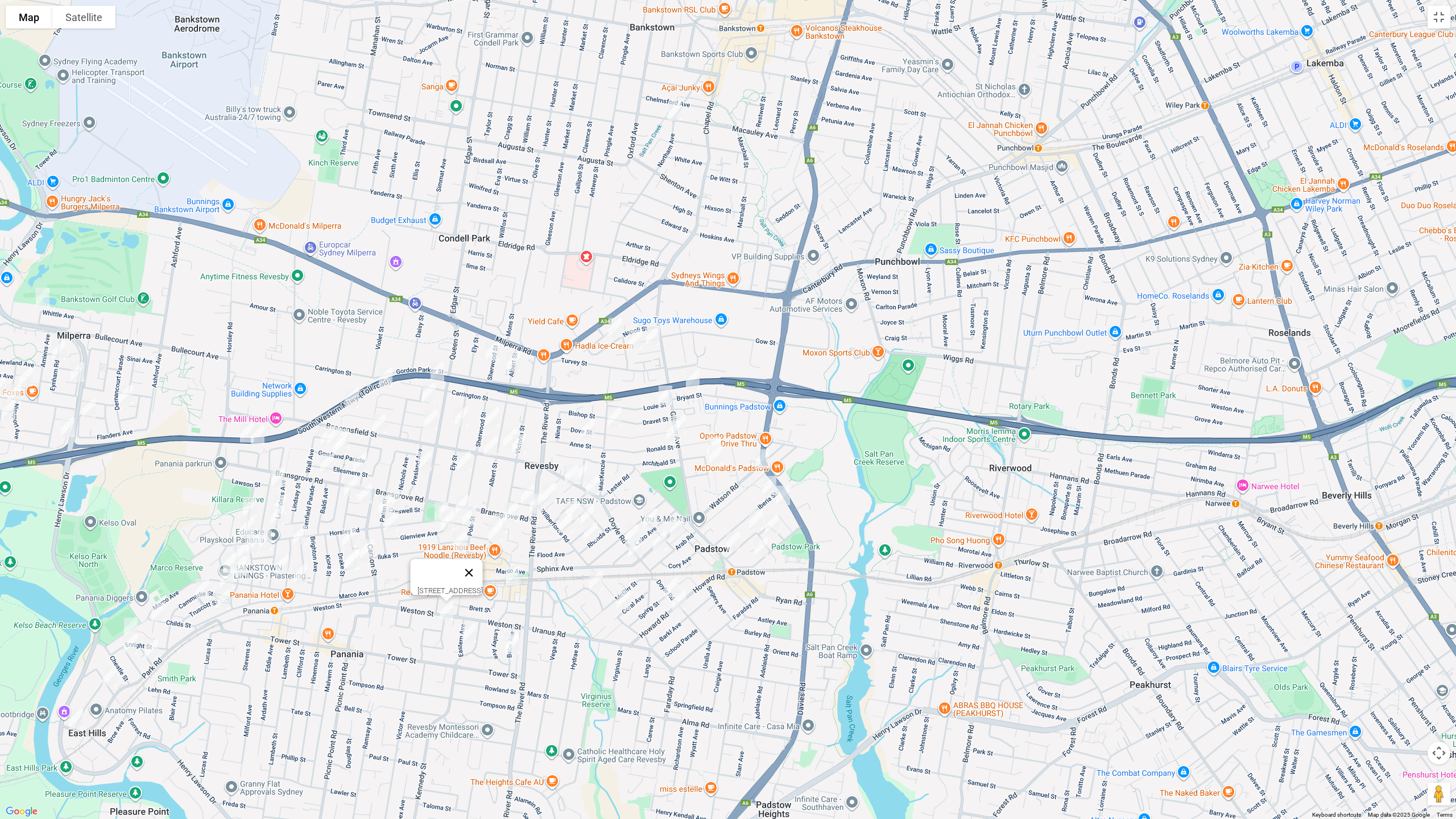
click at [483, 569] on button "Close" at bounding box center [469, 572] width 28 height 28
click at [451, 580] on img "6 Pambula Avenue, REVESBY NSW 2212" at bounding box center [454, 579] width 23 height 29
click at [514, 579] on img "4 Revesby Place, REVESBY NSW 2212" at bounding box center [512, 577] width 23 height 29
click at [549, 532] on button "Close" at bounding box center [535, 537] width 28 height 28
click at [526, 487] on img "7 Linton Avenue, REVESBY NSW 2212" at bounding box center [528, 495] width 23 height 29
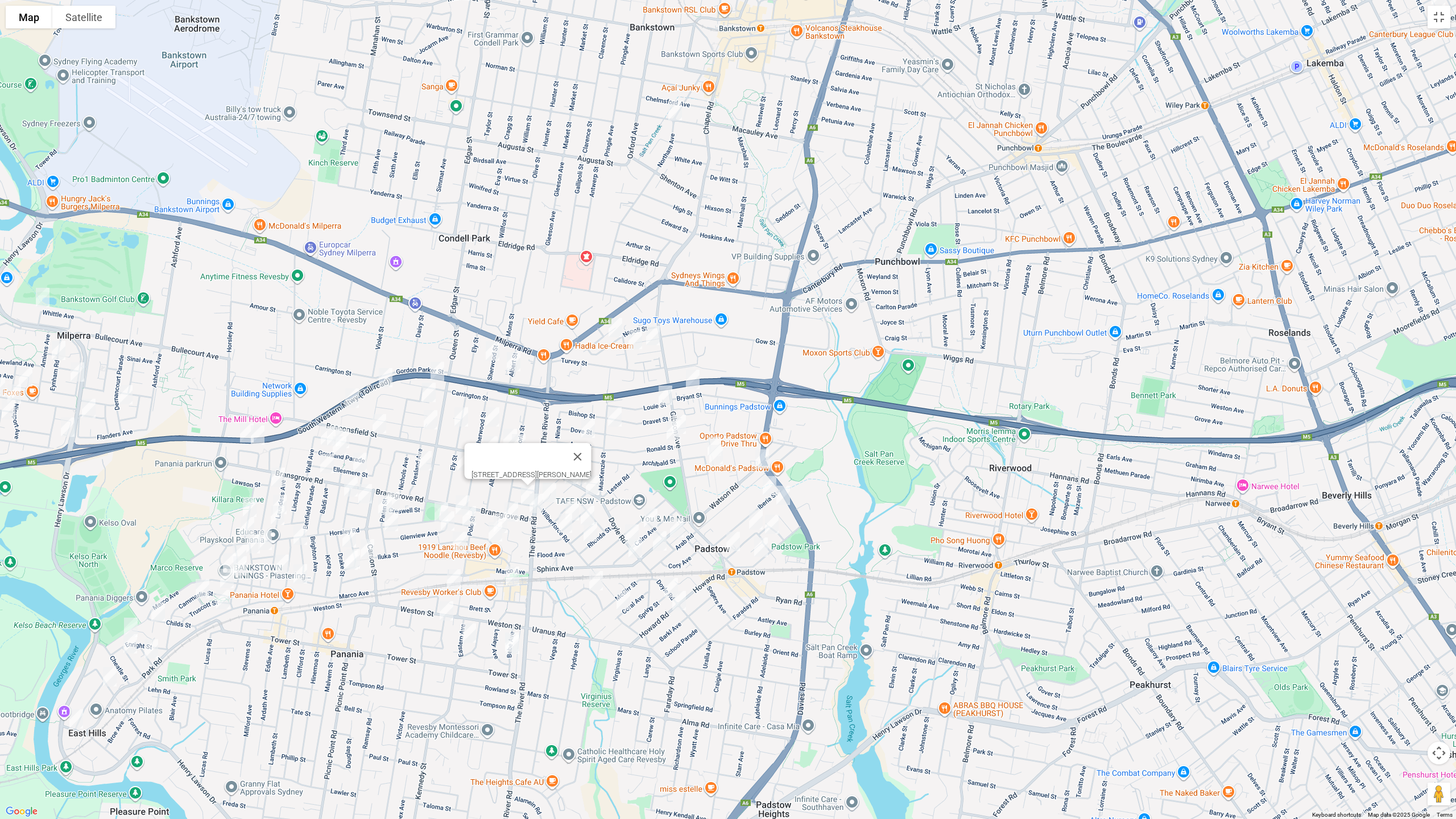
click at [513, 505] on img "5 Simmons Street, REVESBY NSW 2212" at bounding box center [511, 512] width 23 height 29
click at [511, 504] on img "5 Simmons Street, REVESBY NSW 2212" at bounding box center [511, 512] width 23 height 29
click at [497, 510] on img "8 Swan Street, REVESBY NSW 2212" at bounding box center [501, 523] width 23 height 29
click at [495, 528] on img "1 Swan Street, REVESBY NSW 2212" at bounding box center [495, 532] width 23 height 29
click at [458, 538] on img "6 Robb Street, REVESBY NSW 2212" at bounding box center [460, 542] width 23 height 29
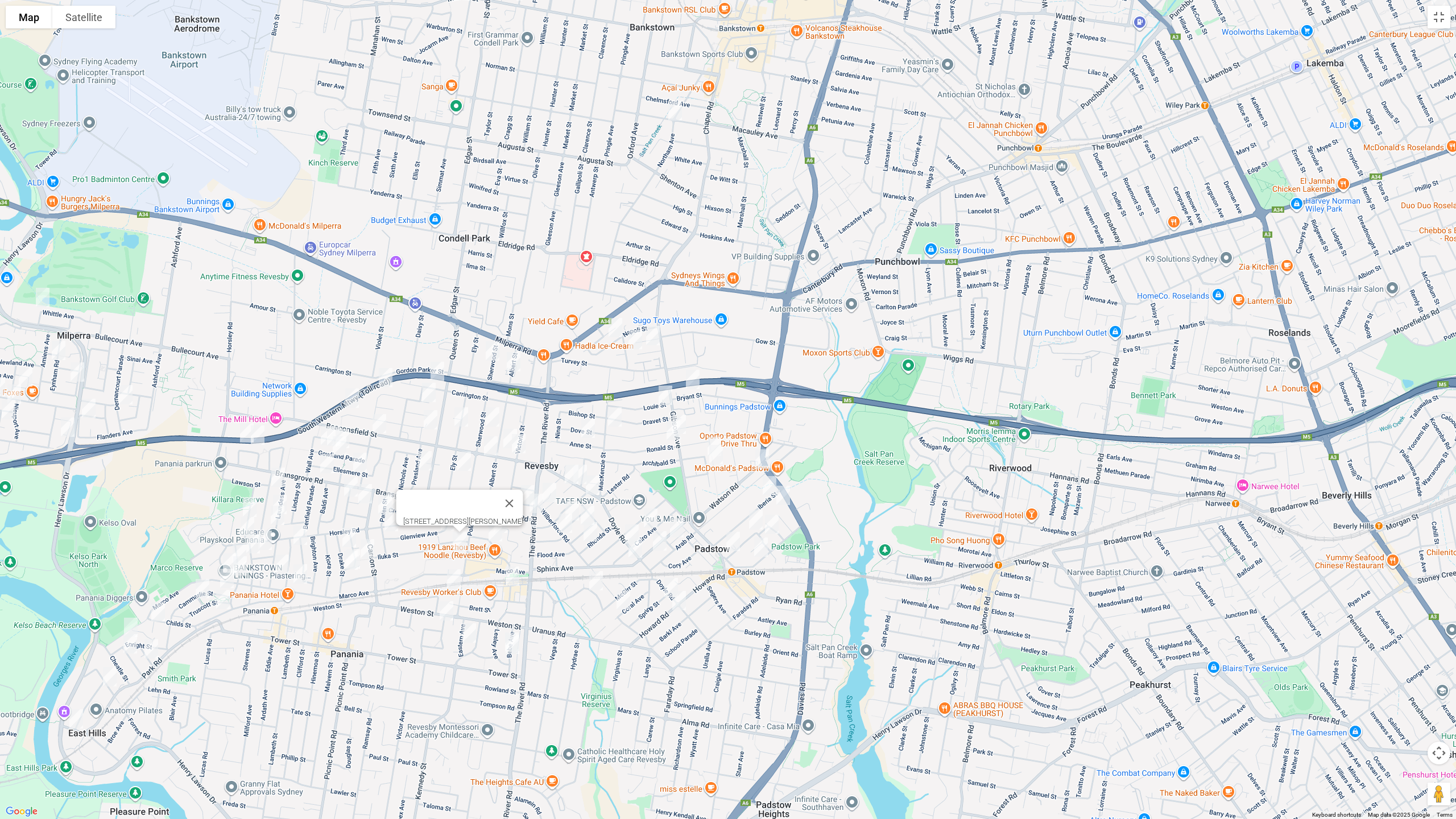
click at [488, 356] on img "16 Sherwood Street, REVESBY NSW 2212" at bounding box center [493, 351] width 23 height 29
click at [513, 363] on img "18 Albert Street, REVESBY NSW 2212" at bounding box center [514, 362] width 23 height 29
click at [493, 414] on img "3/57 Sherwood Street, REVESBY NSW 2212" at bounding box center [493, 417] width 23 height 29
click at [504, 432] on img "1/4 Beaconsfield Street, REVESBY NSW 2212" at bounding box center [511, 438] width 23 height 29
click at [524, 447] on img "74 Victoria Street, REVESBY NSW 2212" at bounding box center [519, 444] width 23 height 29
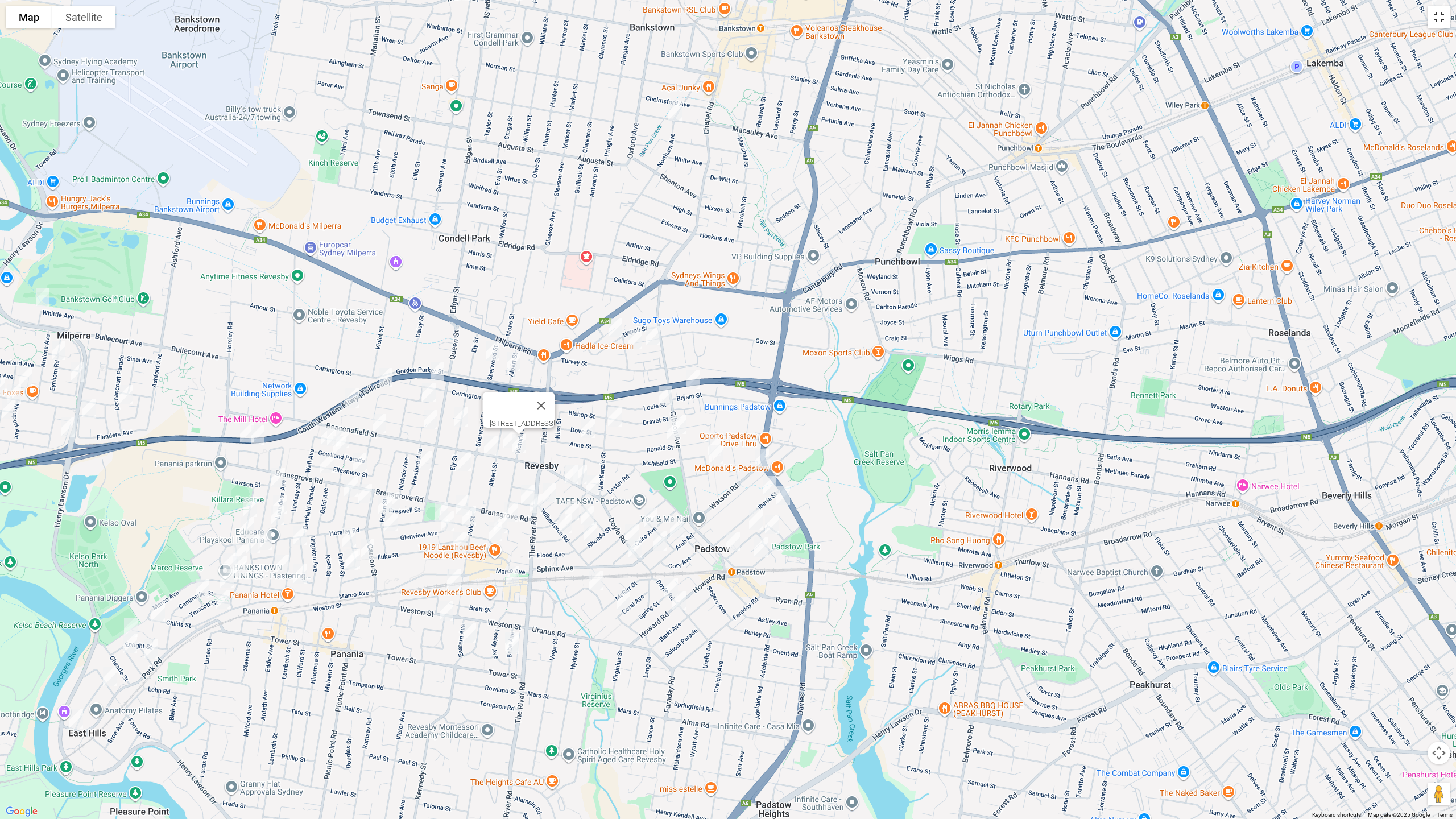
click at [1439, 18] on button "Toggle fullscreen view" at bounding box center [1439, 17] width 23 height 23
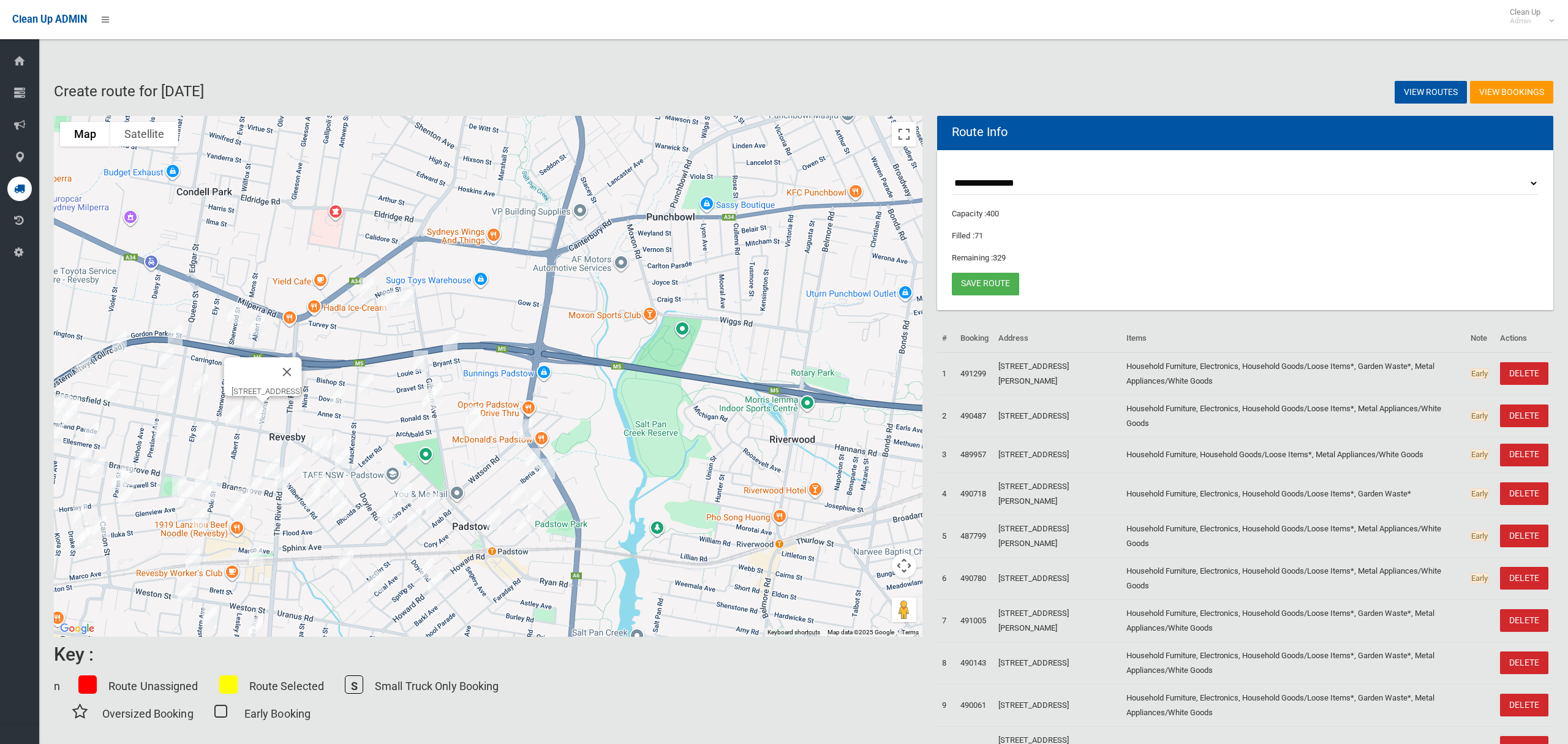
drag, startPoint x: 688, startPoint y: 392, endPoint x: 763, endPoint y: 396, distance: 75.1
click at [763, 396] on div "[STREET_ADDRESS]" at bounding box center [487, 376] width 868 height 520
click at [902, 136] on button "Toggle fullscreen view" at bounding box center [904, 134] width 25 height 25
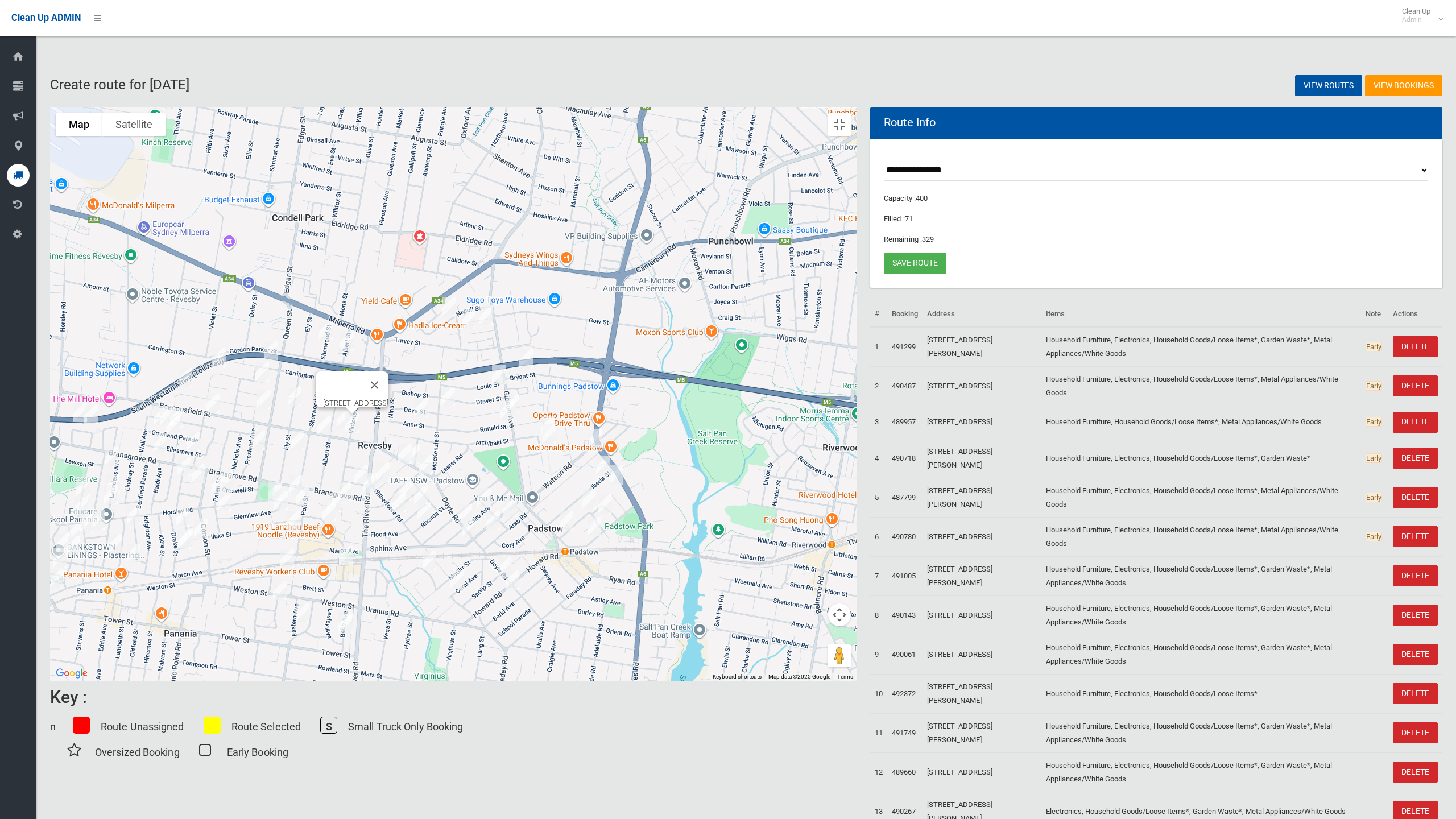
drag, startPoint x: 592, startPoint y: 374, endPoint x: 713, endPoint y: 361, distance: 121.7
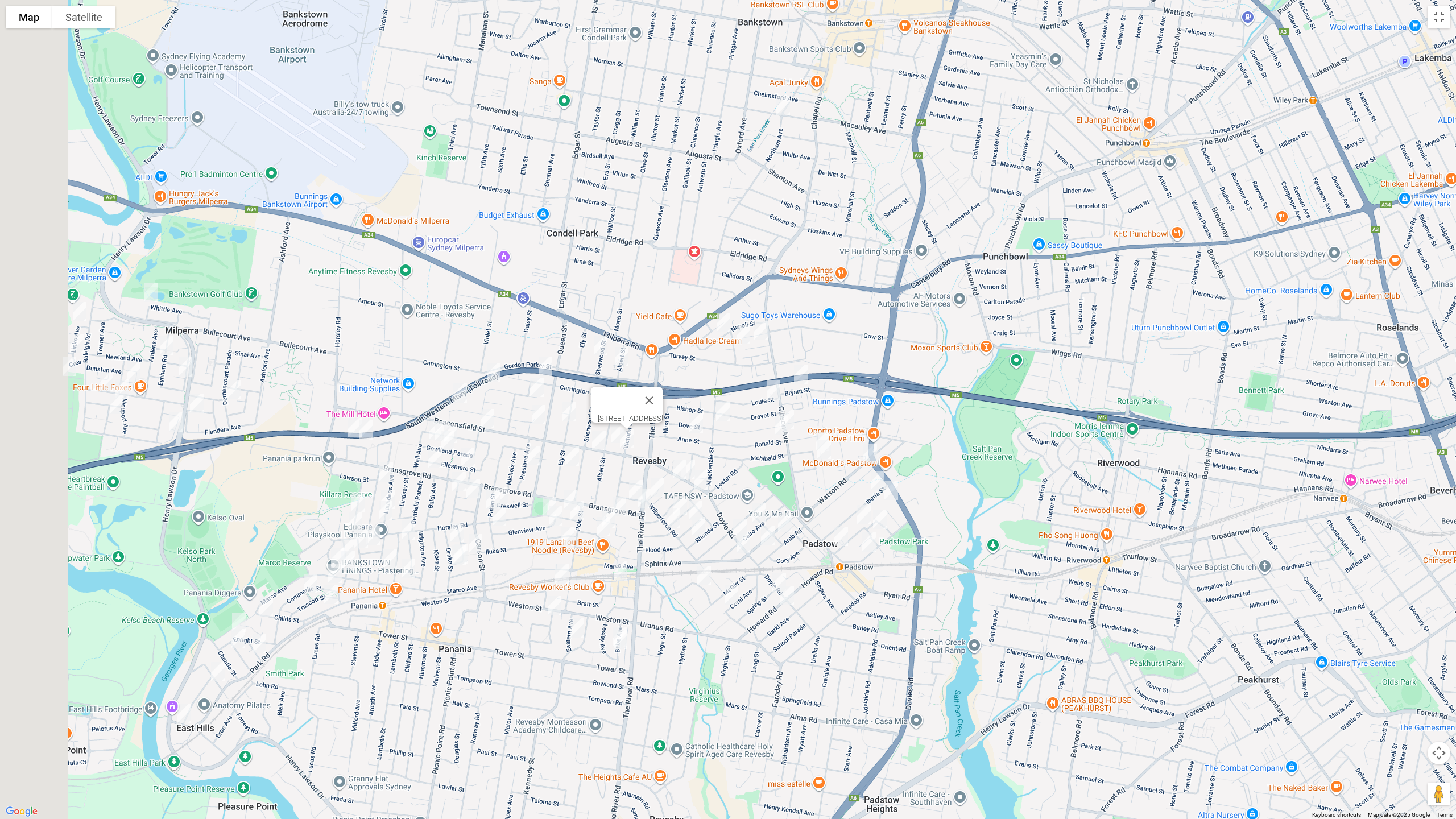
click at [713, 361] on div "74 Victoria Street, REVESBY NSW 2212" at bounding box center [728, 409] width 1456 height 819
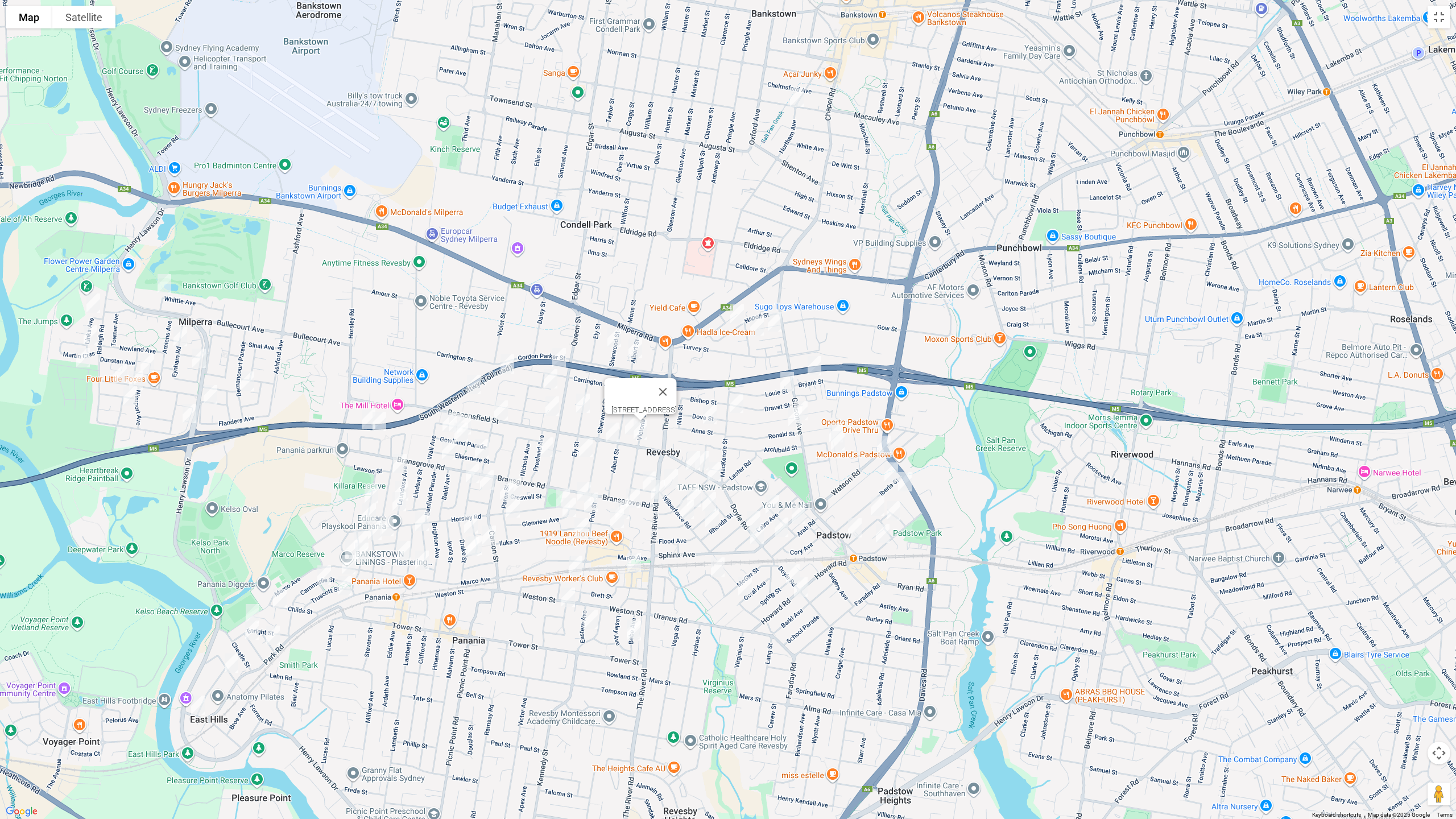
click at [676, 383] on button "Close" at bounding box center [663, 391] width 28 height 28
click at [584, 484] on img "14 Horsley Road, REVESBY NSW 2212" at bounding box center [585, 491] width 23 height 29
click at [593, 501] on img "3 Horsley Road, REVESBY NSW 2212" at bounding box center [593, 502] width 23 height 29
click at [560, 491] on img "21 Horsley Road, REVESBY NSW 2212" at bounding box center [564, 497] width 23 height 29
click at [571, 507] on img "1A Harrison Street, REVESBY NSW 2212" at bounding box center [570, 507] width 23 height 29
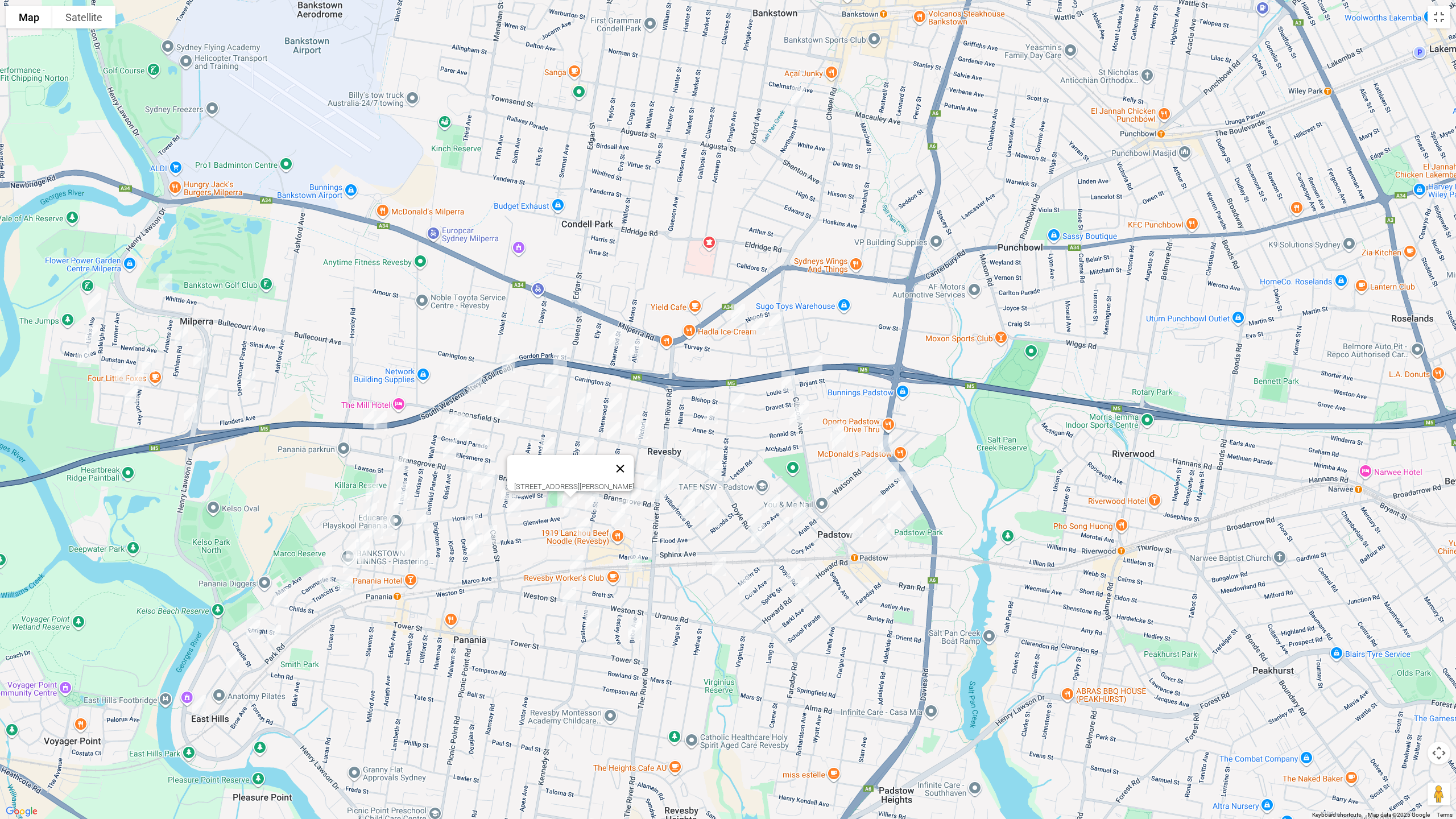
click at [634, 463] on button "Close" at bounding box center [620, 469] width 28 height 28
click at [585, 446] on img "2/105 Ely Street, REVESBY NSW 2212" at bounding box center [587, 447] width 23 height 29
click at [613, 437] on img "2/27 Beaconsfield Street, REVESBY NSW 2212" at bounding box center [614, 431] width 23 height 29
drag, startPoint x: 680, startPoint y: 388, endPoint x: 595, endPoint y: 409, distance: 87.6
click at [650, 388] on button "Close" at bounding box center [636, 393] width 28 height 28
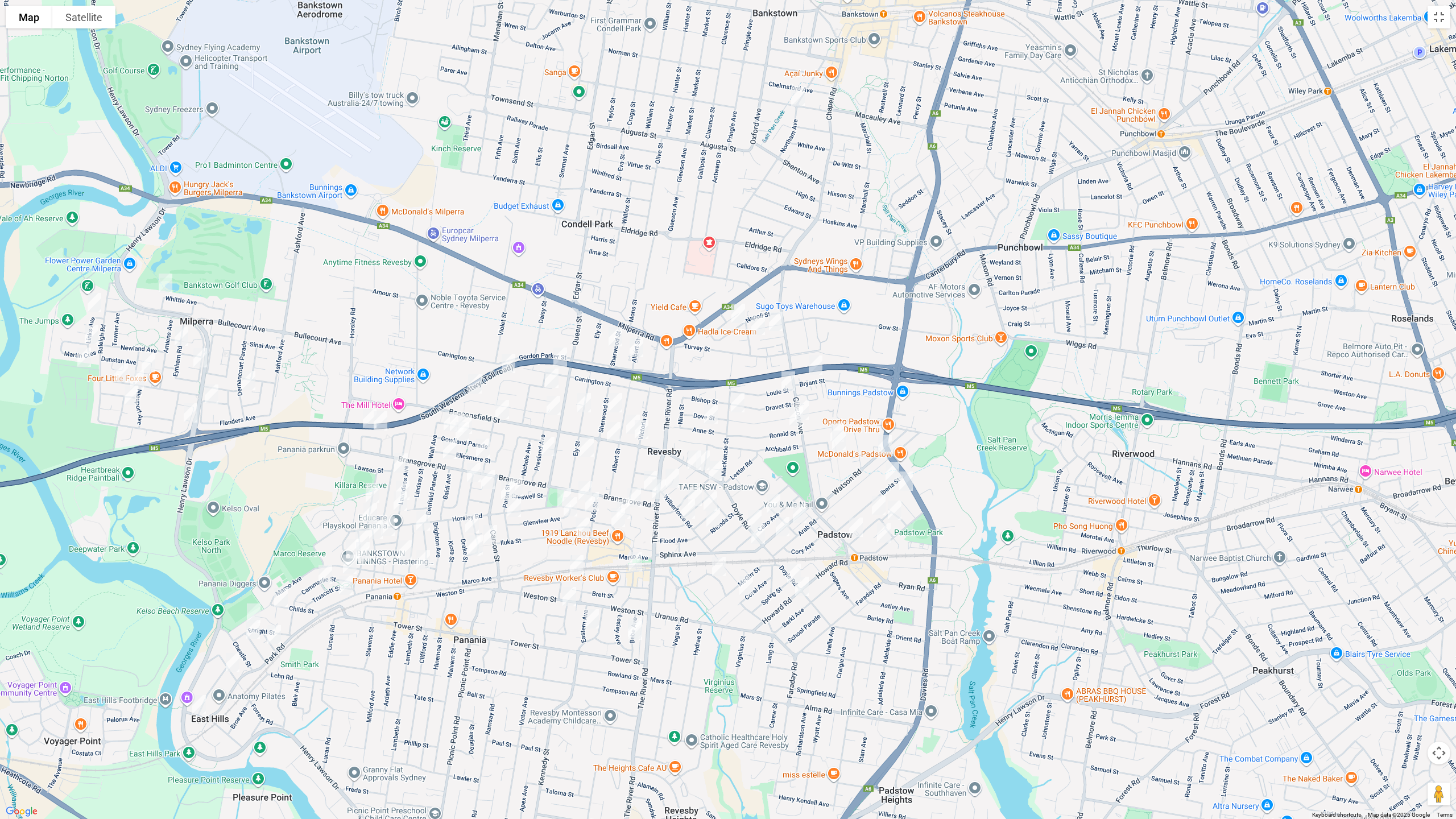
click at [584, 405] on img "1/70 Ely Street, REVESBY NSW 2212" at bounding box center [585, 403] width 23 height 29
click at [1436, 16] on button "Toggle fullscreen view" at bounding box center [1439, 17] width 23 height 23
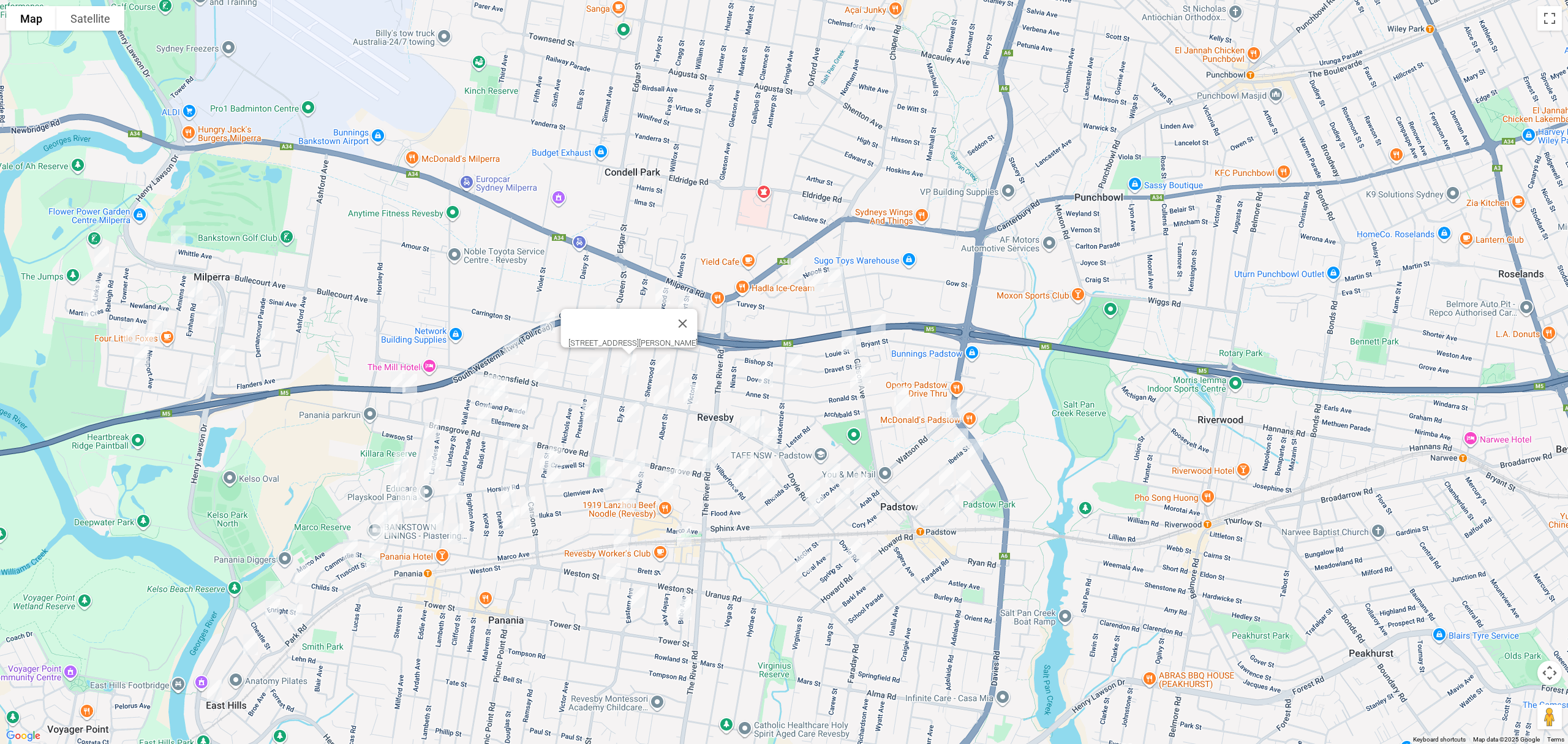
click at [994, 282] on link "Save route" at bounding box center [986, 284] width 67 height 23
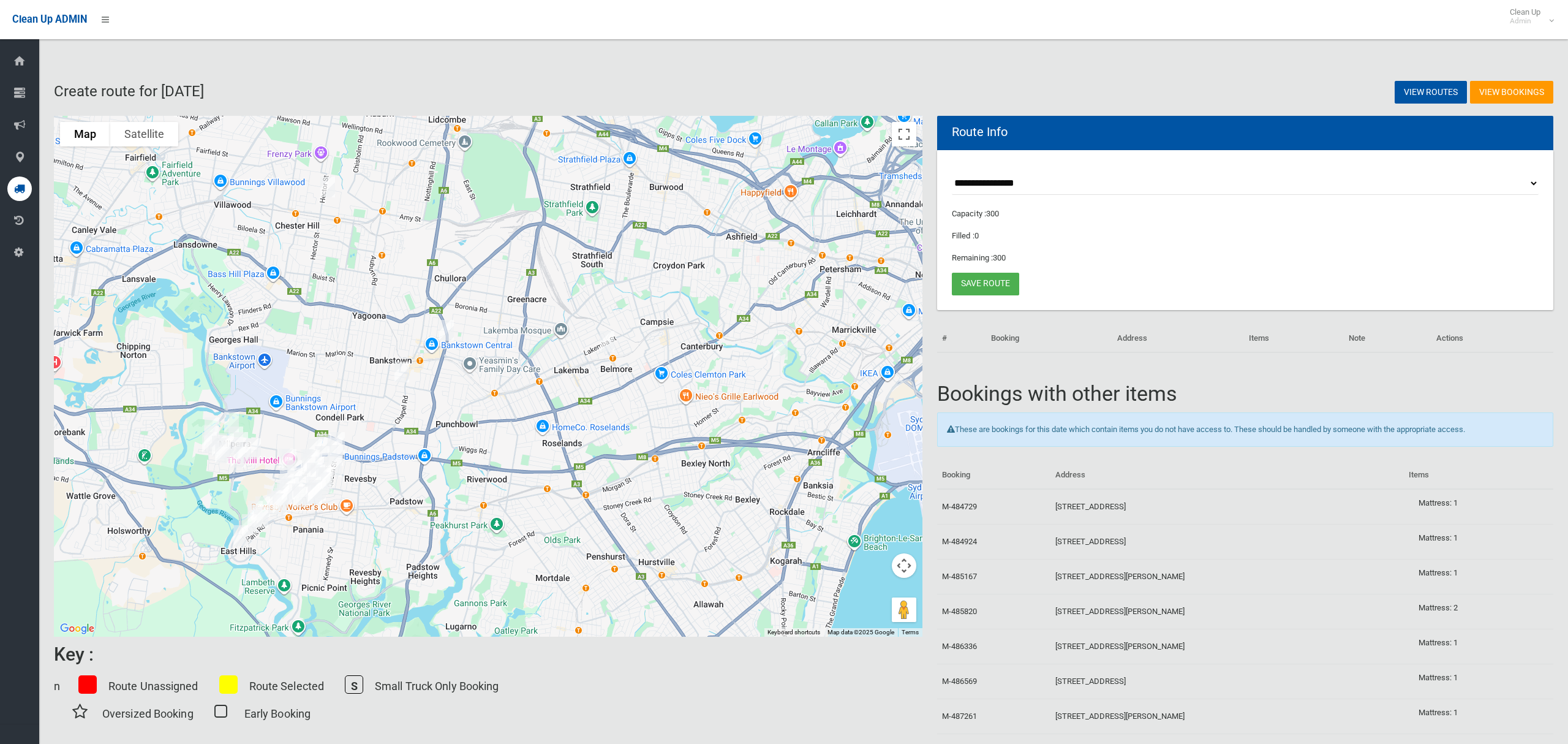
click at [1013, 192] on select "**********" at bounding box center [1245, 183] width 586 height 23
select select "*****"
click at [952, 172] on select "**********" at bounding box center [1245, 183] width 586 height 23
click at [906, 134] on button "Toggle fullscreen view" at bounding box center [904, 134] width 25 height 25
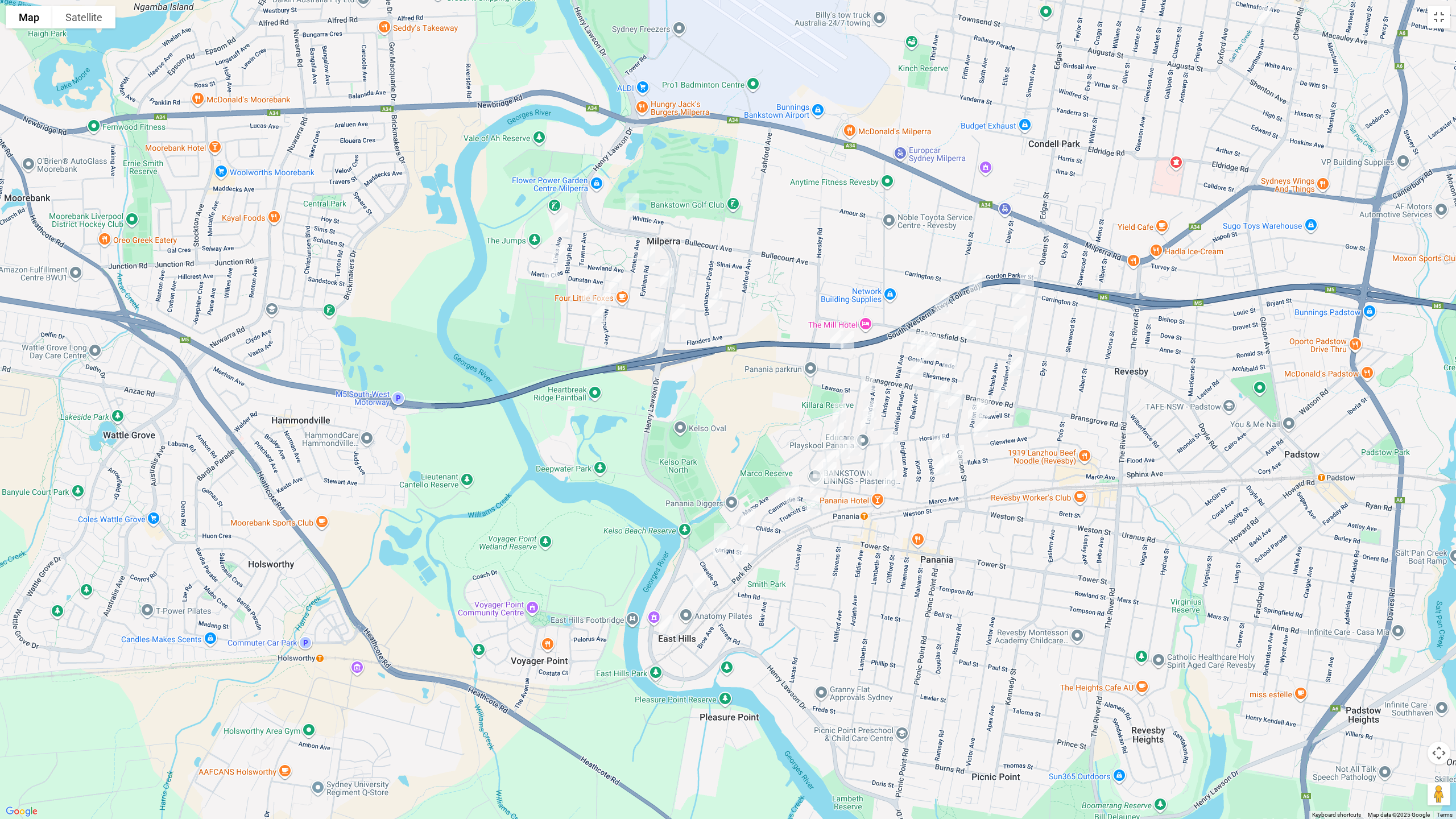
click at [631, 202] on img "62 Whittle Avenue, MILPERRA NSW 2214" at bounding box center [633, 203] width 23 height 29
click at [565, 221] on img "11 Links Avenue, MILPERRA NSW 2214" at bounding box center [561, 223] width 23 height 29
click at [560, 252] on img "2 Martin Crescent, MILPERRA NSW 2214" at bounding box center [559, 254] width 23 height 29
click at [554, 273] on img "19 Keys Parade, MILPERRA NSW 2214" at bounding box center [552, 277] width 23 height 29
drag, startPoint x: 623, startPoint y: 279, endPoint x: 590, endPoint y: 289, distance: 34.5
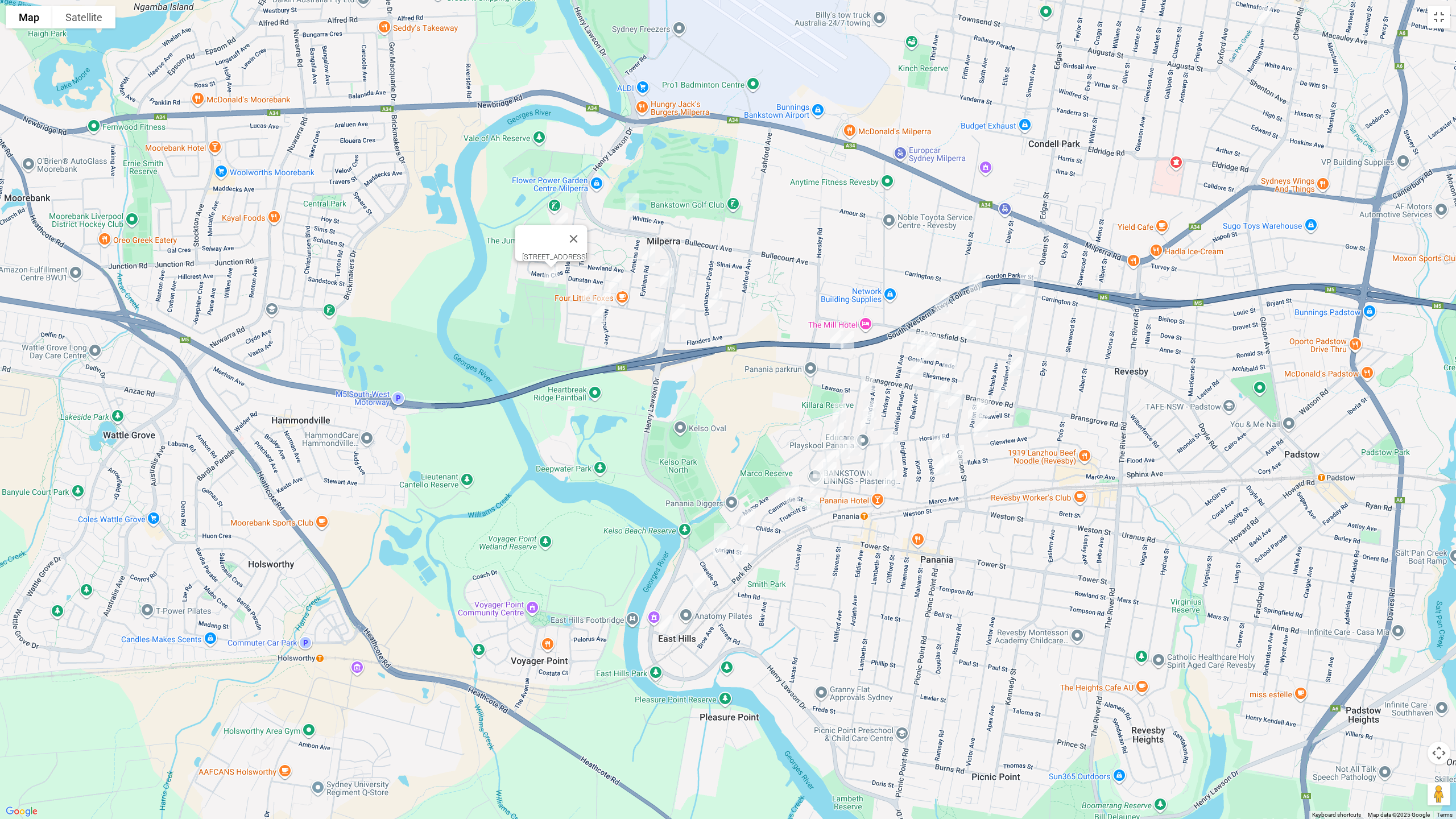
click at [622, 279] on img "6A Grieve Crescent, MILPERRA NSW 2214" at bounding box center [616, 283] width 23 height 29
click at [588, 289] on img "48 Pozieres Avenue, MILPERRA NSW 2214" at bounding box center [588, 292] width 23 height 29
click at [604, 297] on img "1 Lone Pine Avenue, MILPERRA NSW 2214" at bounding box center [604, 299] width 23 height 29
click at [597, 316] on img "6 Lemnos Avenue, MILPERRA NSW 2214" at bounding box center [599, 315] width 23 height 29
click at [642, 245] on img "47 Eynham Road, MILPERRA NSW 2214" at bounding box center [649, 256] width 23 height 29
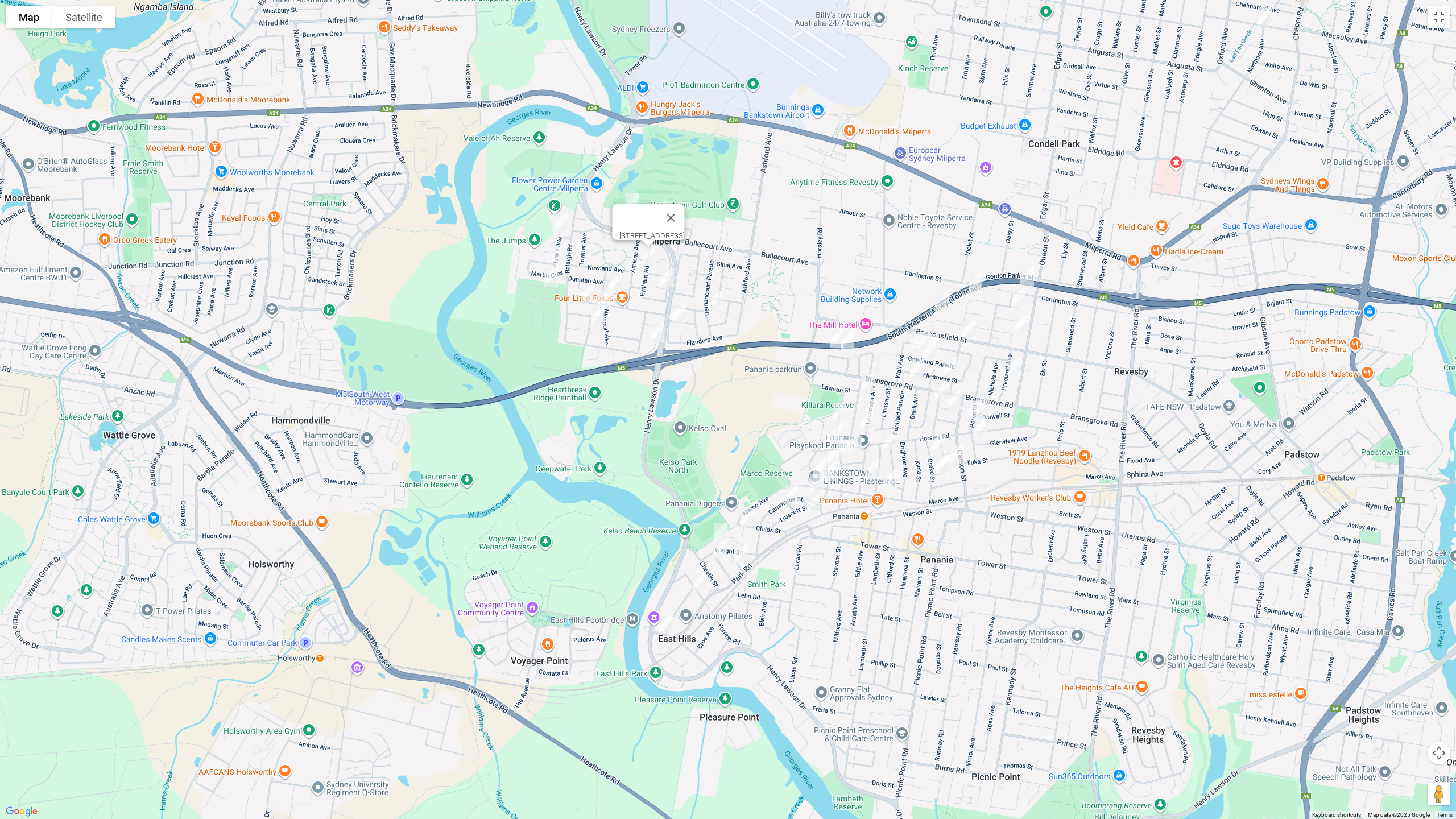
click at [666, 273] on img "2 Goolagong Court, MILPERRA NSW 2214" at bounding box center [667, 277] width 23 height 29
click at [715, 298] on img "9 Dernancourt Parade, MILPERRA NSW 2214" at bounding box center [716, 300] width 23 height 29
click at [677, 320] on img "22 Glencorse Avenue, MILPERRA NSW 2214" at bounding box center [679, 314] width 23 height 29
click at [683, 316] on img "22 Glencorse Avenue, MILPERRA NSW 2214" at bounding box center [679, 314] width 23 height 29
click at [655, 332] on img "7 Mactier Avenue, MILPERRA NSW 2214" at bounding box center [658, 332] width 23 height 29
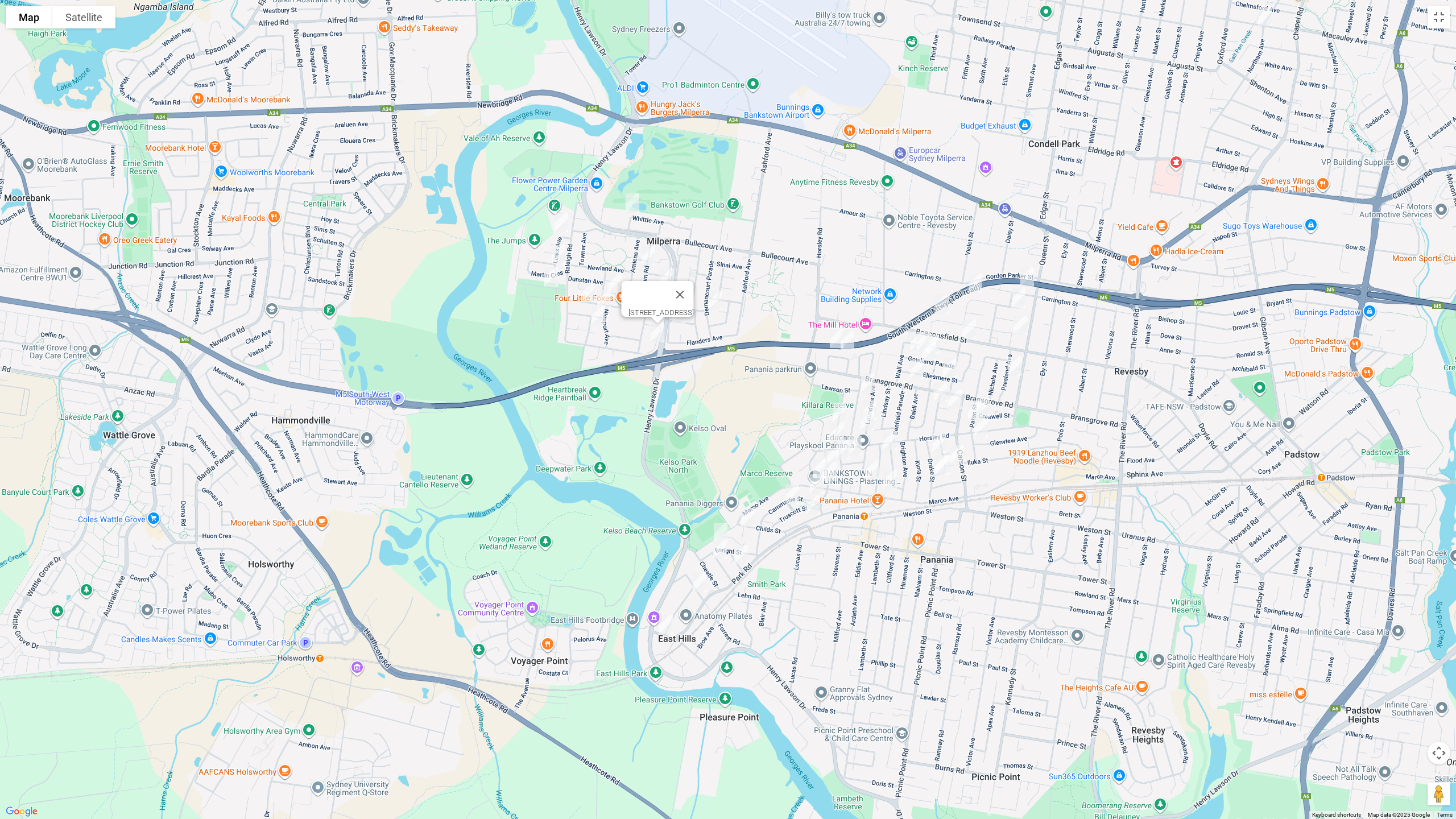
click at [832, 331] on img "17 Toby Crescent, PANANIA NSW 2213" at bounding box center [837, 339] width 23 height 29
click at [849, 339] on img "25A Toby Crescent, PANANIA NSW 2213" at bounding box center [847, 340] width 23 height 29
click at [977, 283] on img "21A Alliance Avenue, REVESBY NSW 2212" at bounding box center [976, 283] width 23 height 29
click at [1026, 276] on img "61 Carrington Street, REVESBY NSW 2212" at bounding box center [1027, 277] width 23 height 29
click at [945, 299] on img "64 Tracey Street, REVESBY NSW 2212" at bounding box center [942, 304] width 23 height 29
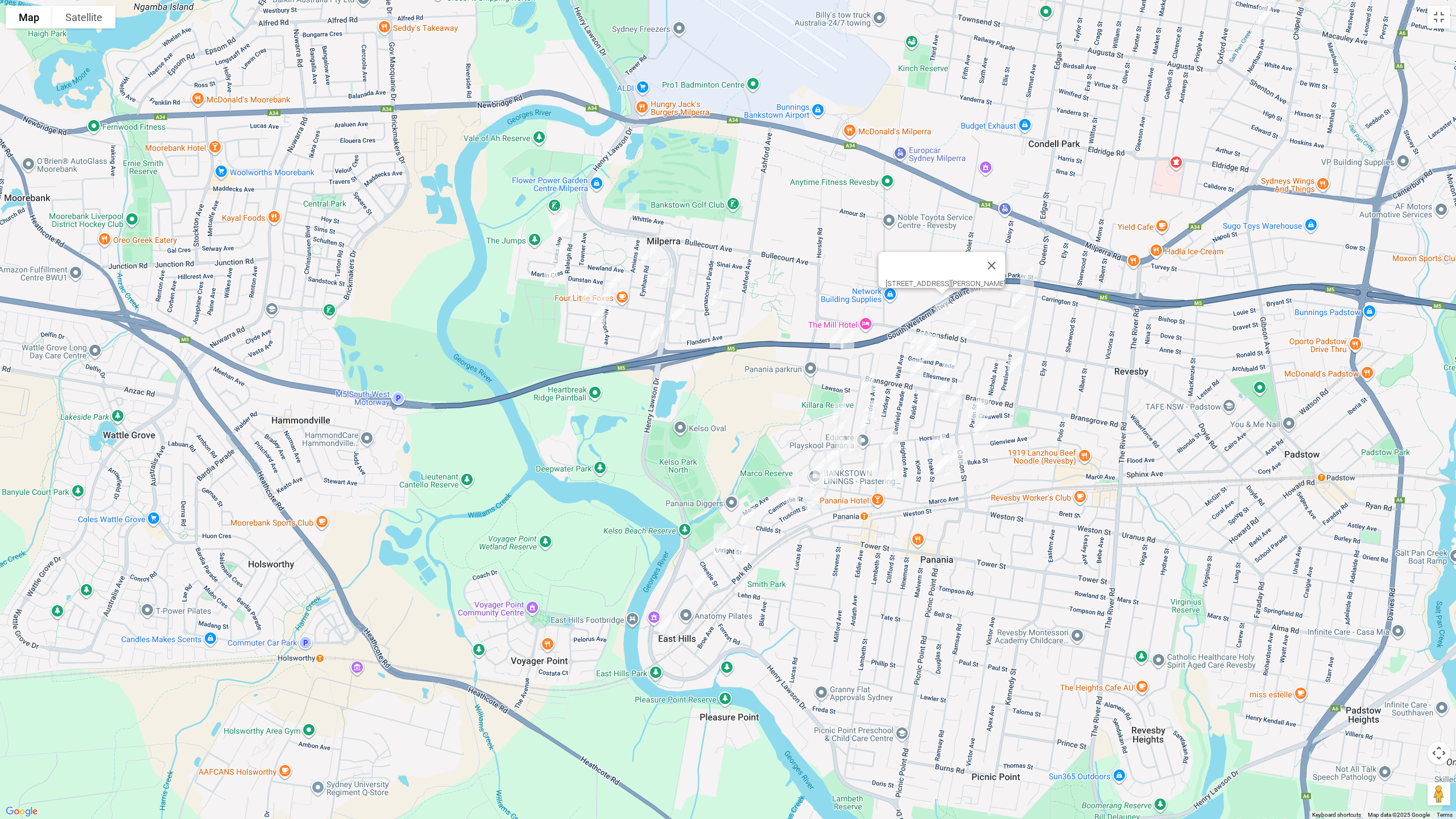
click at [1018, 299] on img "30 Greenway Parade, REVESBY NSW 2212" at bounding box center [1018, 298] width 23 height 29
click at [968, 324] on img "119 Beaconsfield Street, REVESBY NSW 2212" at bounding box center [969, 330] width 23 height 29
click at [912, 334] on img "11 Gowlland Parade, PANANIA NSW 2213" at bounding box center [924, 342] width 23 height 29
click at [968, 339] on img "119 Beaconsfield Street, REVESBY NSW 2212" at bounding box center [969, 330] width 23 height 29
click at [1016, 330] on img "4 Tracey Street, REVESBY NSW 2212" at bounding box center [1020, 325] width 23 height 29
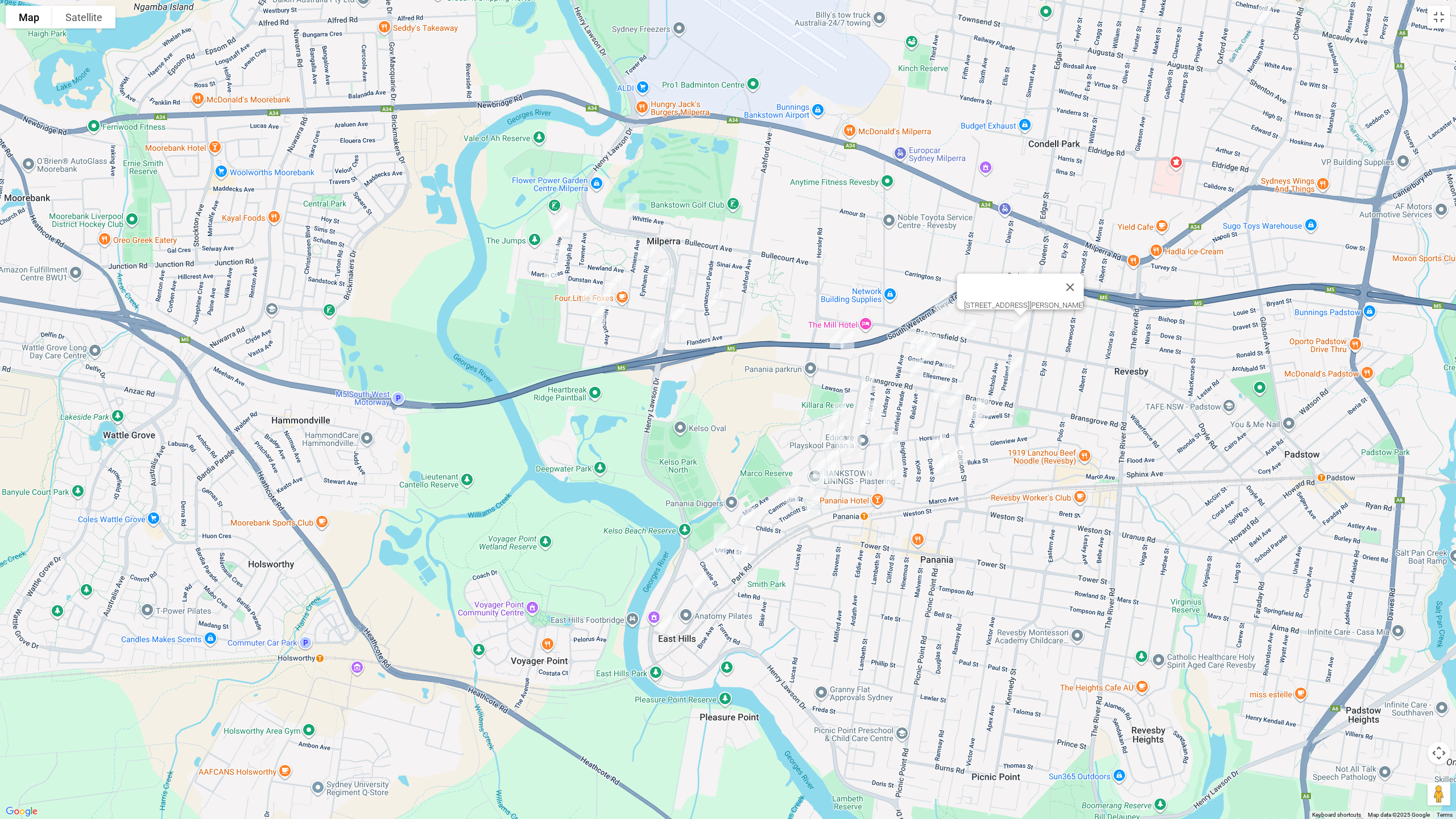
click at [1015, 367] on img "21 Presland Avenue, REVESBY NSW 2212" at bounding box center [1015, 366] width 23 height 29
click at [906, 336] on img "5 Gowlland Parade, PANANIA NSW 2213" at bounding box center [918, 341] width 23 height 29
click at [916, 367] on img "188a Bransgrove Road, PANANIA NSW 2213" at bounding box center [917, 369] width 23 height 29
click at [953, 323] on button "Close" at bounding box center [939, 331] width 28 height 28
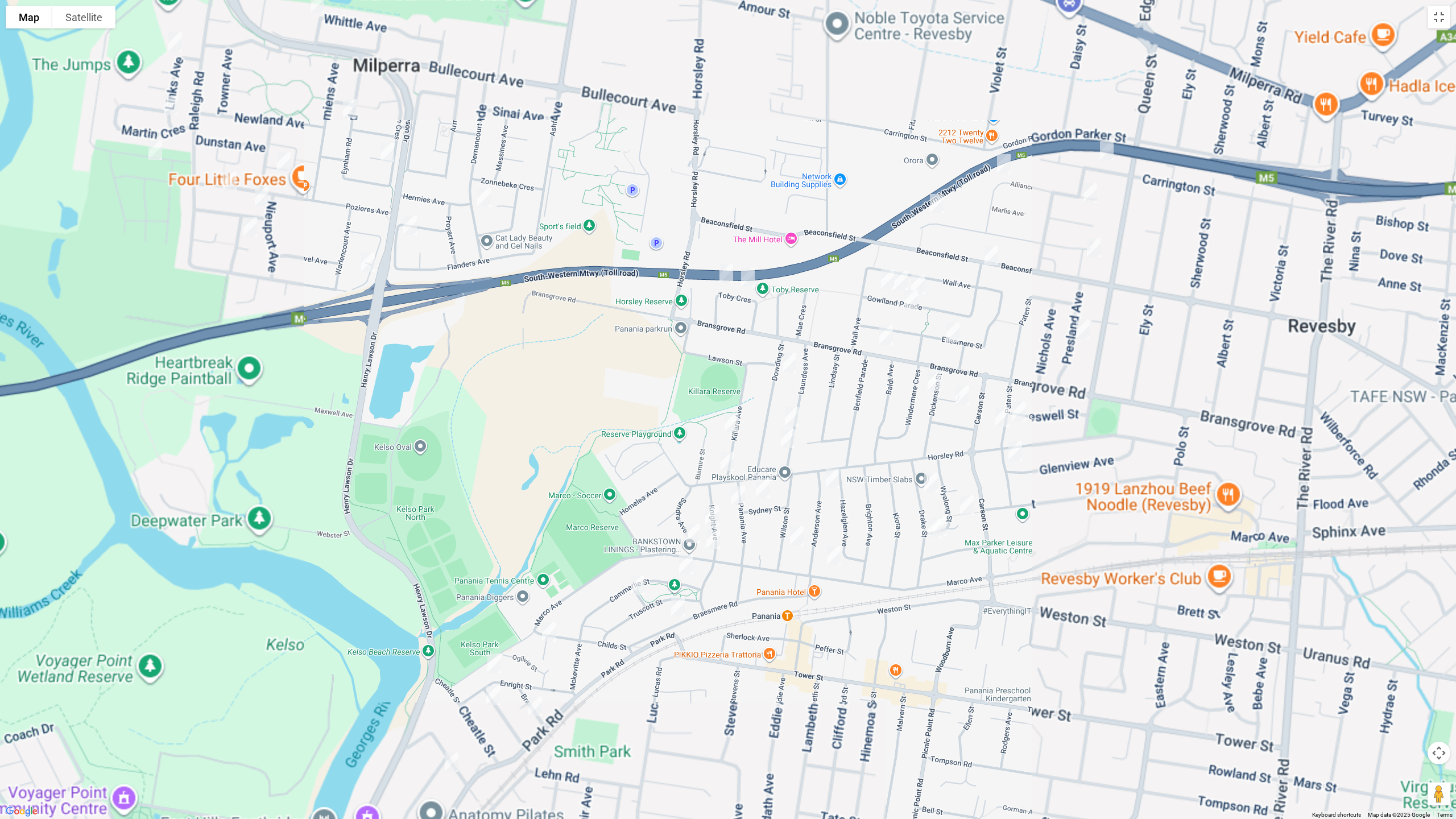
click at [920, 276] on img "19 Gowlland Parade, PANANIA NSW 2213" at bounding box center [918, 284] width 23 height 29
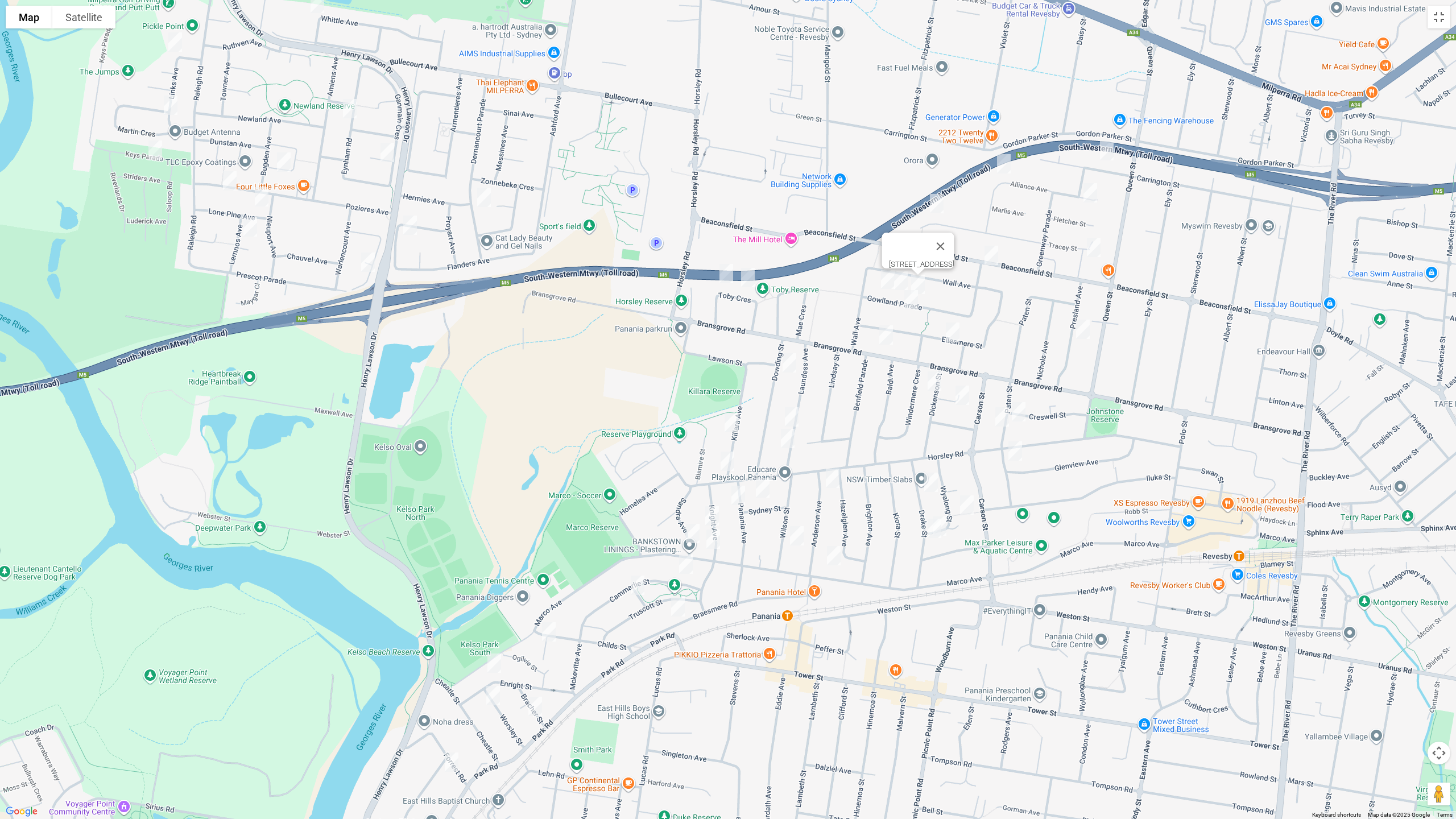
click at [910, 301] on img "16a Gowlland Parade, PANANIA NSW 2213" at bounding box center [912, 299] width 23 height 29
click at [952, 332] on img "32a Ellesmere Street, PANANIA NSW 2213" at bounding box center [953, 332] width 23 height 29
click at [929, 379] on img "8 Dickenson Street, PANANIA NSW 2213" at bounding box center [935, 381] width 23 height 29
click at [960, 397] on img "8 Melham Avenue, PANANIA NSW 2213" at bounding box center [962, 396] width 23 height 29
click at [1001, 414] on img "17 Paten Street, REVESBY NSW 2212" at bounding box center [1002, 417] width 23 height 29
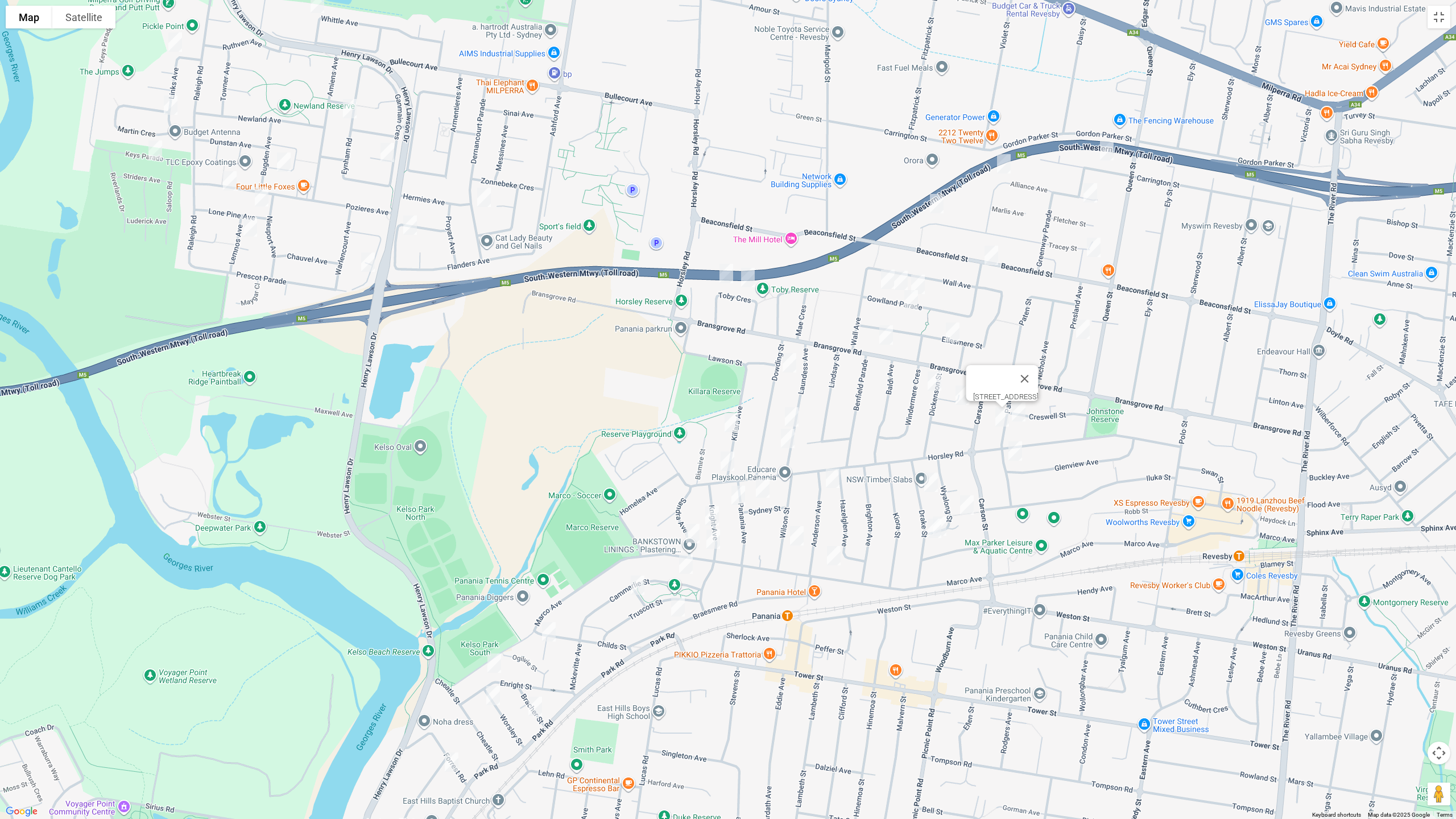
click at [1026, 421] on img "16 Paten Street, REVESBY NSW 2212" at bounding box center [1018, 412] width 23 height 29
click at [1017, 453] on img "48 Glenview Avenue, REVESBY NSW 2212" at bounding box center [1015, 451] width 23 height 29
click at [934, 479] on img "11 Drake Street, PANANIA NSW 2213" at bounding box center [931, 482] width 23 height 29
click at [964, 500] on img "14 Leeton Crescent, PANANIA NSW 2213" at bounding box center [967, 505] width 23 height 29
click at [949, 523] on img "19A Wyalong Street, PANANIA NSW 2213" at bounding box center [940, 526] width 23 height 29
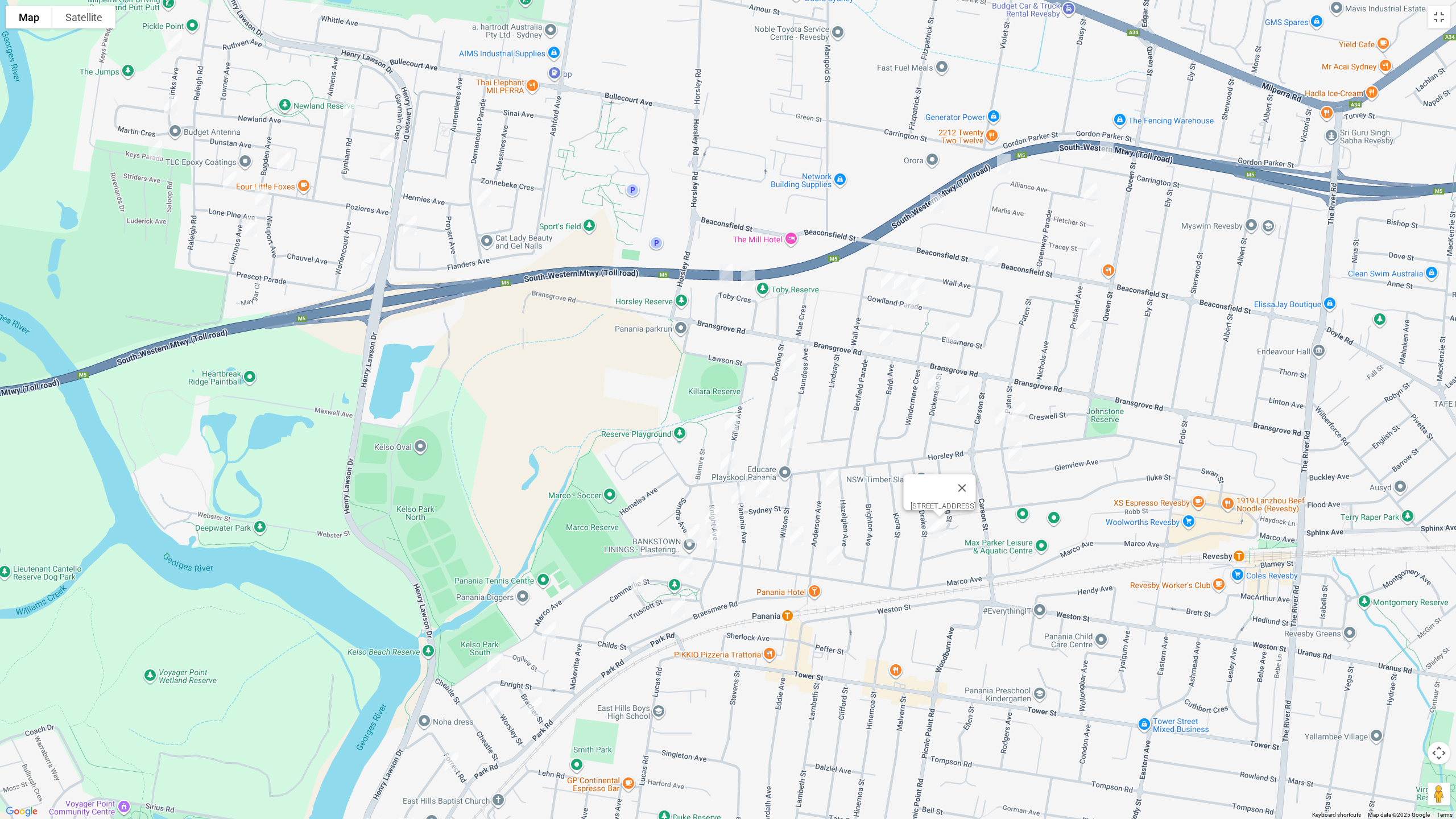
click at [925, 536] on img "21 Wyalong Street, PANANIA NSW 2213" at bounding box center [935, 528] width 23 height 29
click at [788, 370] on img "10 Dowding Street, PANANIA NSW 2213" at bounding box center [789, 363] width 23 height 29
drag, startPoint x: 788, startPoint y: 416, endPoint x: 776, endPoint y: 419, distance: 12.4
click at [789, 416] on img "34A Laundess Avenue, PANANIA NSW 2213" at bounding box center [792, 417] width 23 height 29
click at [733, 423] on img "30 Killara Avenue, PANANIA NSW 2213" at bounding box center [732, 422] width 23 height 29
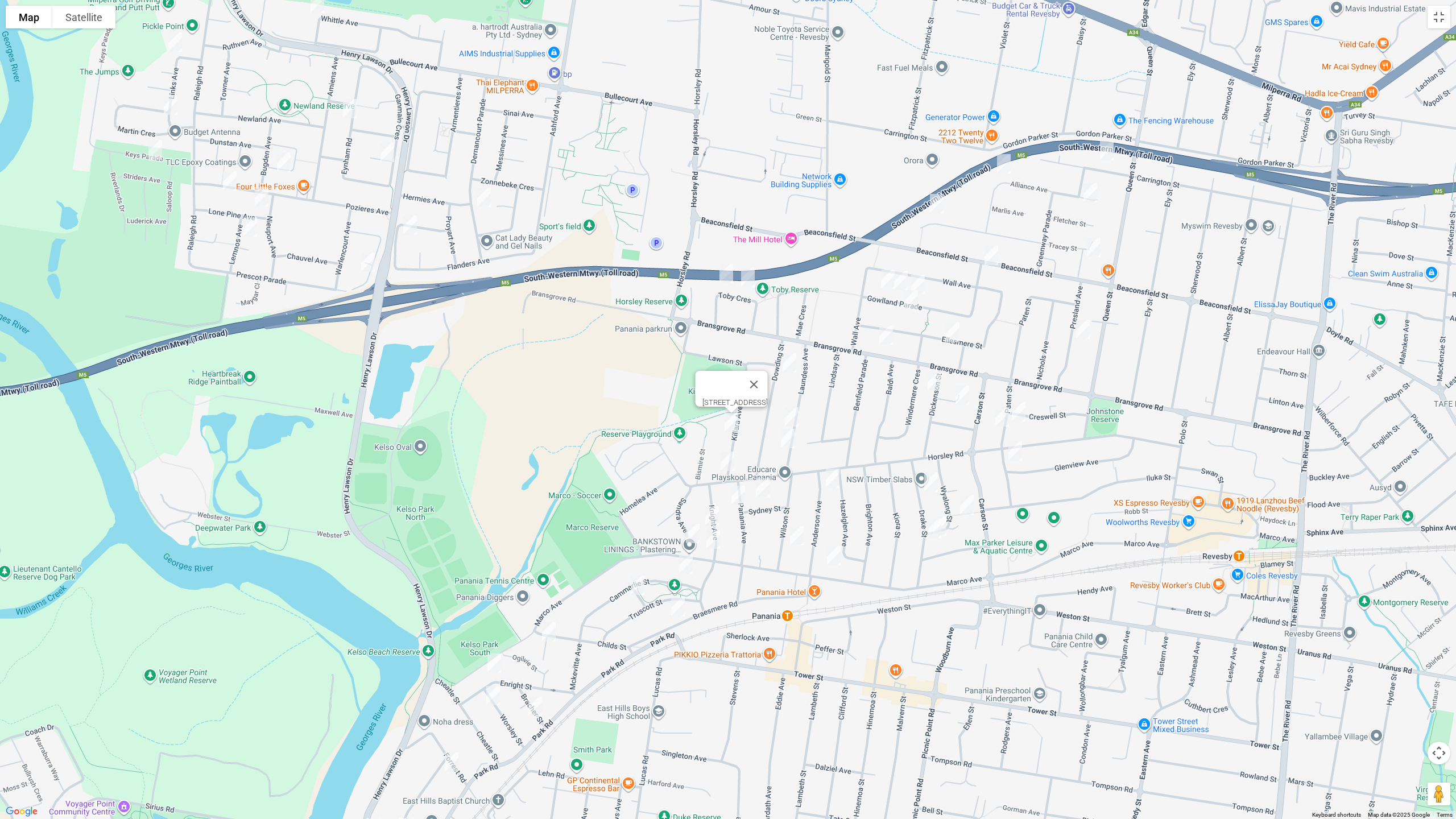
click at [791, 438] on img "44 Laundess Avenue, PANANIA NSW 2213" at bounding box center [788, 438] width 23 height 29
click at [725, 461] on img "162 Horsley Road, PANANIA NSW 2213" at bounding box center [728, 462] width 23 height 29
click at [832, 482] on img "3 Anderson Avenue, PANANIA NSW 2213" at bounding box center [833, 479] width 23 height 29
click at [768, 486] on img "16 Sydney Street, PANANIA NSW 2213" at bounding box center [763, 488] width 23 height 29
click at [801, 539] on img "25 Wilson Street, PANANIA NSW 2213" at bounding box center [797, 536] width 23 height 29
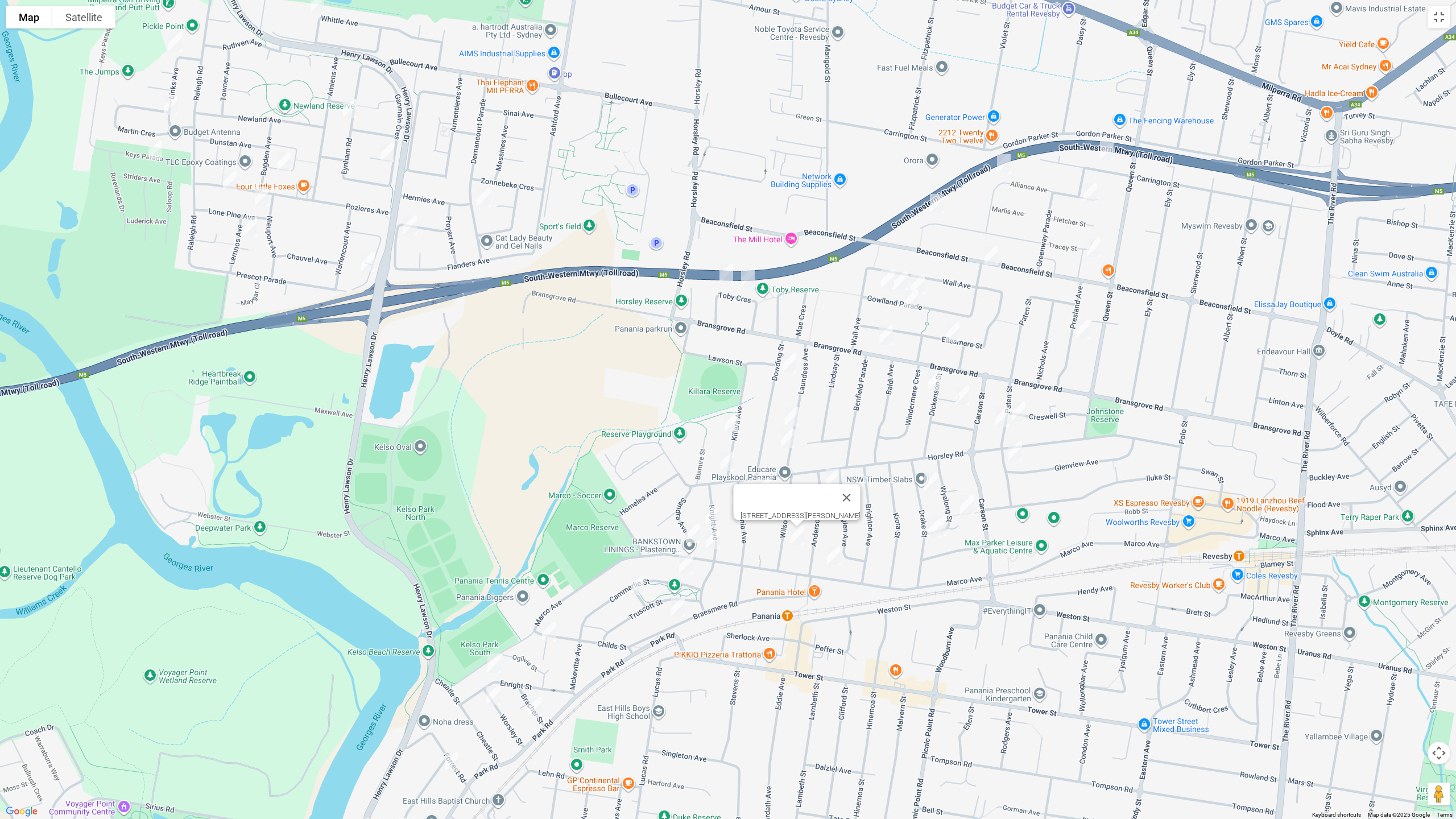
click at [838, 553] on img "180 Marco Avenue, PANANIA NSW 2213" at bounding box center [834, 556] width 23 height 29
click at [744, 497] on img "12 Panania Avenue, PANANIA NSW 2213" at bounding box center [739, 495] width 23 height 29
click at [710, 511] on img "20 Knight Avenue, PANANIA NSW 2213" at bounding box center [712, 516] width 23 height 29
click at [694, 528] on img "19 Sandra Avenue, PANANIA NSW 2213" at bounding box center [693, 534] width 23 height 29
click at [709, 545] on img "220 Marco Avenue, PANANIA NSW 2213" at bounding box center [714, 539] width 23 height 29
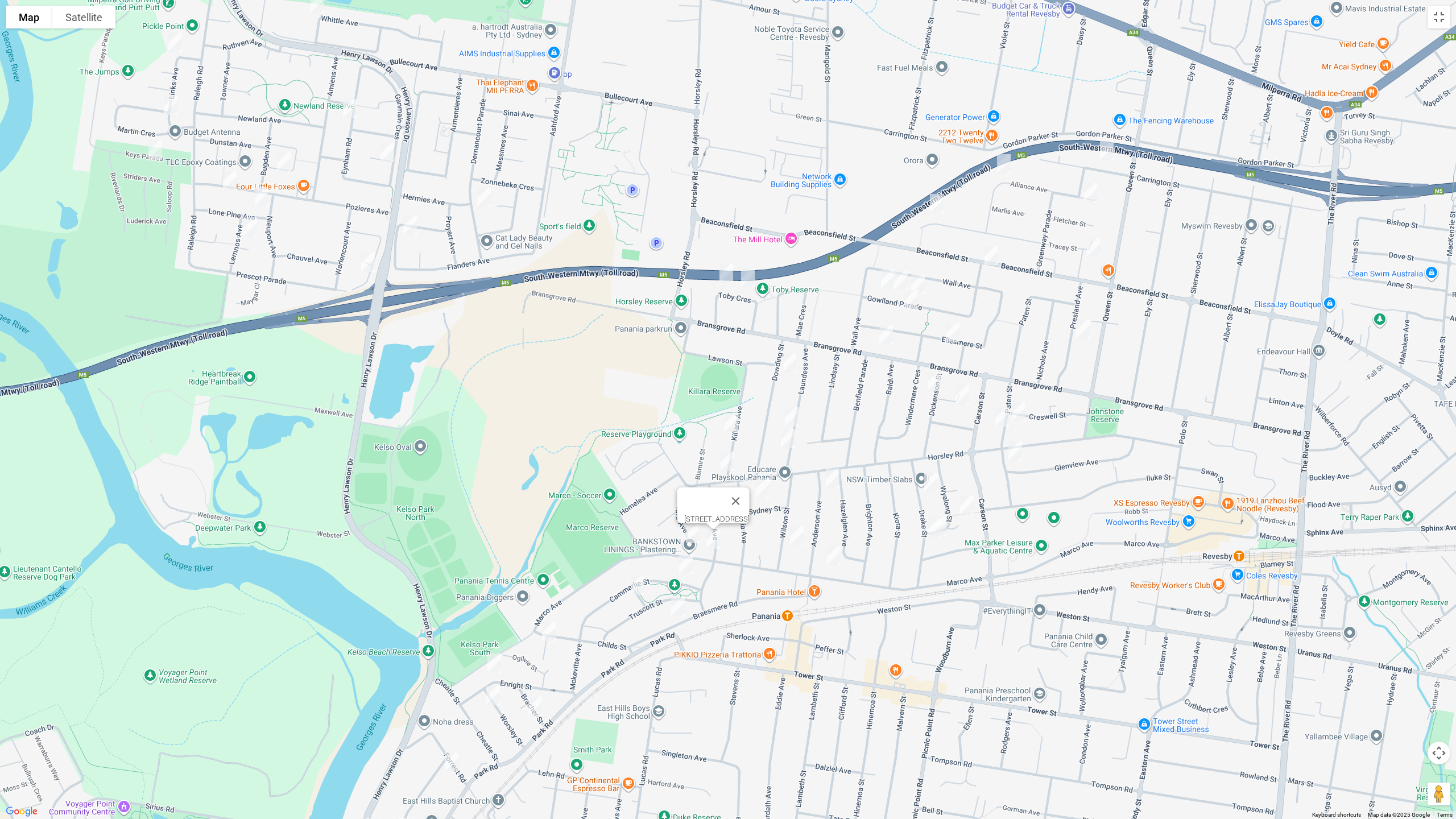
click at [680, 558] on img "6 Cammarlie Street, PANANIA NSW 2213" at bounding box center [686, 564] width 23 height 29
drag, startPoint x: 632, startPoint y: 581, endPoint x: 651, endPoint y: 596, distance: 24.2
click at [633, 581] on img "4 Fenton Street, PANANIA NSW 2213" at bounding box center [638, 586] width 23 height 29
click at [674, 606] on img "42 Braesmere Road, PANANIA NSW 2213" at bounding box center [678, 607] width 23 height 29
click at [550, 633] on img "2/35 Childs Street, EAST HILLS NSW 2213" at bounding box center [549, 632] width 23 height 29
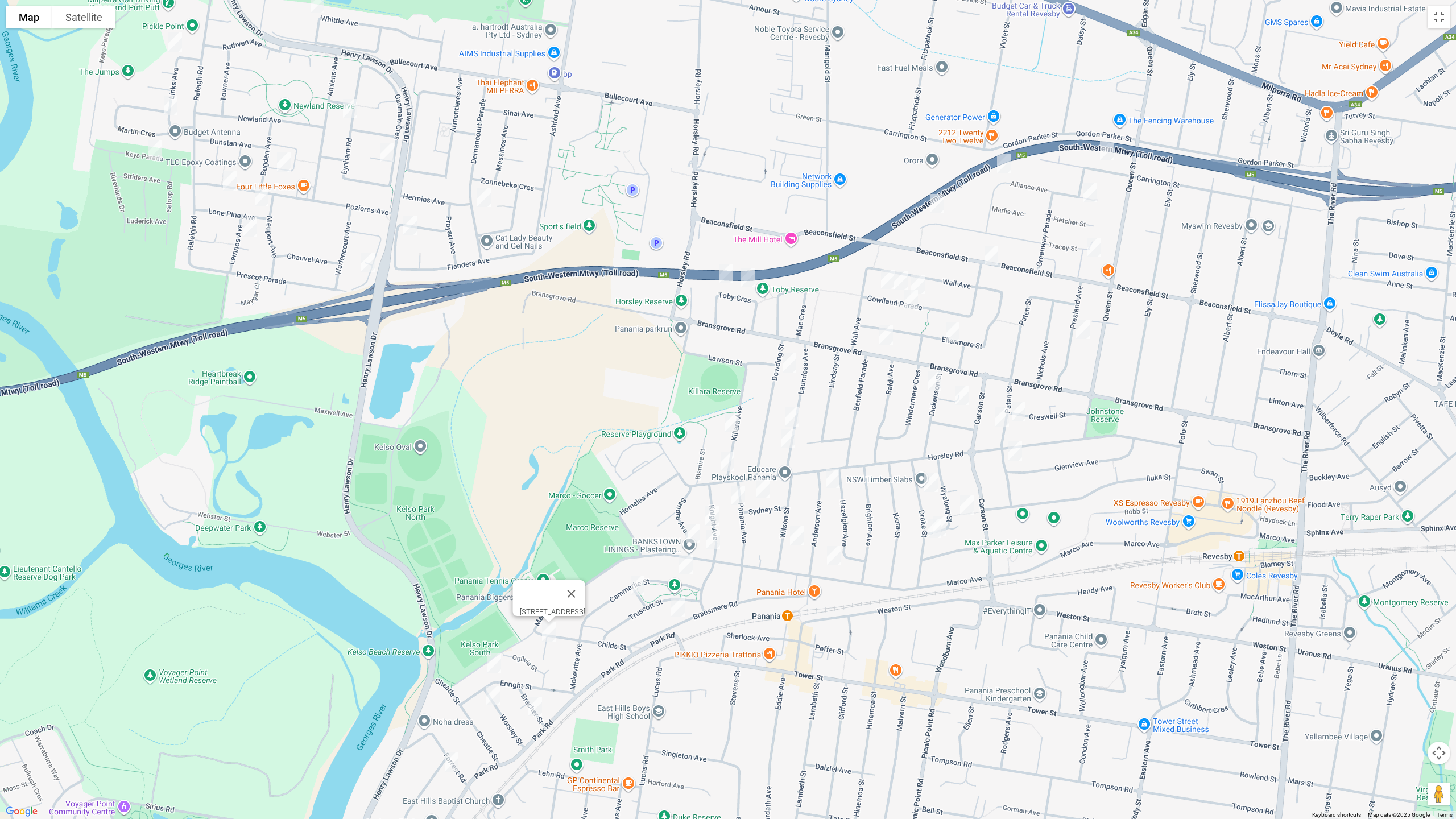
click at [495, 664] on img "30 Enright Street, EAST HILLS NSW 2213" at bounding box center [495, 663] width 23 height 29
click at [493, 690] on img "4 Worsley Street, EAST HILLS NSW 2213" at bounding box center [494, 696] width 23 height 29
click at [535, 690] on img "18 Bracher Street, EAST HILLS NSW 2213" at bounding box center [536, 707] width 23 height 29
click at [452, 690] on img "4b Monie Avenue, EAST HILLS NSW 2213" at bounding box center [452, 762] width 23 height 29
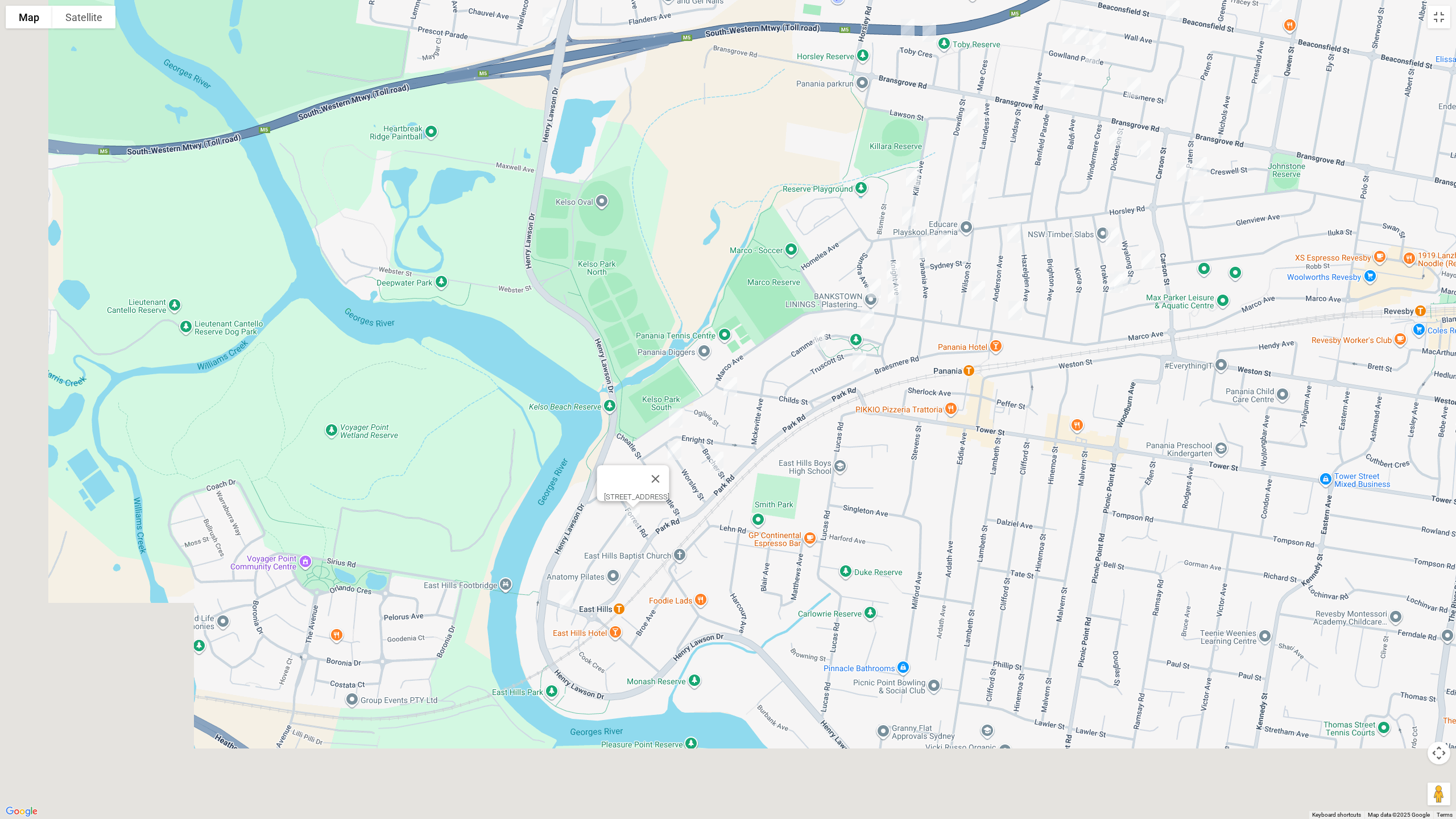
drag, startPoint x: 659, startPoint y: 717, endPoint x: 773, endPoint y: 528, distance: 220.7
click at [842, 464] on div "4b Monie Avenue, EAST HILLS NSW 2213" at bounding box center [728, 409] width 1456 height 819
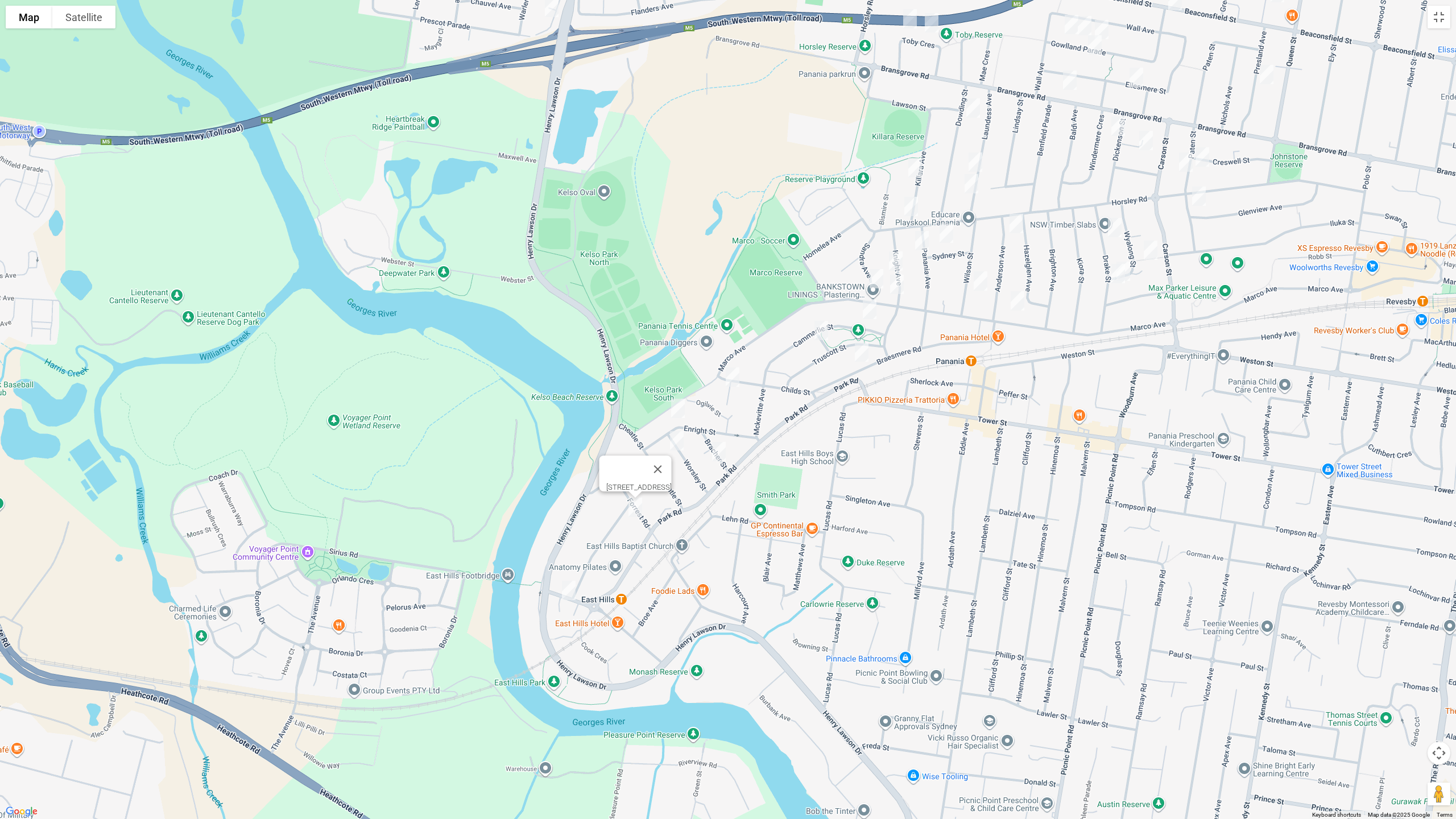
click at [563, 590] on img "59 Maclaurin Avenue, EAST HILLS NSW 2213" at bounding box center [568, 591] width 23 height 29
click at [1444, 16] on button "Toggle fullscreen view" at bounding box center [1439, 17] width 23 height 23
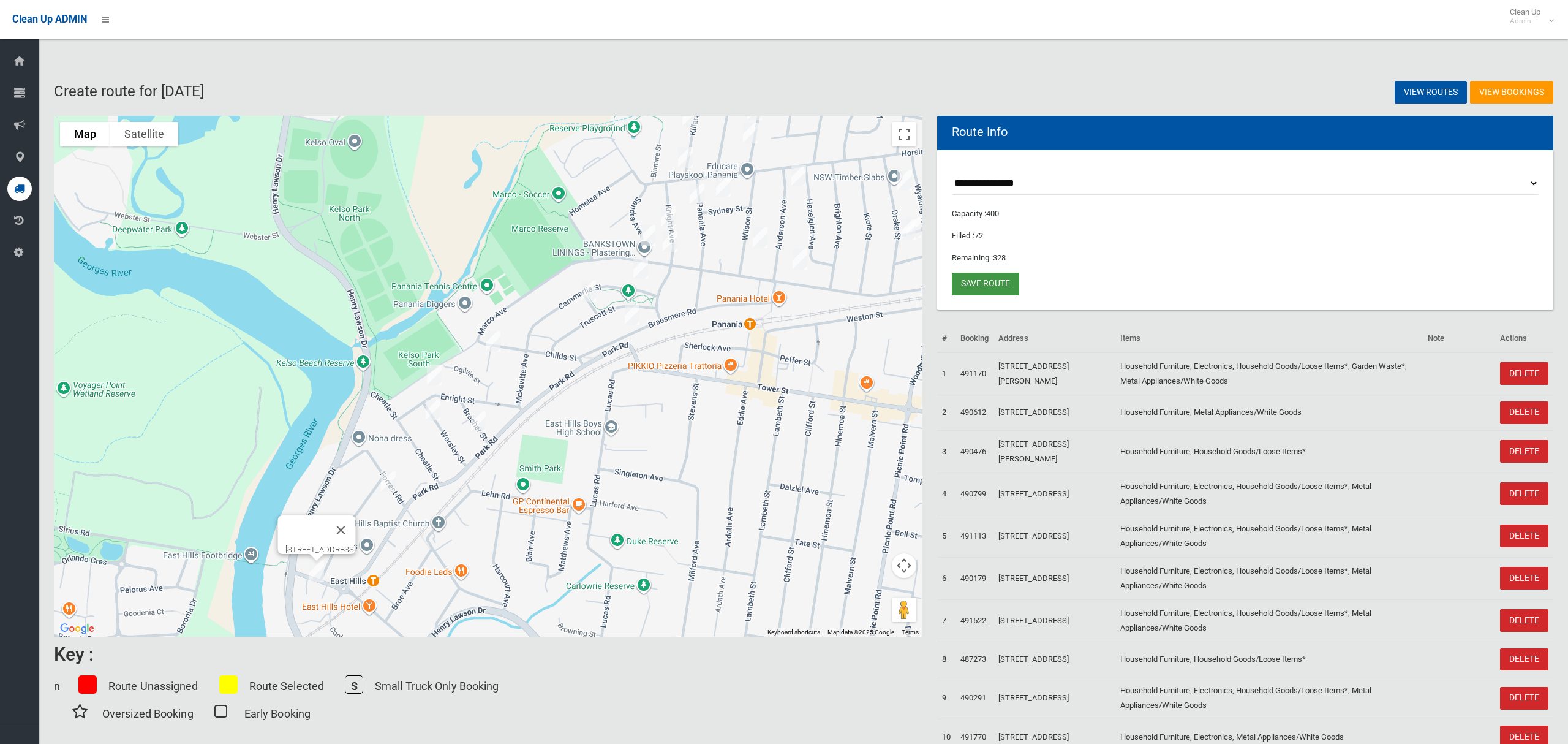
click at [1002, 283] on link "Save route" at bounding box center [986, 284] width 67 height 23
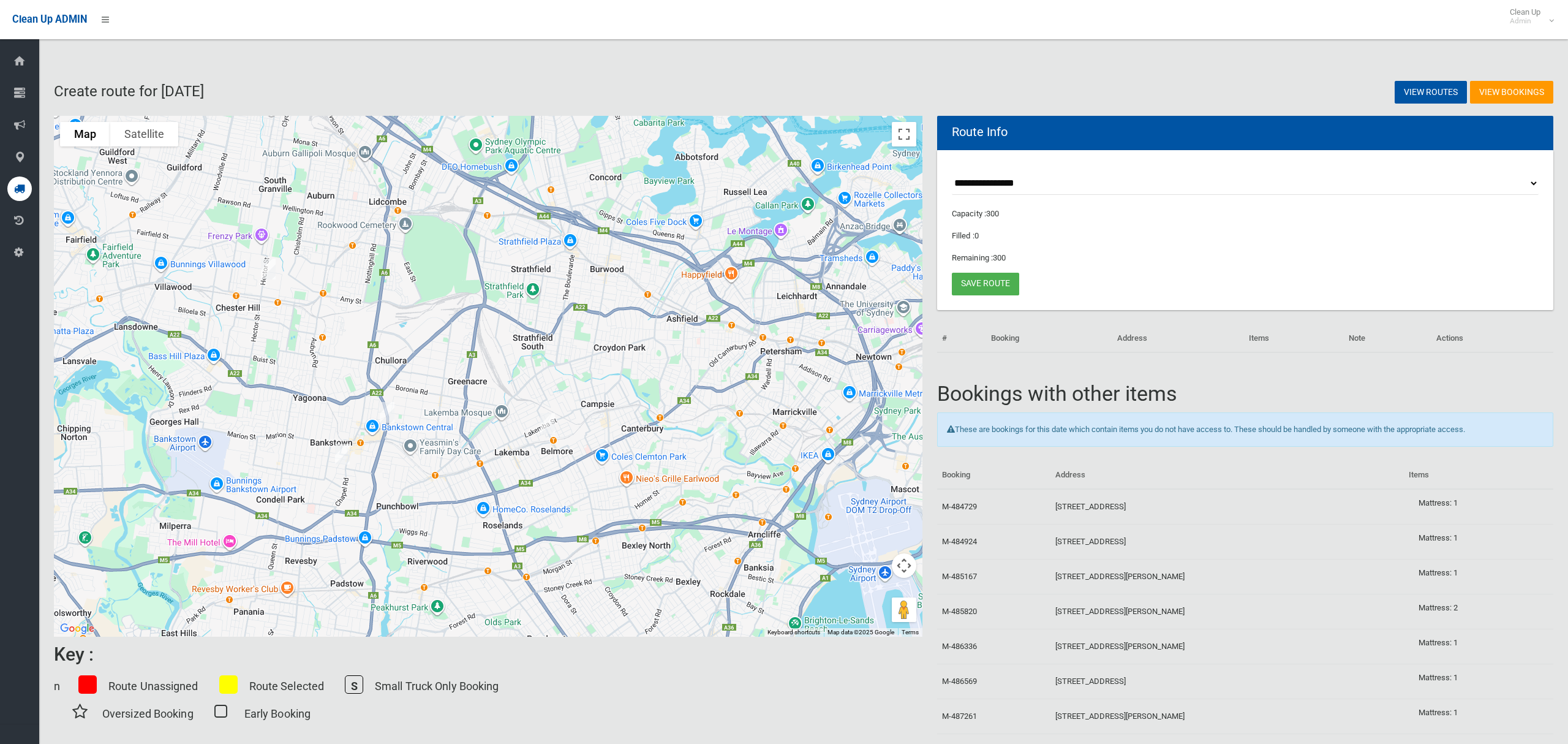
click at [341, 451] on img "99 Northam Avenue, BANKSTOWN NSW 2200" at bounding box center [343, 454] width 25 height 31
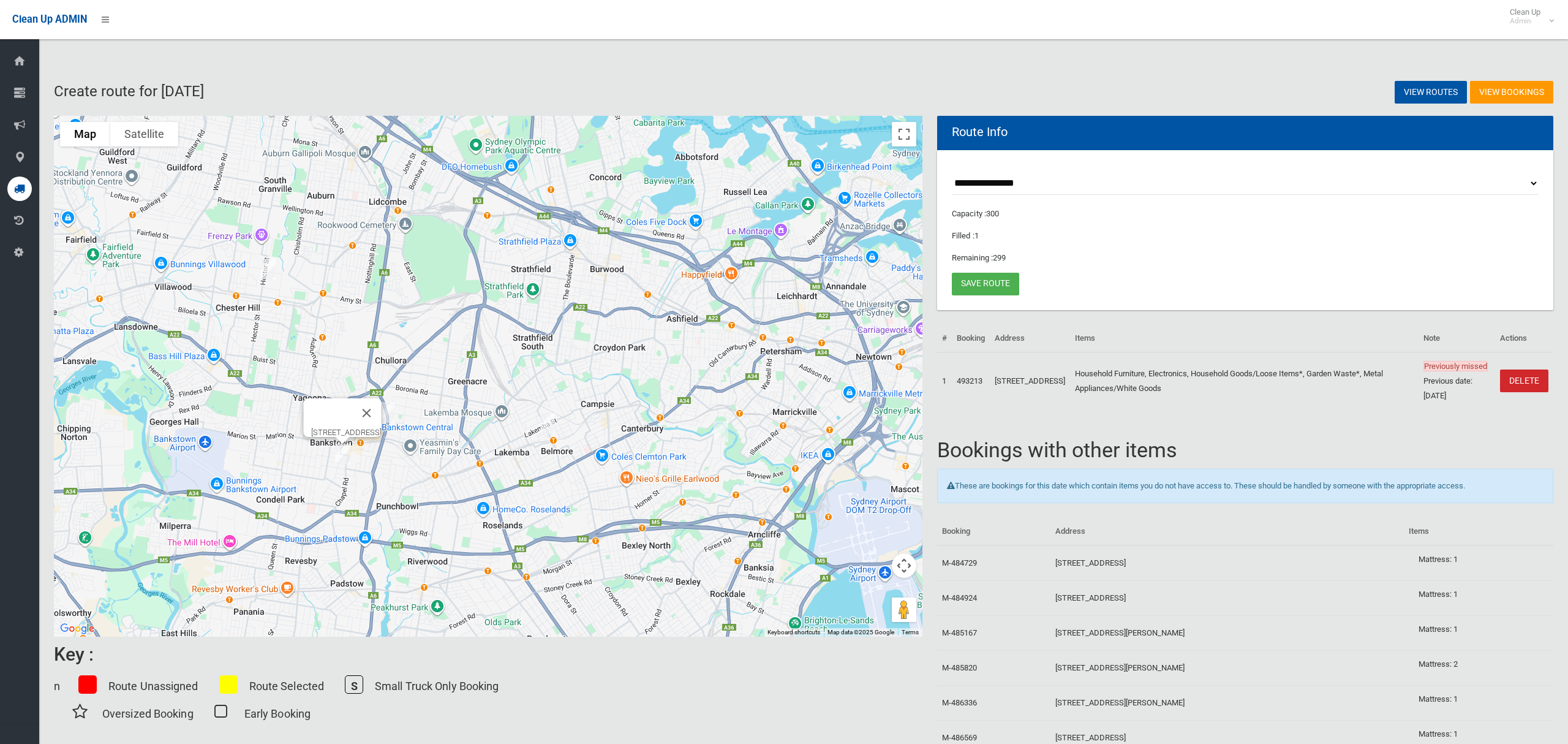
click at [341, 451] on img "99 Northam Avenue, BANKSTOWN NSW 2200" at bounding box center [343, 454] width 25 height 31
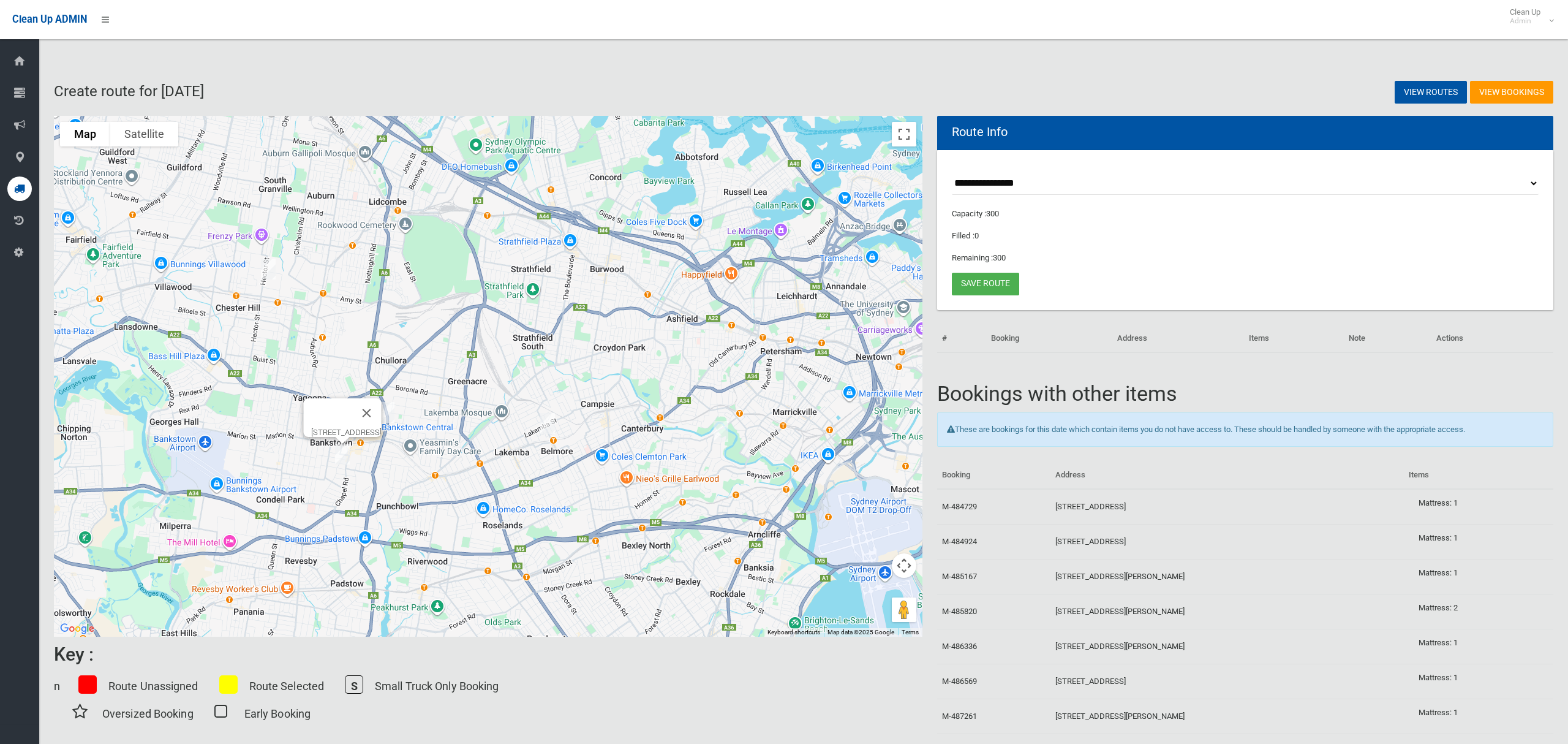
click at [551, 425] on img "12 Belmore Avenue, BELMORE NSW 2192" at bounding box center [548, 423] width 25 height 31
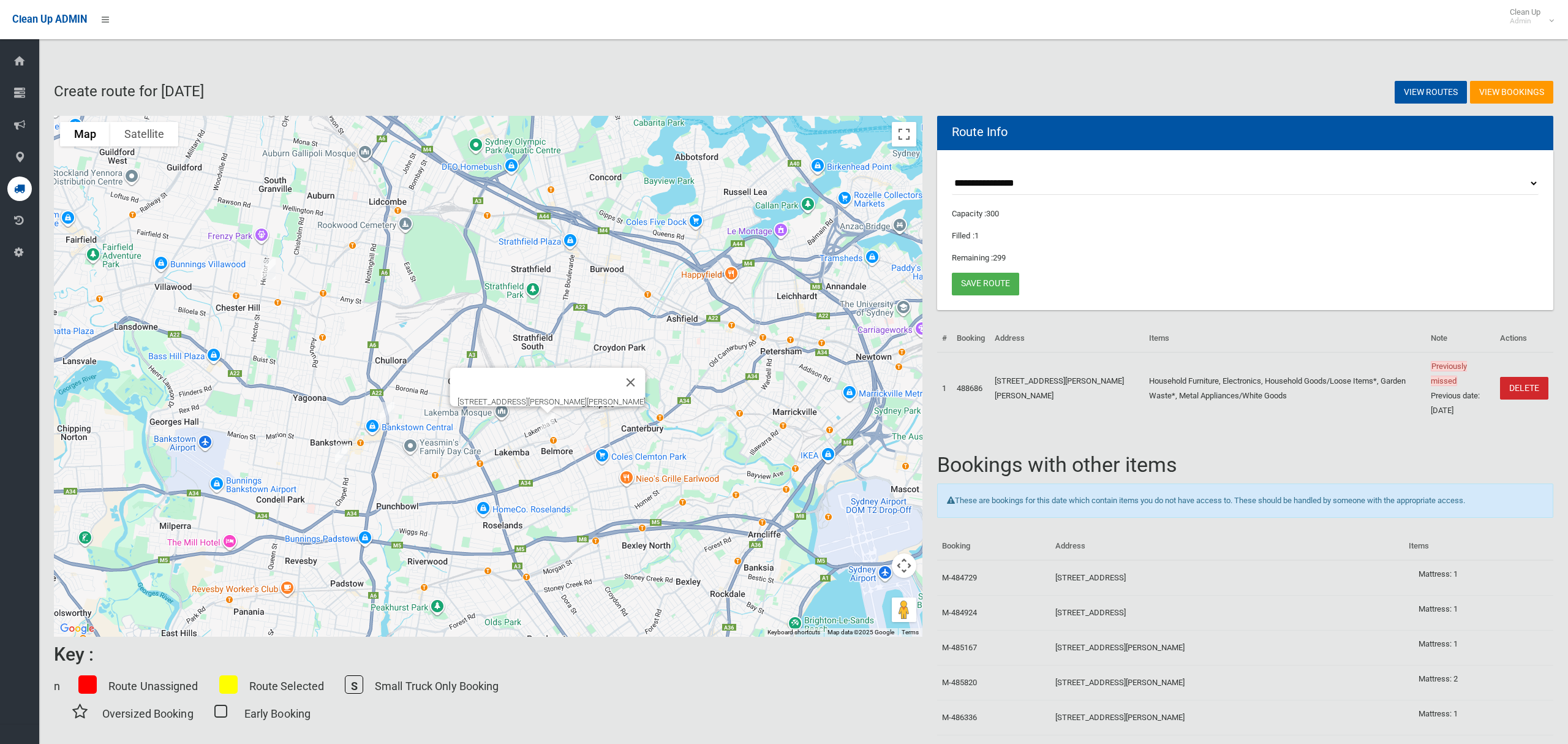
click at [552, 425] on img "12 Belmore Avenue, BELMORE NSW 2192" at bounding box center [548, 423] width 25 height 31
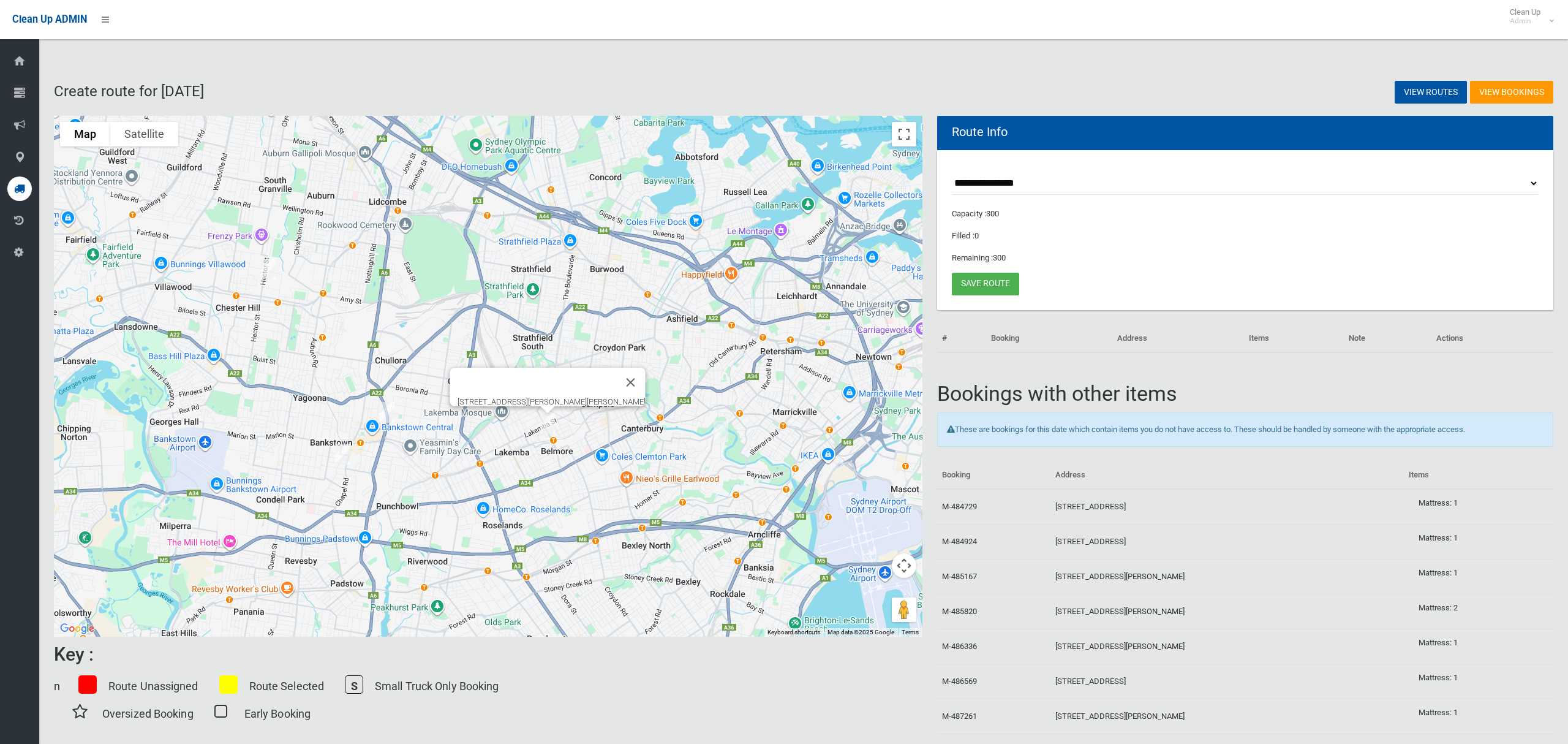
click at [340, 455] on img "99 Northam Avenue, BANKSTOWN NSW 2200" at bounding box center [343, 454] width 25 height 31
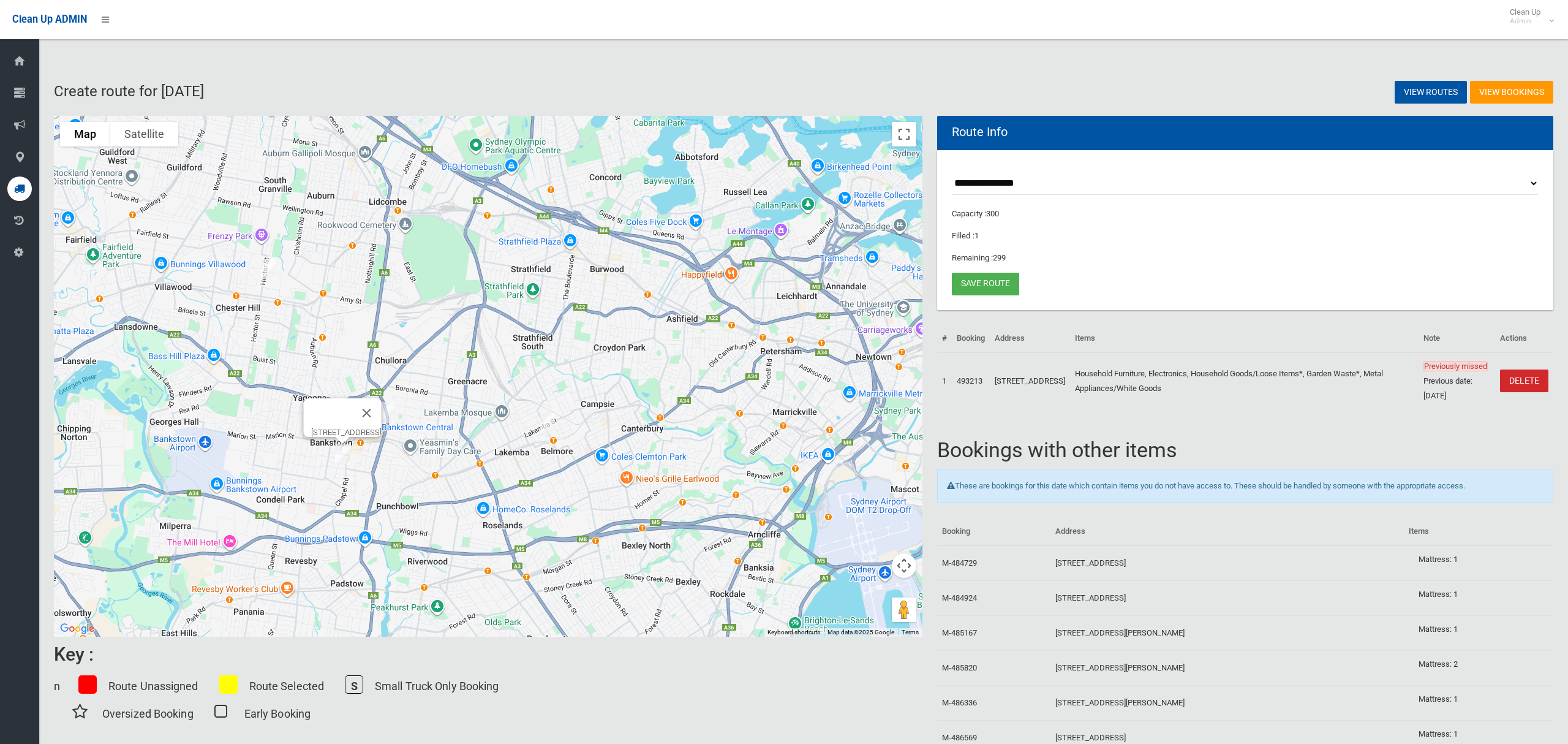
click at [341, 461] on img "99 Northam Avenue, BANKSTOWN NSW 2200" at bounding box center [343, 454] width 25 height 31
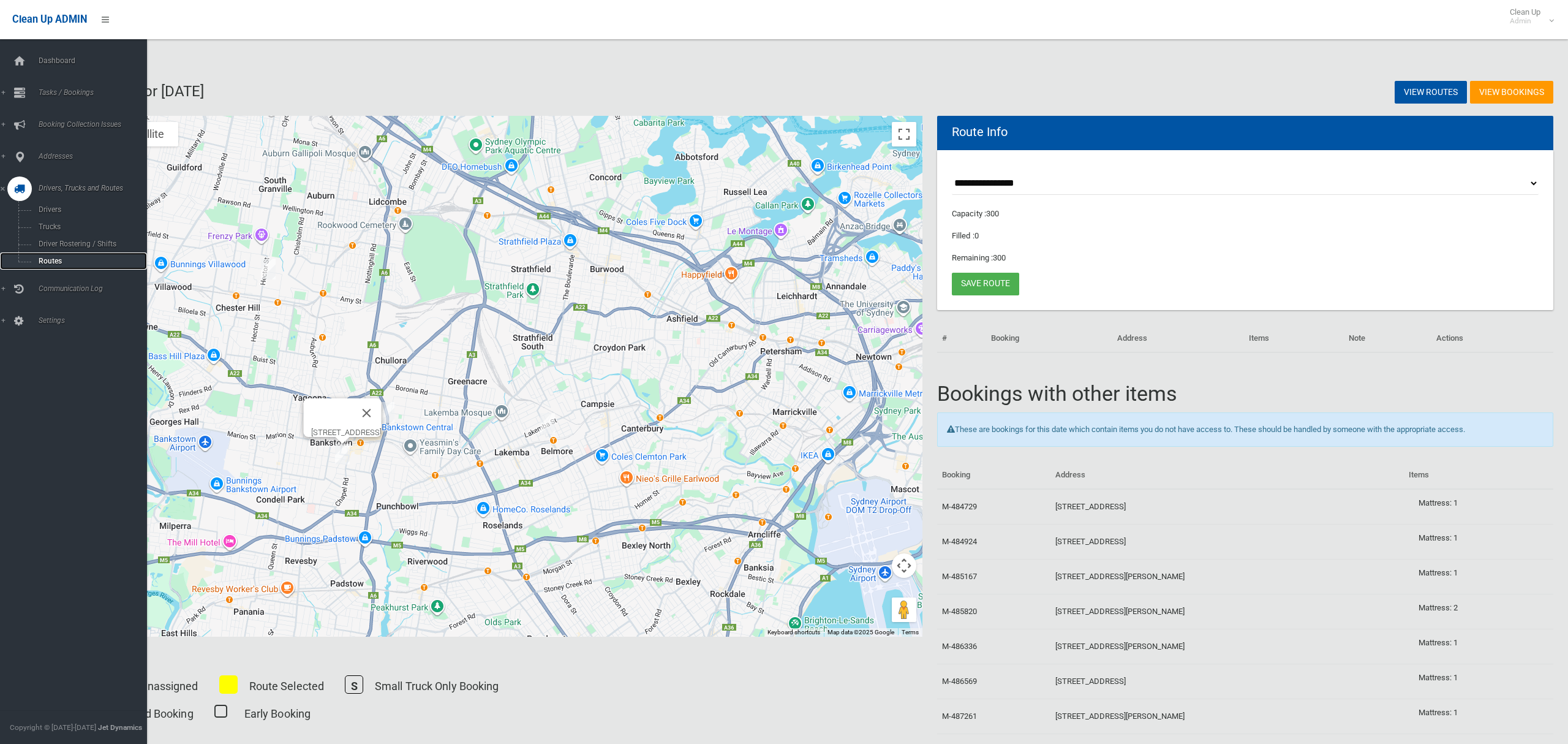
click at [53, 256] on span "Routes" at bounding box center [85, 260] width 102 height 9
click at [52, 179] on span "Search" at bounding box center [85, 182] width 102 height 9
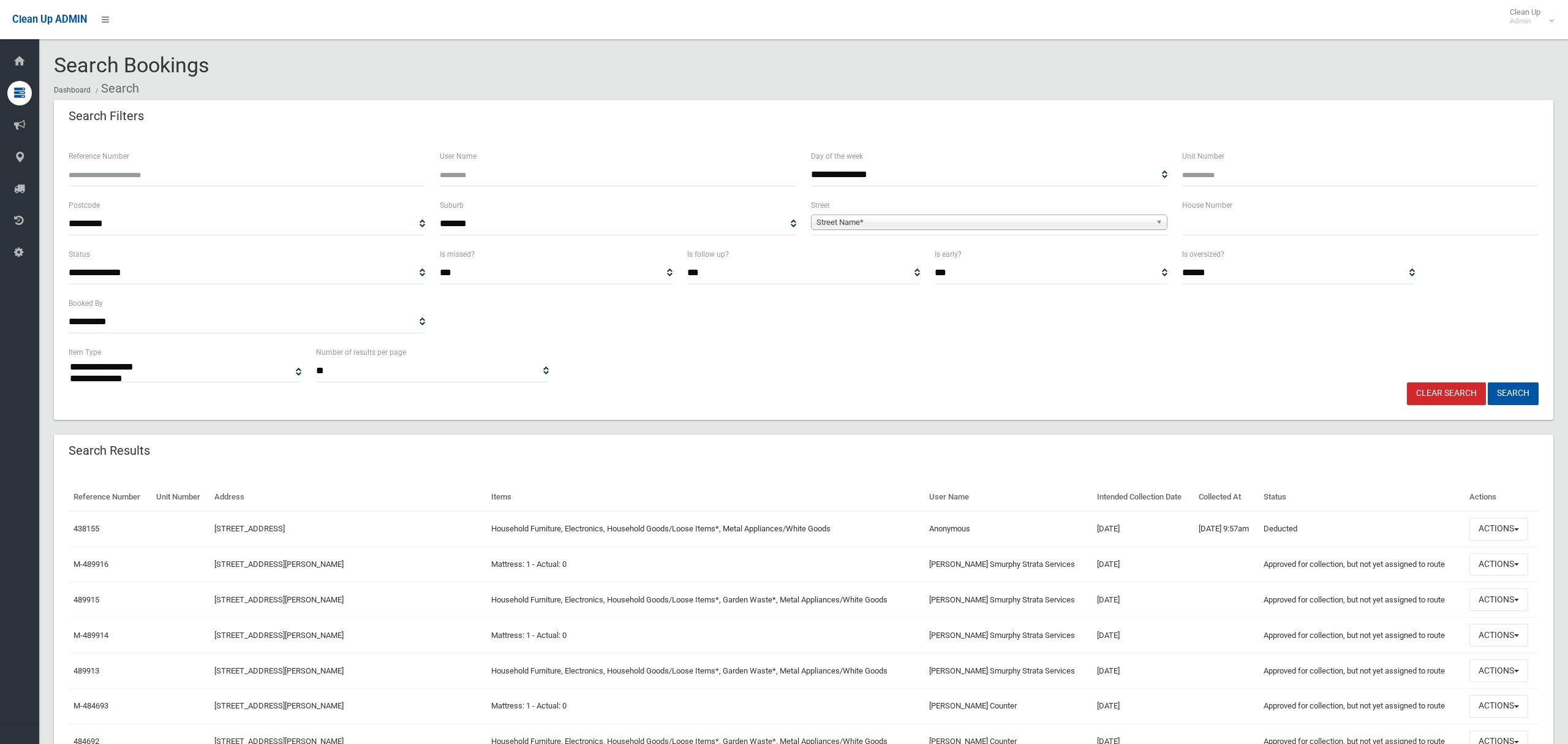
select select
drag, startPoint x: 1253, startPoint y: 230, endPoint x: 1240, endPoint y: 221, distance: 15.8
click at [1253, 230] on input "text" at bounding box center [1360, 224] width 356 height 23
type input "**"
click at [1029, 226] on span "Street Name*" at bounding box center [984, 222] width 334 height 14
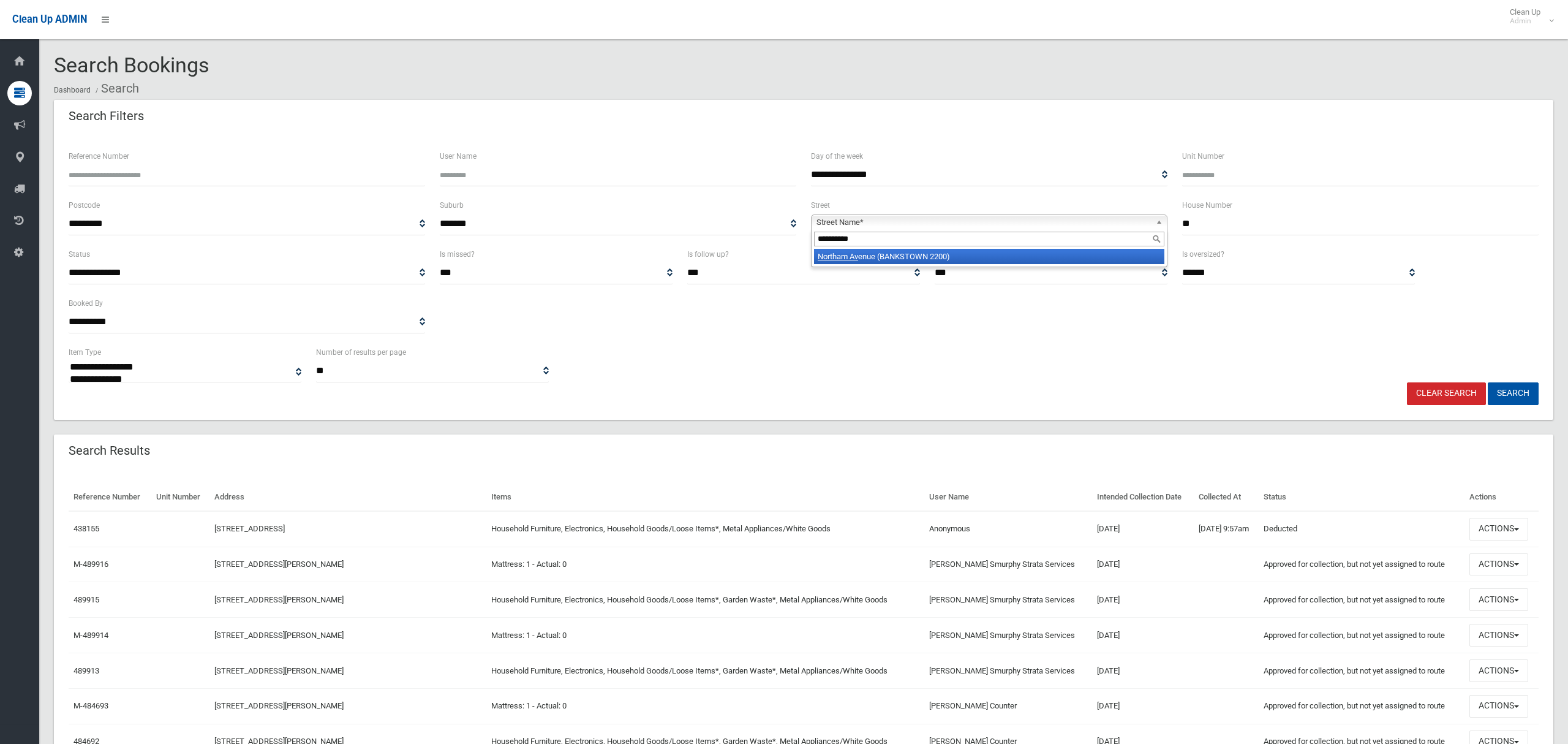
type input "**********"
click at [1010, 257] on li "Northam Av enue (BANKSTOWN 2200)" at bounding box center [988, 256] width 350 height 15
click at [1507, 396] on button "Search" at bounding box center [1512, 394] width 51 height 23
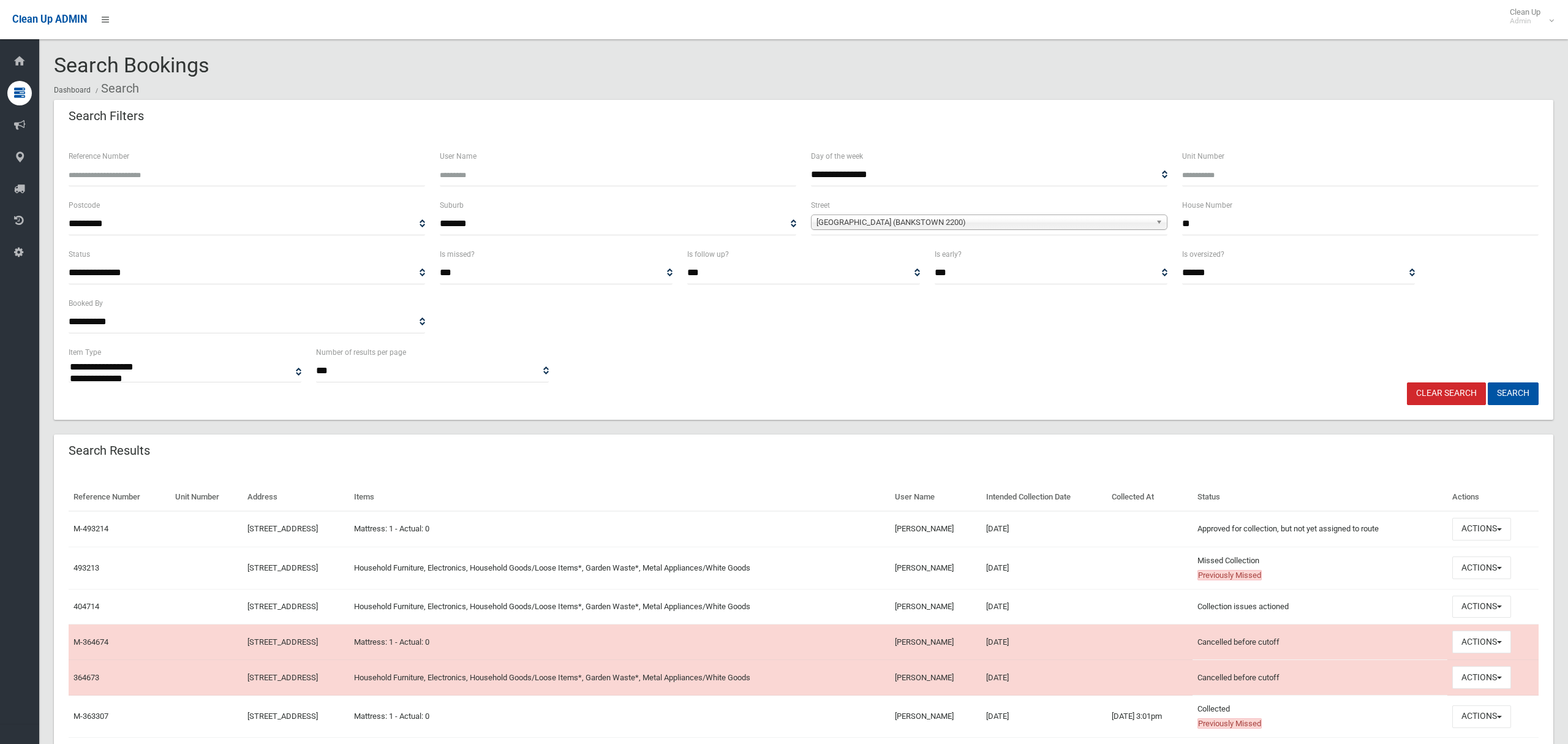
select select
click at [1486, 571] on button "Actions" at bounding box center [1481, 568] width 59 height 23
click at [1410, 400] on link "View Booking" at bounding box center [1440, 396] width 146 height 21
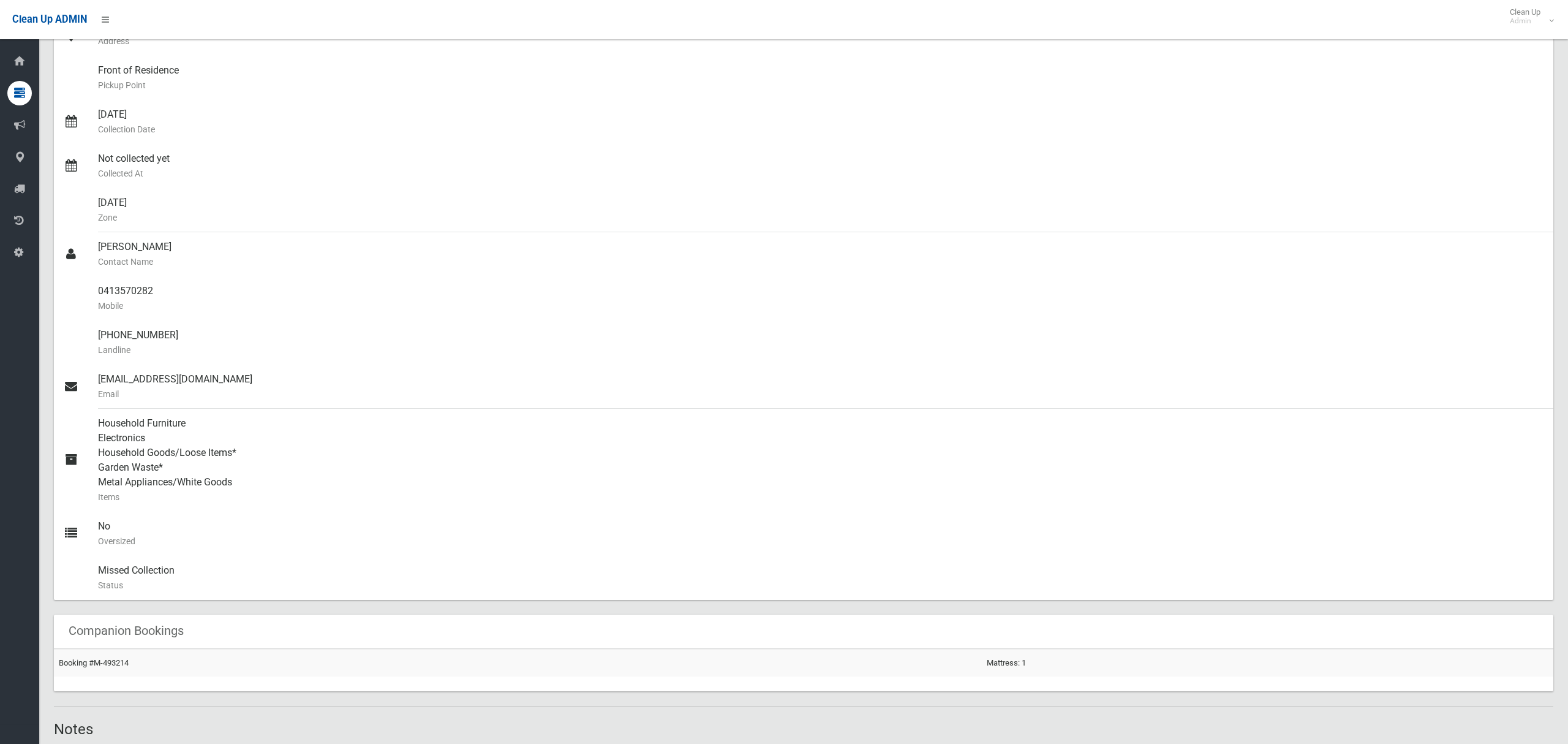
scroll to position [184, 0]
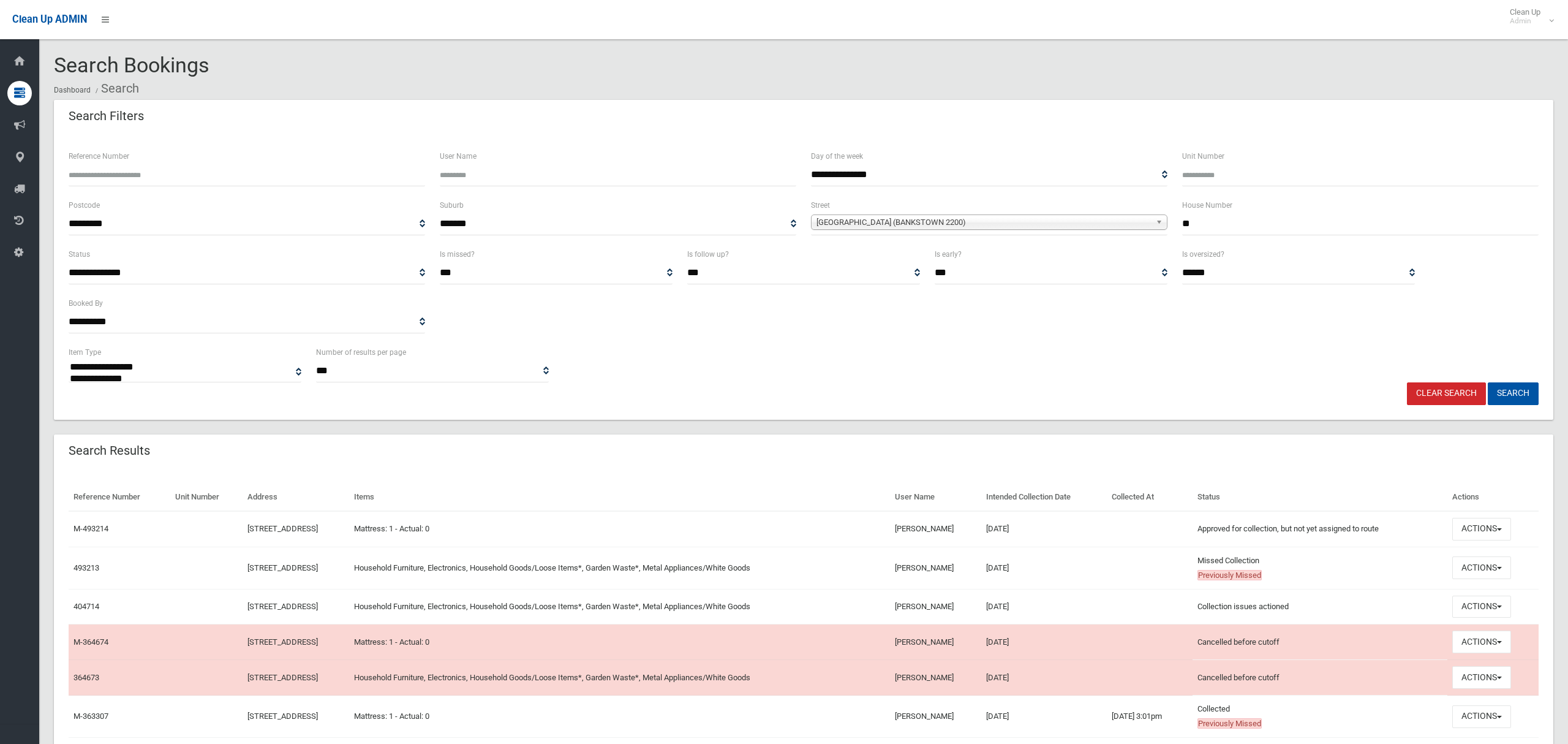
select select
click at [1485, 611] on button "Actions" at bounding box center [1481, 607] width 59 height 23
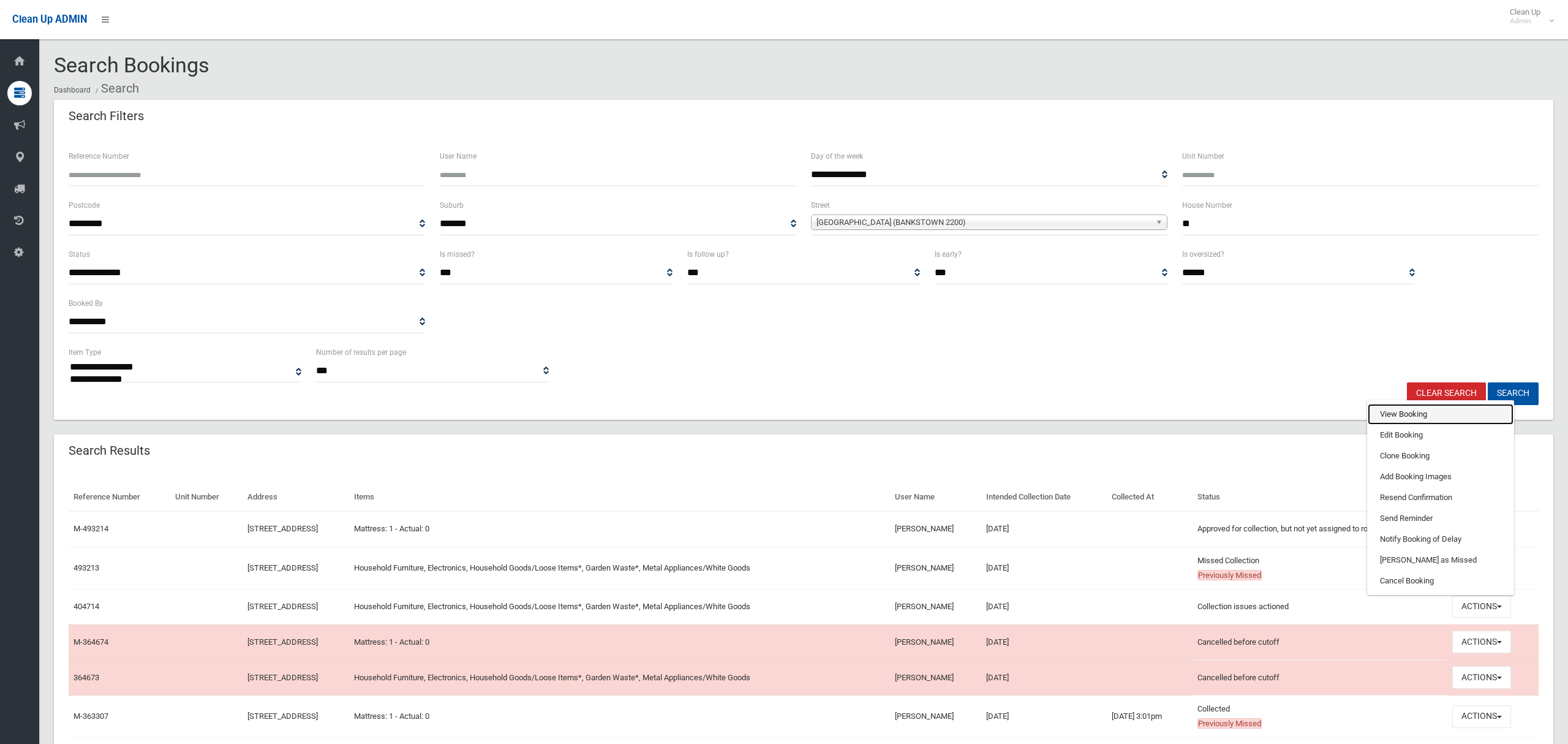
click at [1429, 420] on link "View Booking" at bounding box center [1440, 415] width 146 height 21
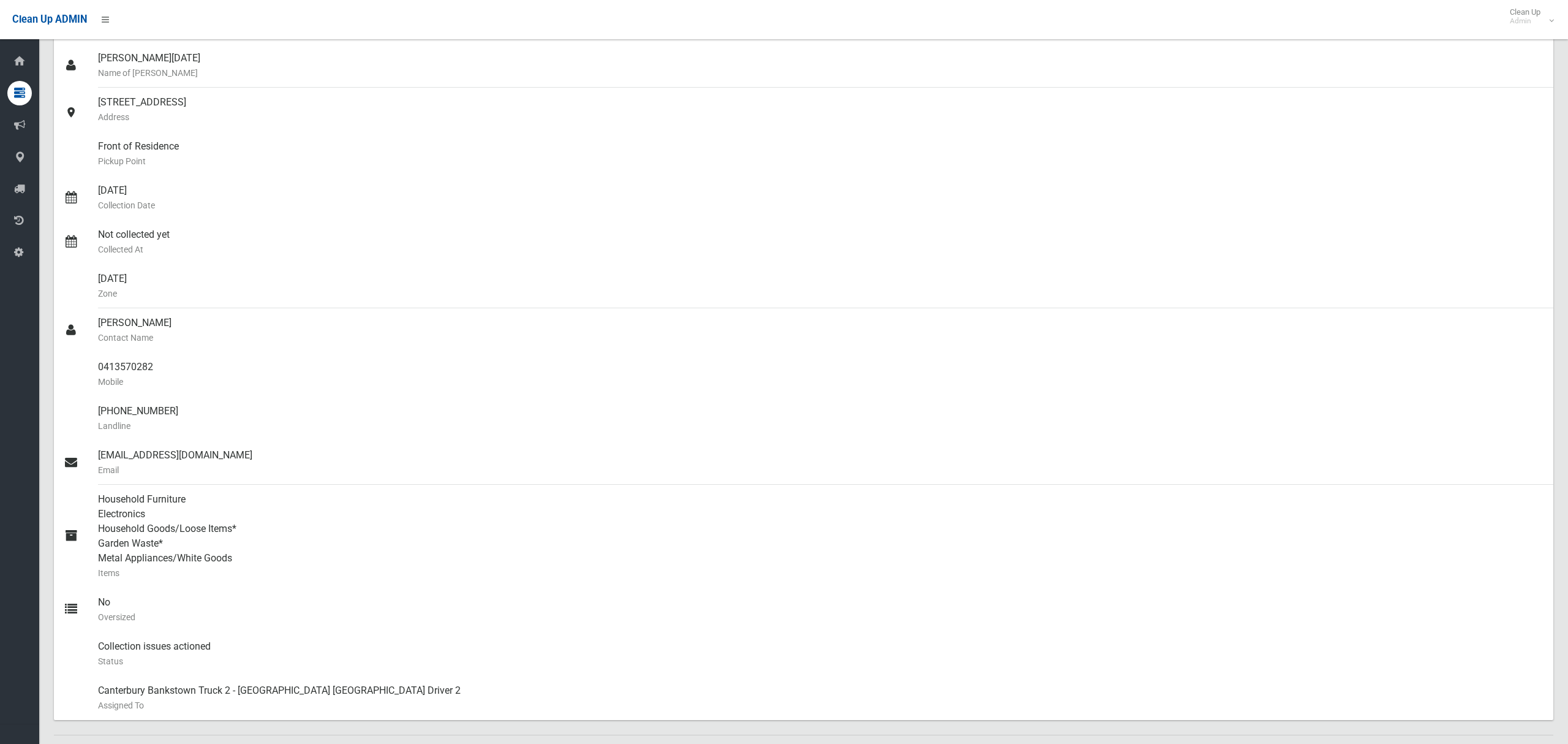
scroll to position [331, 0]
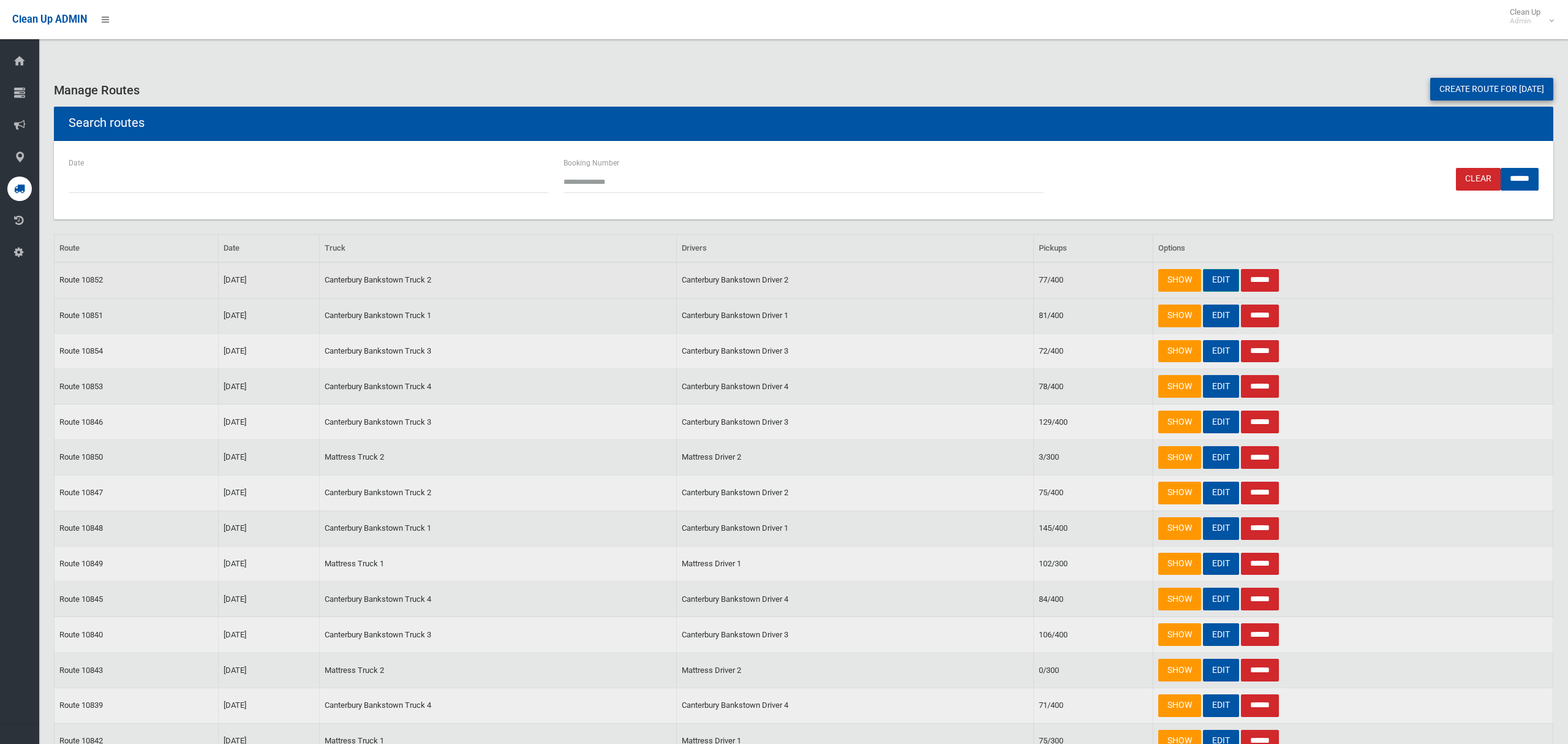
click at [1224, 280] on link "EDIT" at bounding box center [1221, 280] width 36 height 23
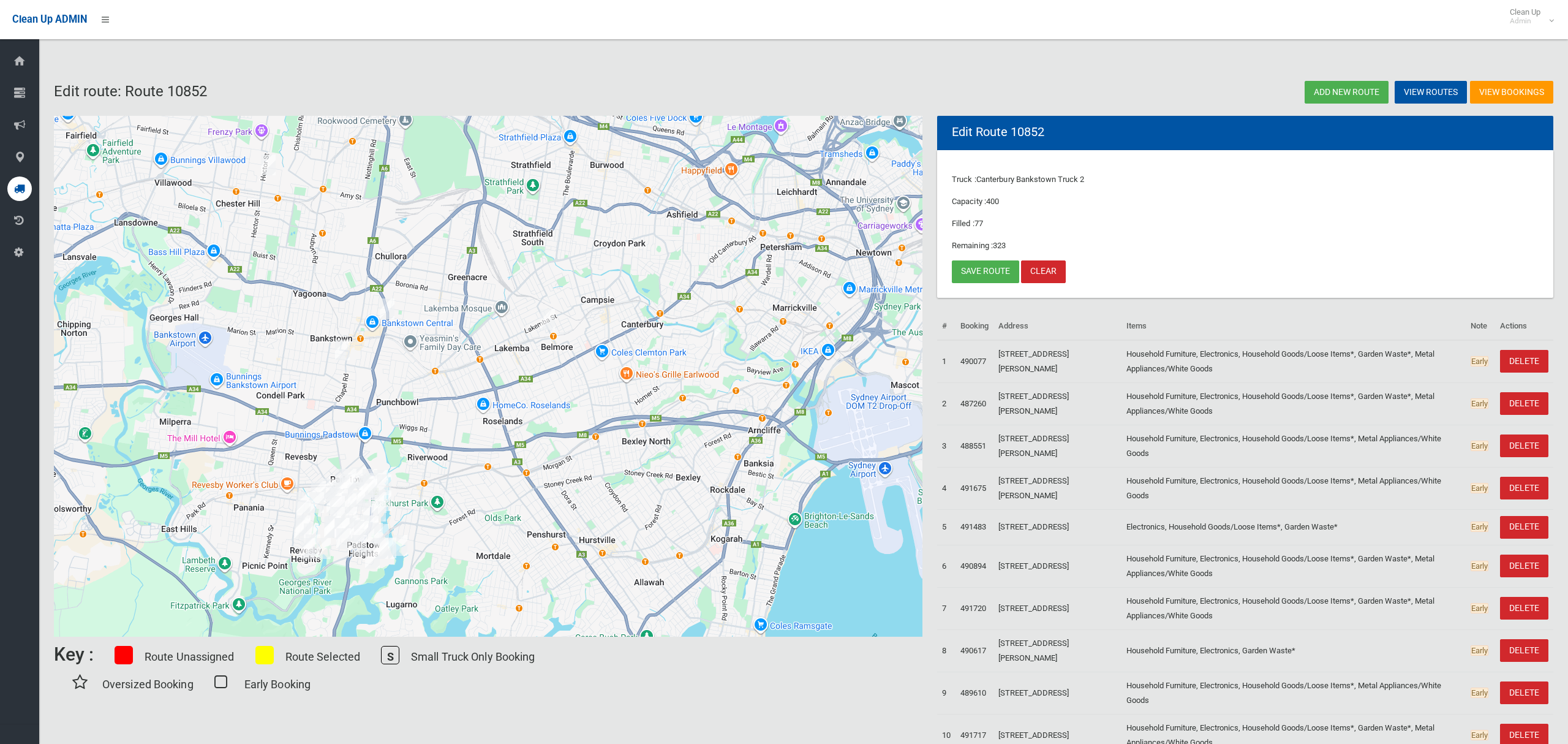
drag, startPoint x: 511, startPoint y: 420, endPoint x: 482, endPoint y: 423, distance: 29.2
click at [513, 420] on div at bounding box center [487, 376] width 868 height 520
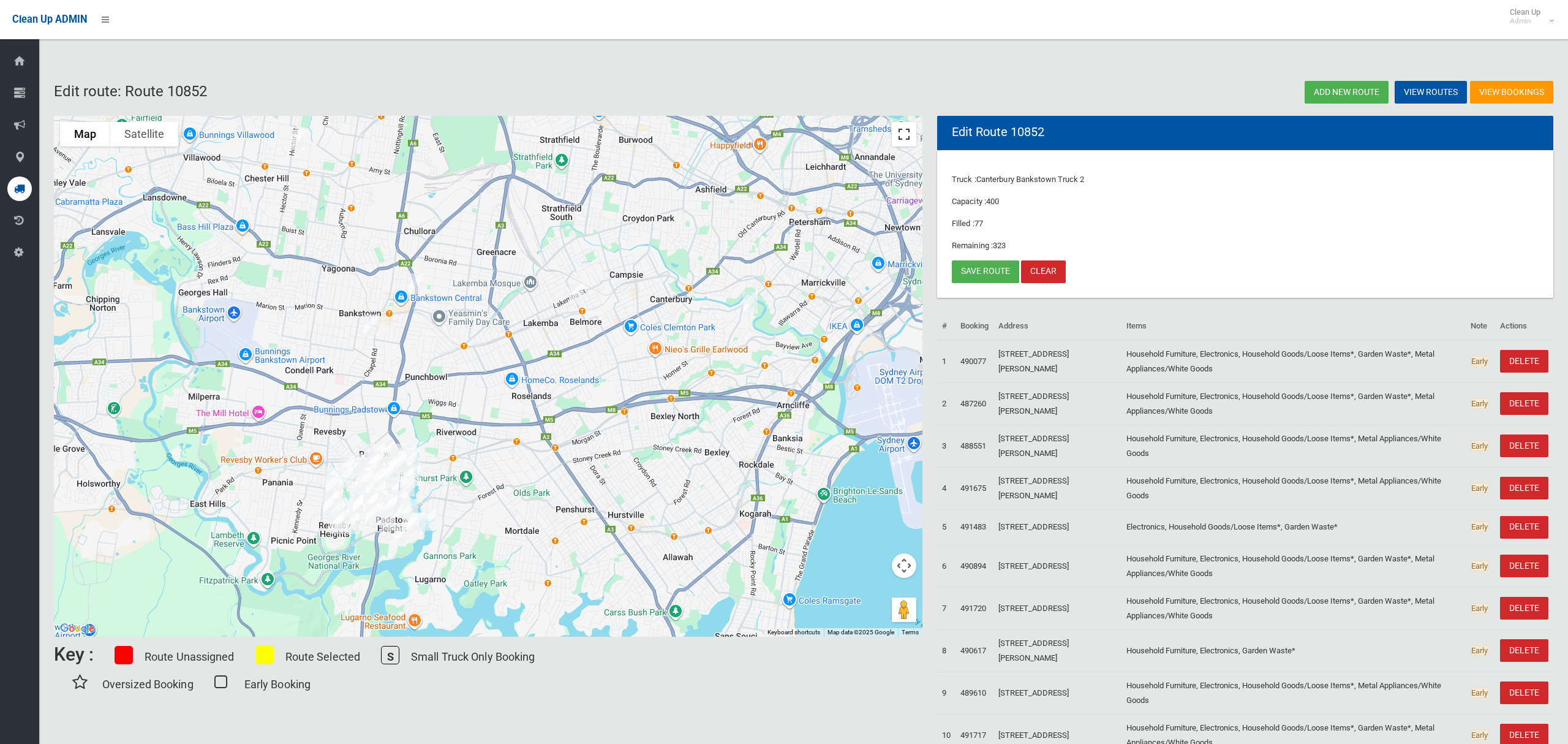
click at [901, 134] on button "Toggle fullscreen view" at bounding box center [904, 134] width 25 height 25
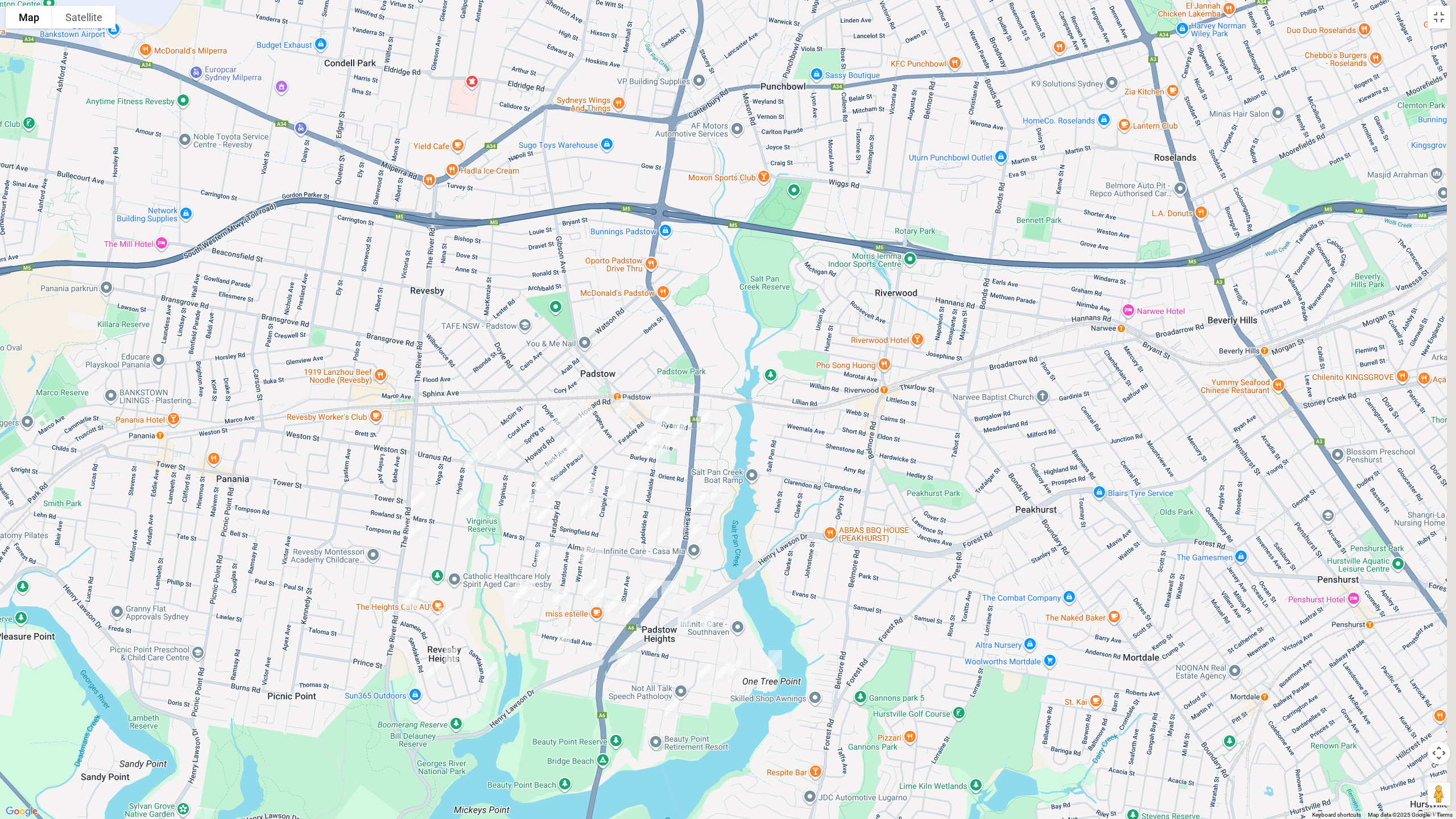
drag, startPoint x: 650, startPoint y: 273, endPoint x: 590, endPoint y: 486, distance: 221.3
click at [582, 509] on div at bounding box center [728, 409] width 1456 height 819
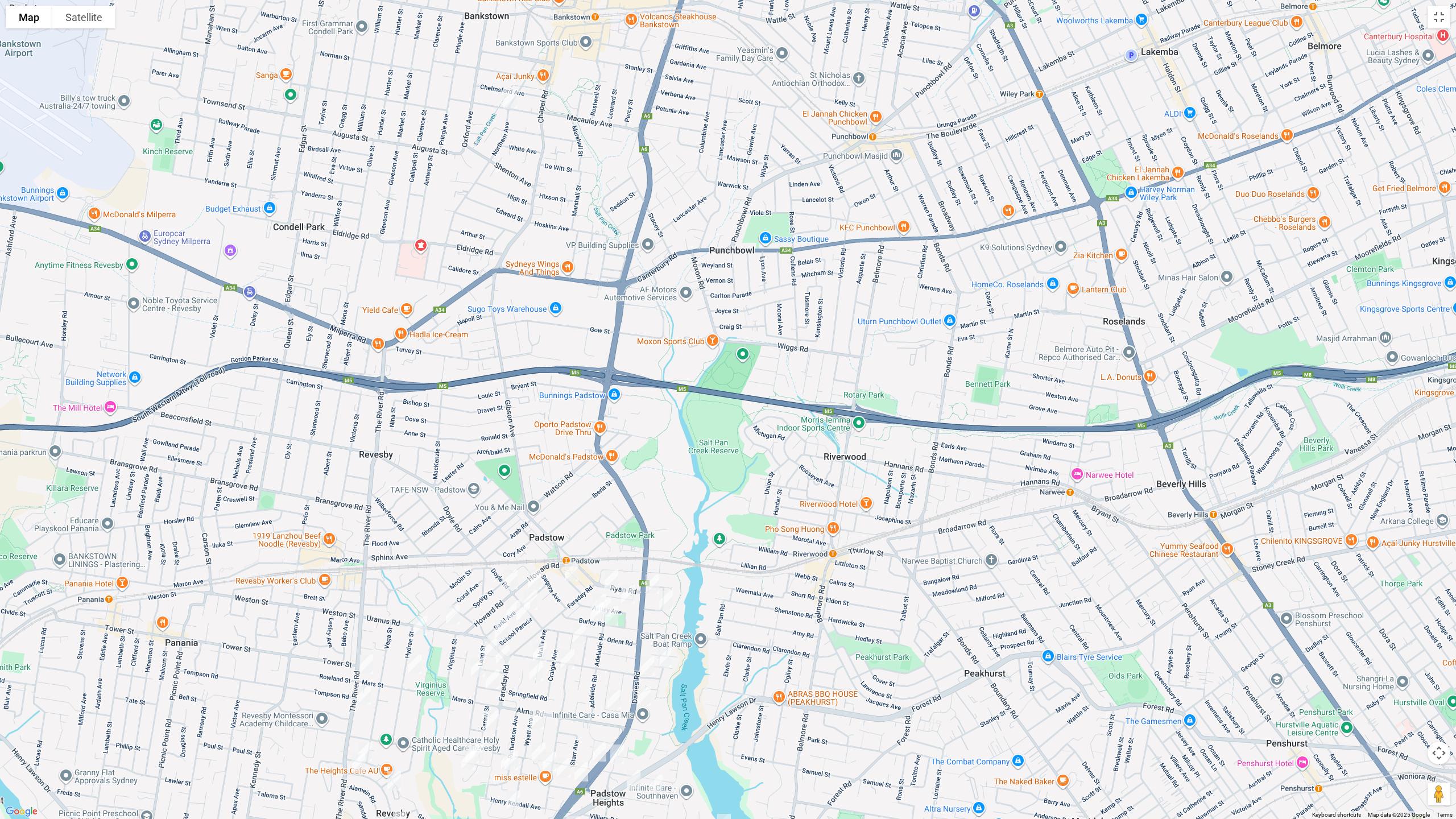
drag, startPoint x: 614, startPoint y: 369, endPoint x: 617, endPoint y: 466, distance: 97.0
click at [617, 472] on div at bounding box center [728, 409] width 1456 height 819
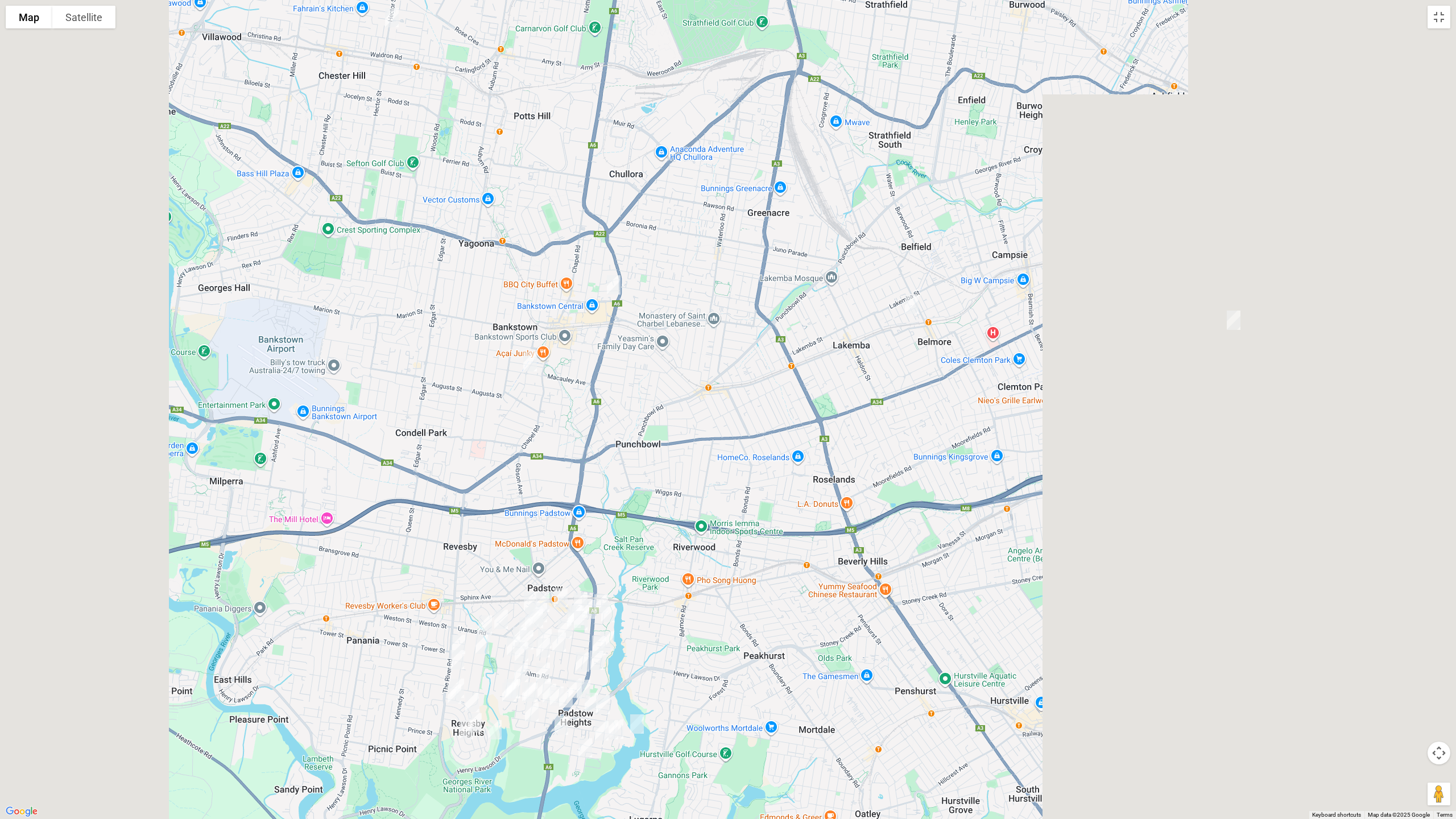
drag, startPoint x: 679, startPoint y: 298, endPoint x: 633, endPoint y: 393, distance: 105.6
click at [633, 393] on div at bounding box center [728, 409] width 1456 height 819
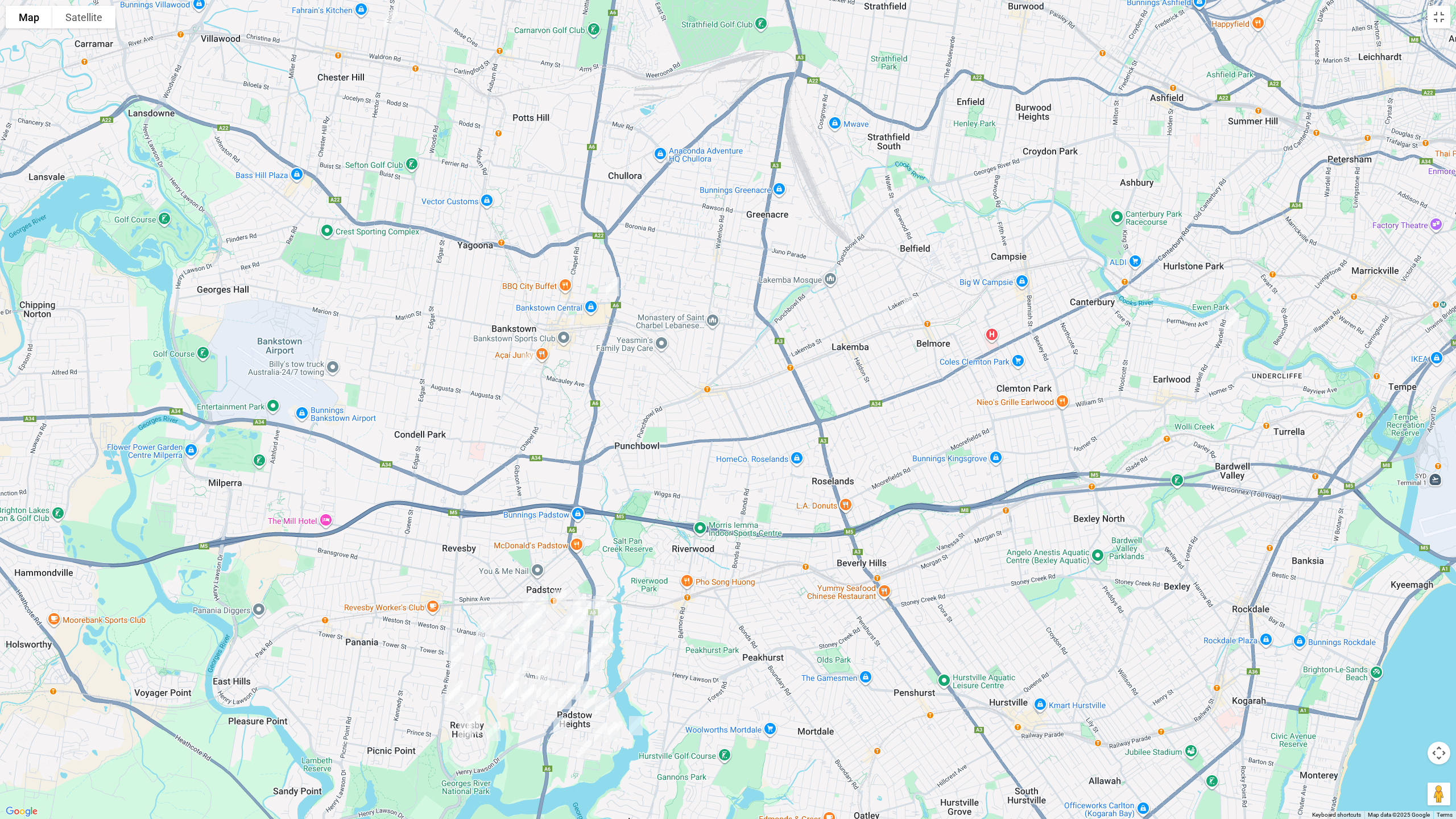
click at [529, 365] on img "99 Northam Avenue, BANKSTOWN NSW 2200" at bounding box center [529, 364] width 23 height 29
click at [565, 317] on button "Close" at bounding box center [552, 325] width 28 height 28
click at [1434, 17] on button "Toggle fullscreen view" at bounding box center [1439, 17] width 23 height 23
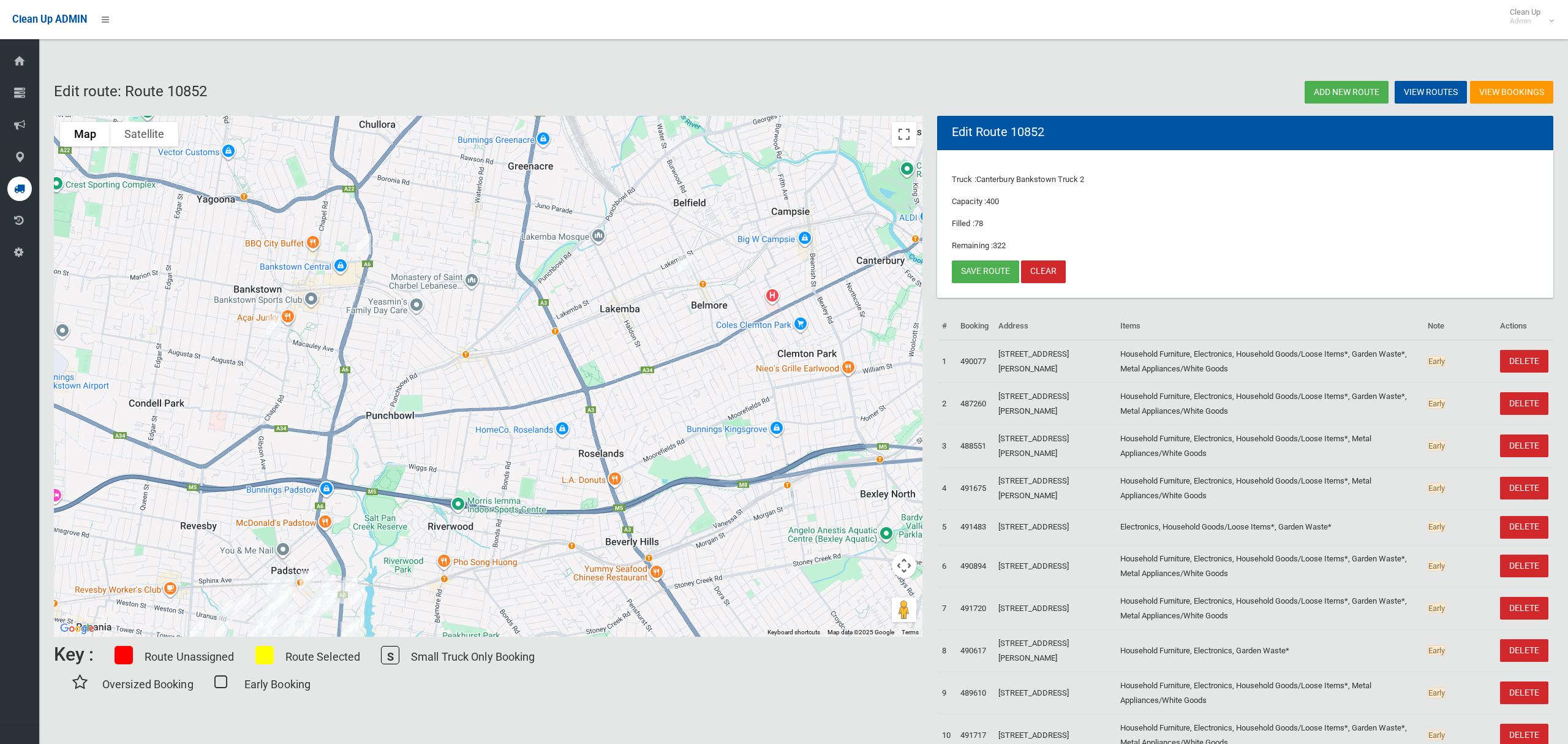
click at [365, 250] on img "17 Rickard Road, BANKSTOWN NSW 2200" at bounding box center [364, 244] width 25 height 31
click at [981, 267] on link "Save route" at bounding box center [986, 272] width 67 height 23
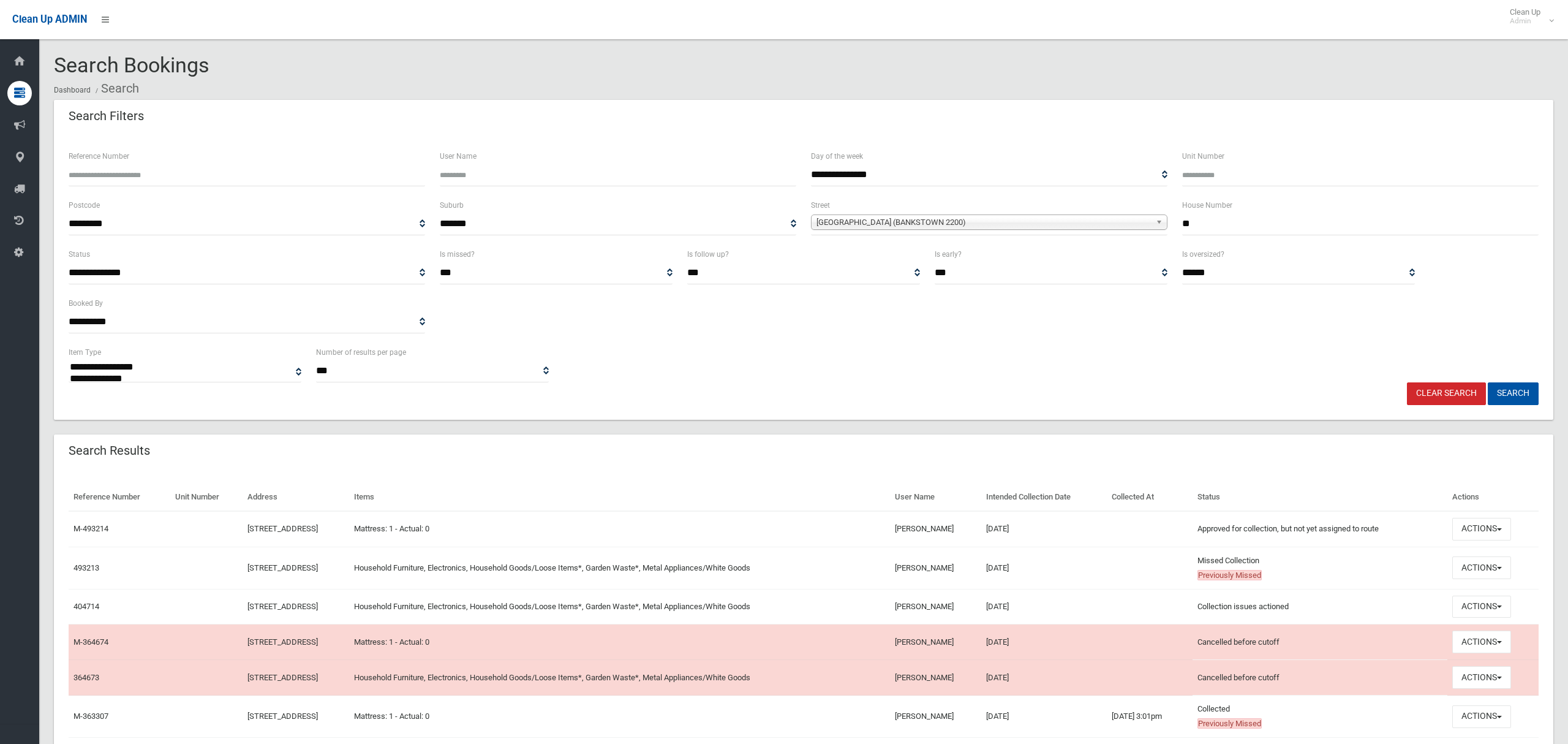
select select
type input "**"
click at [904, 218] on span "Northam Avenue (BANKSTOWN 2200)" at bounding box center [984, 222] width 334 height 14
type input "*****"
click at [903, 259] on li "Ricka rd Road (BANKSTOWN 2200)" at bounding box center [988, 256] width 350 height 15
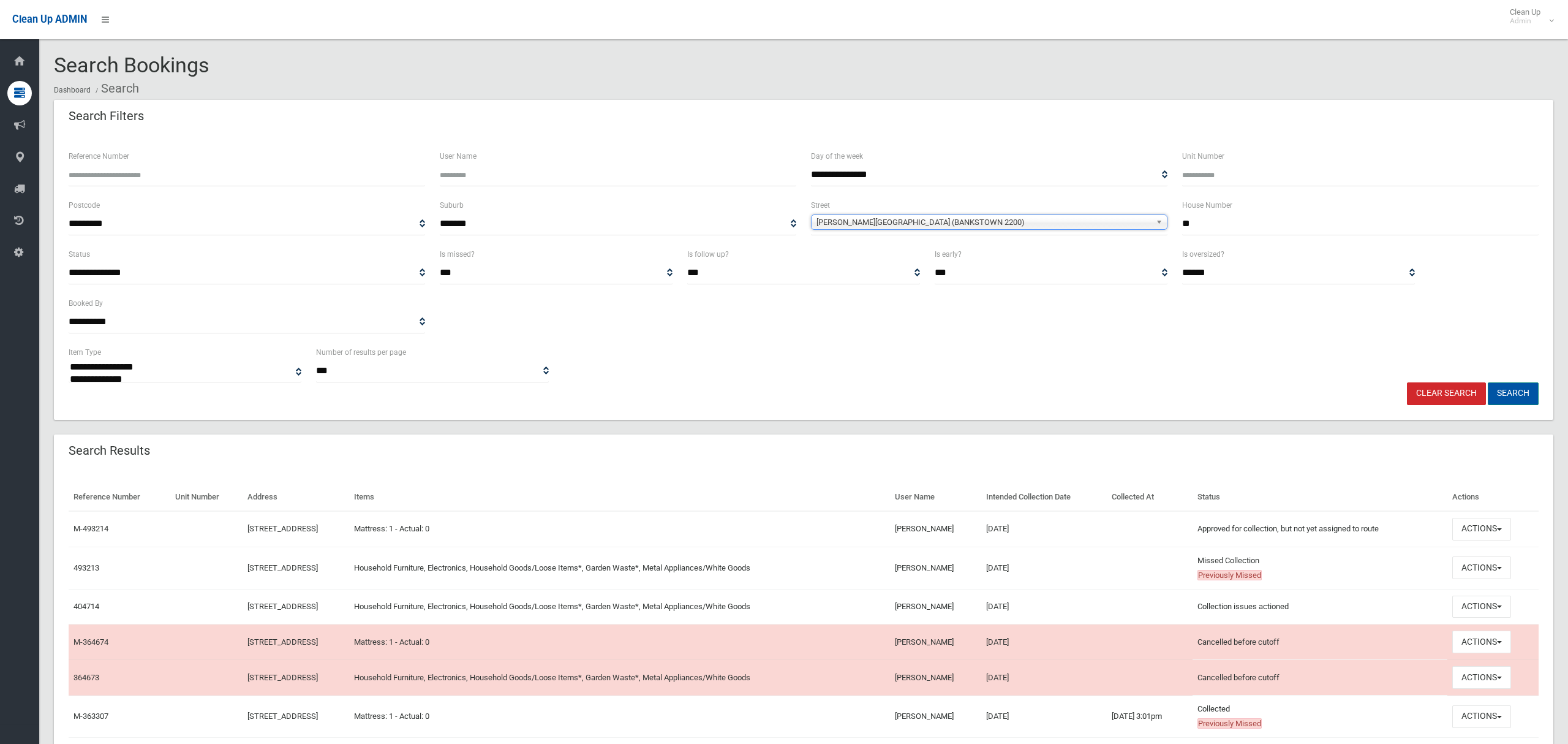
click at [1509, 392] on button "Search" at bounding box center [1512, 394] width 51 height 23
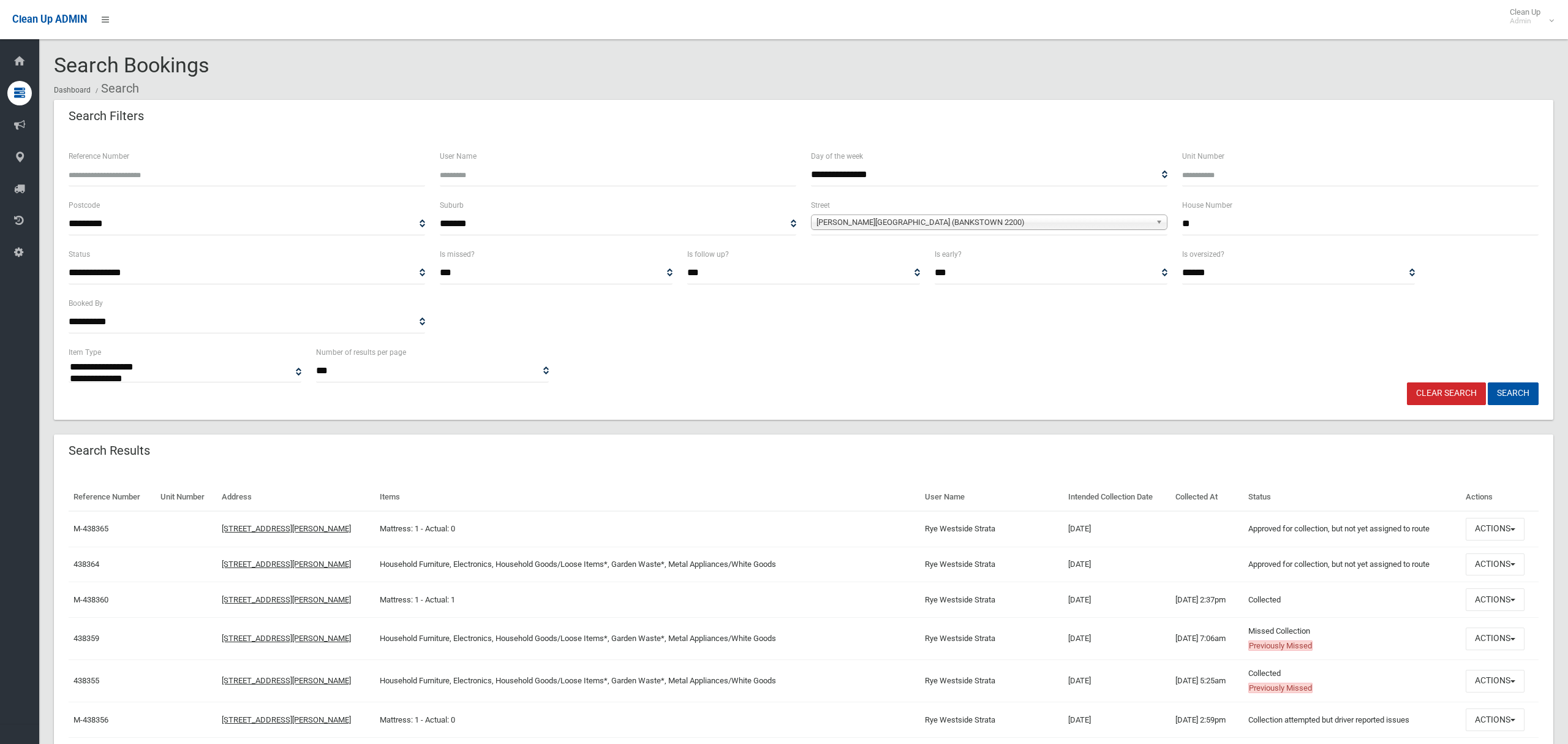
select select
click at [1495, 563] on button "Actions" at bounding box center [1494, 564] width 59 height 23
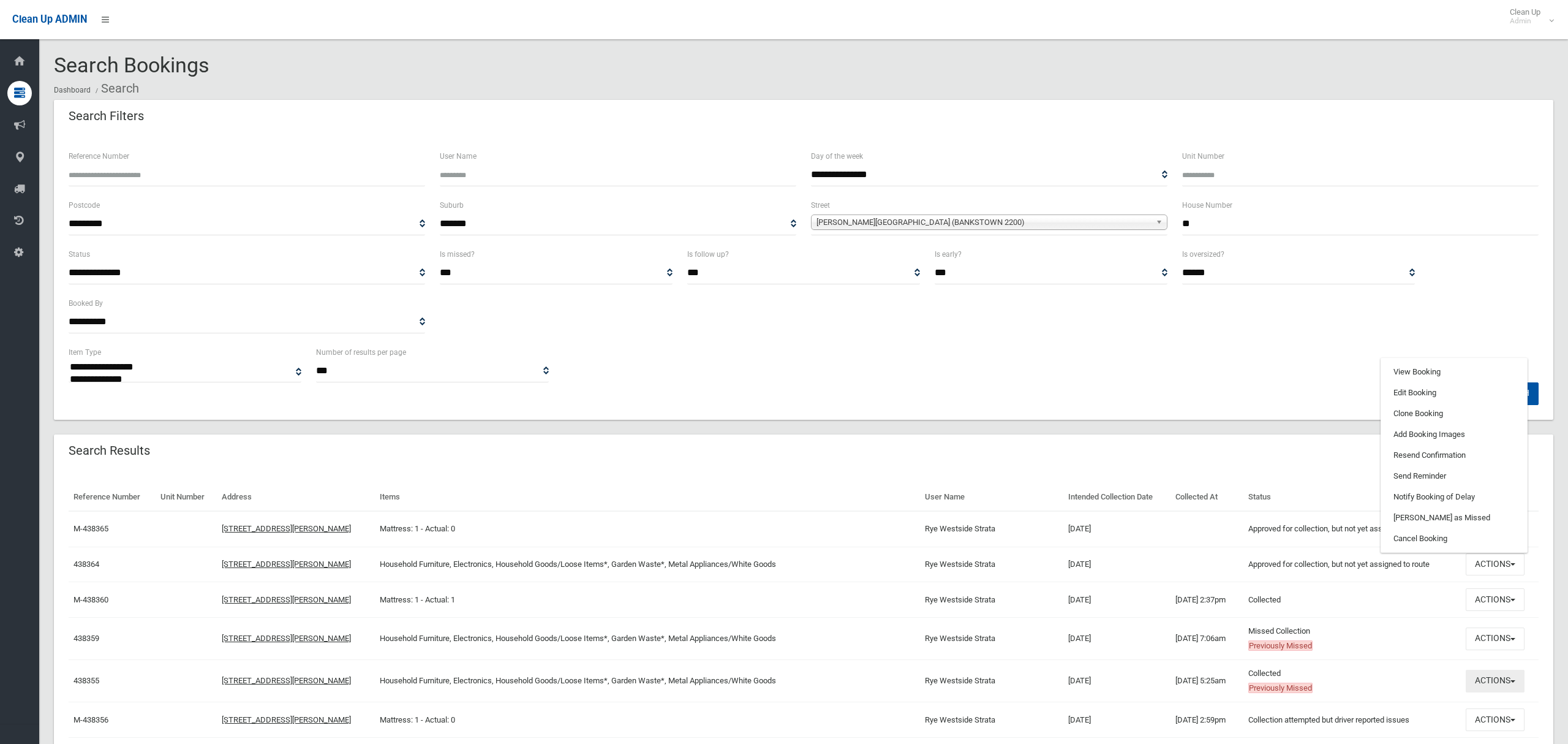
click at [1491, 690] on button "Actions" at bounding box center [1494, 682] width 59 height 23
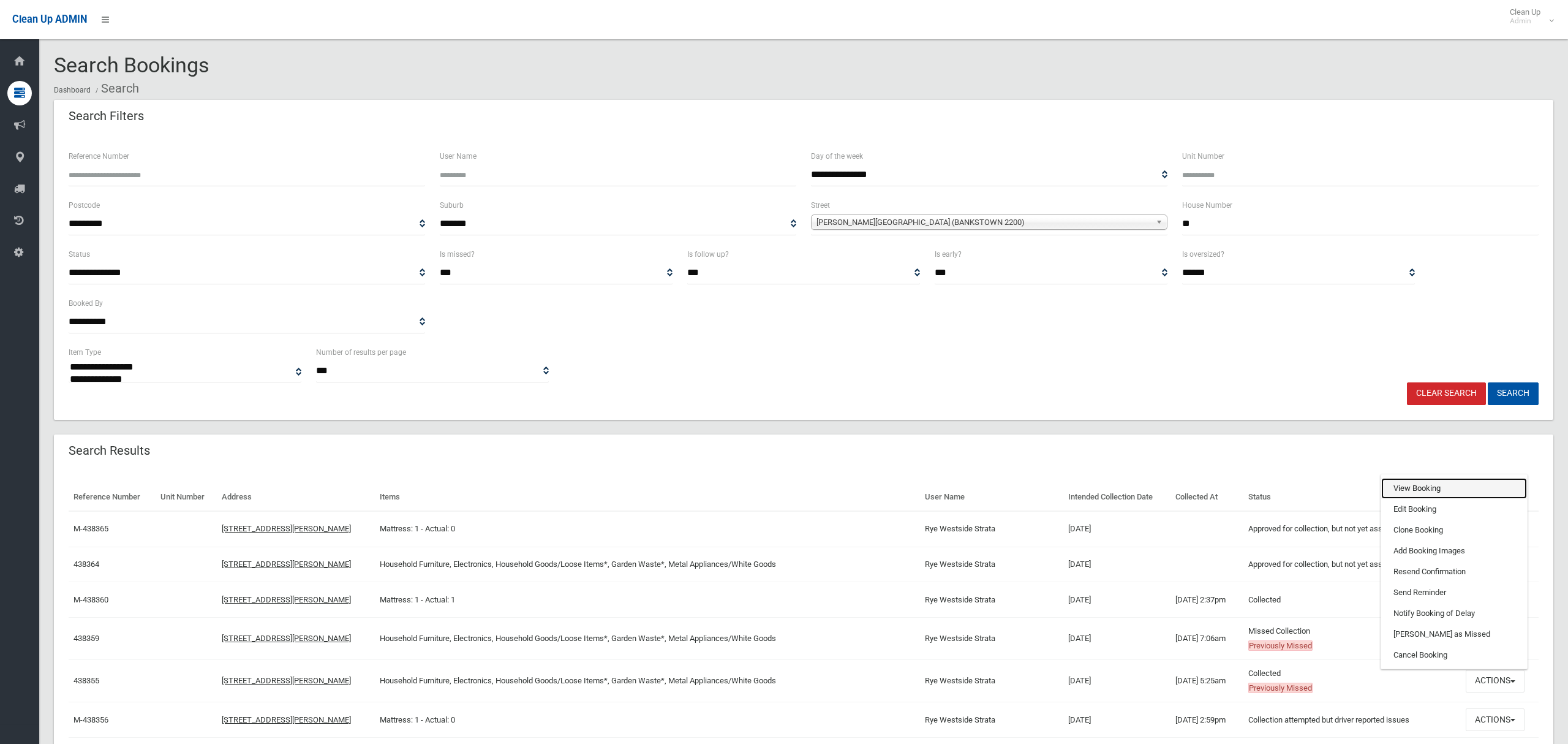
click at [1414, 492] on link "View Booking" at bounding box center [1454, 489] width 146 height 21
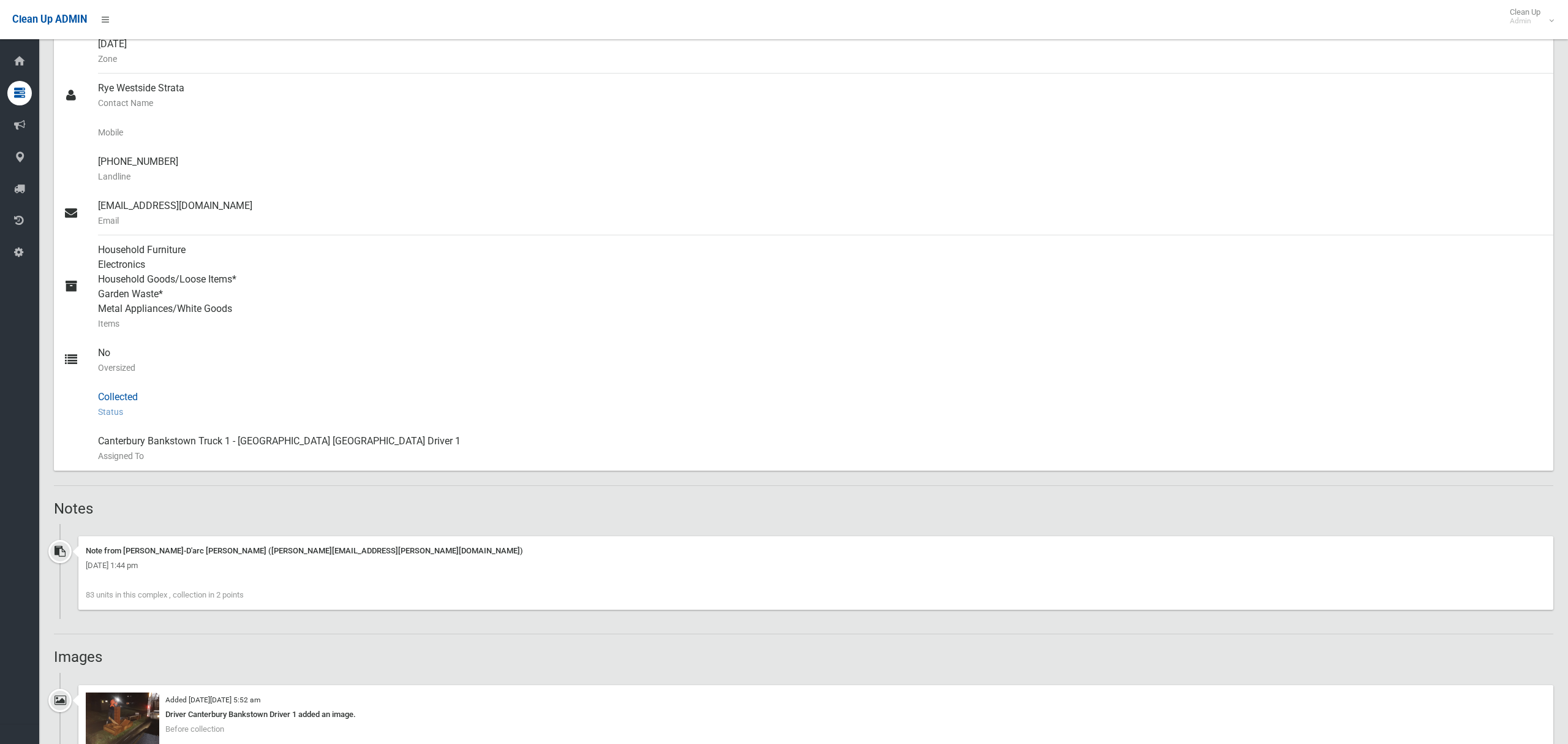
scroll to position [373, 0]
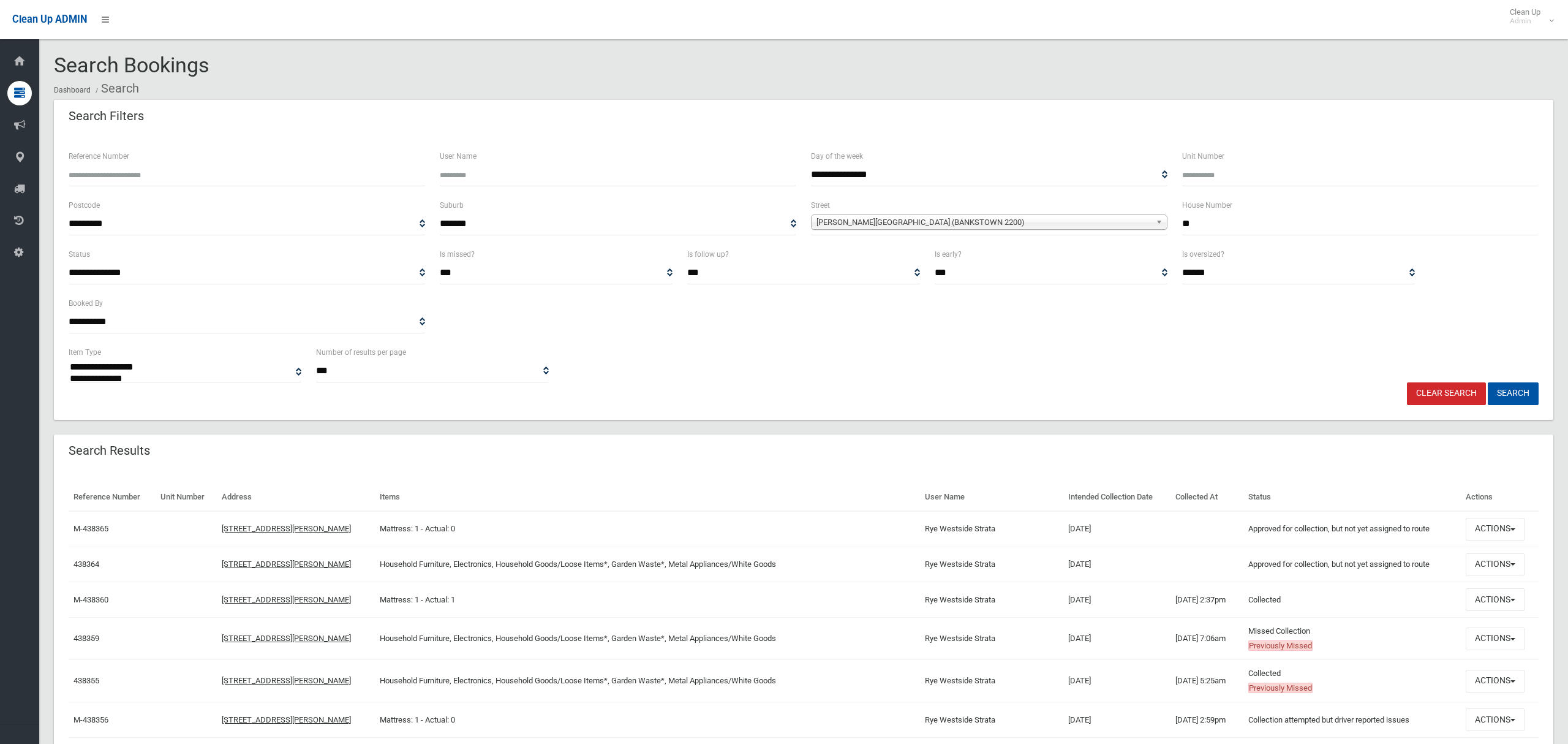
select select
drag, startPoint x: 1203, startPoint y: 227, endPoint x: 1162, endPoint y: 224, distance: 41.1
click at [1165, 225] on div "**********" at bounding box center [803, 222] width 1485 height 49
type input "**"
click at [900, 222] on span "Rickard Road (BANKSTOWN 2200)" at bounding box center [984, 222] width 334 height 14
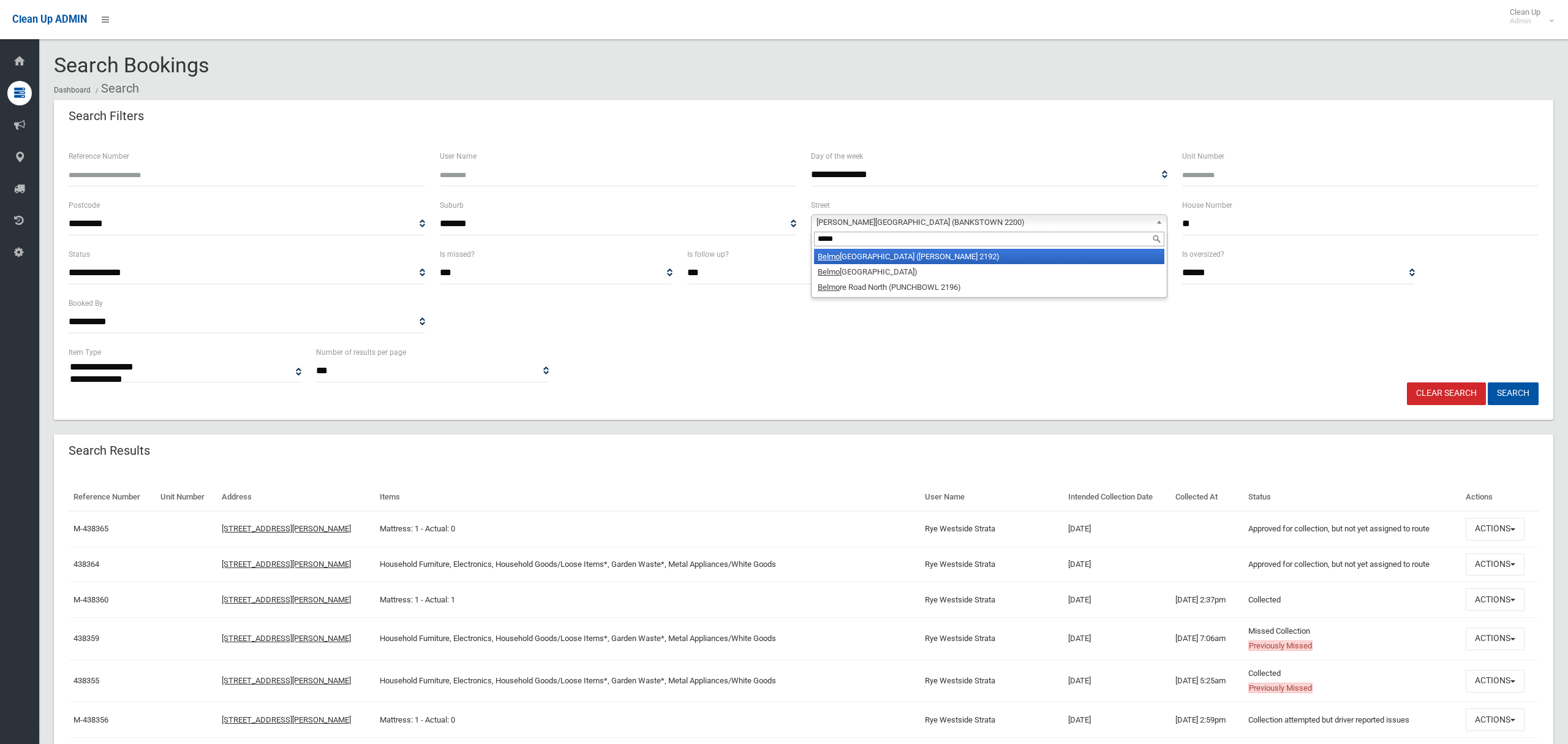
type input "*****"
click at [860, 259] on li "Belmo re Avenue (BELMORE 2192)" at bounding box center [988, 256] width 350 height 15
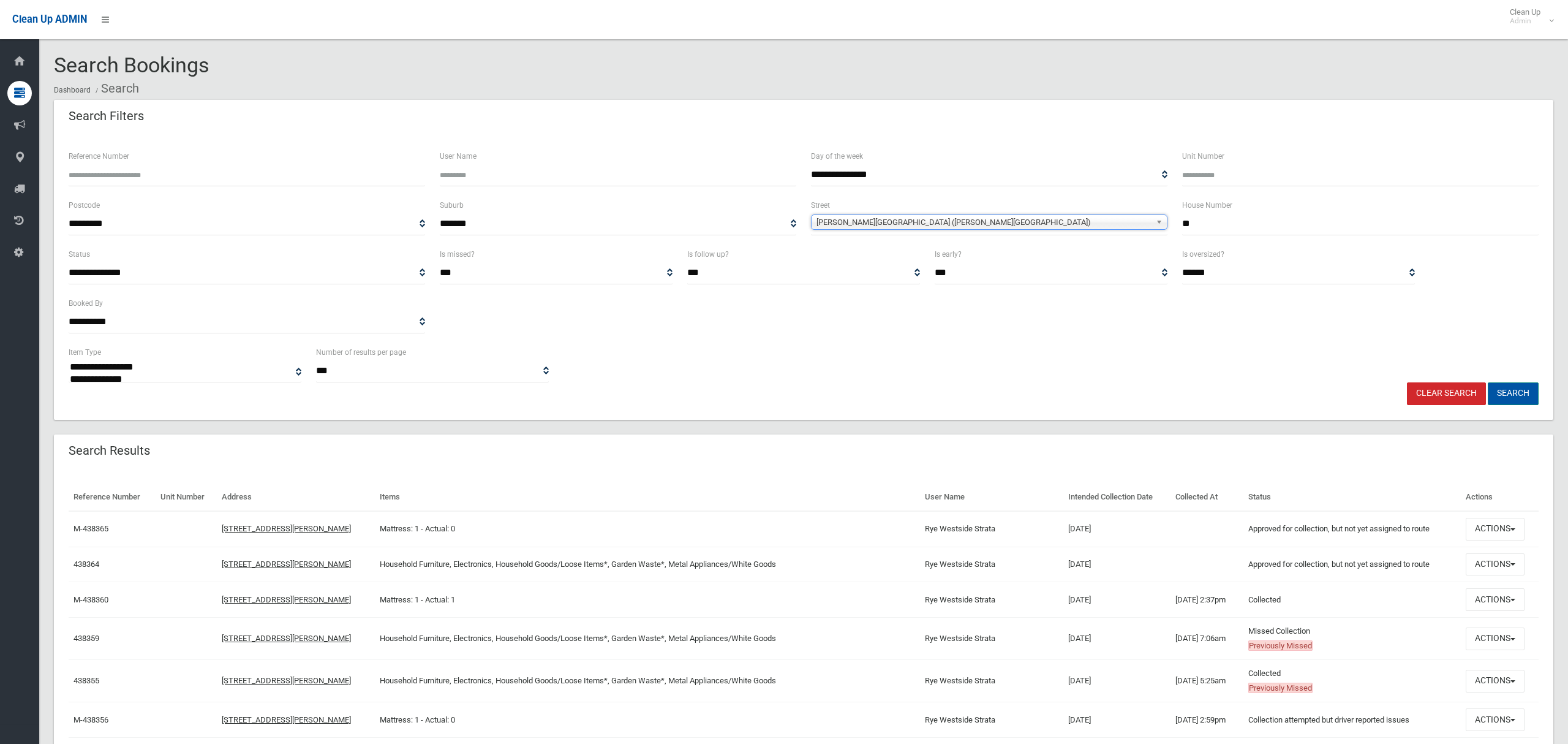
click at [1510, 389] on button "Search" at bounding box center [1512, 394] width 51 height 23
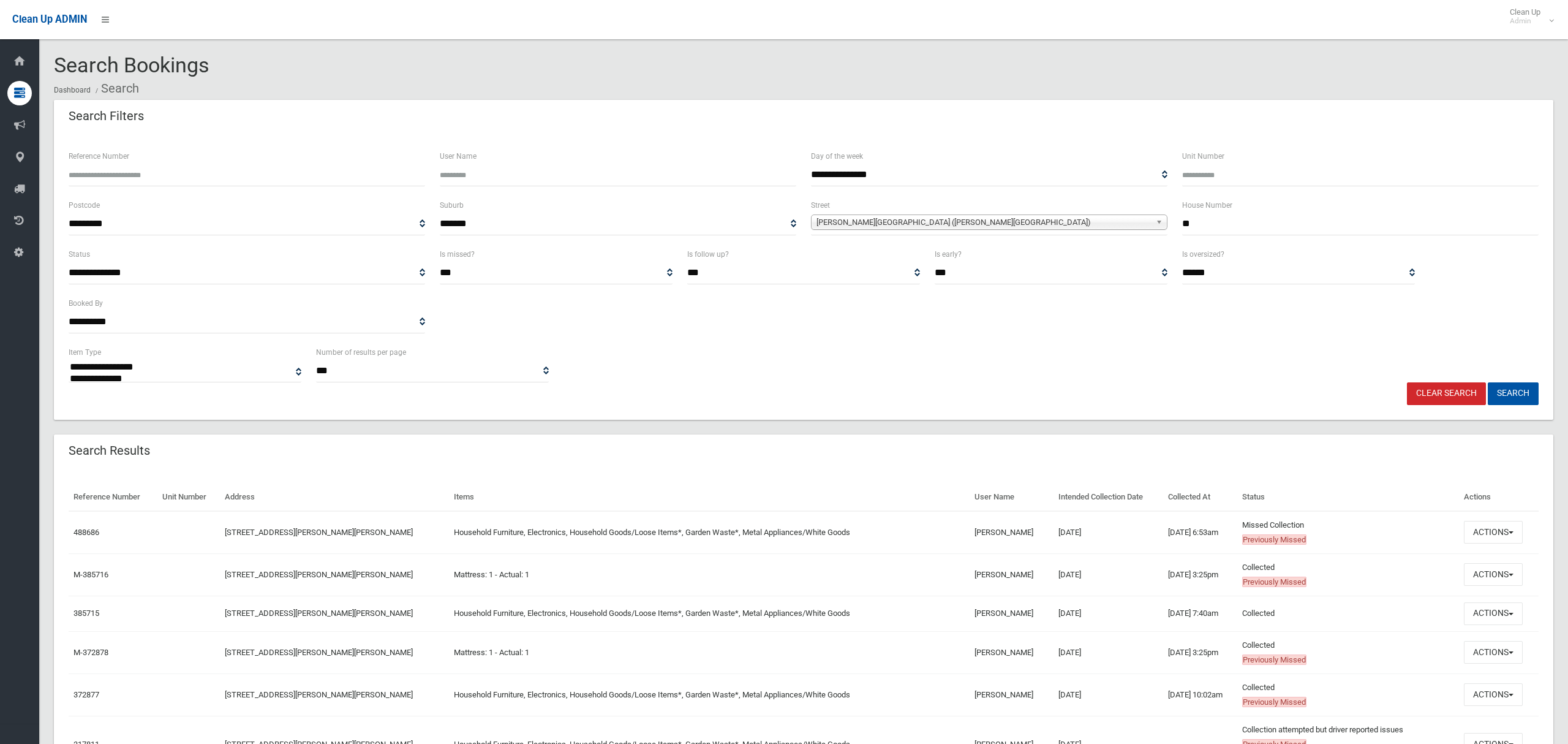
select select
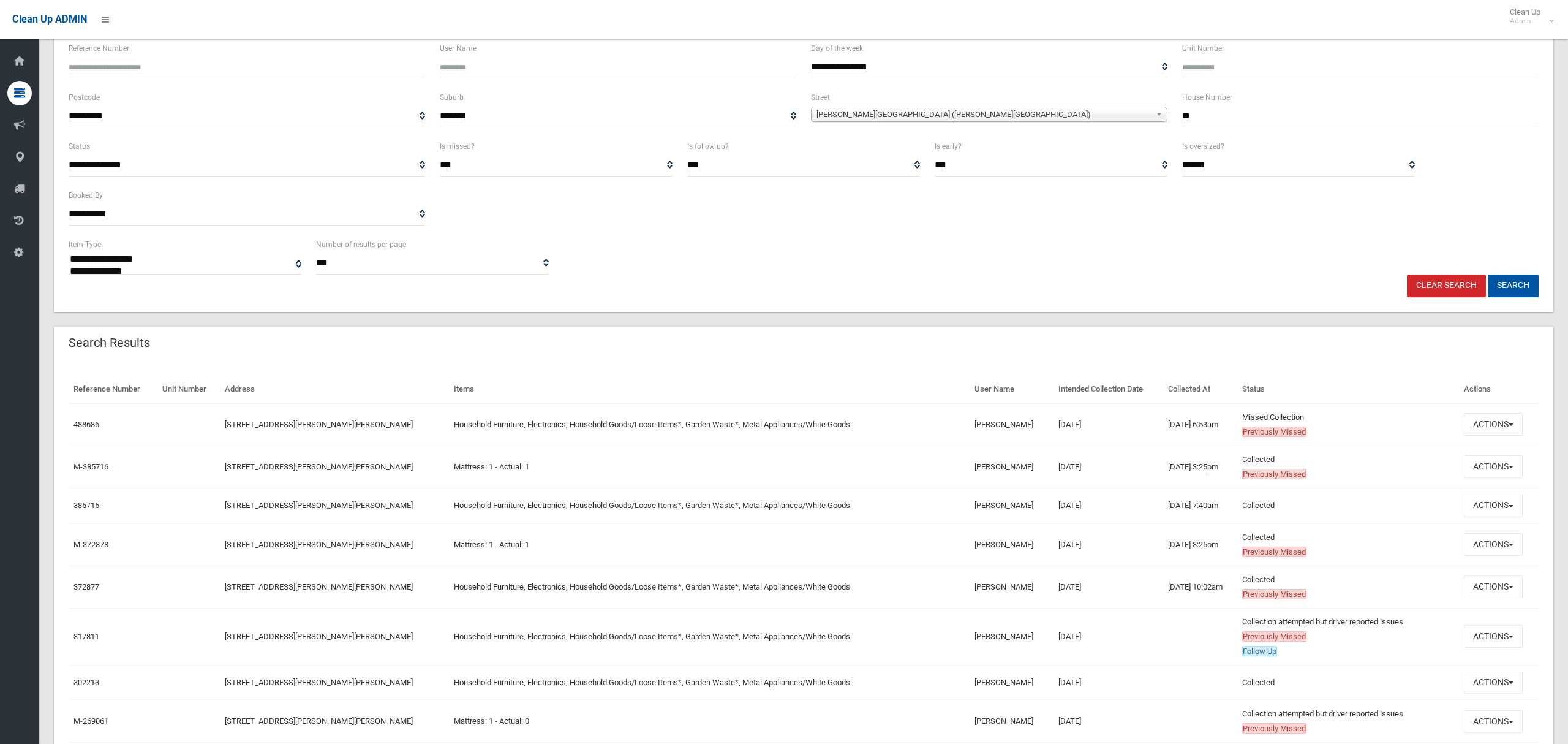
scroll to position [132, 0]
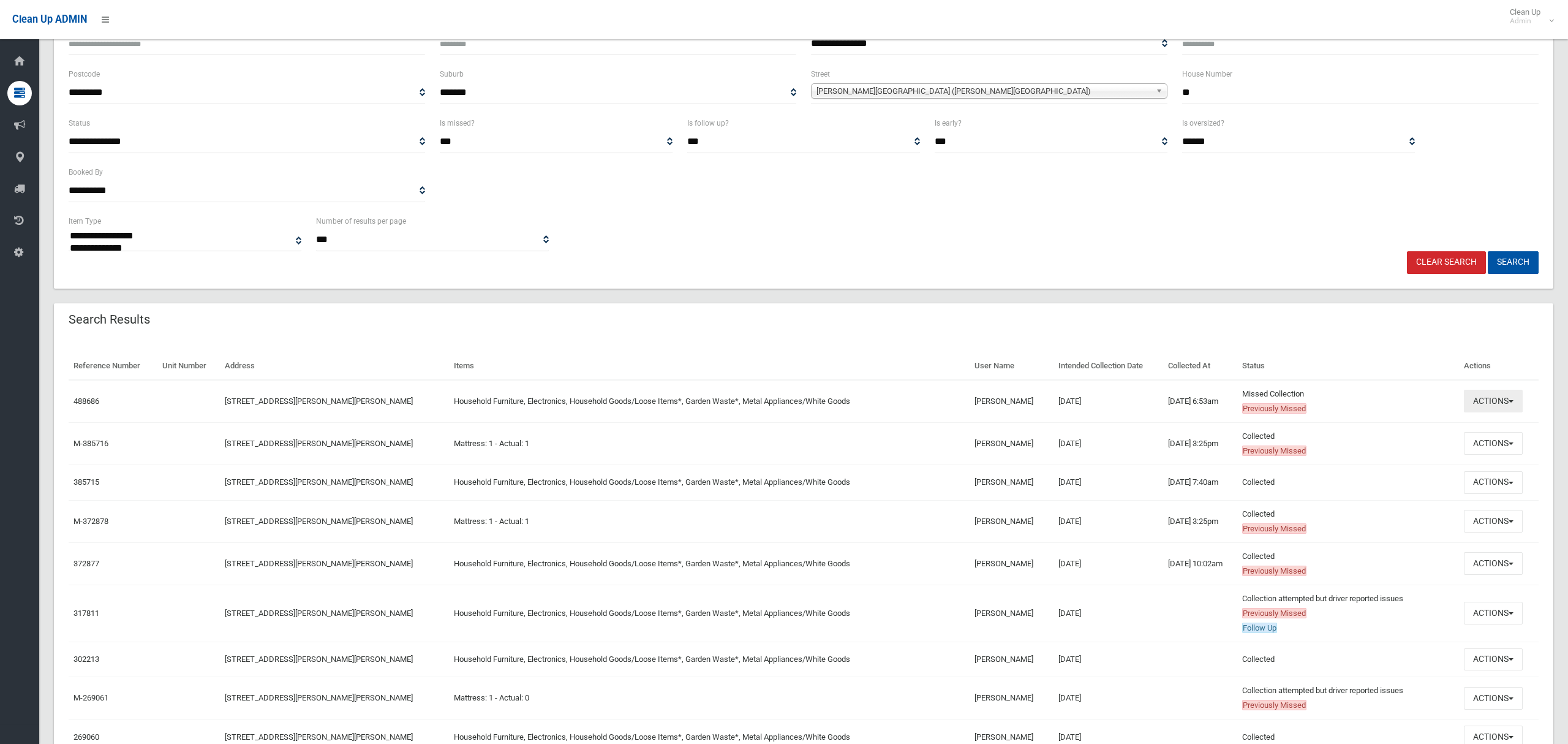
click at [1482, 404] on button "Actions" at bounding box center [1492, 401] width 59 height 23
click at [1422, 429] on link "View Booking" at bounding box center [1452, 426] width 146 height 21
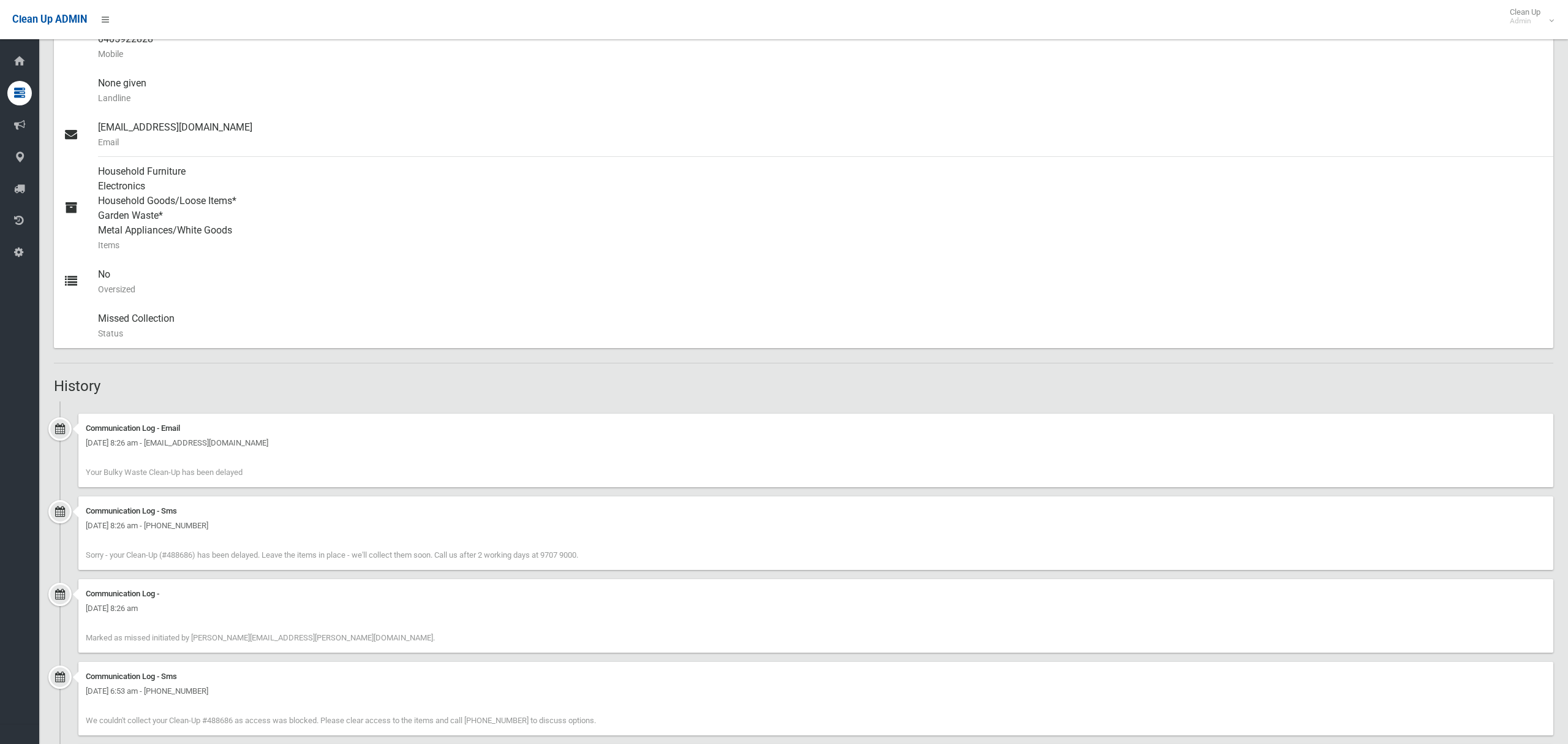
scroll to position [424, 0]
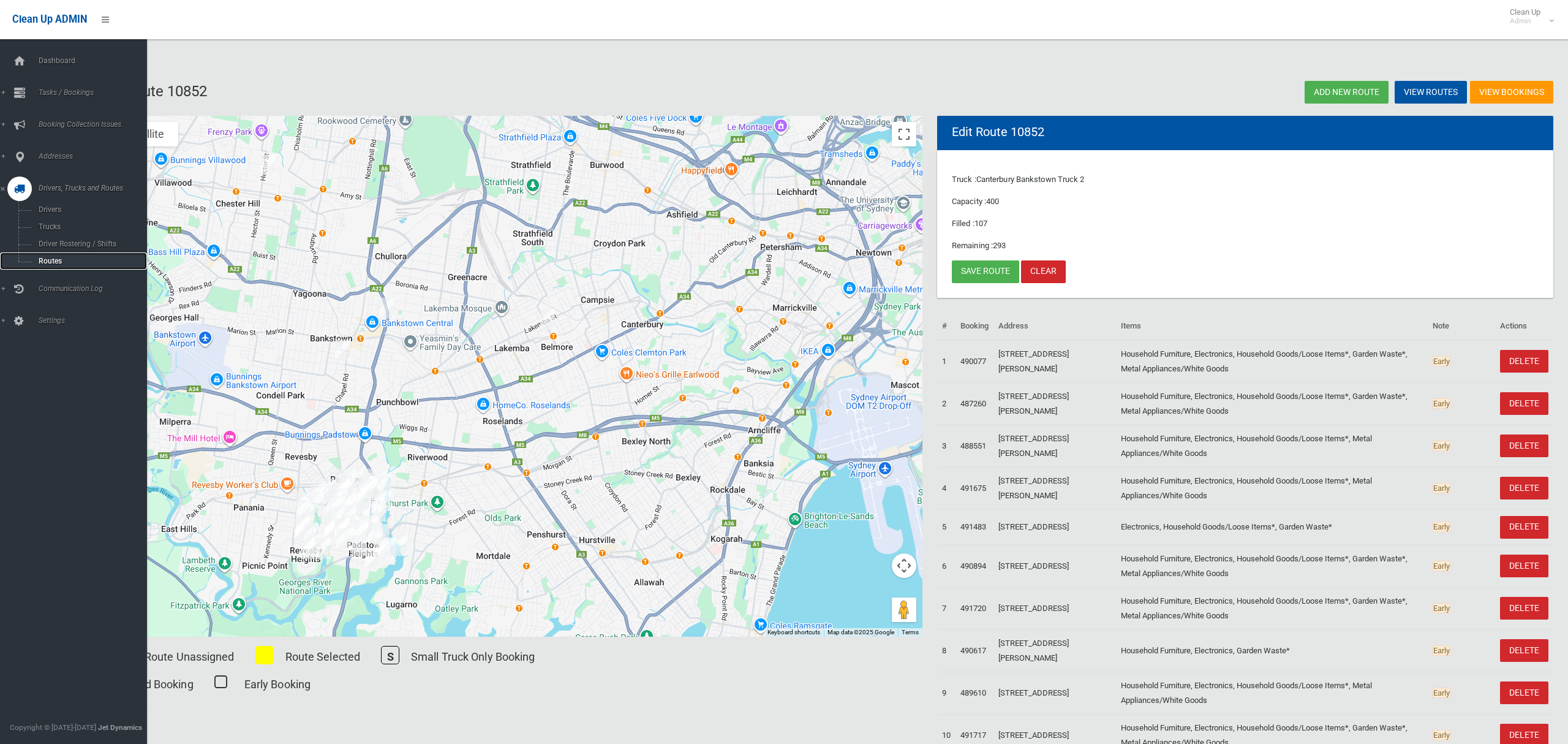
click at [48, 261] on span "Routes" at bounding box center [85, 260] width 102 height 9
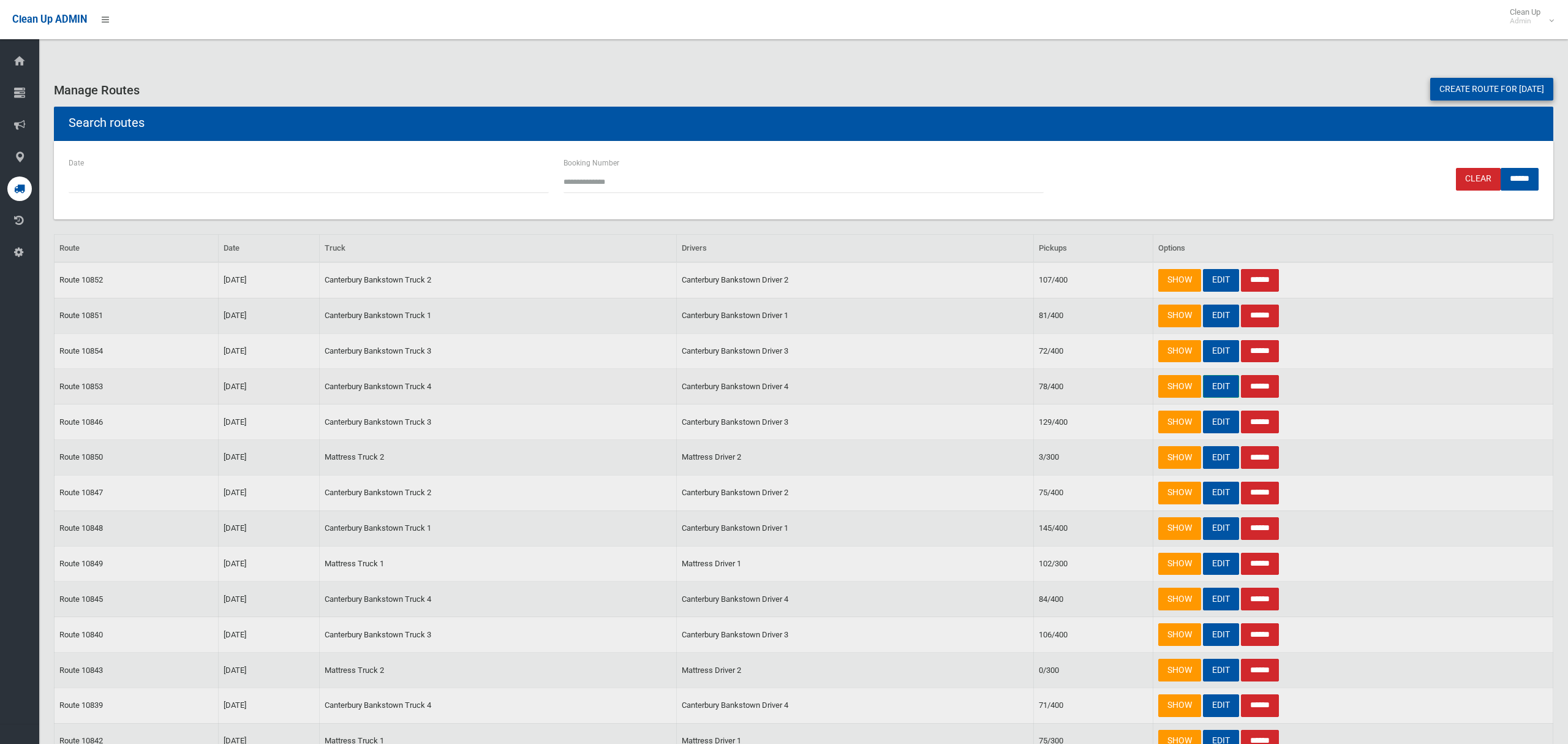
click at [1215, 391] on link "EDIT" at bounding box center [1221, 387] width 36 height 23
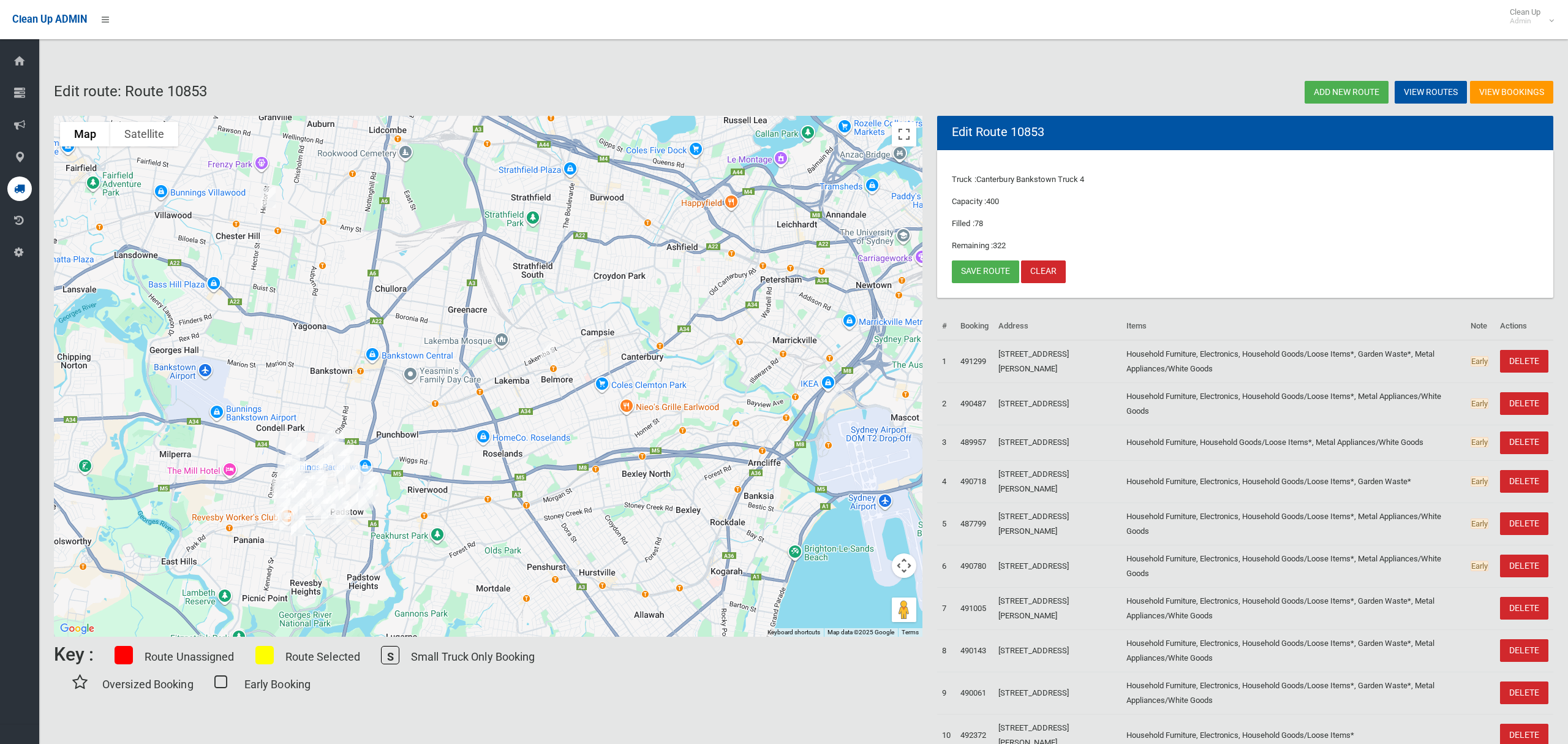
click at [553, 351] on img "12 Belmore Avenue, BELMORE NSW 2192" at bounding box center [548, 351] width 25 height 31
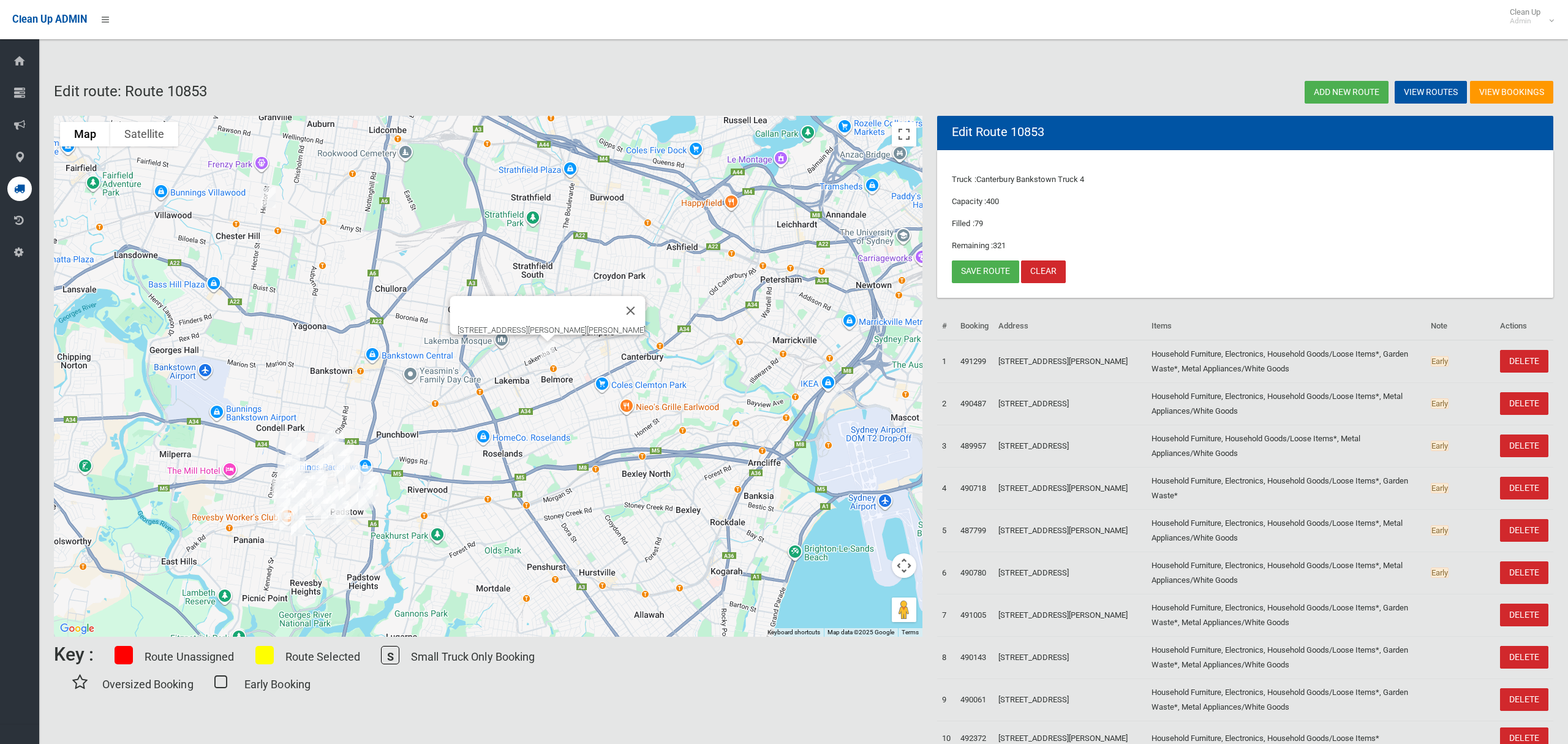
click at [270, 203] on img "96 Hector Street, CHESTER HILL NSW 2162" at bounding box center [269, 198] width 25 height 31
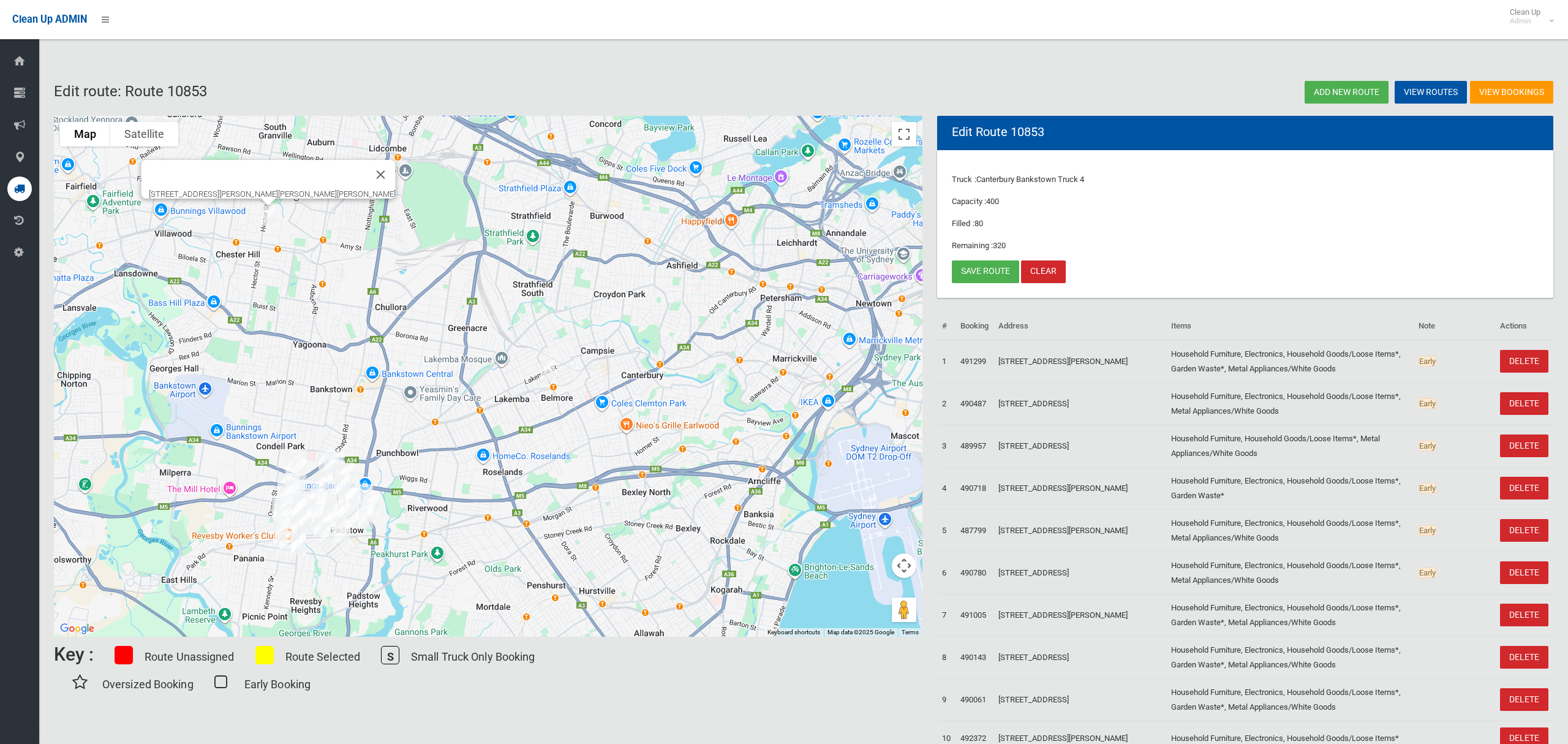
click at [270, 216] on img "96 Hector Street, CHESTER HILL NSW 2162" at bounding box center [269, 216] width 25 height 31
click at [269, 216] on img "96 Hector Street, CHESTER HILL NSW 2162" at bounding box center [269, 216] width 25 height 31
click at [367, 160] on button "Close" at bounding box center [381, 175] width 30 height 30
click at [969, 269] on link "Save route" at bounding box center [986, 272] width 67 height 23
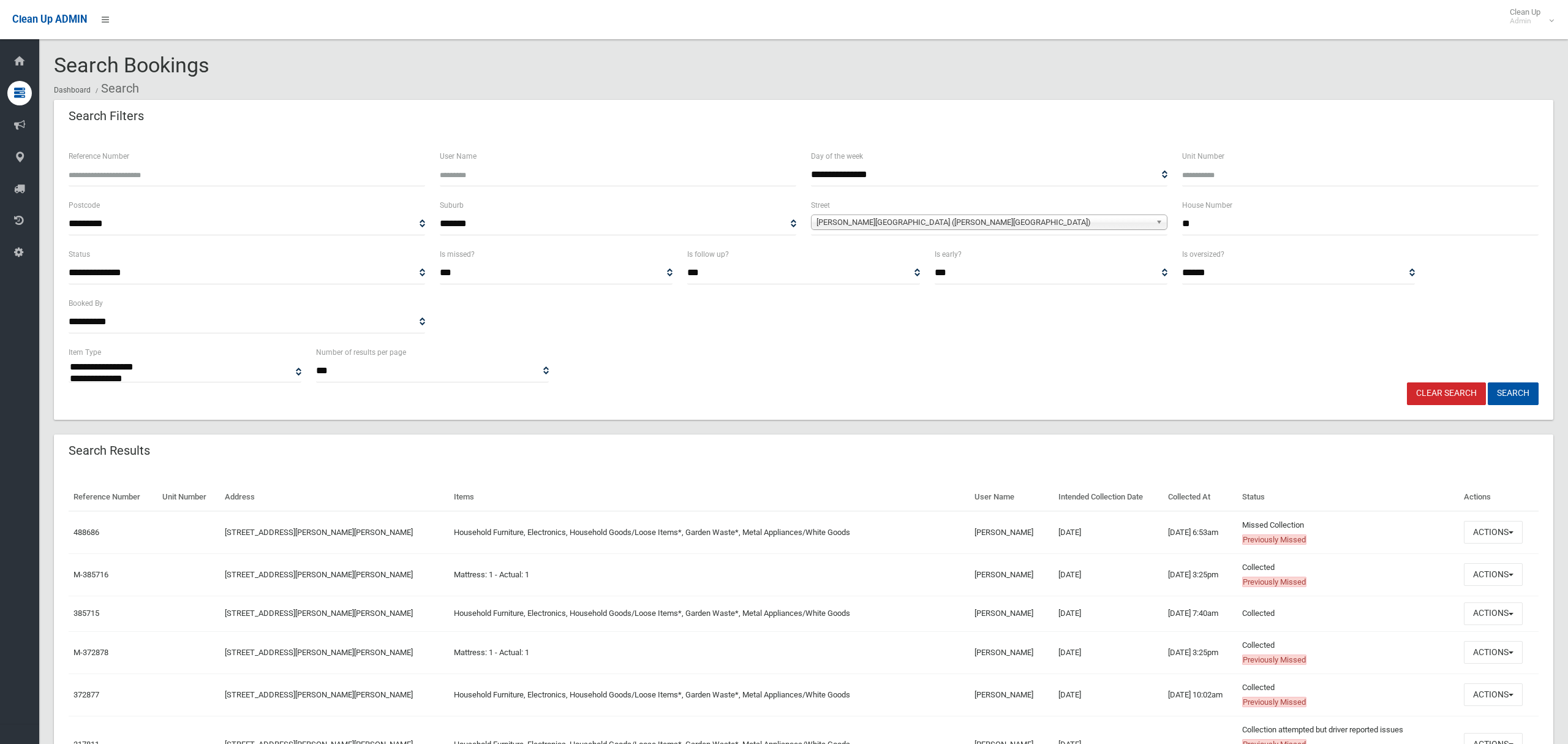
select select
click at [1172, 198] on div "**********" at bounding box center [803, 222] width 1485 height 49
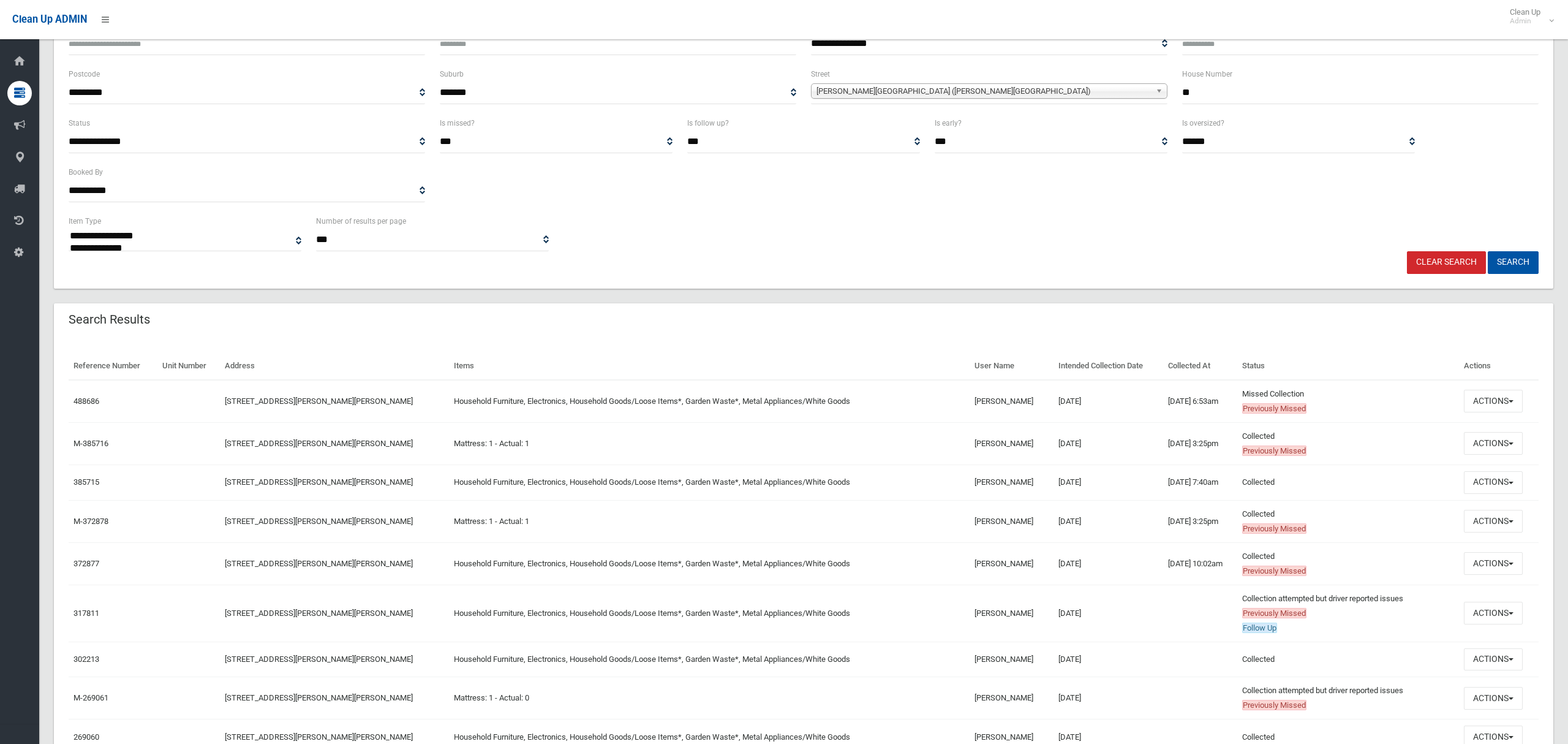
scroll to position [132, 0]
type input "**"
click at [1015, 90] on span "Belmore Avenue (BELMORE 2192)" at bounding box center [984, 90] width 334 height 14
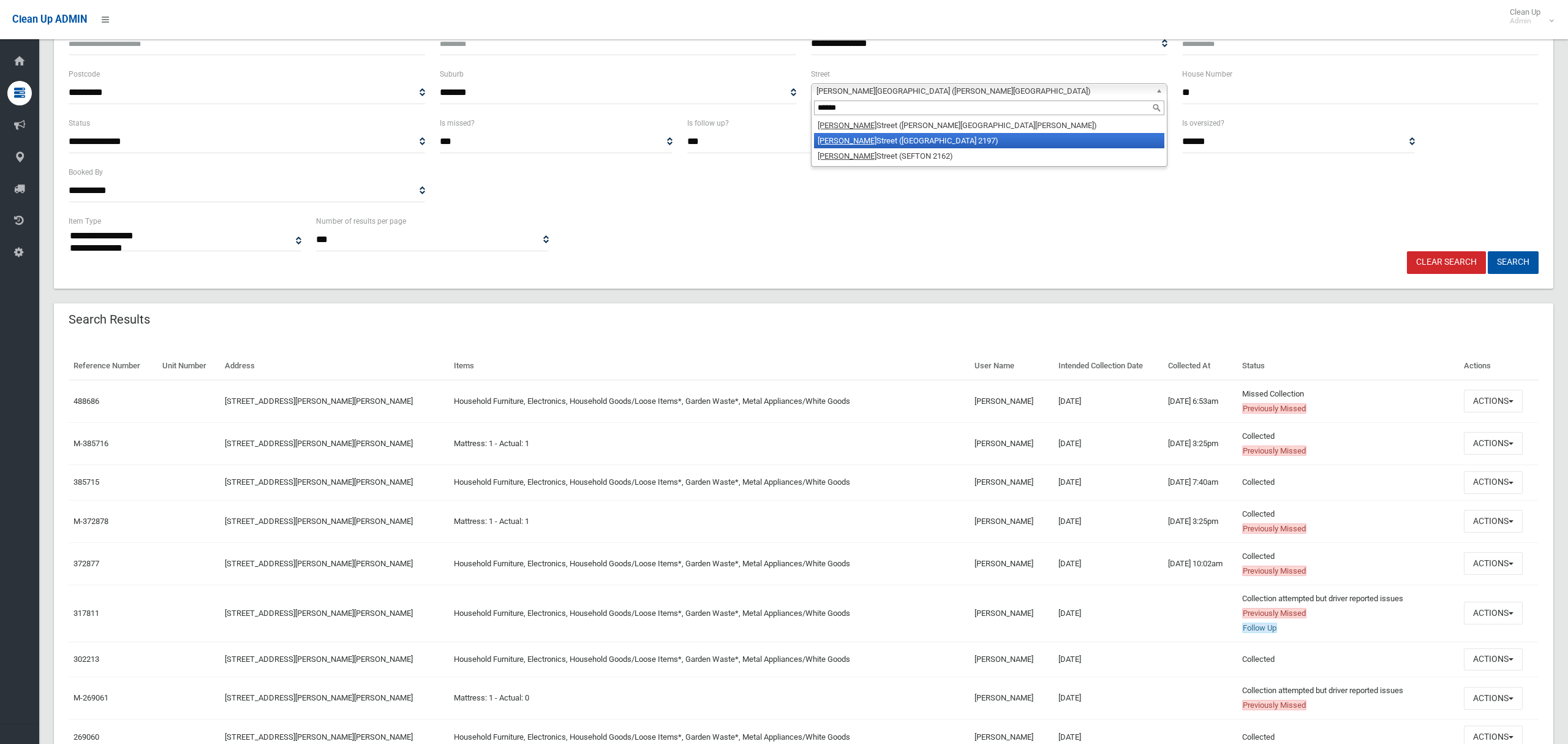
type input "******"
click at [913, 138] on li "Hector Street (BASS HILL 2197)" at bounding box center [988, 140] width 350 height 15
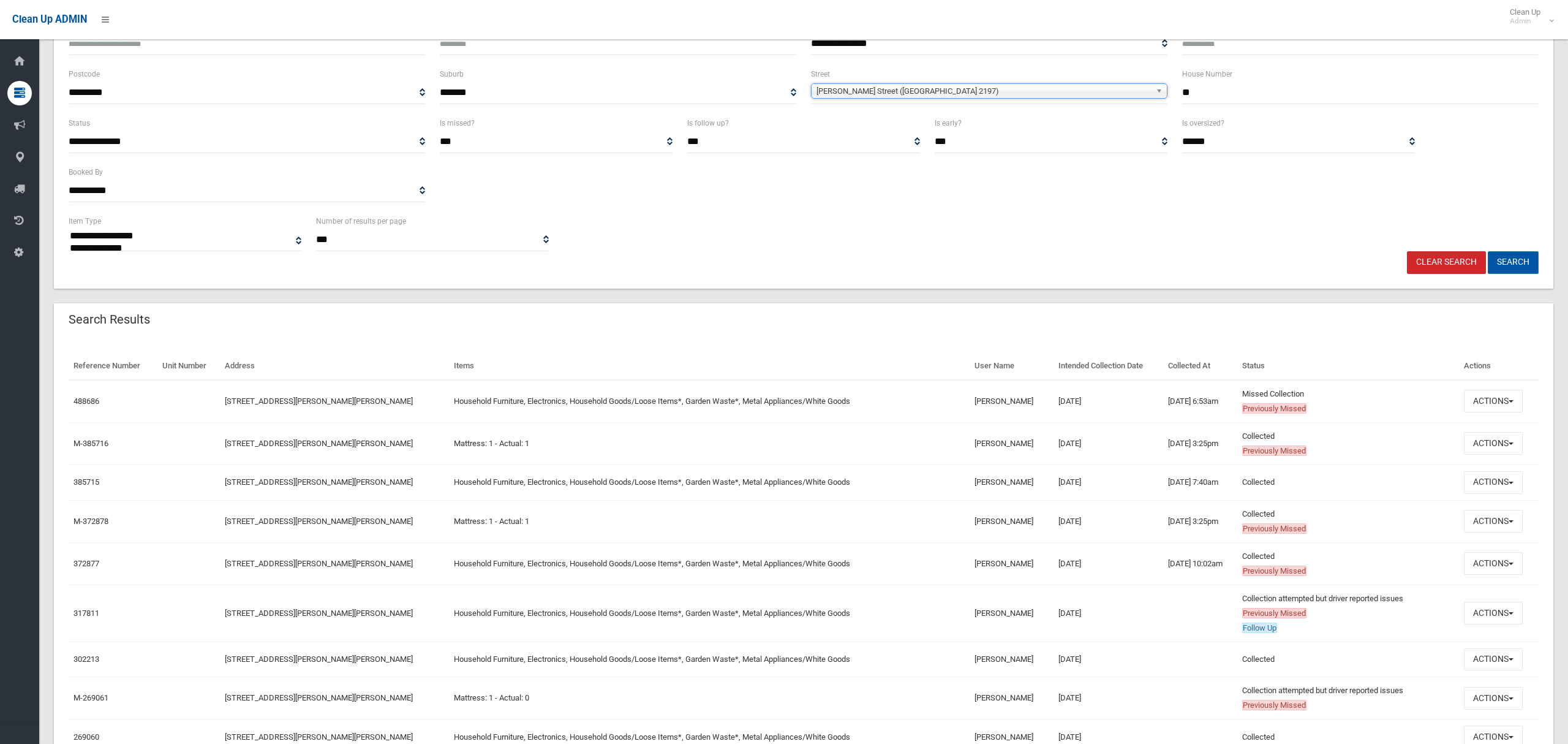
click at [1510, 263] on button "Search" at bounding box center [1512, 263] width 51 height 23
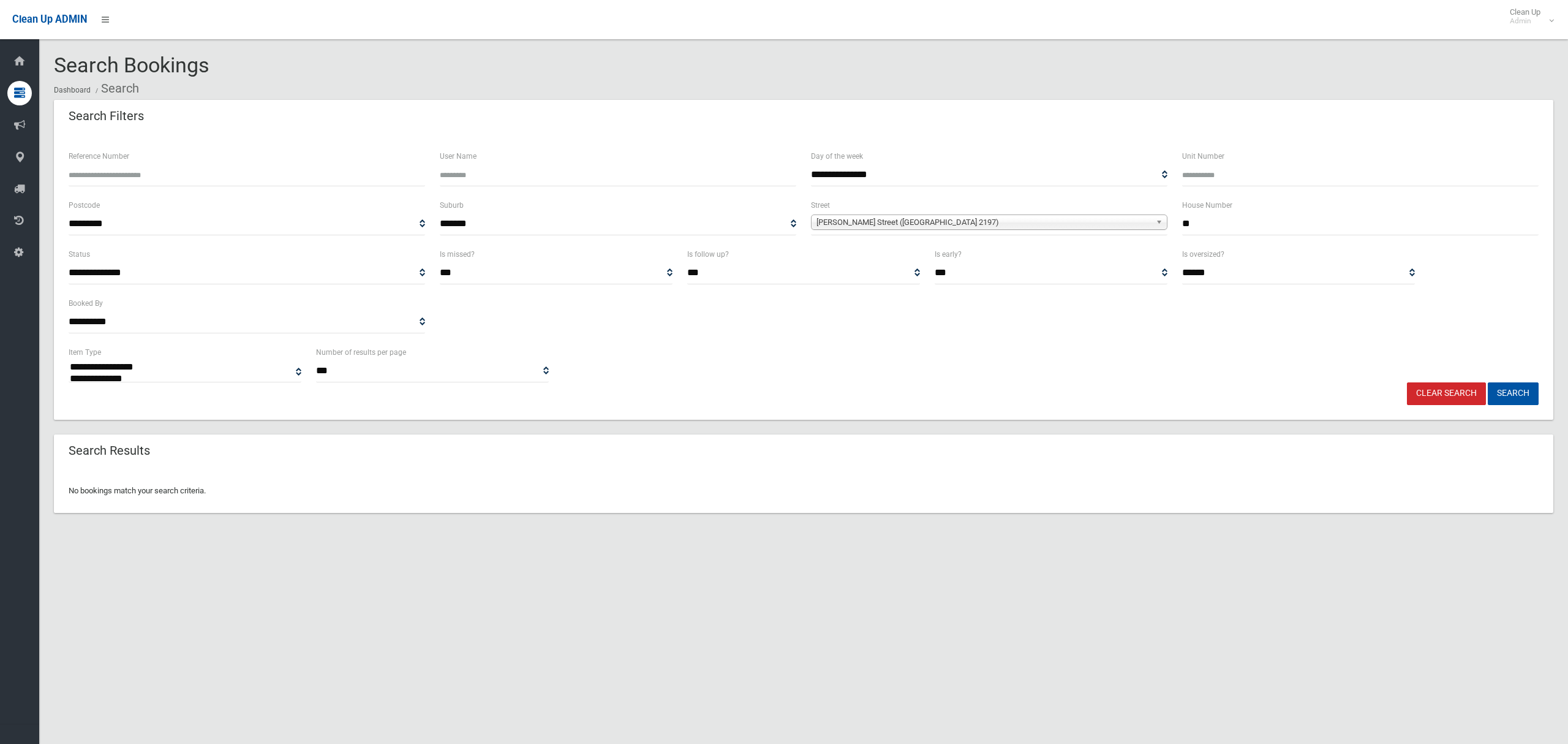
select select
click at [969, 215] on span "[PERSON_NAME] Street ([GEOGRAPHIC_DATA] 2197)" at bounding box center [984, 222] width 334 height 14
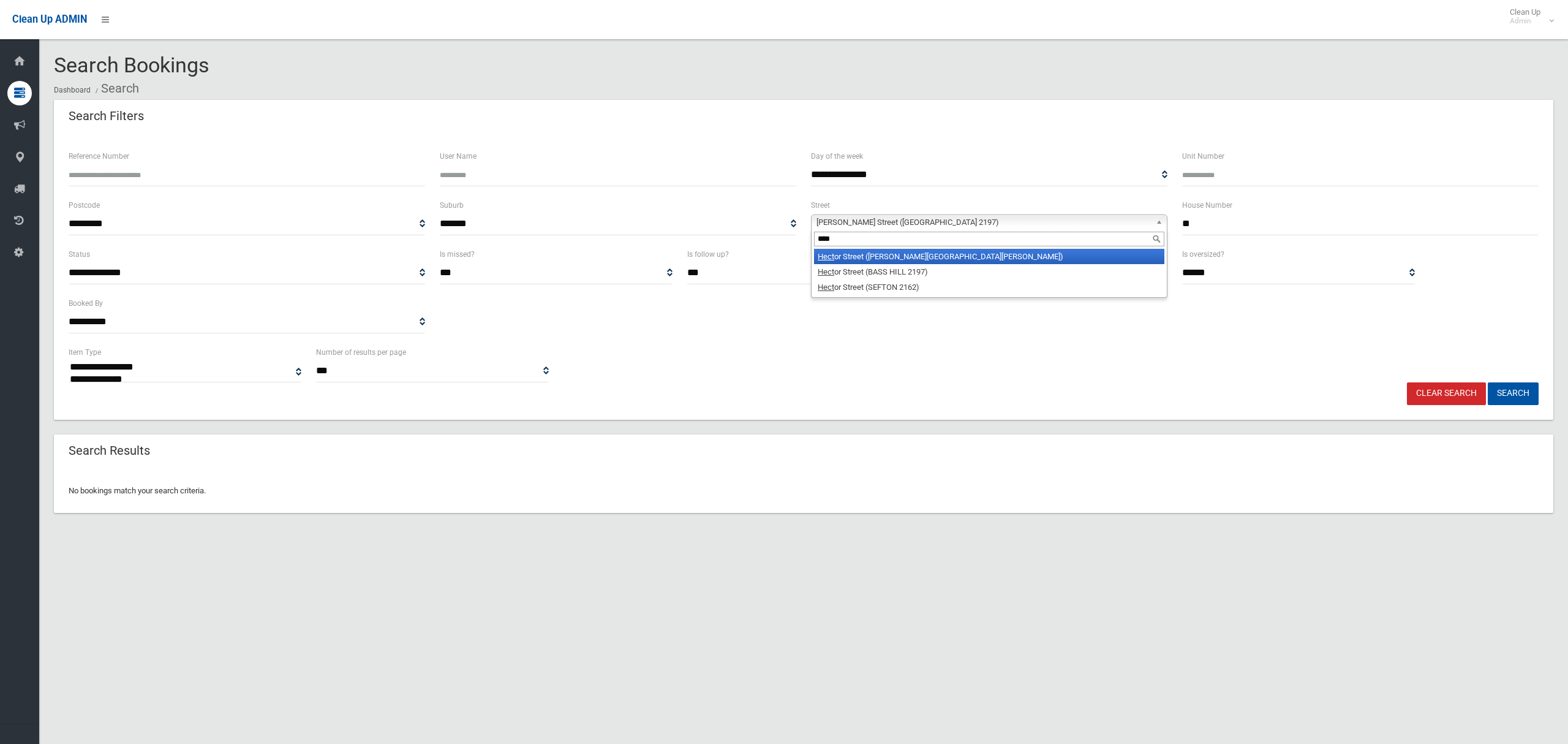
type input "****"
click at [920, 254] on li "Hect or Street (CHESTER HILL 2162)" at bounding box center [988, 256] width 350 height 15
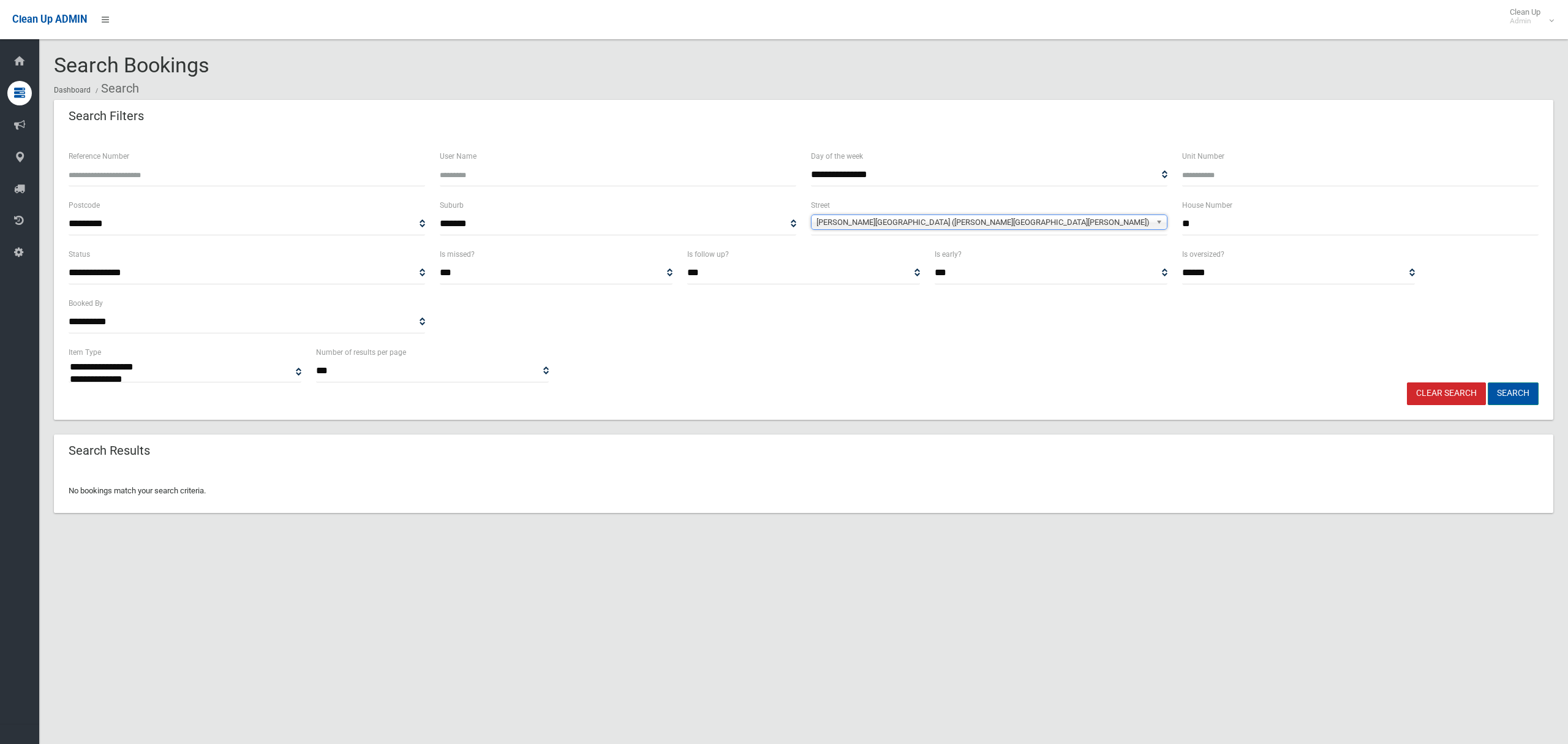
click at [1518, 396] on button "Search" at bounding box center [1512, 394] width 51 height 23
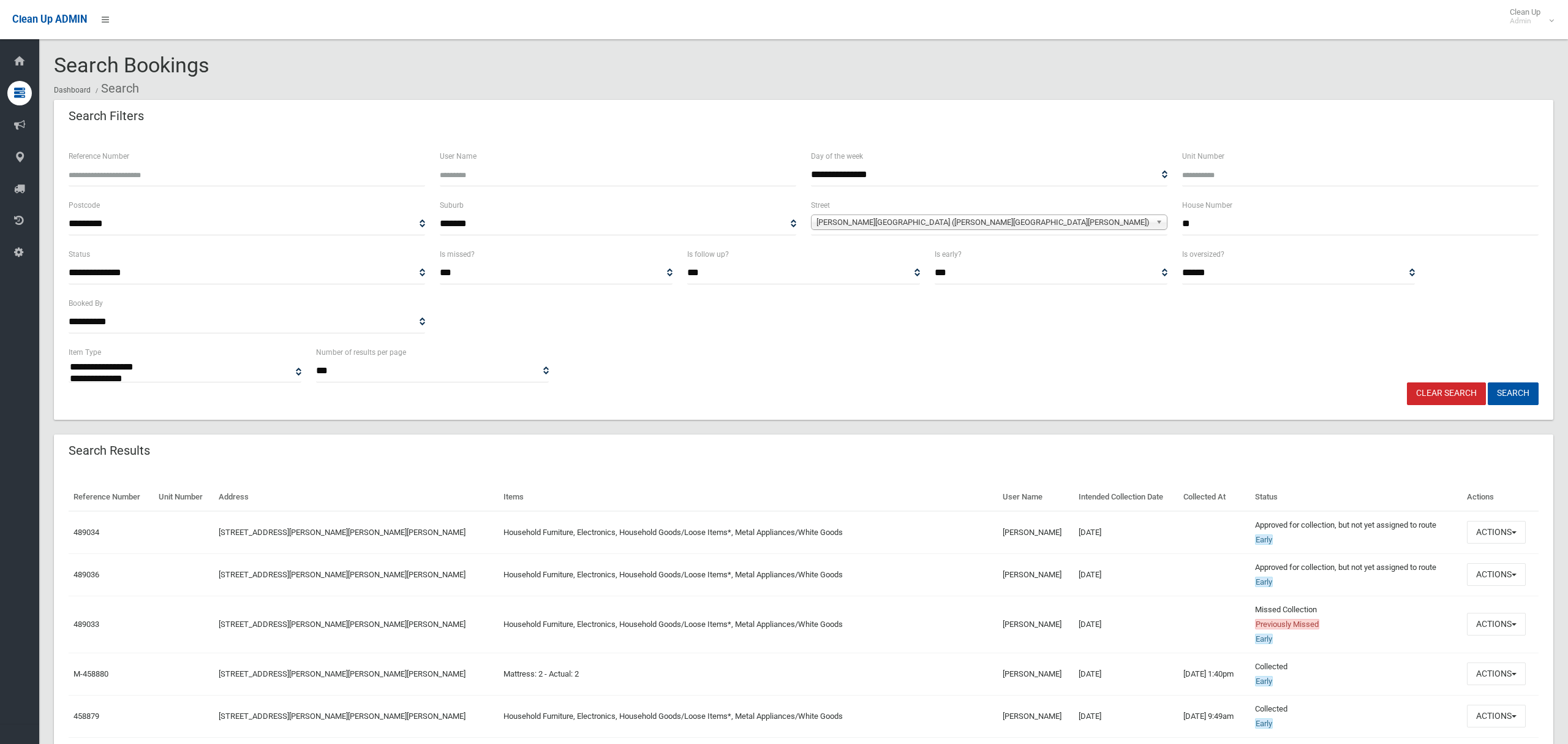
select select
drag, startPoint x: 1055, startPoint y: 570, endPoint x: 202, endPoint y: 575, distance: 853.0
click at [202, 575] on tr "489036 96 Hector Street, CHESTER HILL NSW 2162 Household Furniture, Electronics…" at bounding box center [803, 574] width 1470 height 42
click at [1479, 626] on button "Actions" at bounding box center [1496, 624] width 59 height 23
click at [1408, 458] on link "View Booking" at bounding box center [1455, 452] width 146 height 21
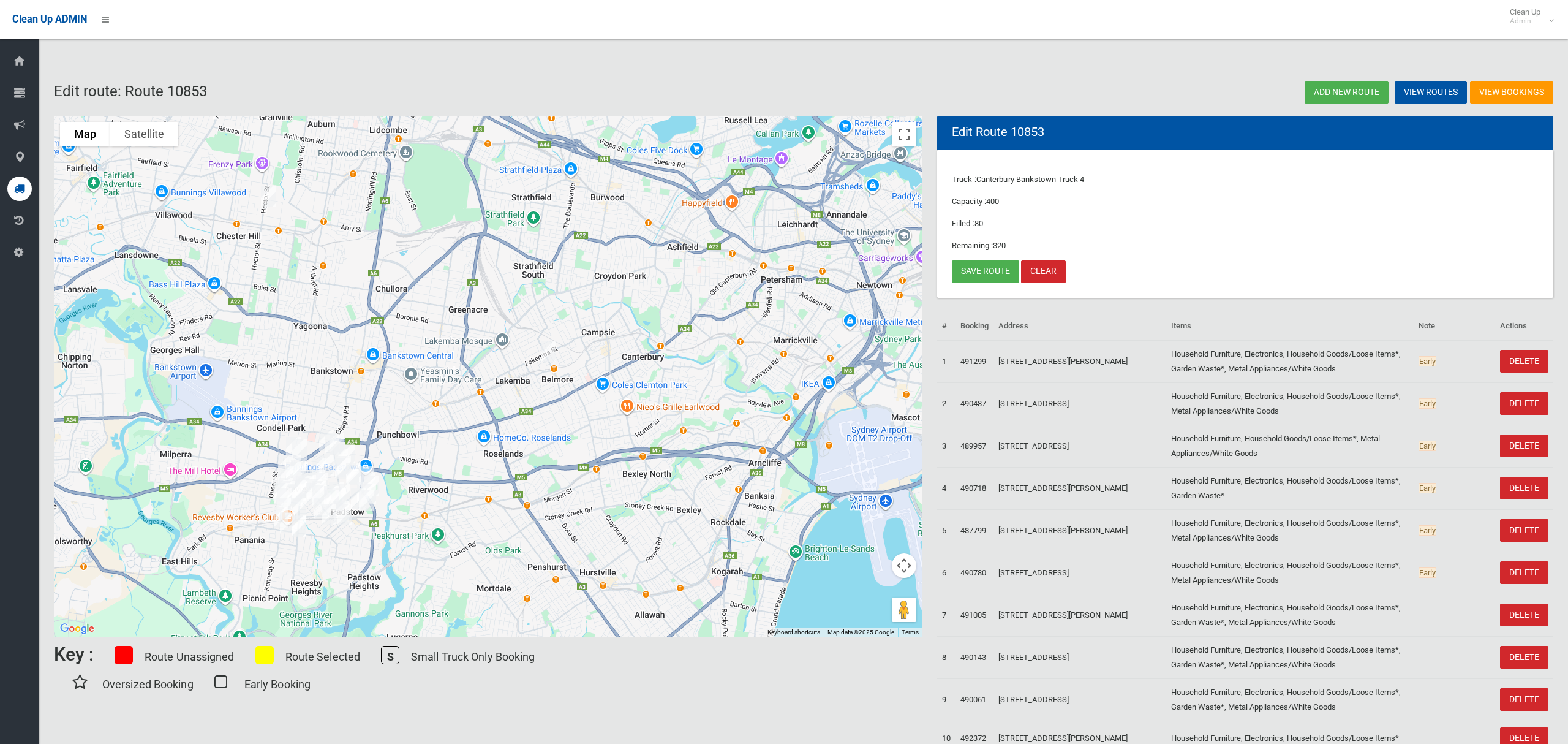
click at [720, 353] on img "2 Pomroy Avenue, EARLWOOD NSW 2206" at bounding box center [723, 360] width 25 height 31
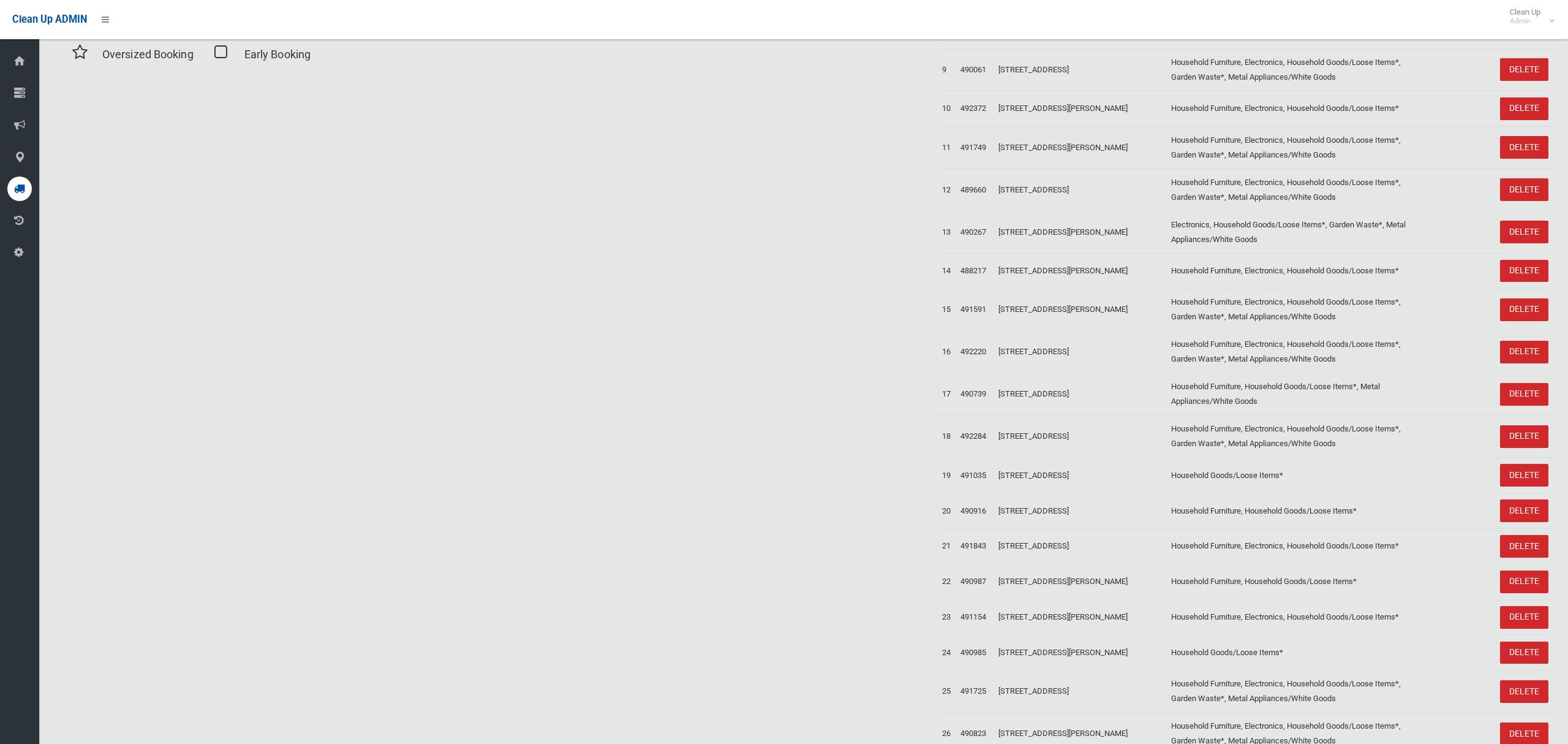
scroll to position [132, 0]
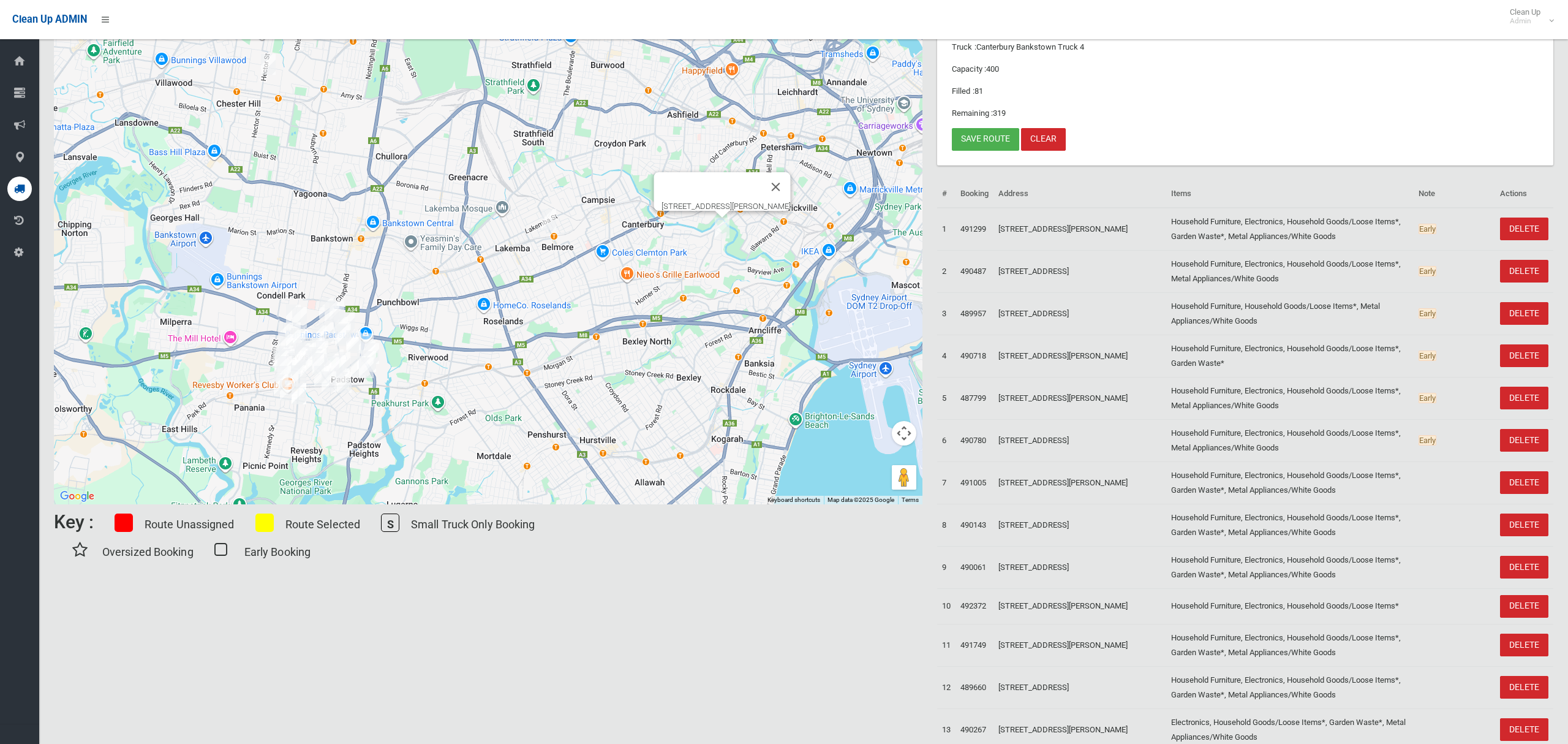
click at [725, 232] on img "2 Pomroy Avenue, EARLWOOD NSW 2206" at bounding box center [723, 228] width 25 height 31
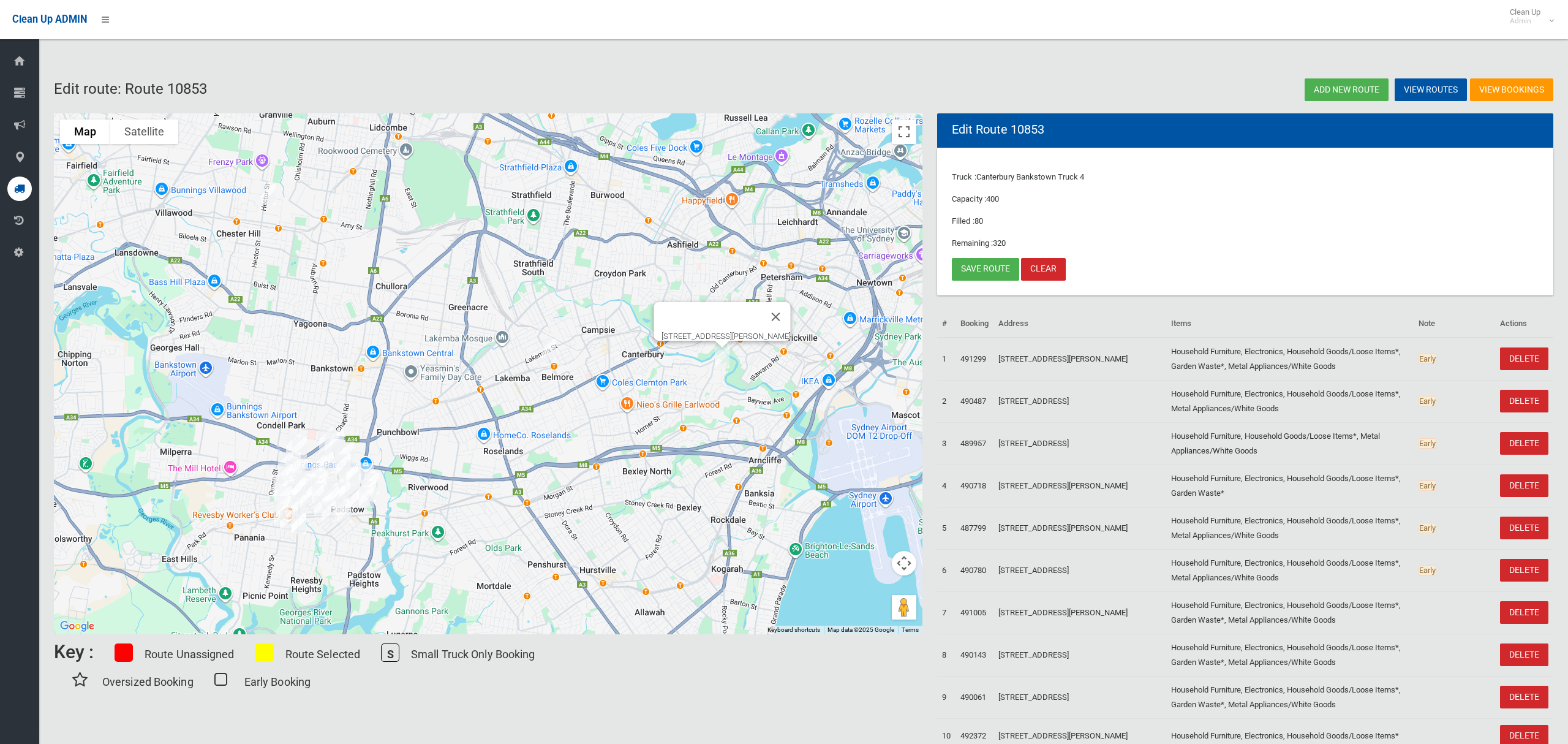
scroll to position [0, 0]
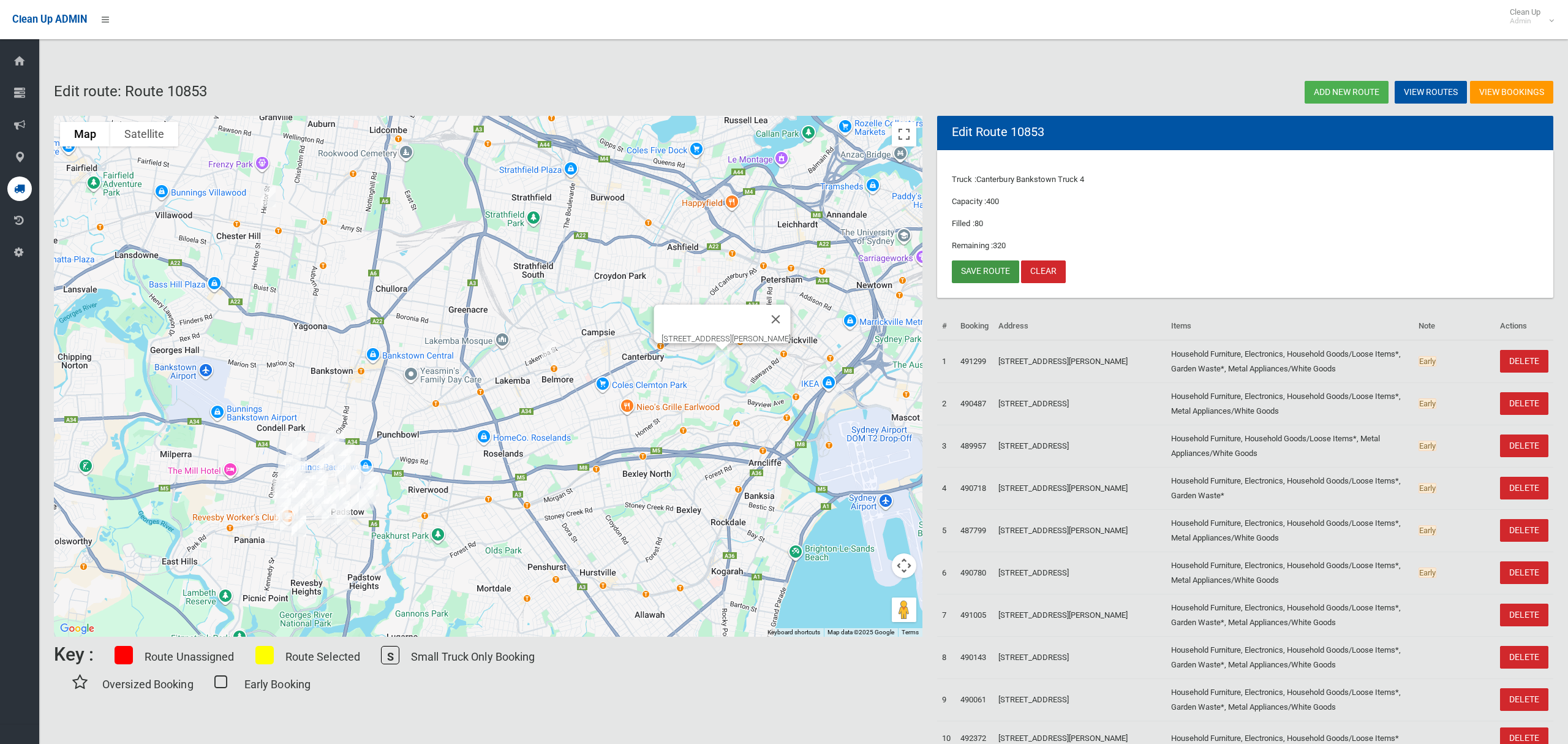
click at [976, 267] on link "Save route" at bounding box center [986, 272] width 67 height 23
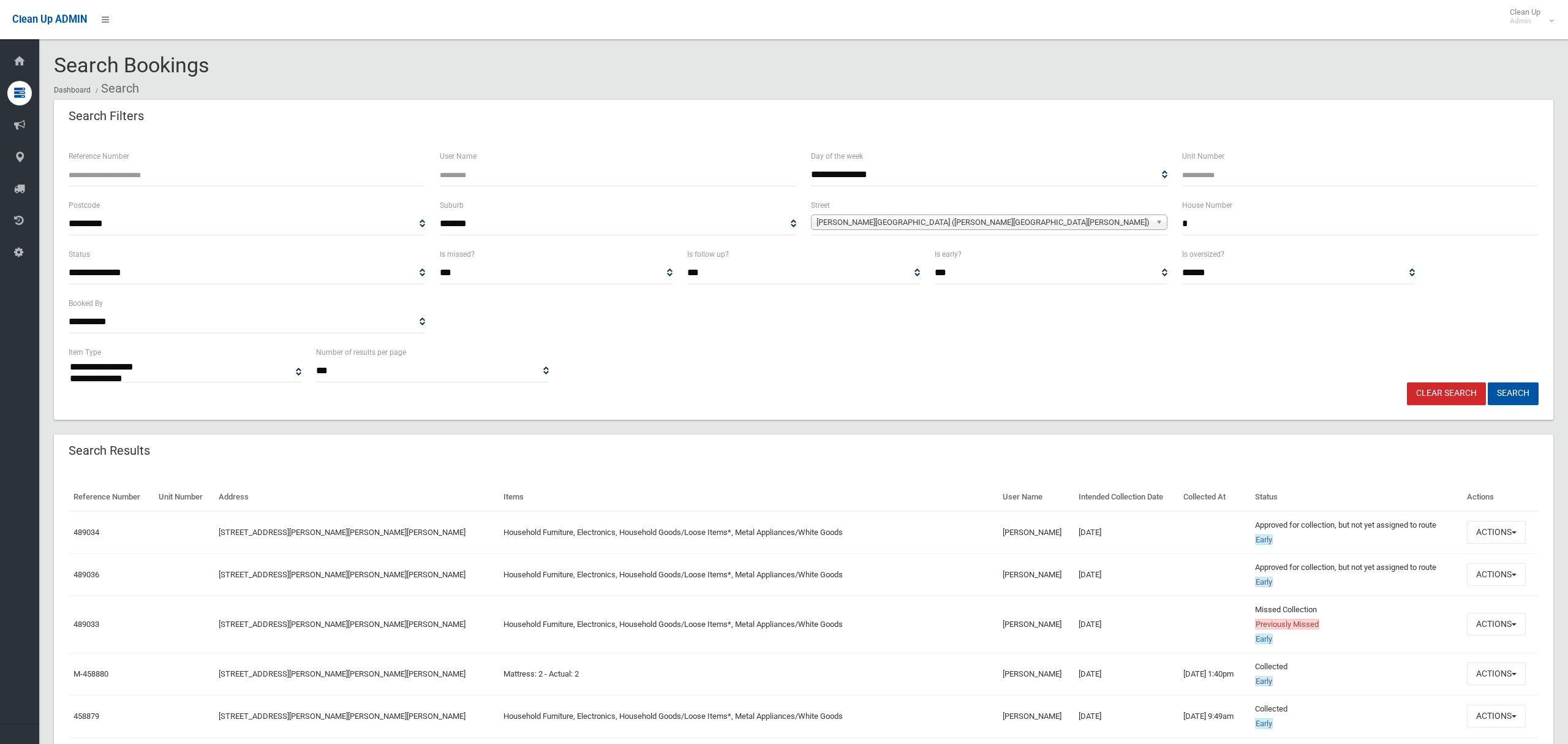
select select
type input "*"
click at [998, 223] on span "Hector Street (CHESTER HILL 2162)" at bounding box center [984, 222] width 334 height 14
type input "******"
click at [965, 260] on li "Pomroy Avenue (EARLWOOD 2206)" at bounding box center [988, 256] width 350 height 15
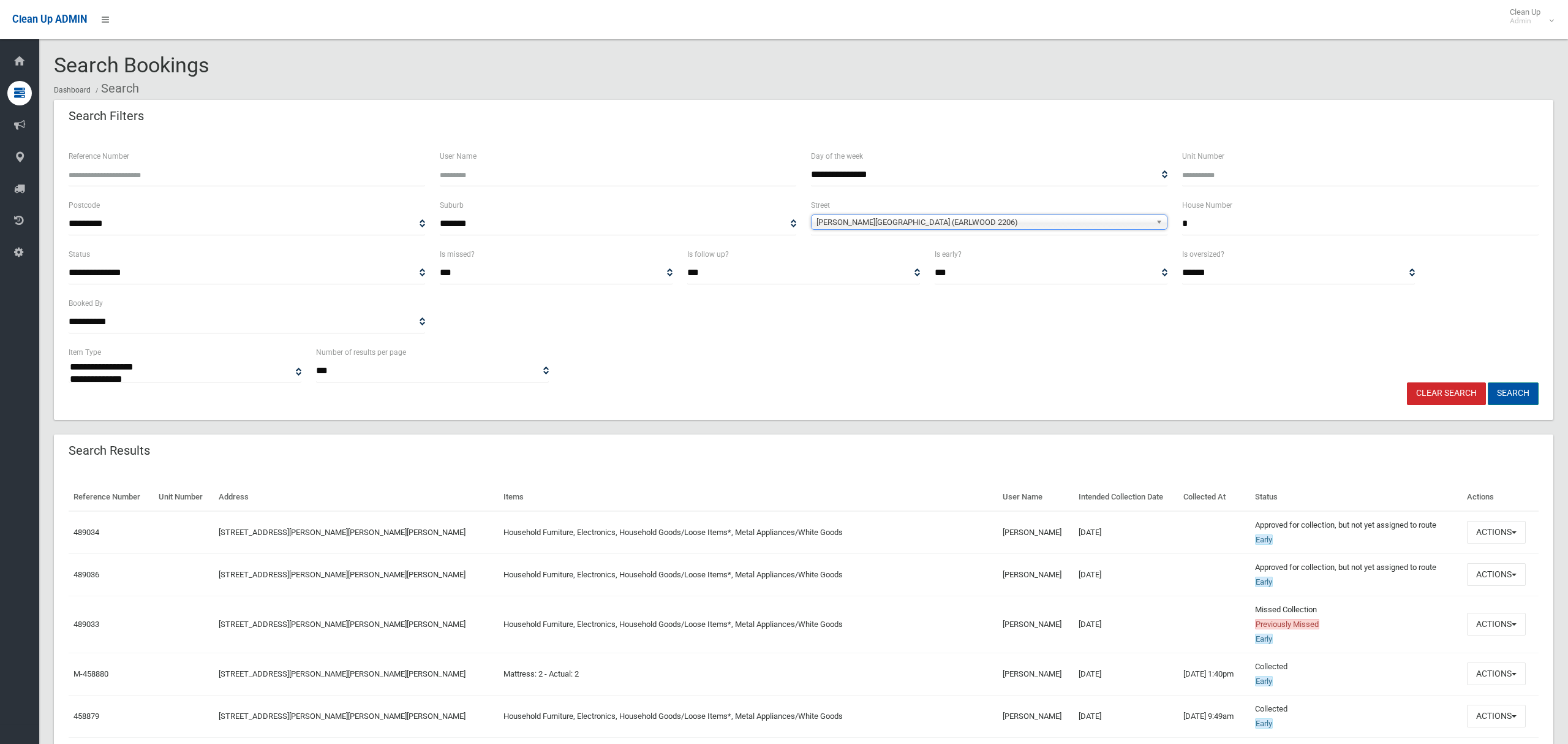
click at [1509, 389] on button "Search" at bounding box center [1512, 394] width 51 height 23
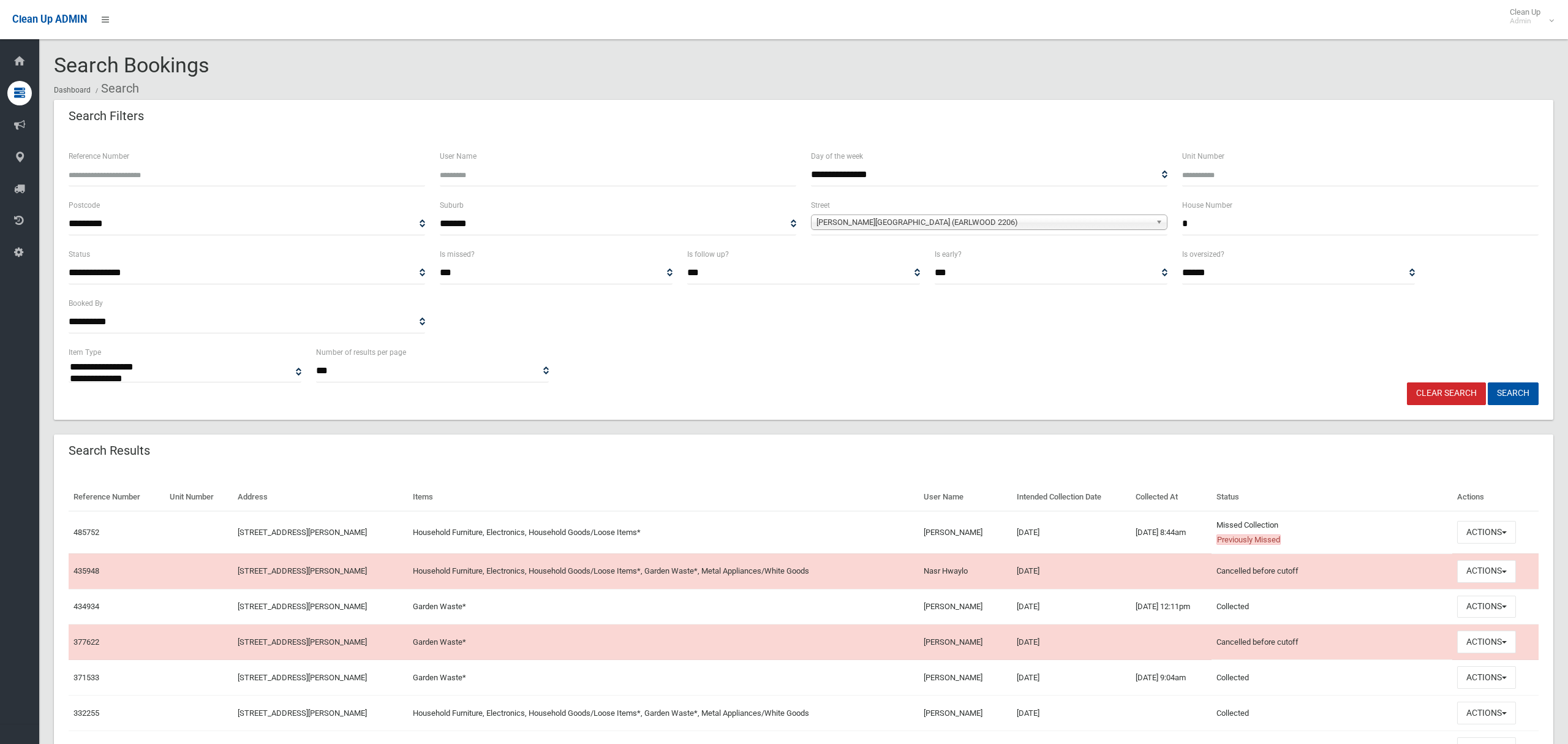
select select
click at [1482, 535] on button "Actions" at bounding box center [1485, 532] width 59 height 23
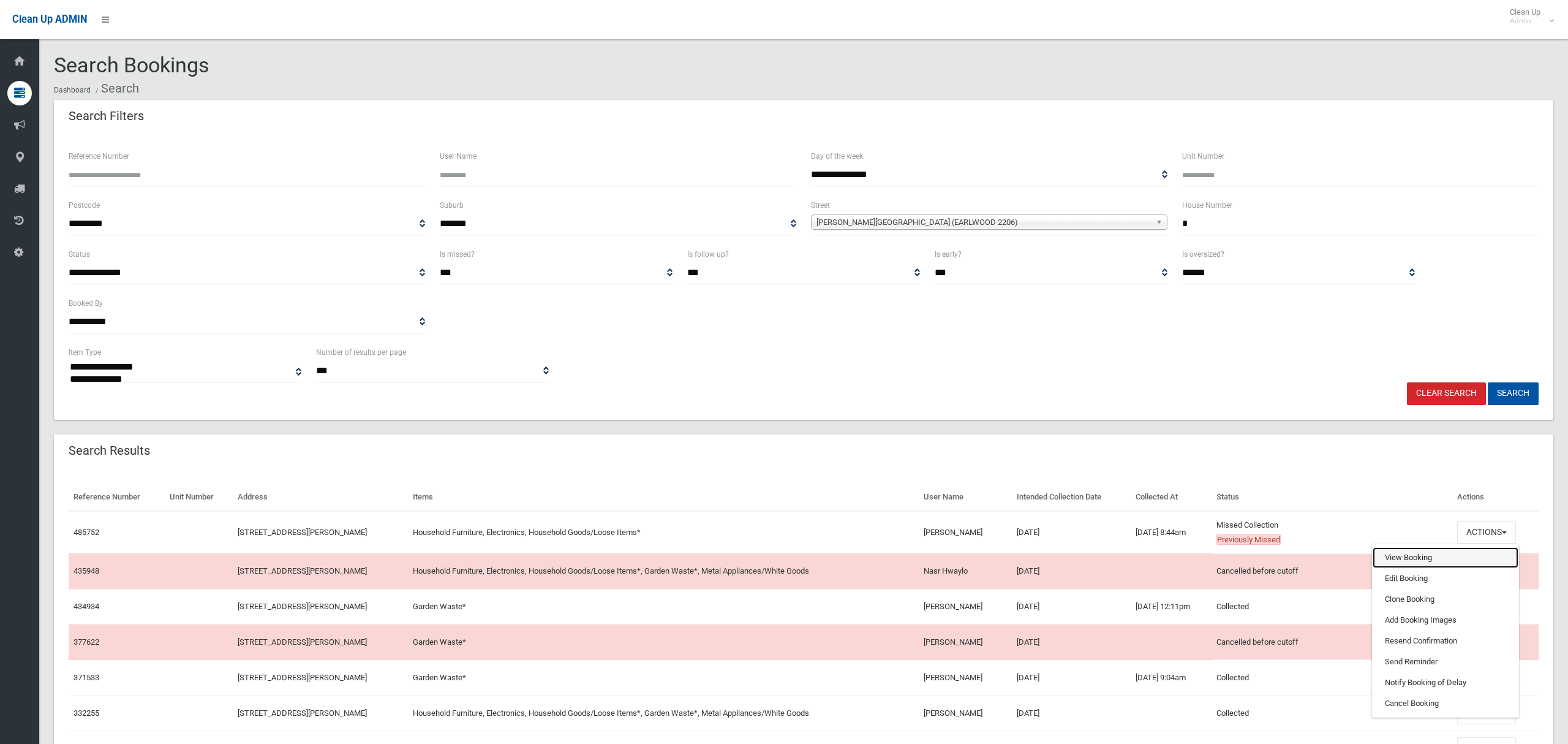
click at [1437, 560] on link "View Booking" at bounding box center [1445, 558] width 146 height 21
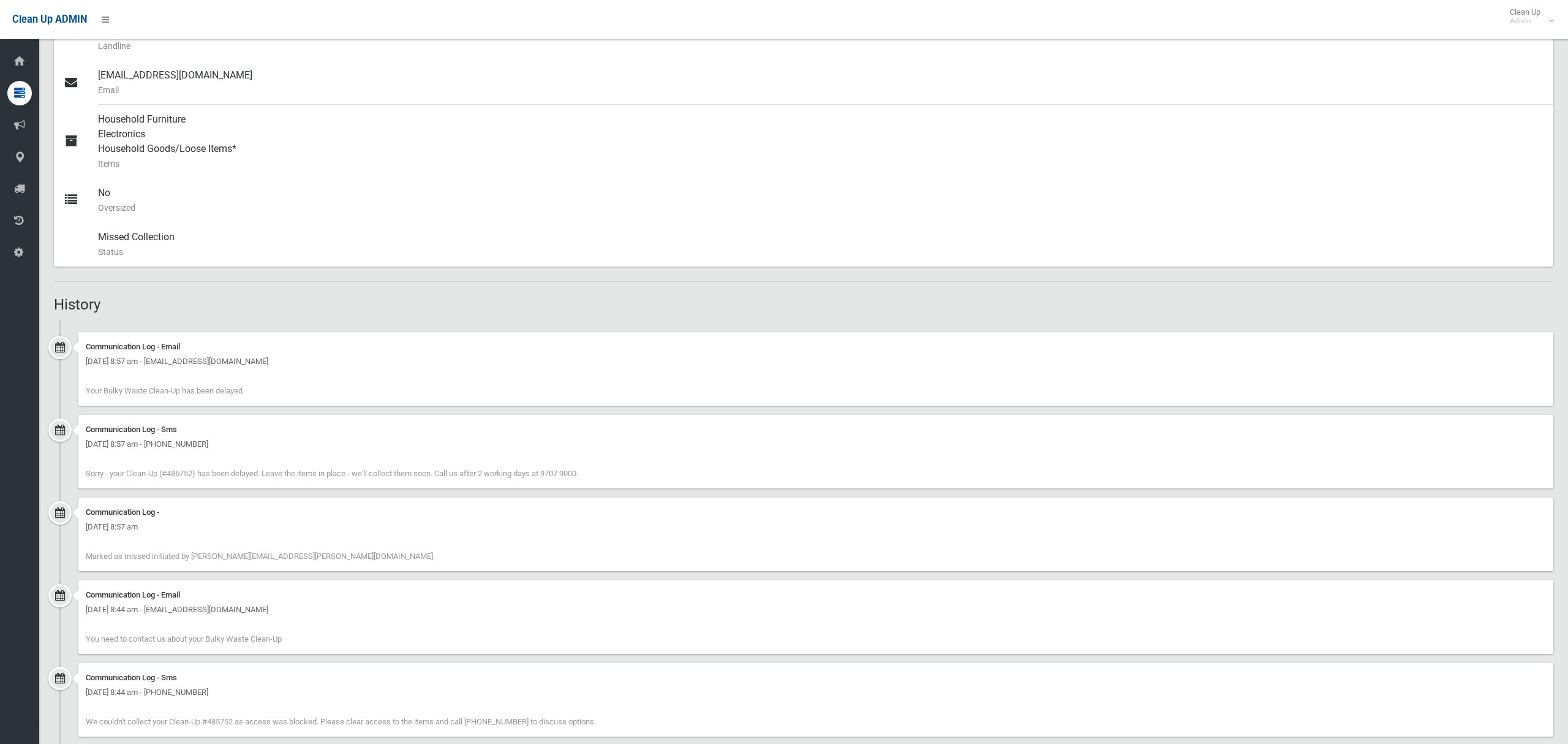
scroll to position [836, 0]
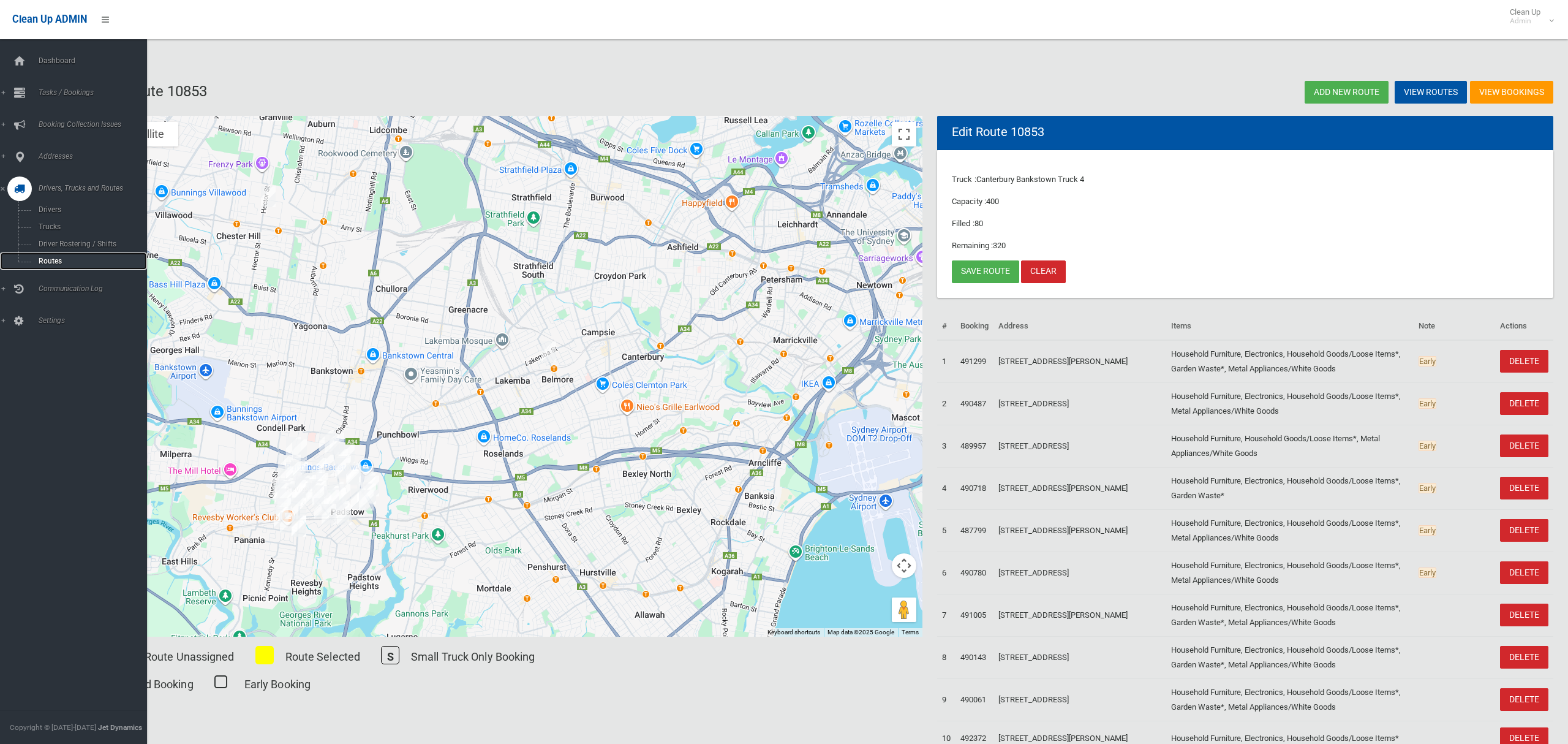
click at [55, 256] on span "Routes" at bounding box center [85, 260] width 102 height 9
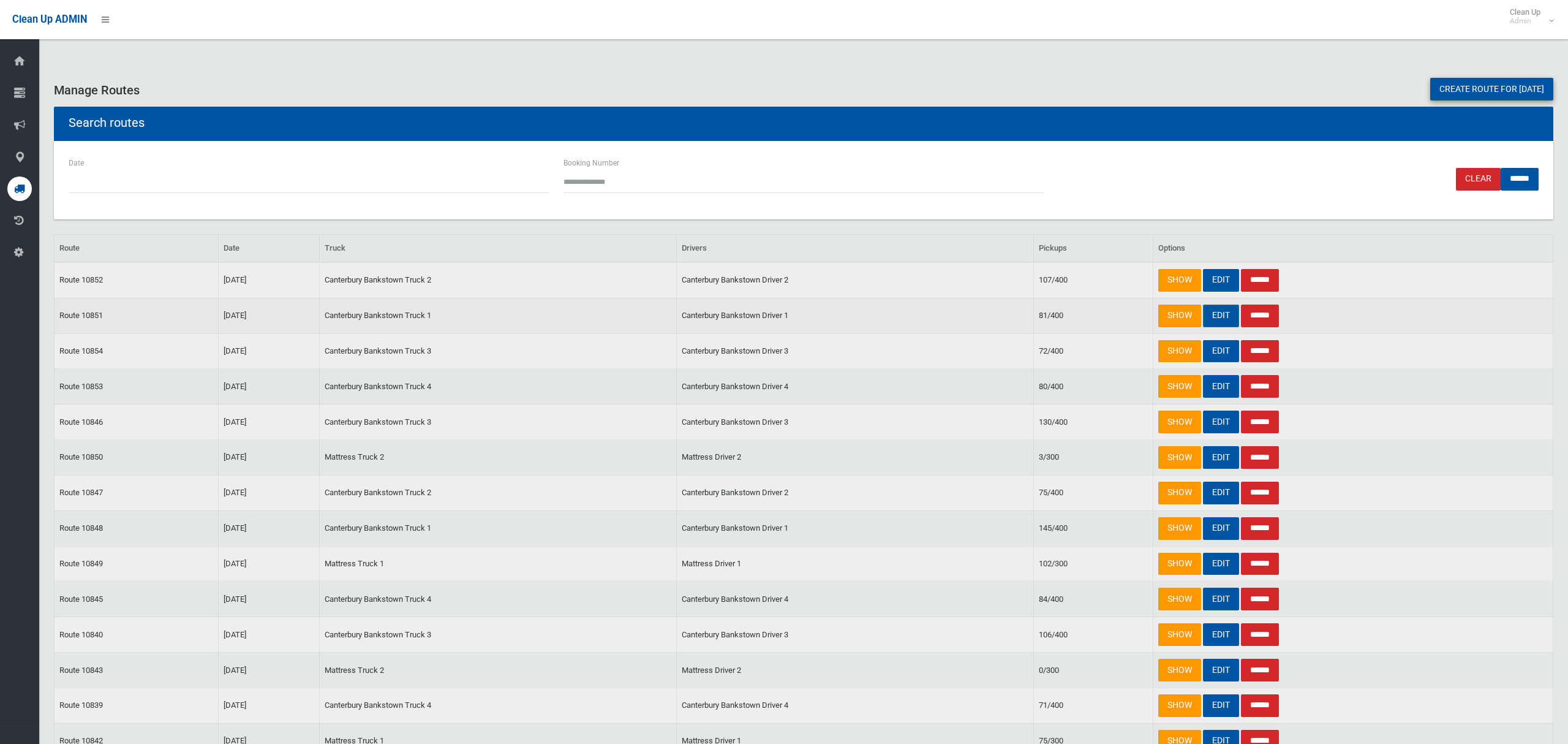
click at [1220, 314] on link "EDIT" at bounding box center [1221, 316] width 36 height 23
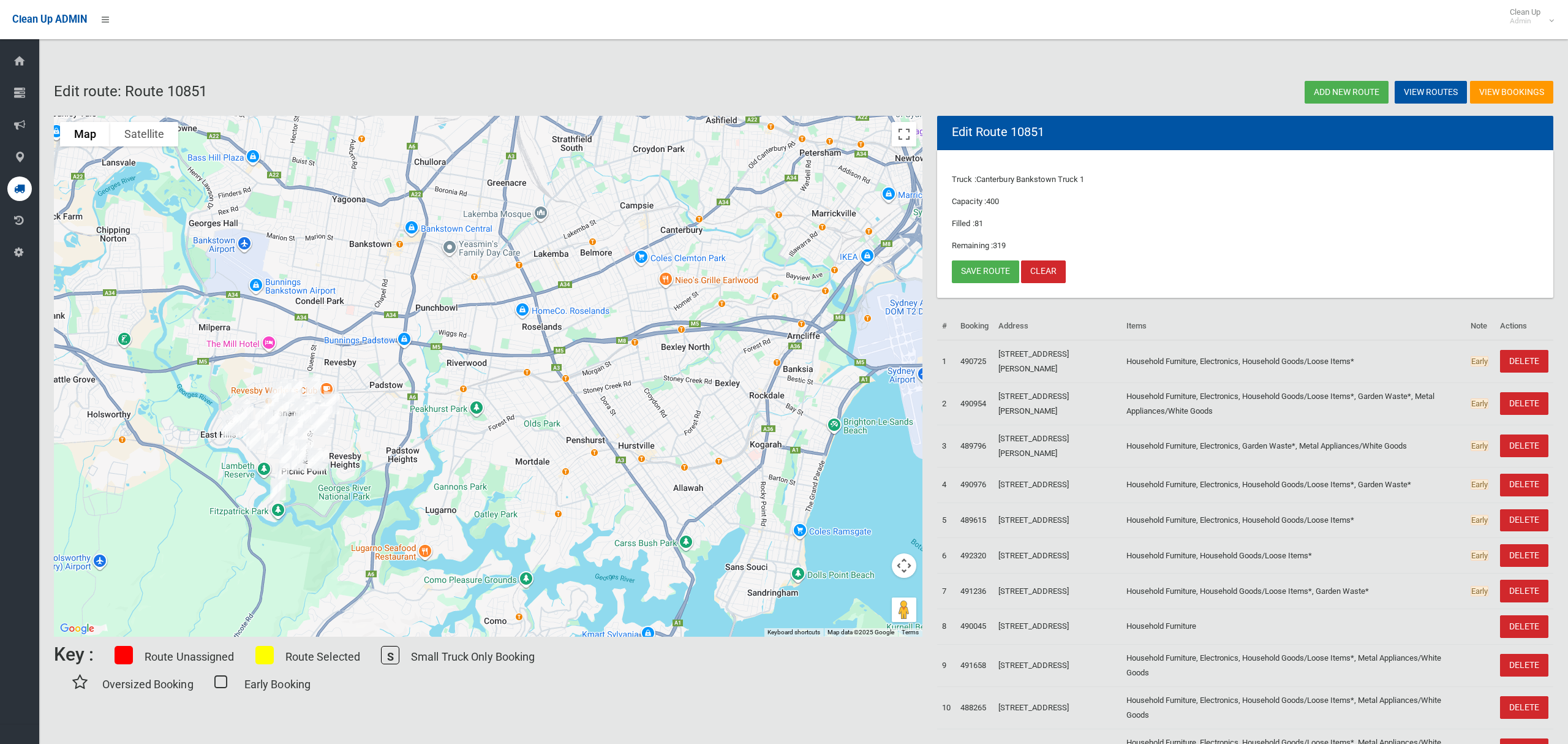
click at [764, 243] on img "2 Pomroy Avenue, EARLWOOD NSW 2206" at bounding box center [761, 233] width 25 height 31
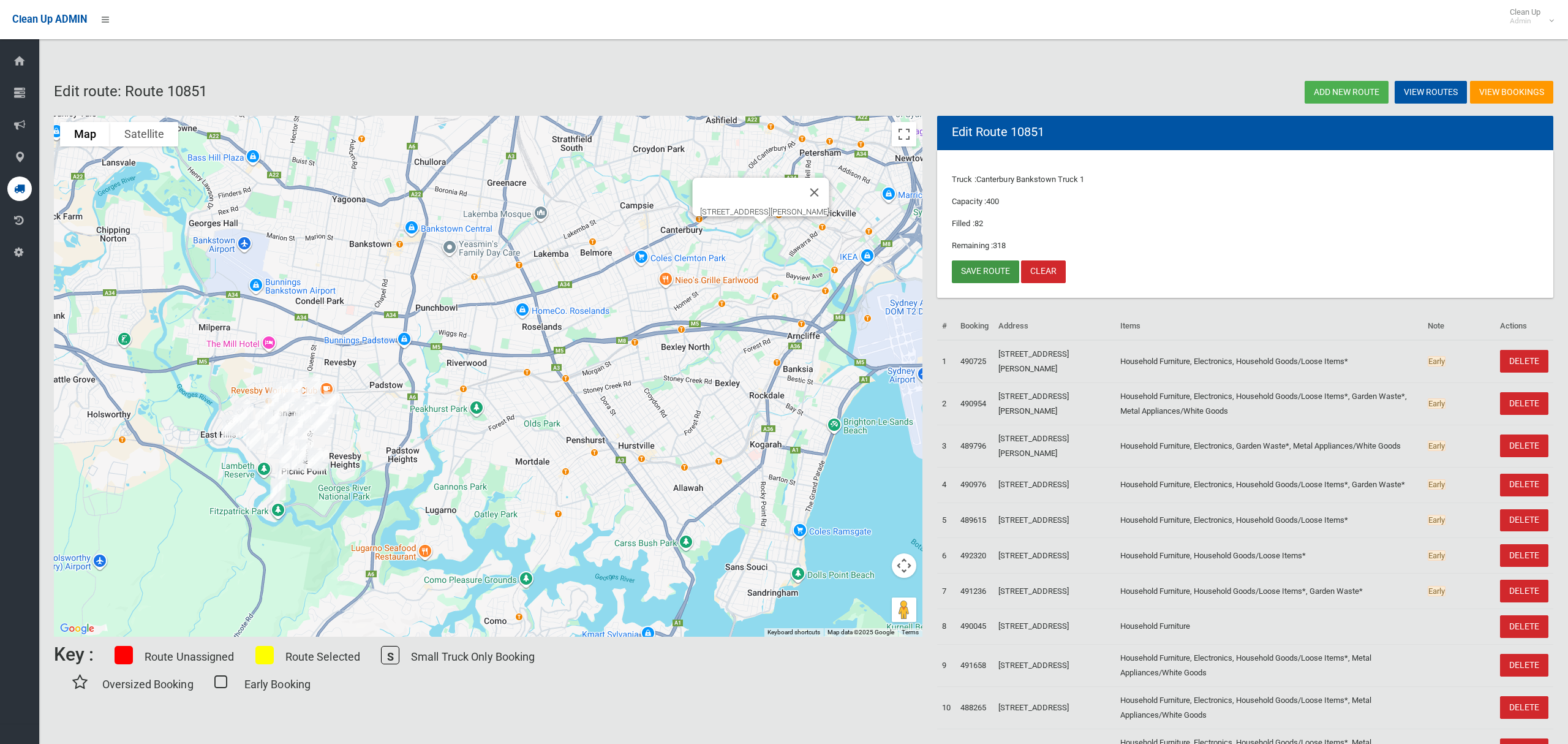
click at [987, 276] on link "Save route" at bounding box center [986, 272] width 67 height 23
click at [1525, 21] on small "Admin" at bounding box center [1525, 21] width 31 height 10
click at [1528, 58] on link "Logout" at bounding box center [1528, 54] width 63 height 21
